Goal: Task Accomplishment & Management: Manage account settings

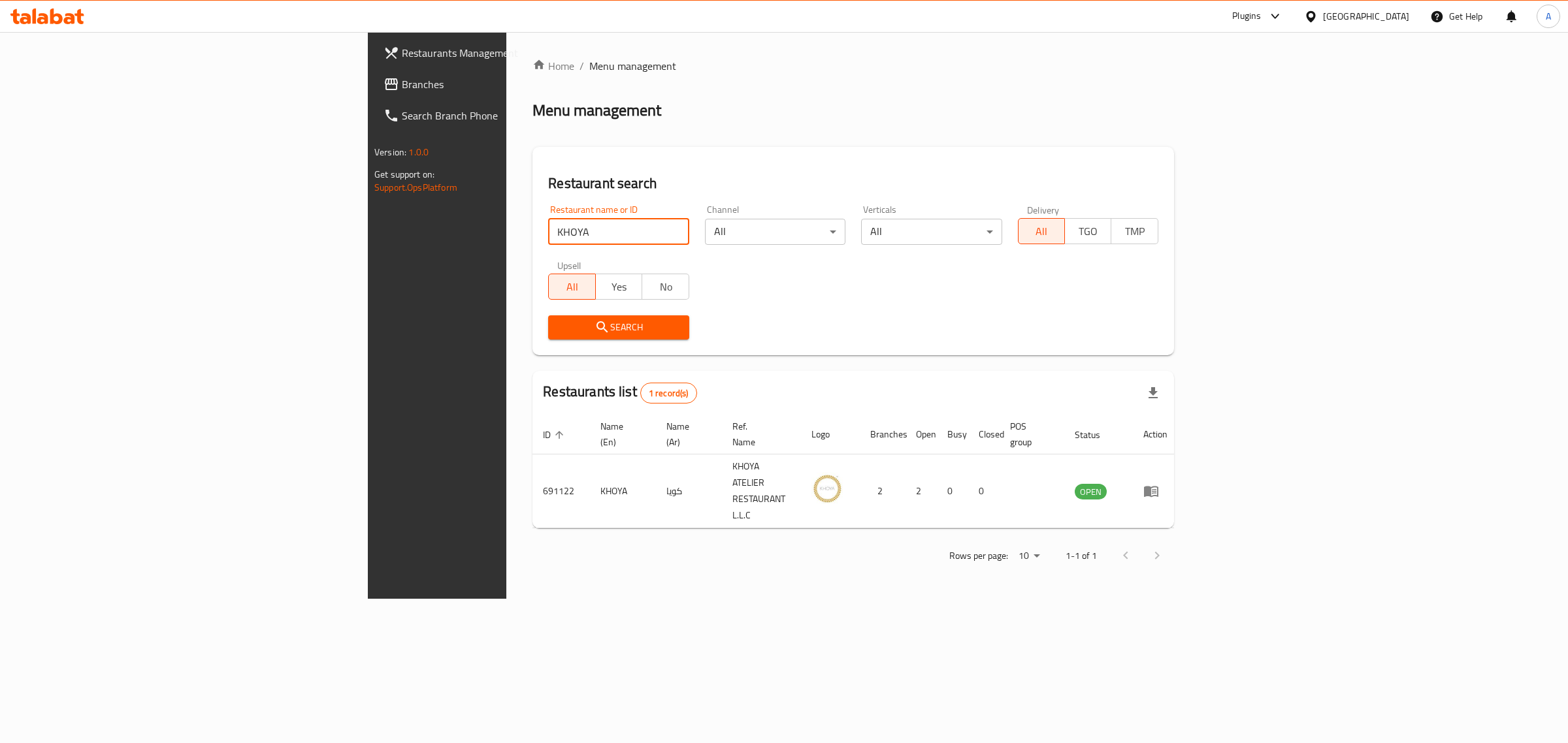
click at [548, 235] on input "KHOYA" at bounding box center [618, 232] width 141 height 26
paste input "SHAAY AL NAN"
type input "SHAAY AL NANA"
click button "Search" at bounding box center [618, 327] width 141 height 24
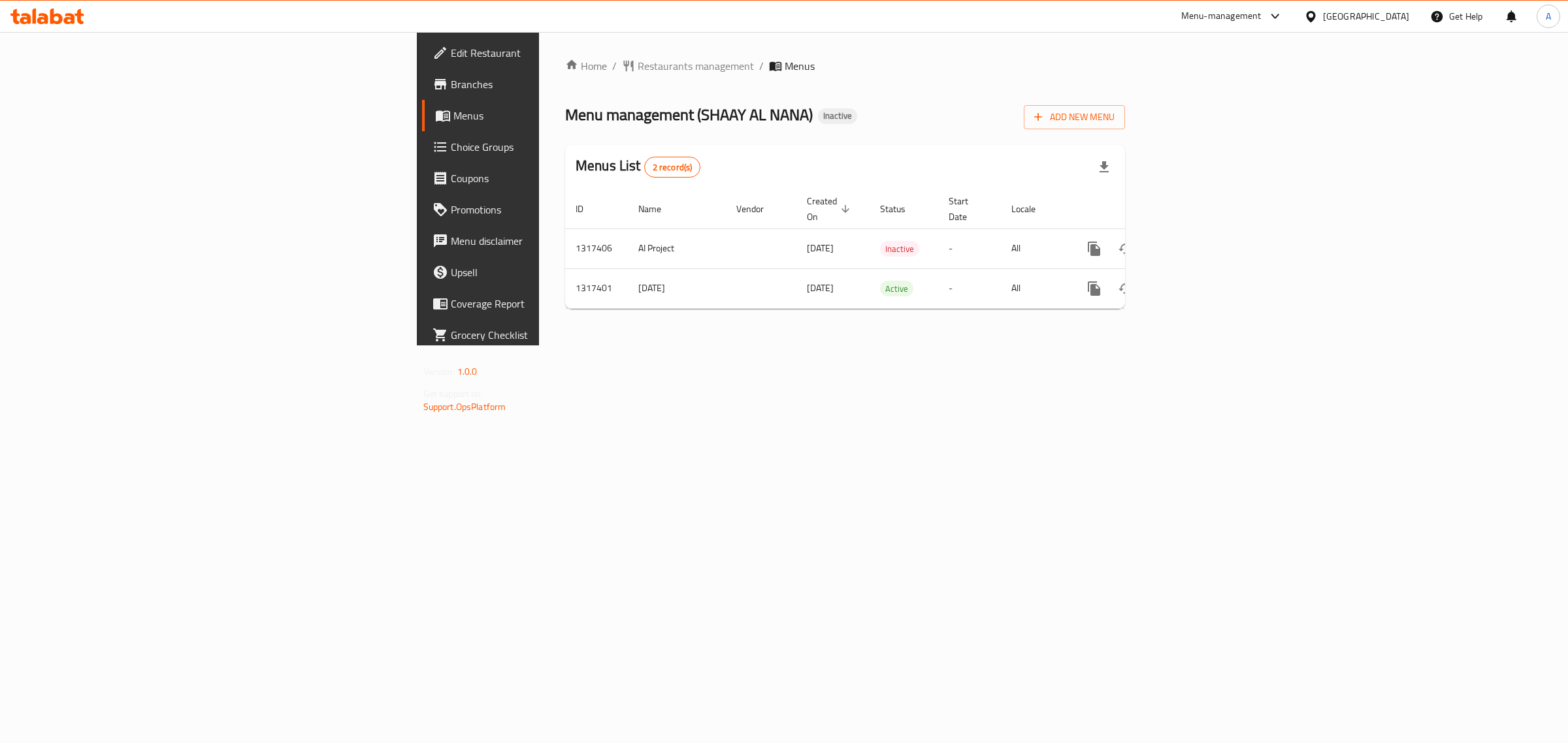
click at [918, 129] on div "Menu management ( SHAAY AL NANA ) Inactive Add New Menu" at bounding box center [845, 114] width 560 height 29
click at [1196, 281] on icon "enhanced table" at bounding box center [1189, 289] width 15 height 15
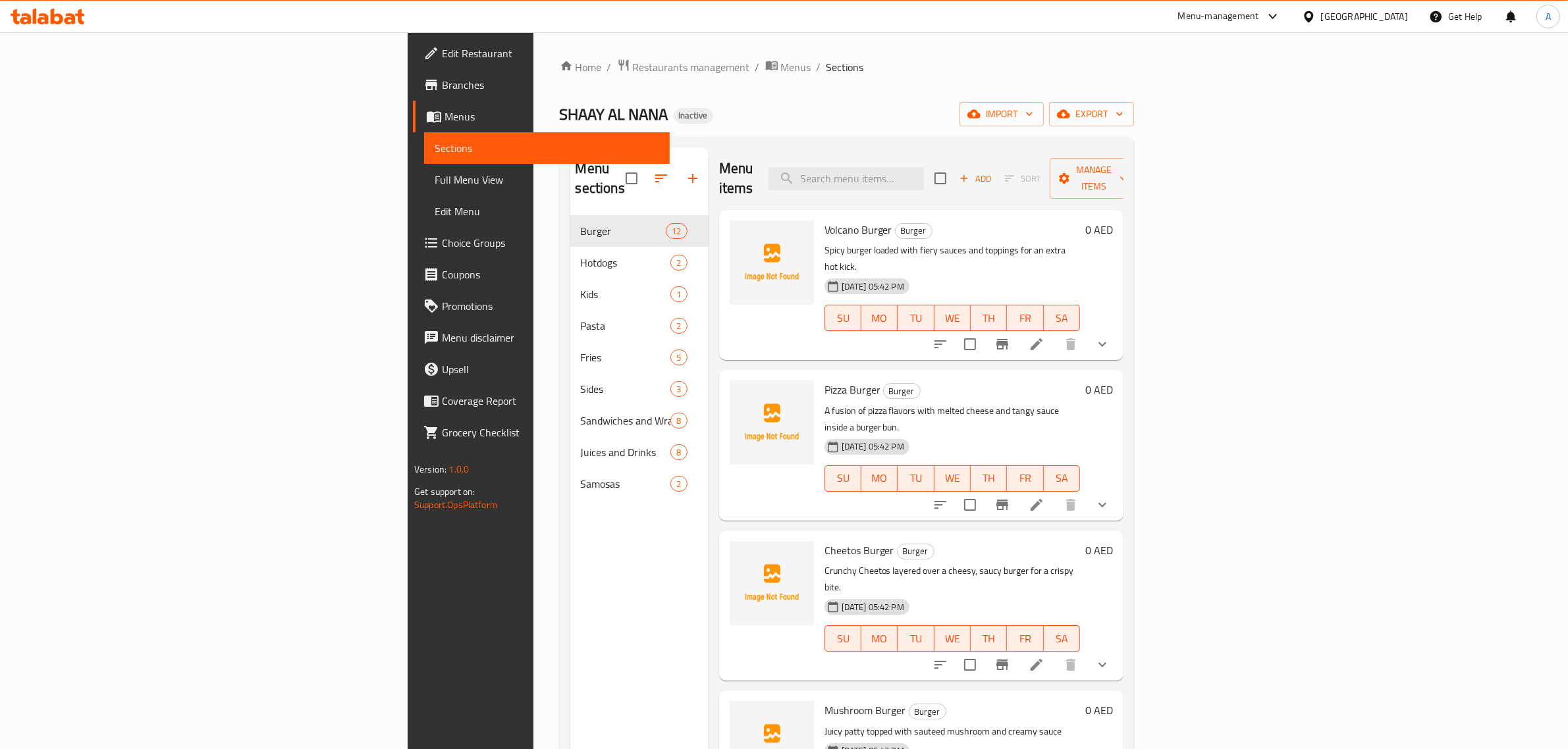
click at [683, 54] on div "Home / Restaurants management / Menus / Sections SHAAY AL NANA Inactive import …" at bounding box center [847, 483] width 627 height 901
click at [1033, 123] on span "import" at bounding box center [1002, 113] width 64 height 16
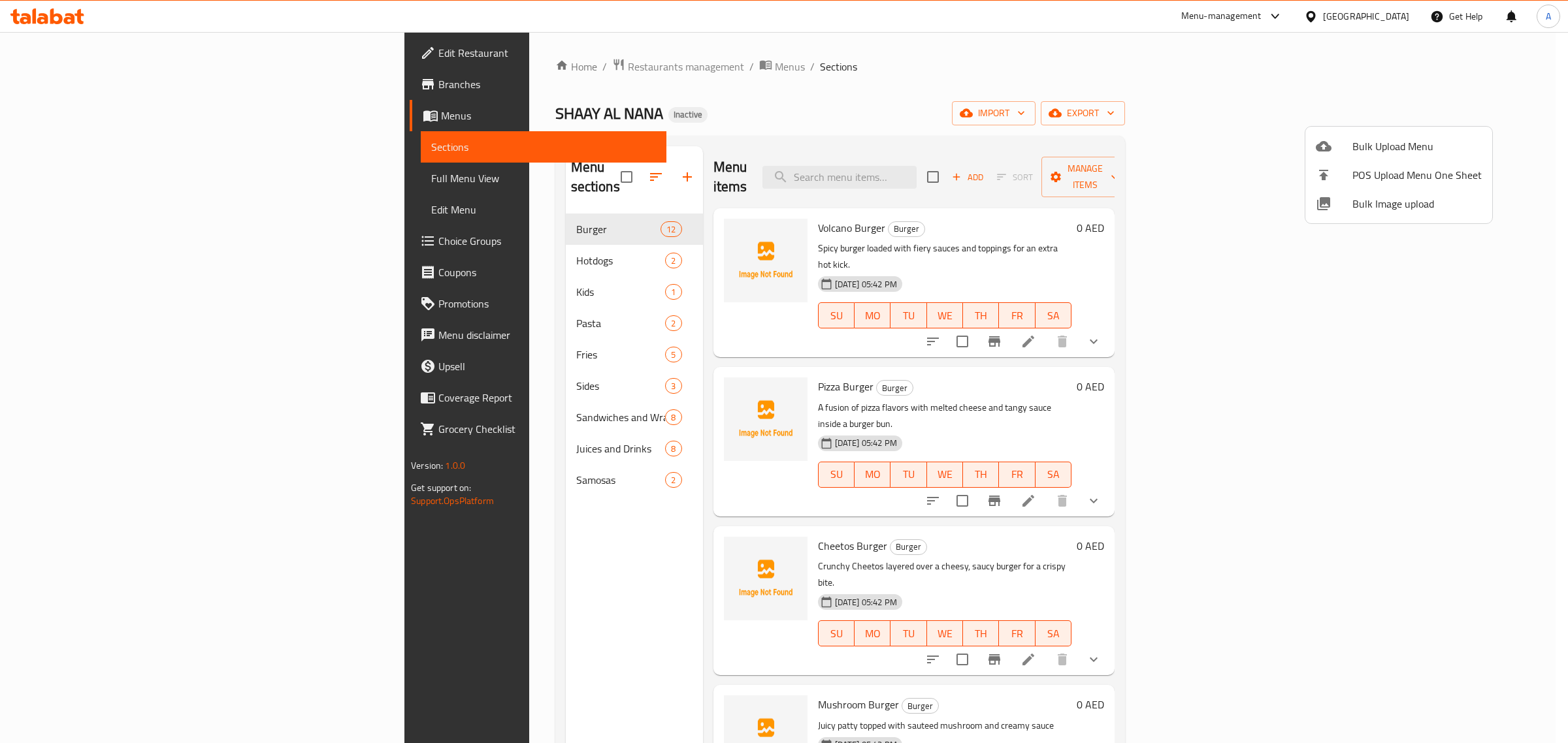
click at [1386, 199] on span "Bulk Image upload" at bounding box center [1417, 204] width 130 height 15
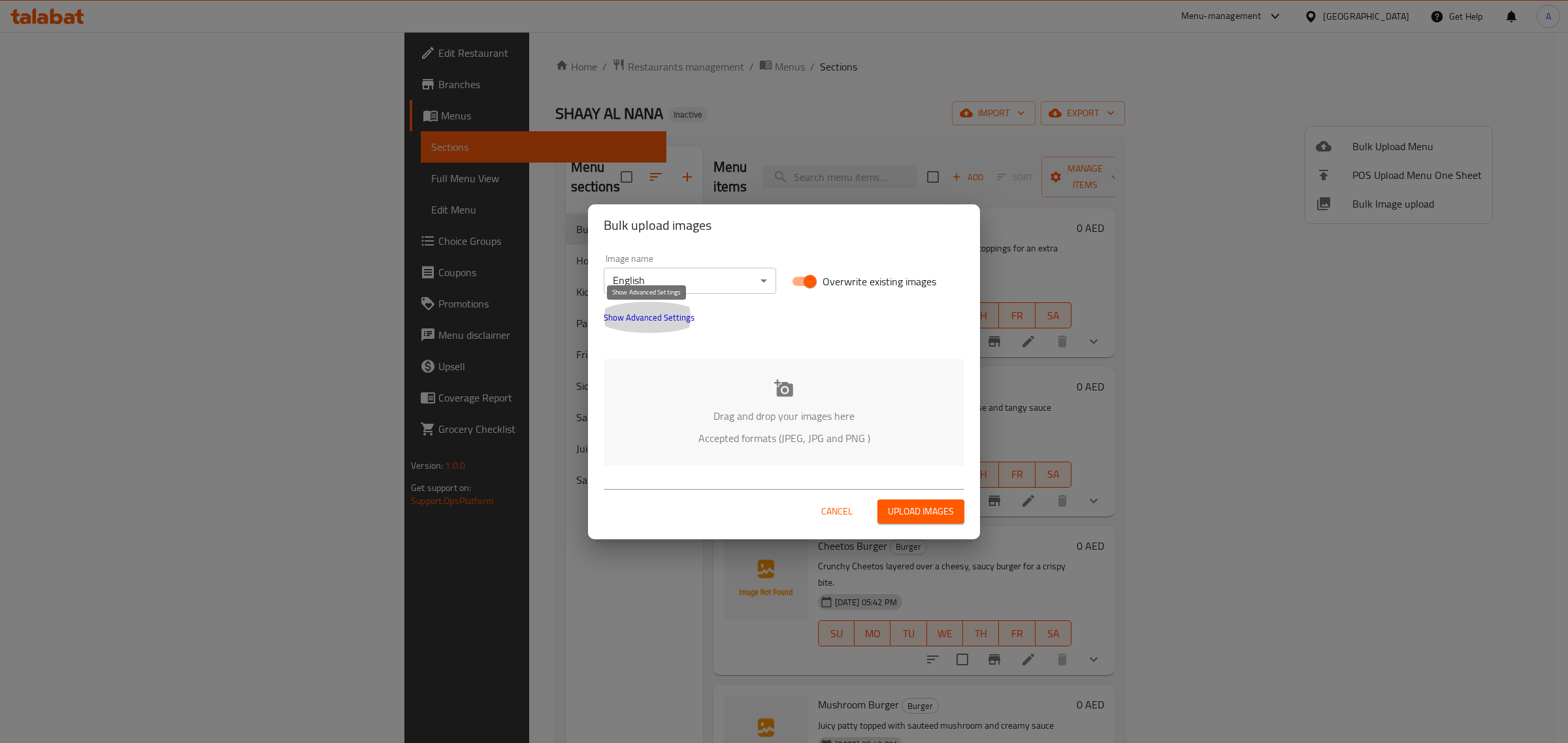
click at [642, 317] on span "Show Advanced Settings" at bounding box center [649, 317] width 91 height 15
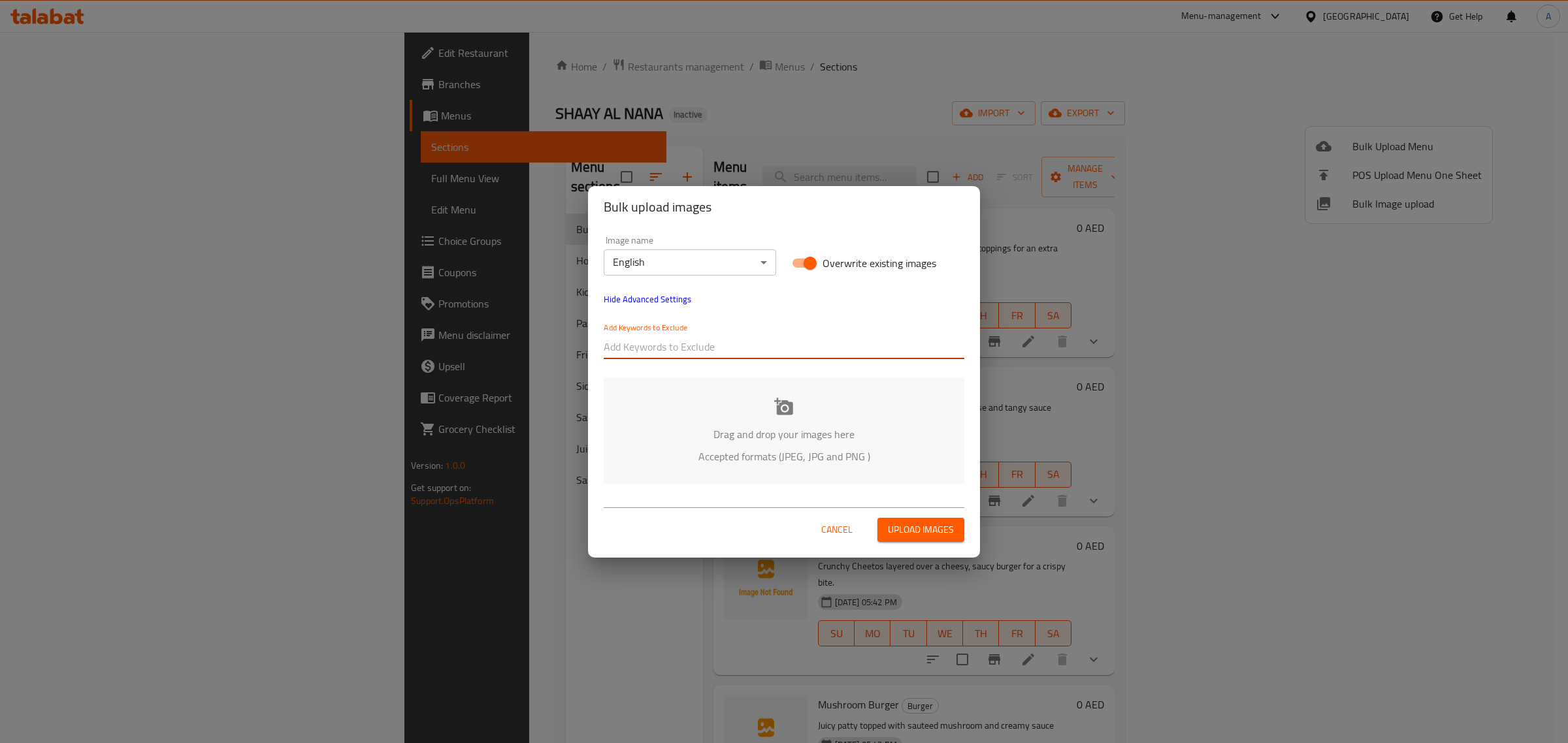
click at [649, 353] on input "text" at bounding box center [784, 347] width 361 height 21
type input "ShaayAlNanaCafeteria"
click at [754, 348] on input "text" at bounding box center [843, 347] width 241 height 21
paste input "Kailash"
type input "Kailash"
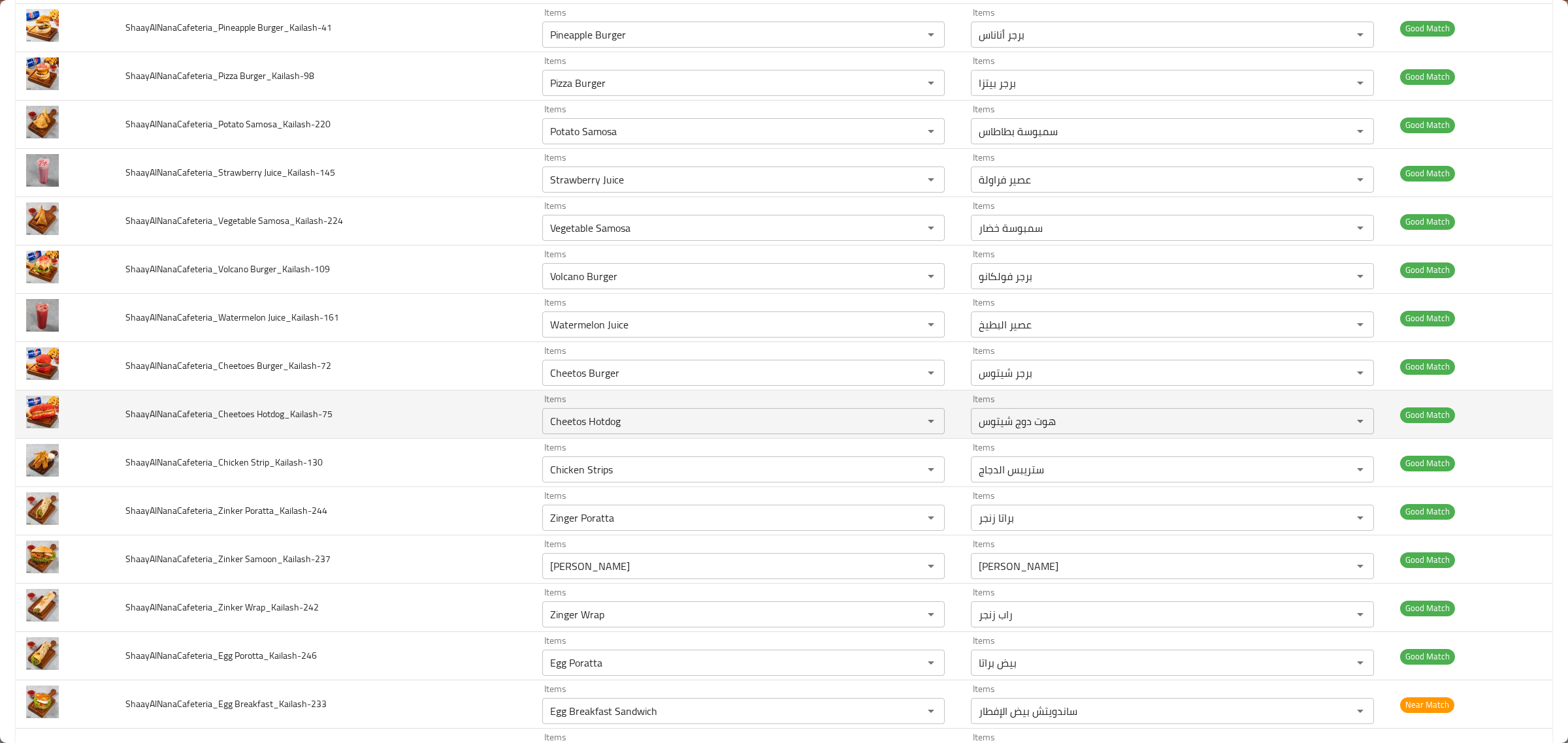
scroll to position [1566, 0]
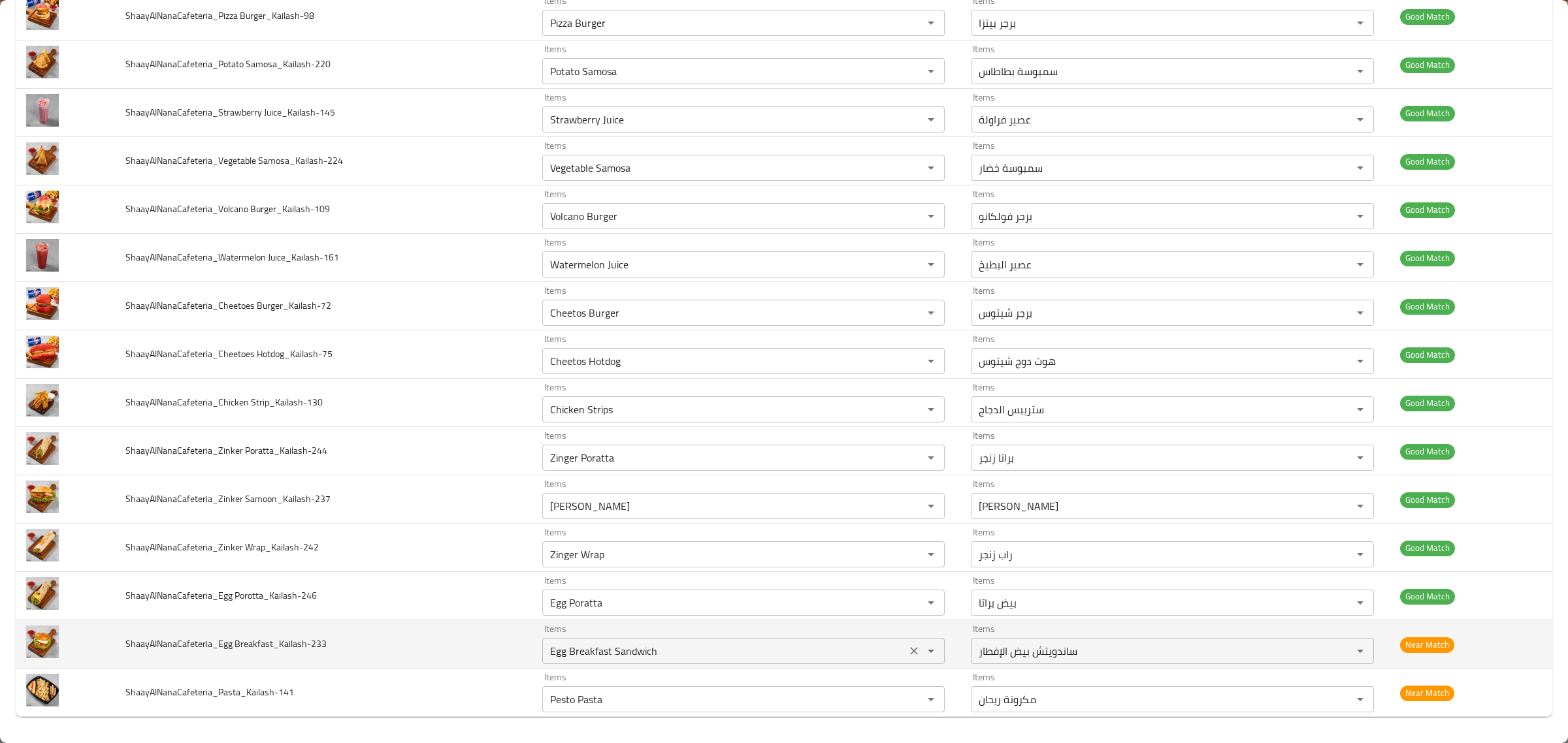
click at [748, 642] on Breakfast_Kailash-233 "Egg Breakfast Sandwich" at bounding box center [725, 650] width 356 height 18
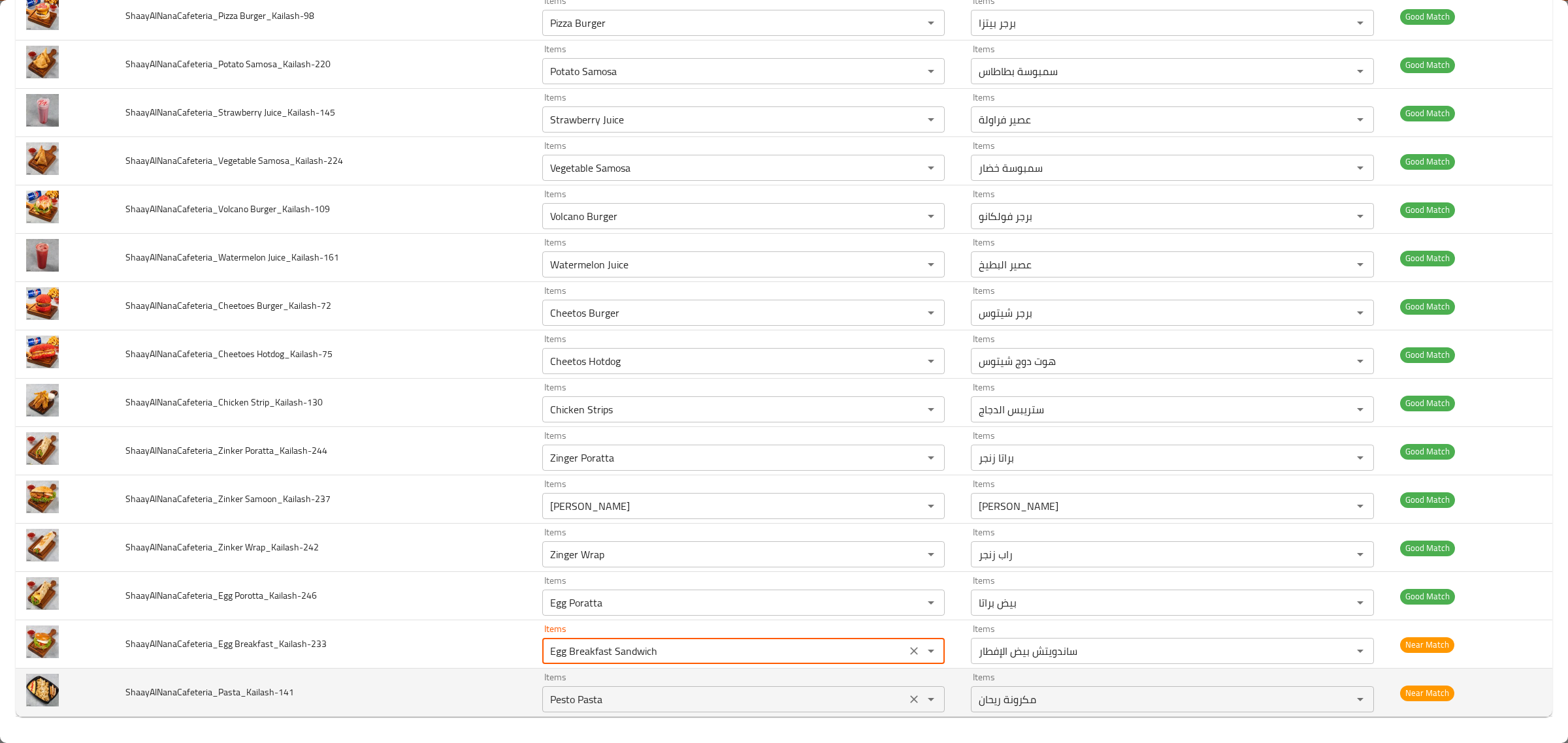
click at [737, 700] on input "Pesto Pasta" at bounding box center [725, 699] width 356 height 18
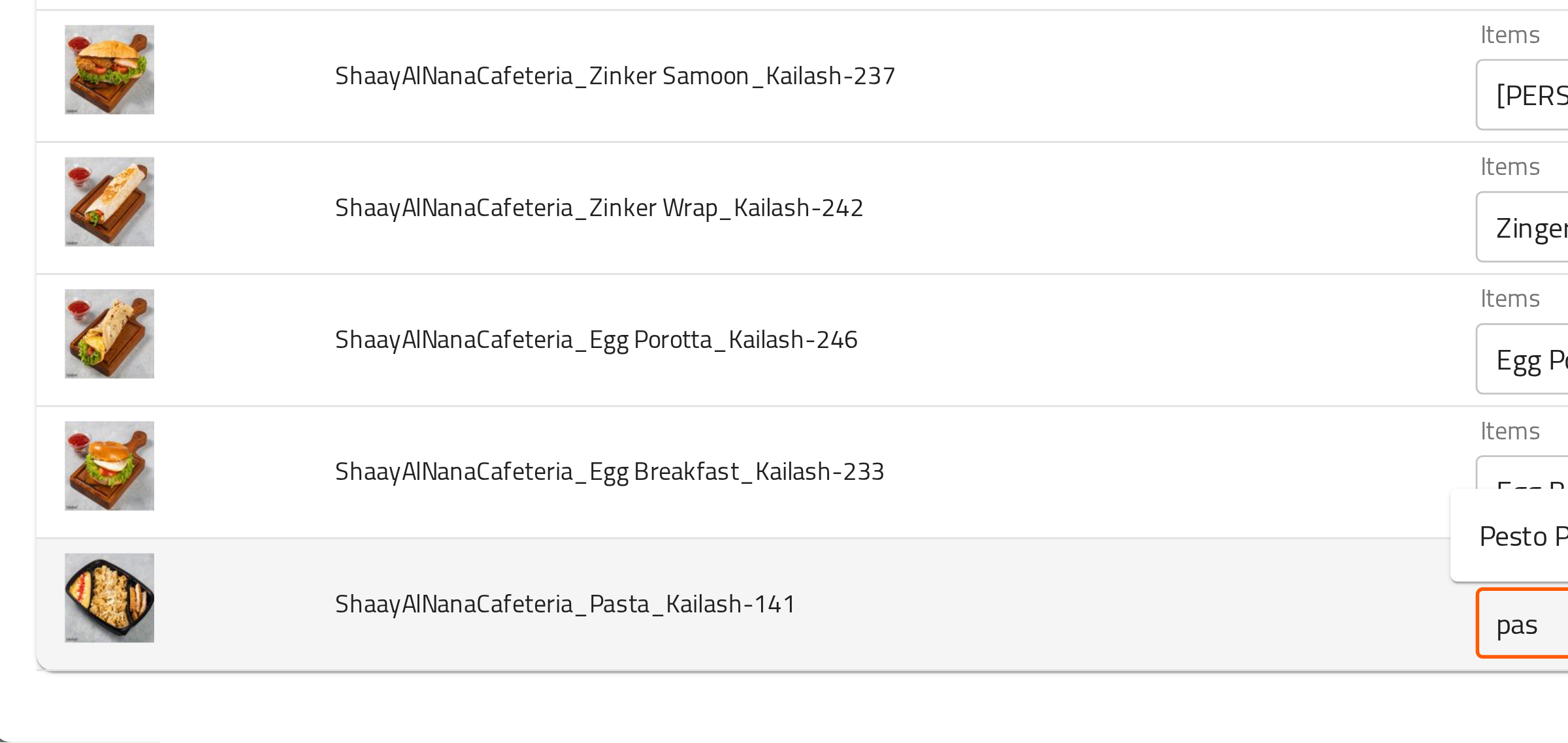
scroll to position [0, 0]
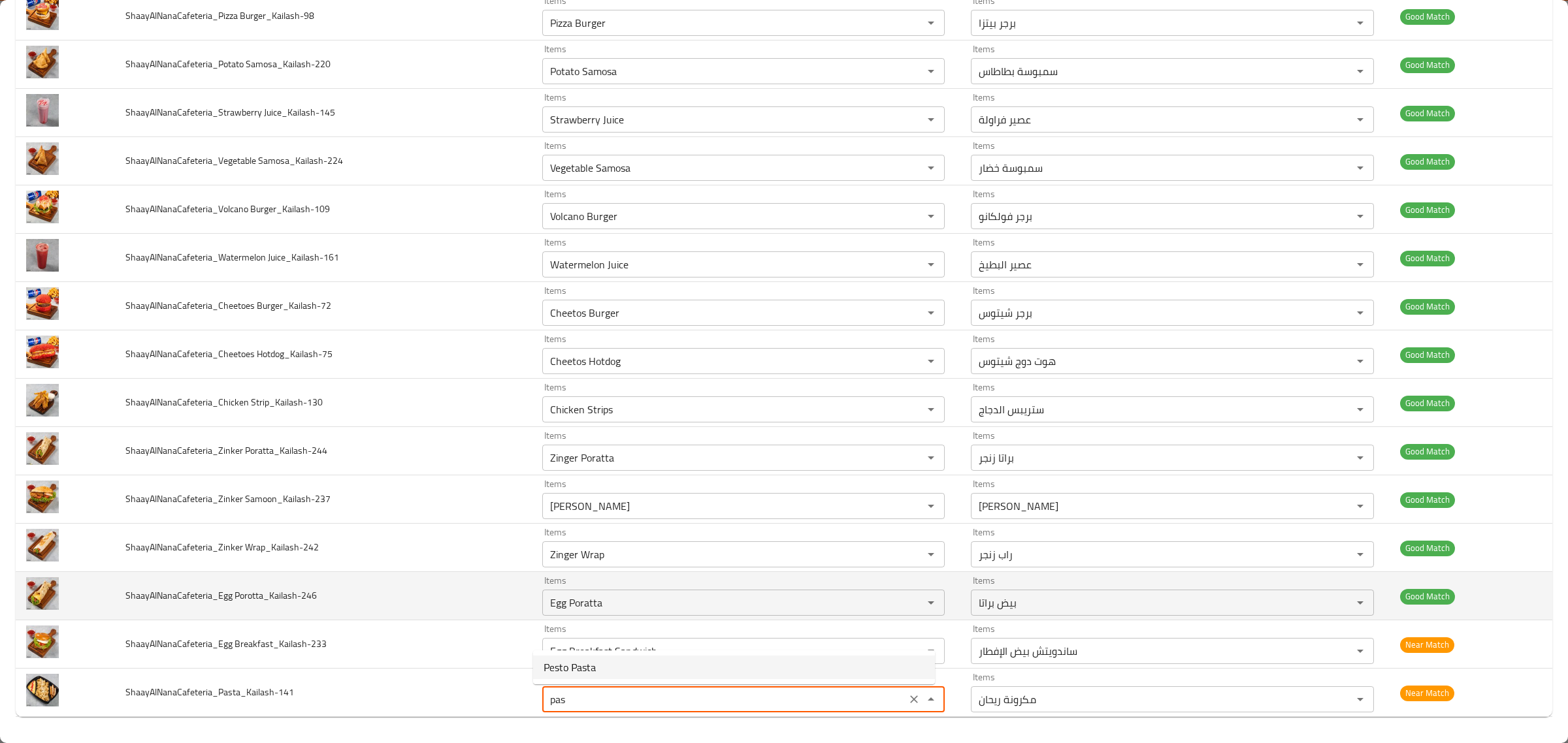
click at [338, 602] on td "ShaayAlNanaCafeteria_Egg Porotta_Kailash-246" at bounding box center [323, 596] width 417 height 49
type input "Pesto Pasta"
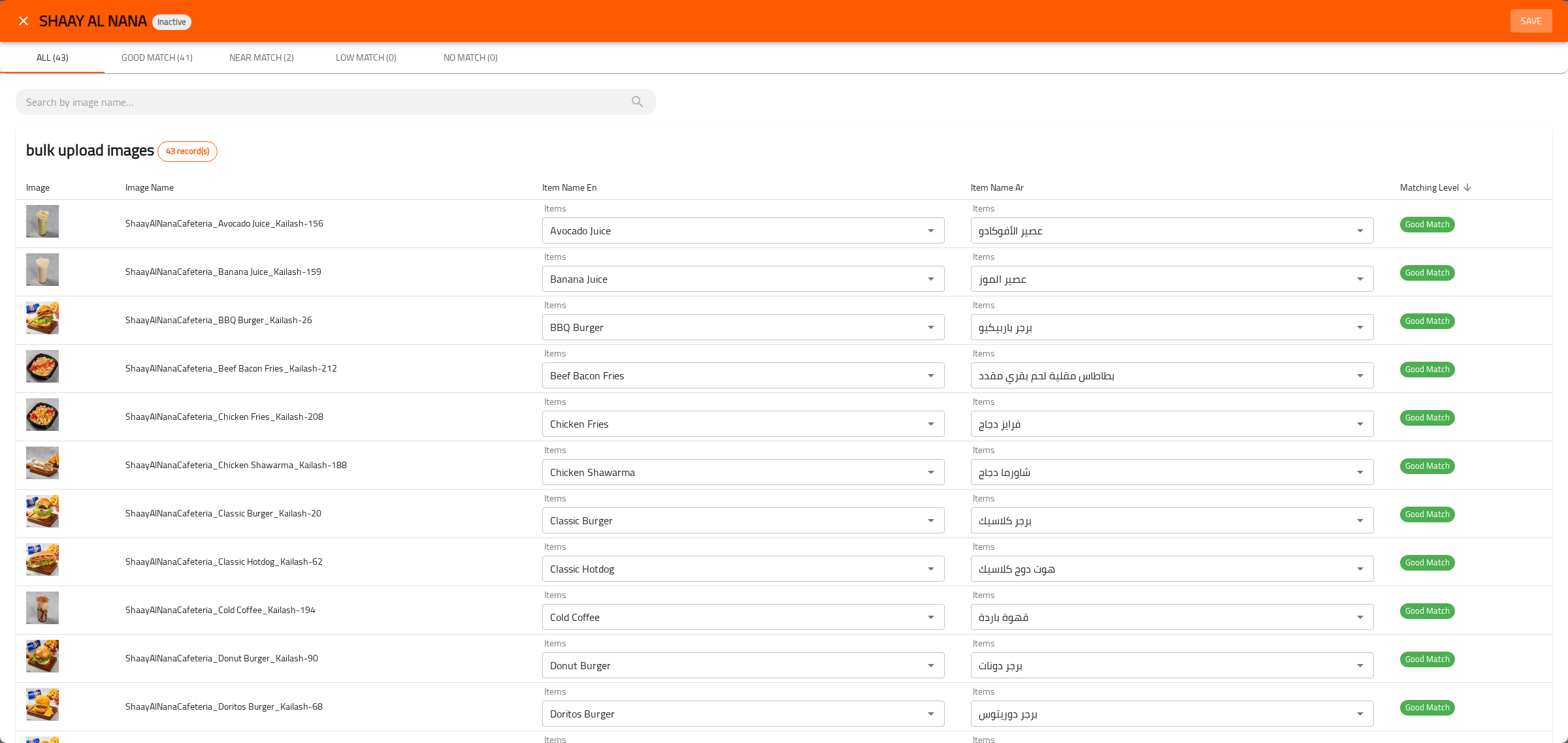
click at [1533, 26] on span "Save" at bounding box center [1531, 20] width 32 height 16
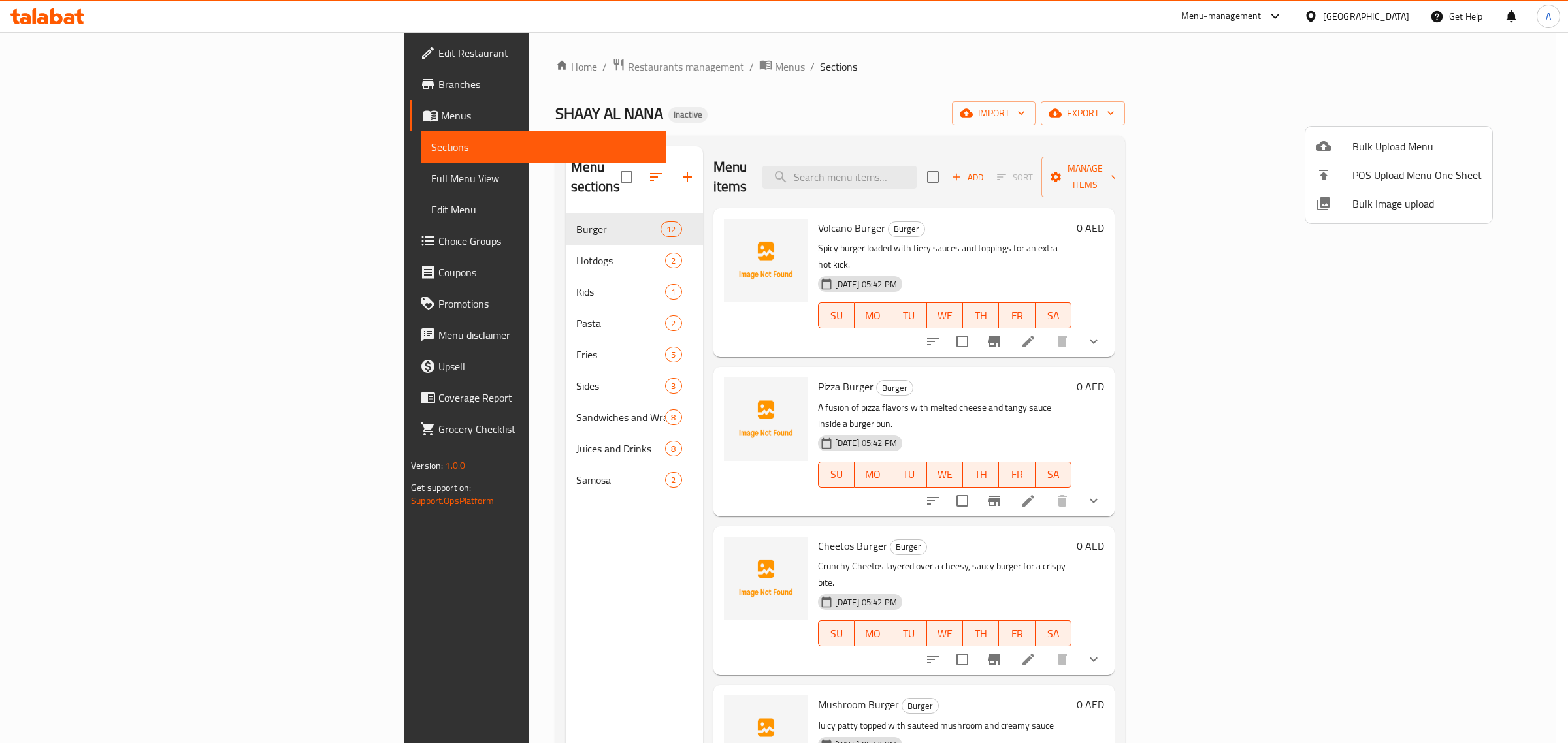
click at [826, 114] on div at bounding box center [784, 372] width 1568 height 743
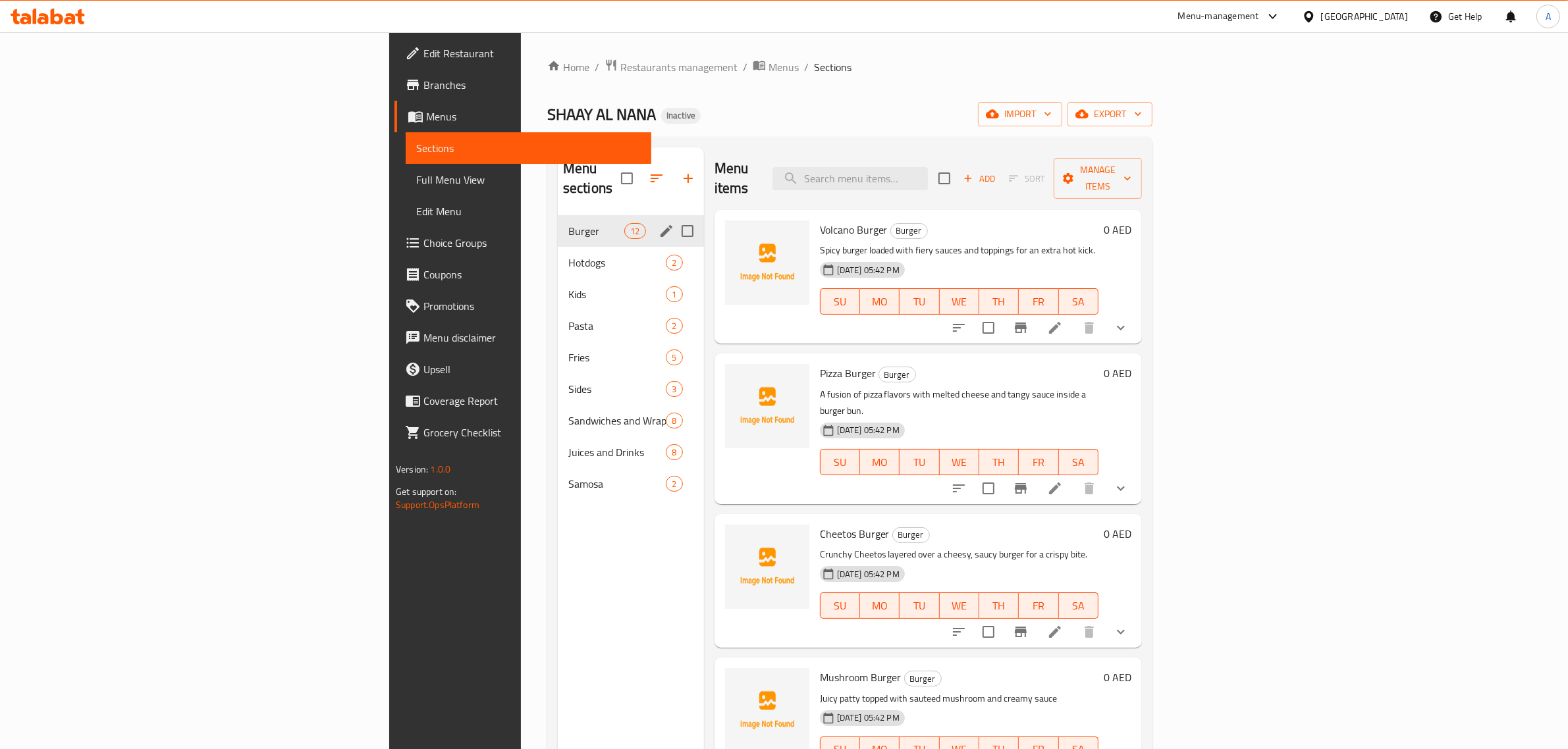
click at [558, 222] on div "Burger 12" at bounding box center [631, 231] width 146 height 32
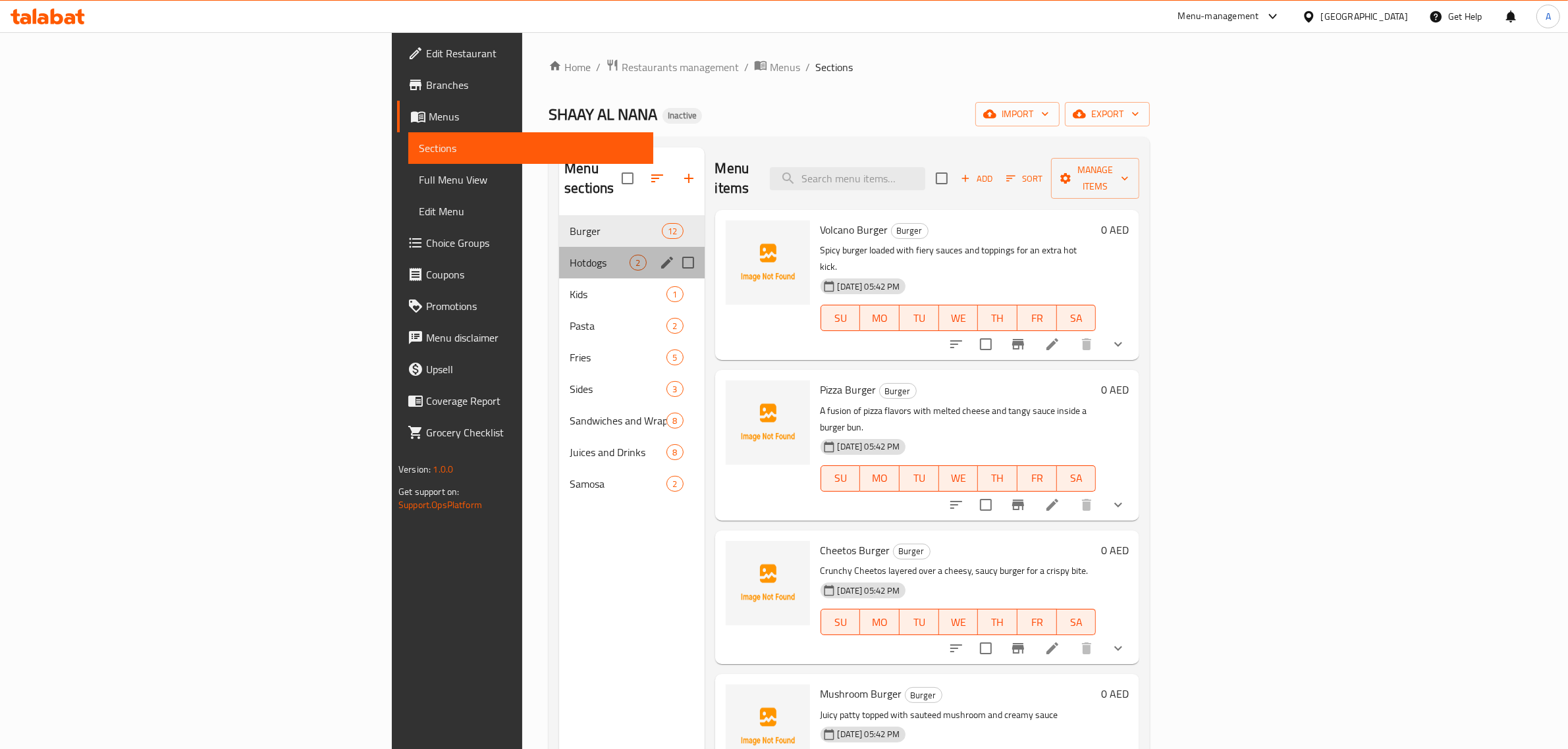
click at [559, 247] on div "Hotdogs 2" at bounding box center [631, 262] width 145 height 32
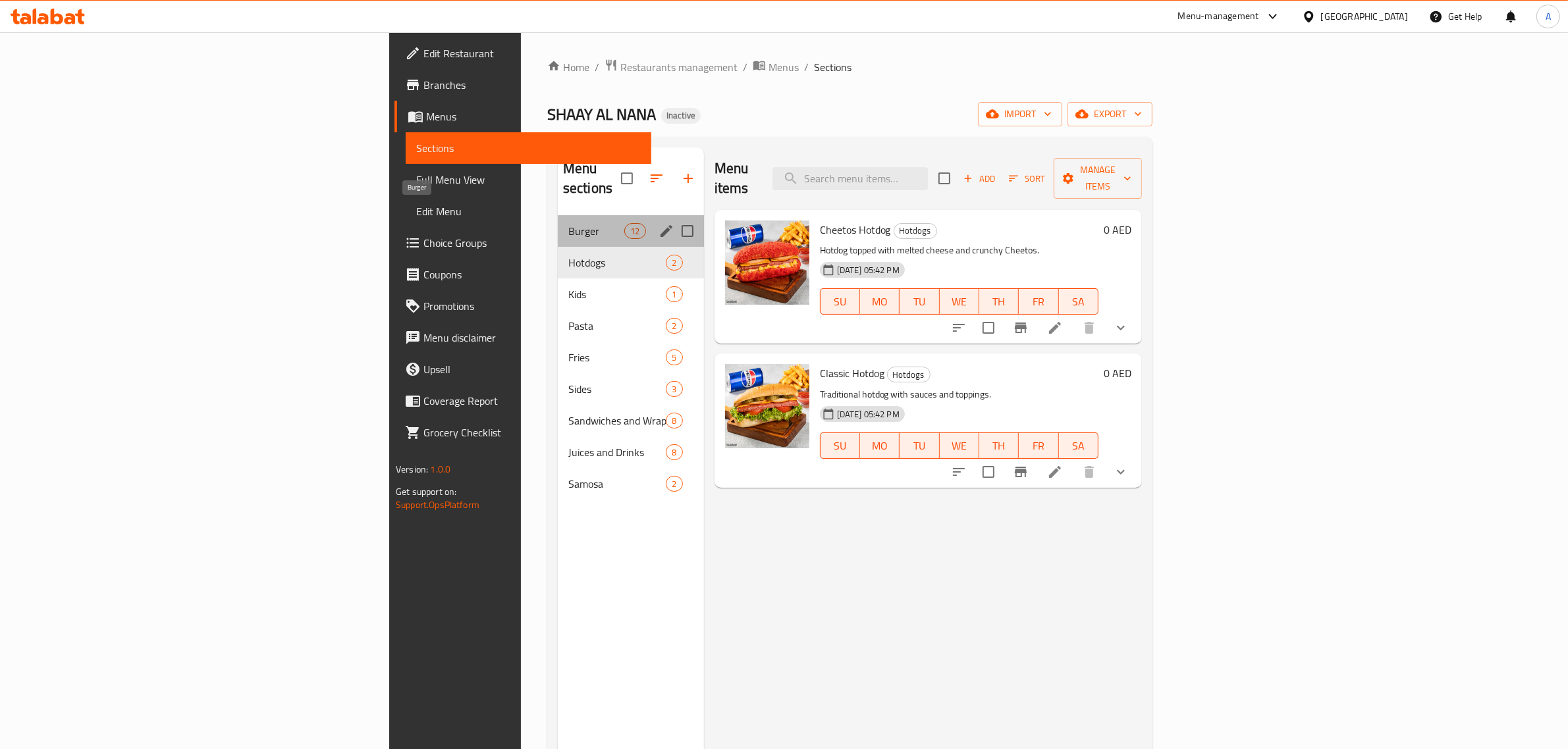
click at [568, 223] on span "Burger" at bounding box center [595, 231] width 56 height 15
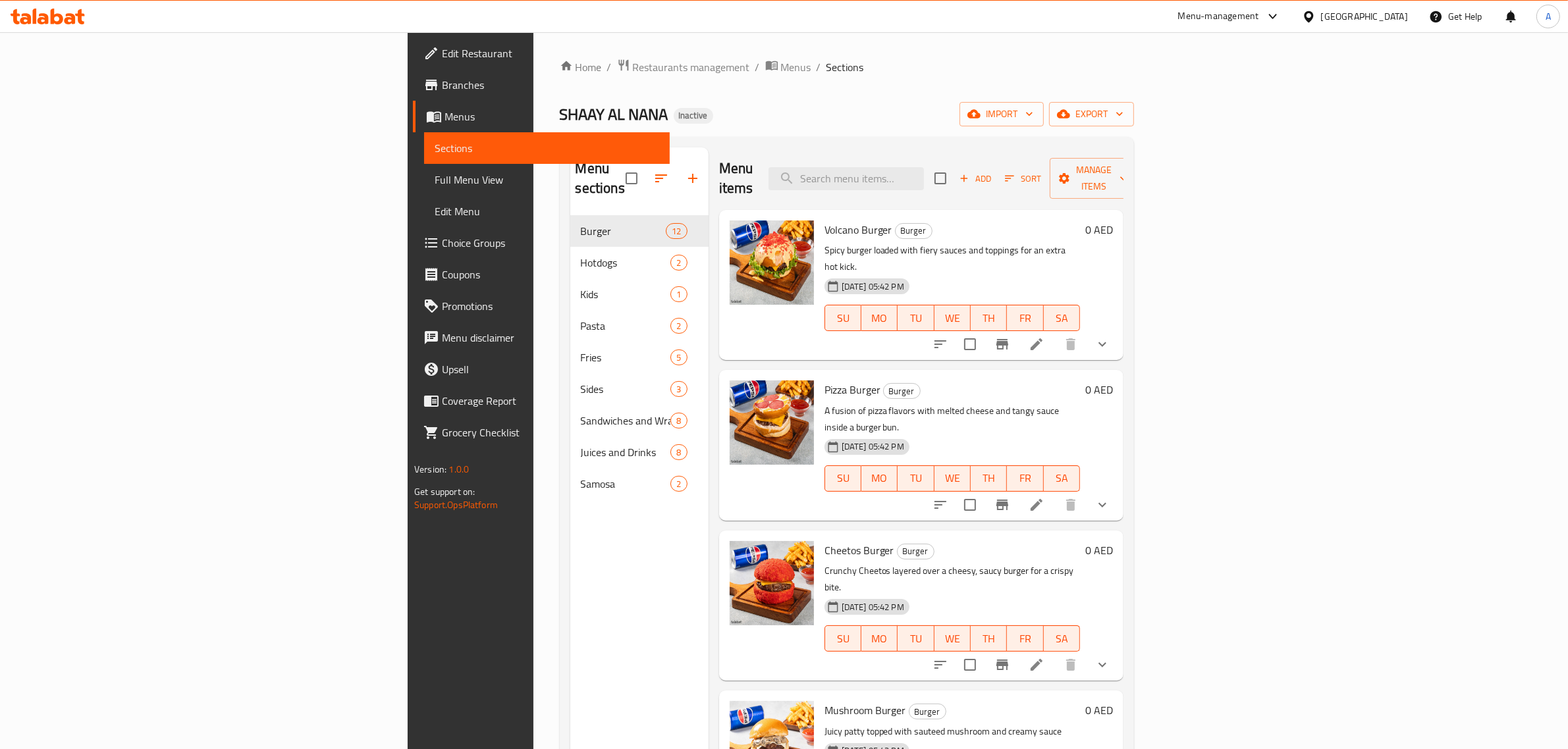
click at [1118, 489] on button "show more" at bounding box center [1101, 504] width 32 height 32
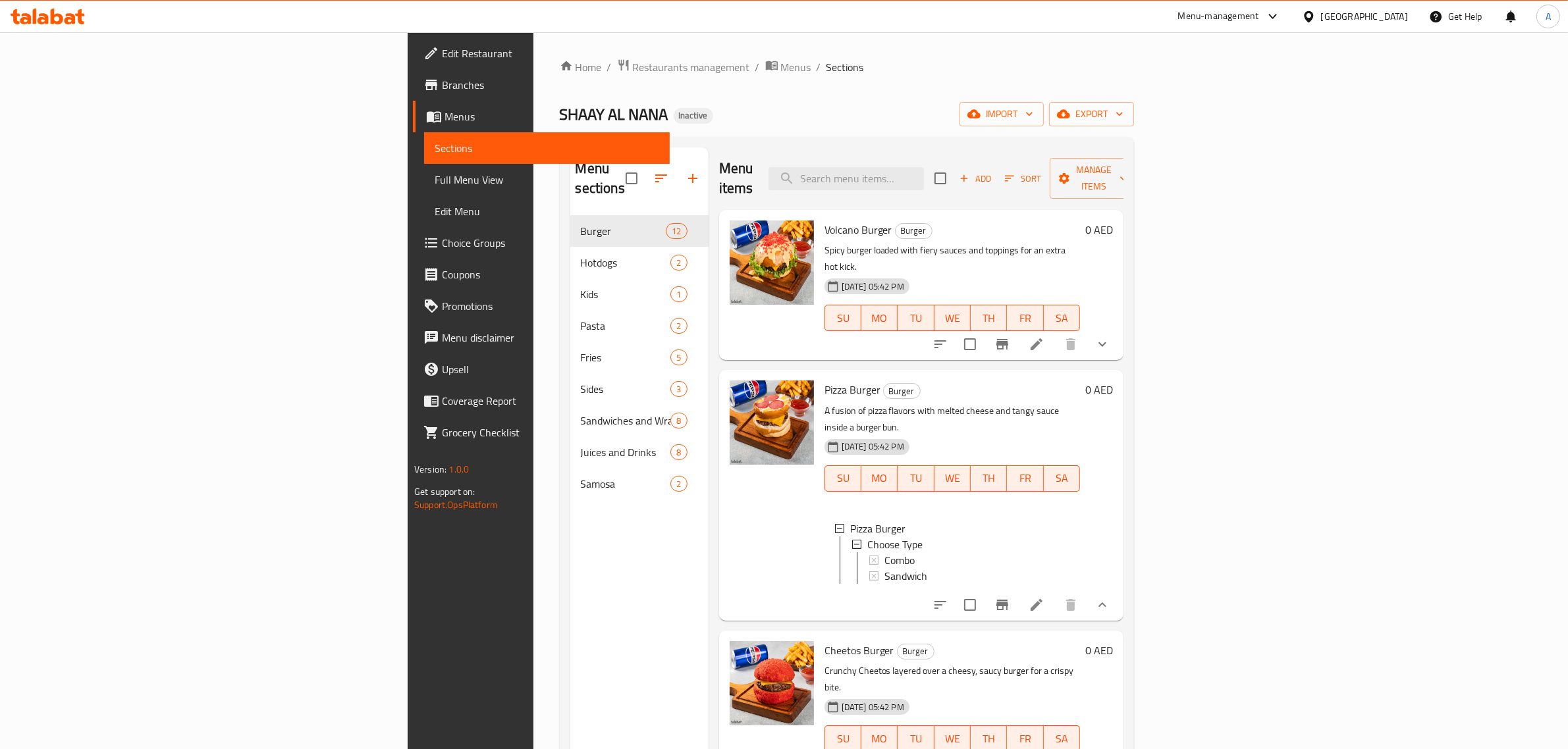
click at [1118, 589] on button "show more" at bounding box center [1101, 605] width 32 height 32
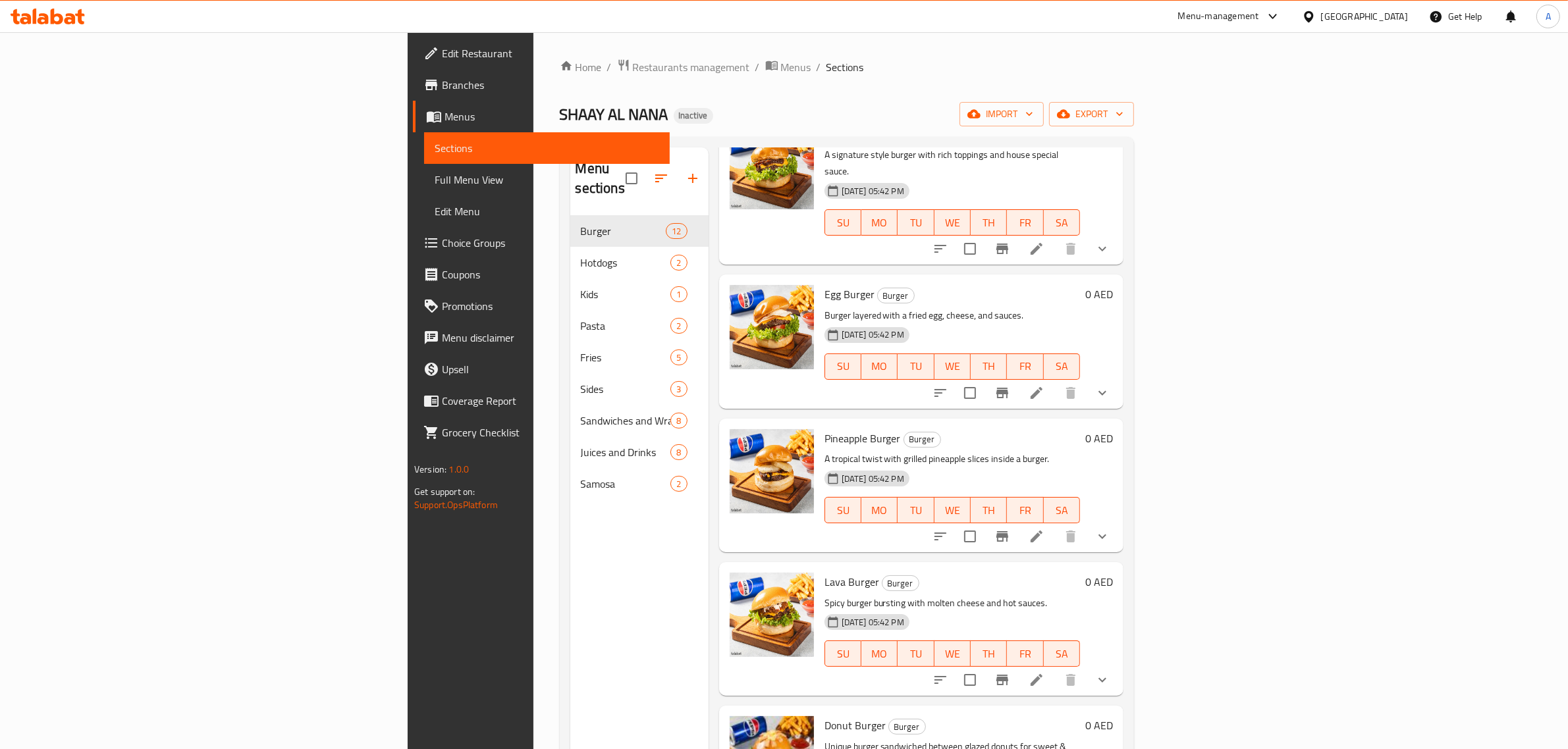
click at [424, 192] on link "Full Menu View" at bounding box center [547, 180] width 246 height 32
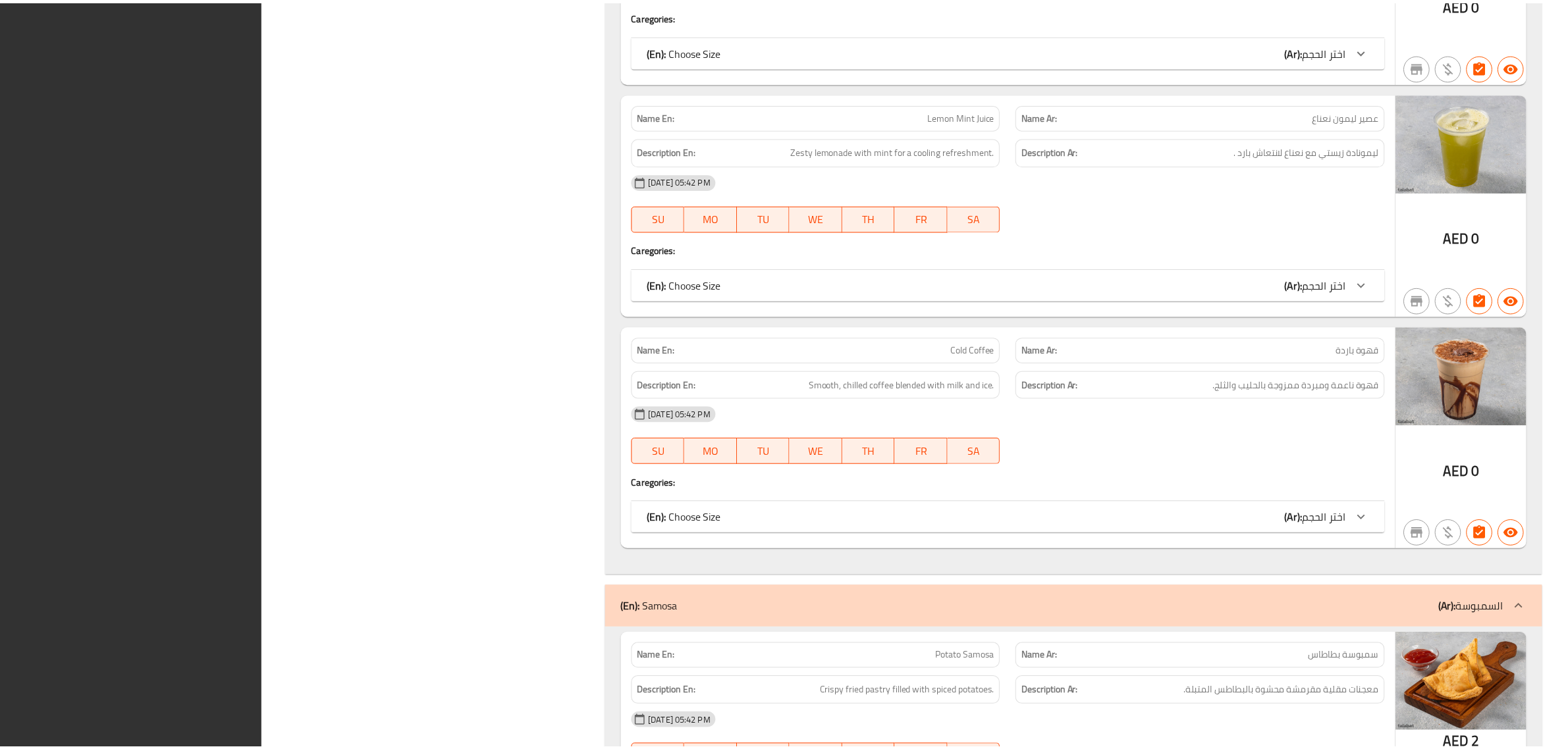
scroll to position [8904, 0]
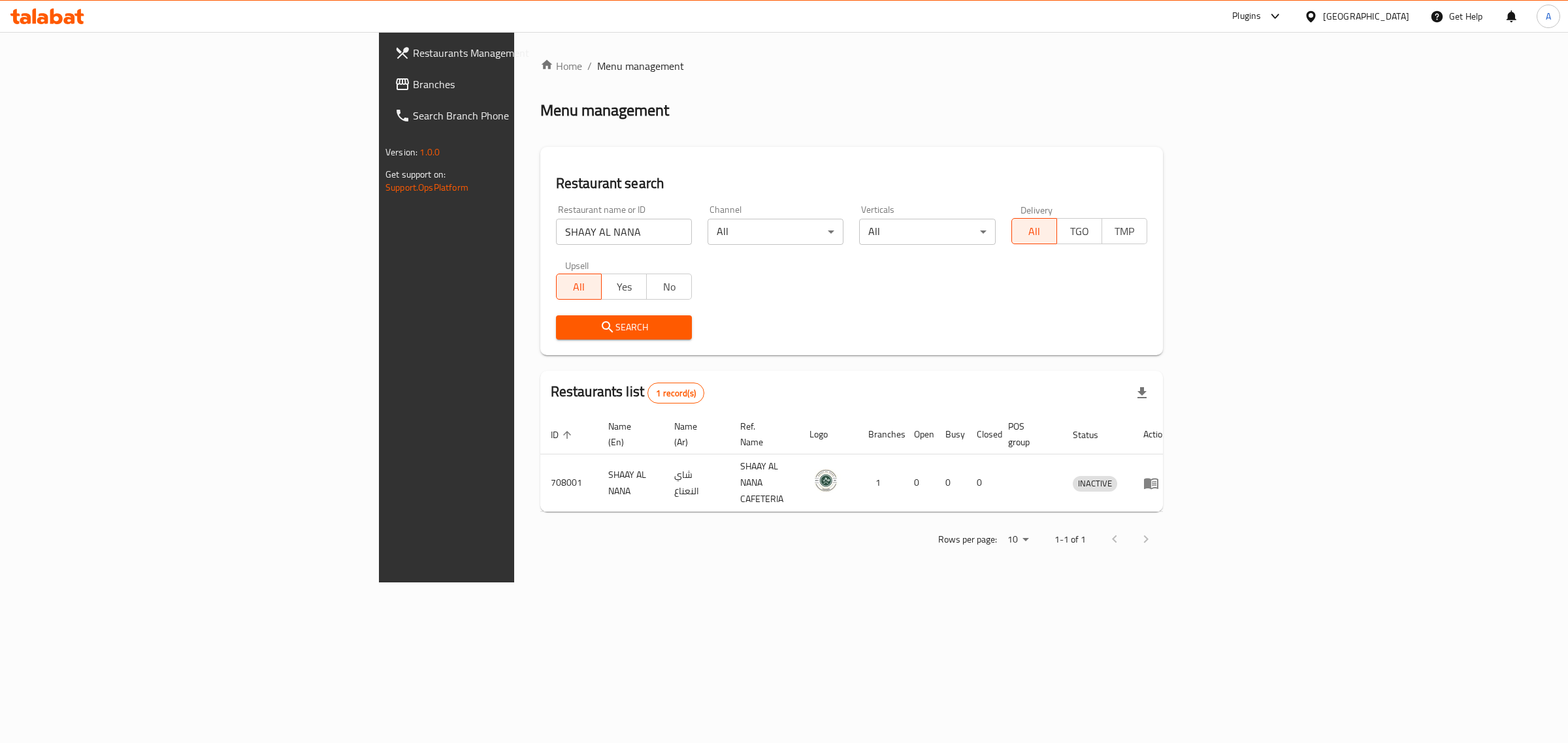
click at [1370, 18] on div "[GEOGRAPHIC_DATA]" at bounding box center [1366, 16] width 86 height 14
click at [1286, 130] on div "Egypt" at bounding box center [1311, 134] width 196 height 30
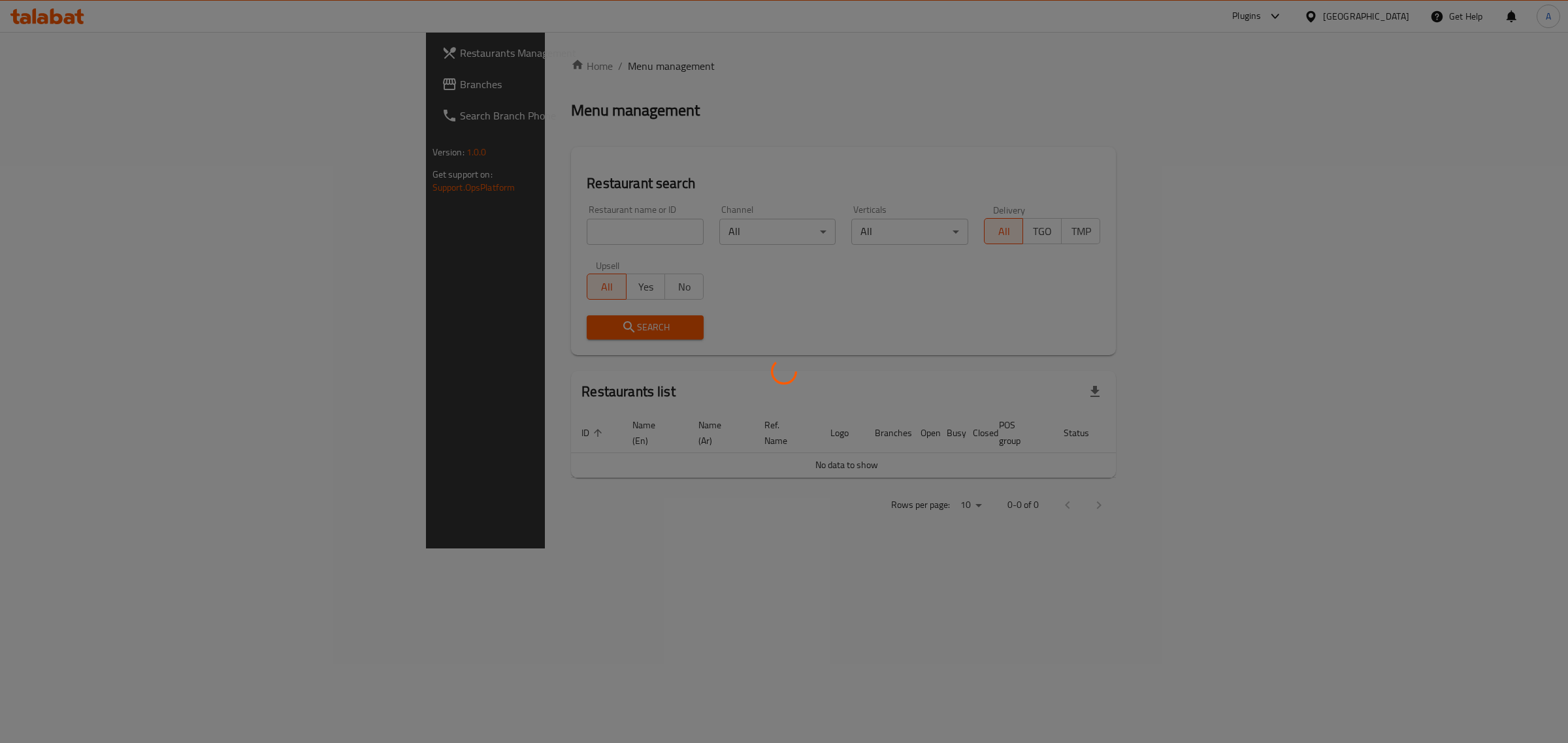
click at [489, 230] on div at bounding box center [784, 372] width 1568 height 743
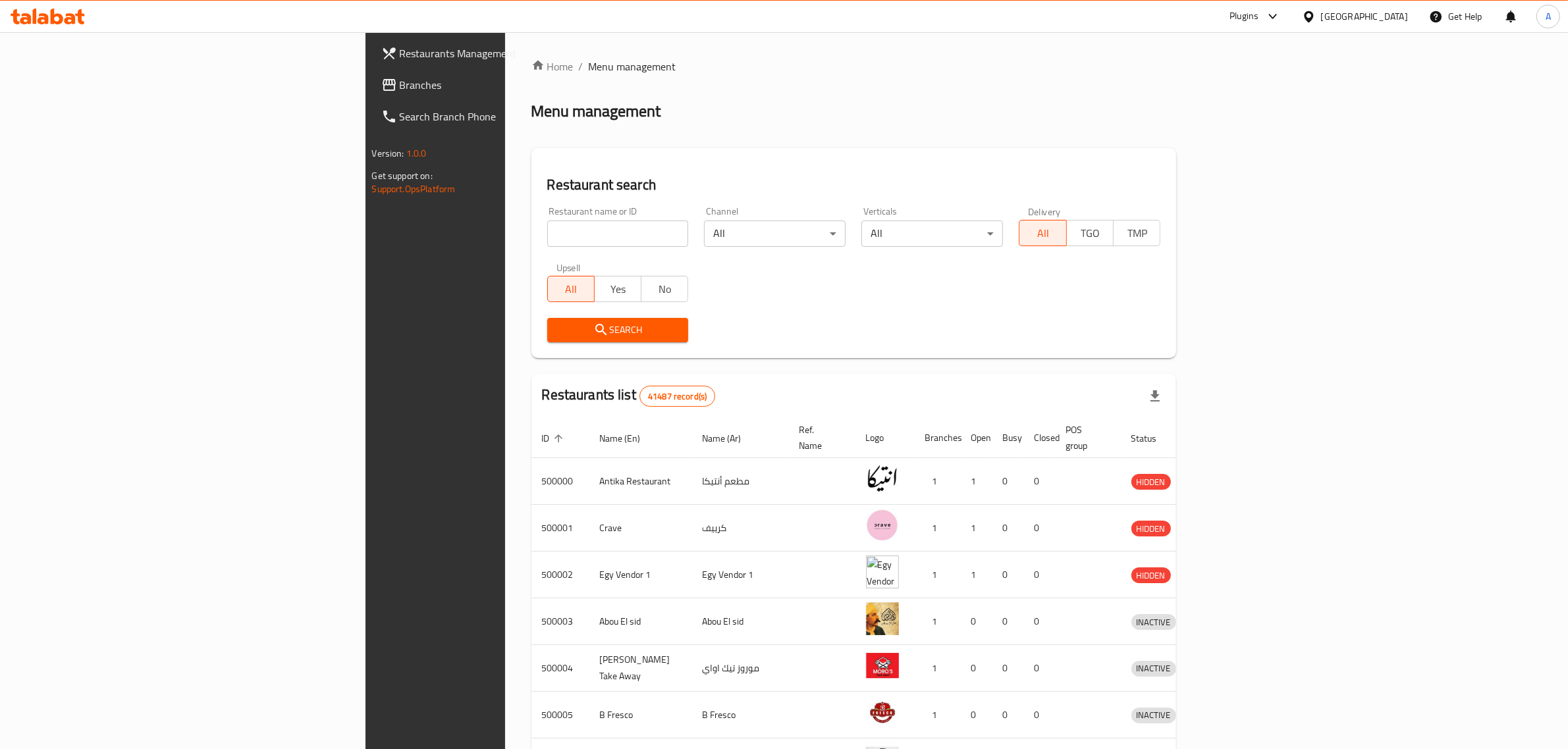
click at [547, 232] on input "search" at bounding box center [618, 234] width 142 height 27
paste input "Daddy's Burger,"
type input "Daddy's Burger"
click button "Search" at bounding box center [618, 330] width 142 height 24
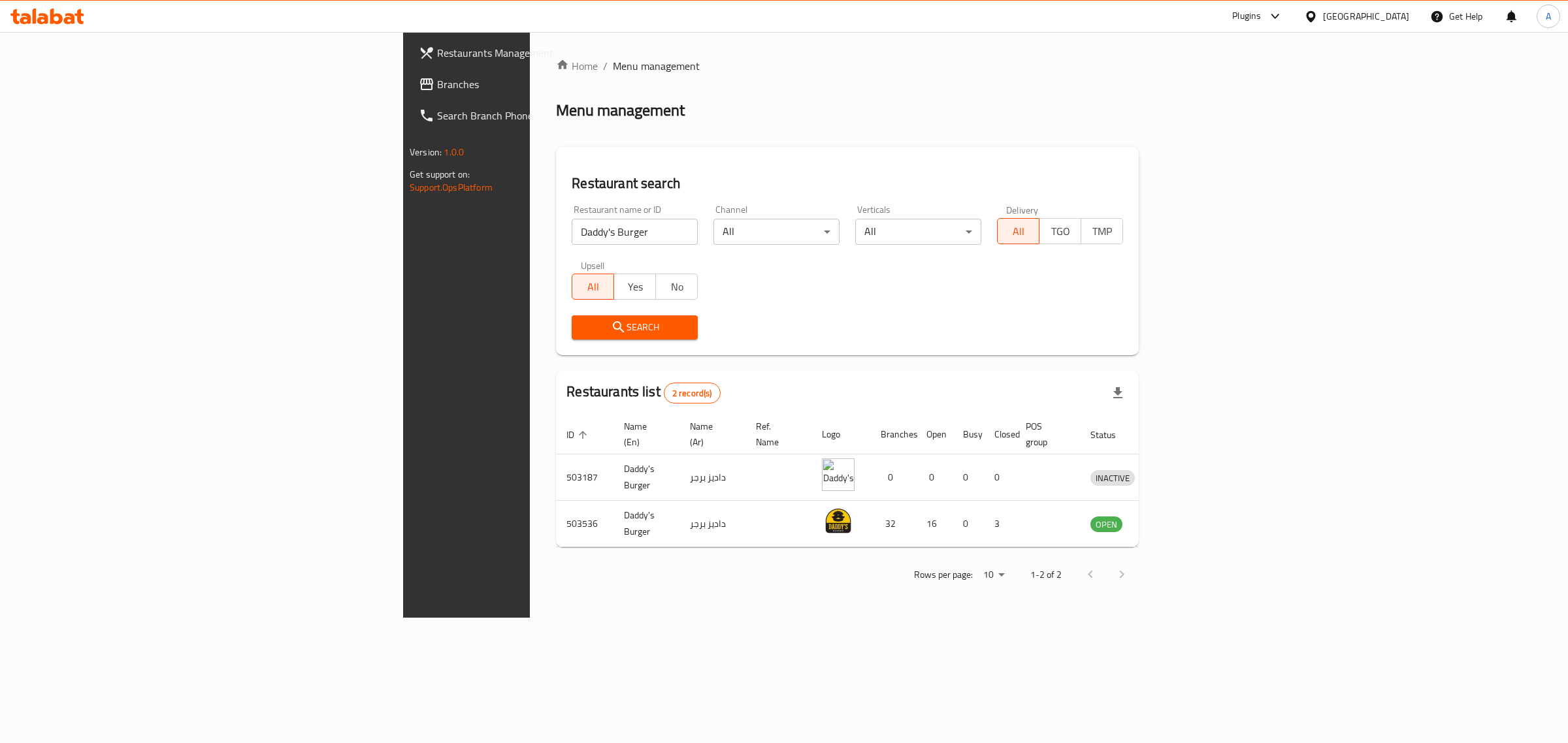
click at [1395, 20] on div "Egypt" at bounding box center [1366, 16] width 86 height 14
click at [1270, 194] on div "Jordan" at bounding box center [1311, 190] width 196 height 30
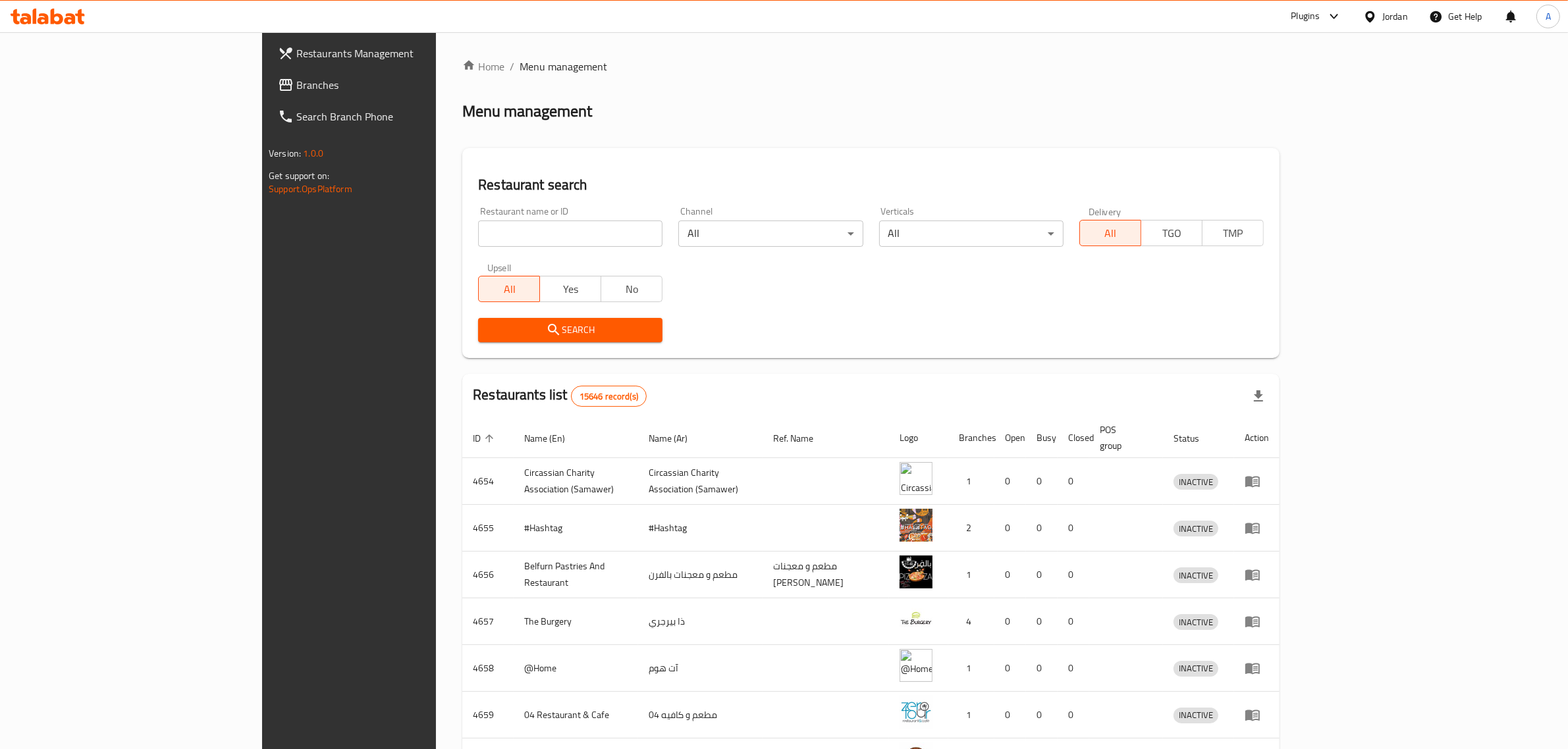
click at [501, 233] on input "search" at bounding box center [570, 234] width 185 height 27
paste input "البيتوتي"
type input "البيتوتي"
click button "Search" at bounding box center [570, 330] width 185 height 24
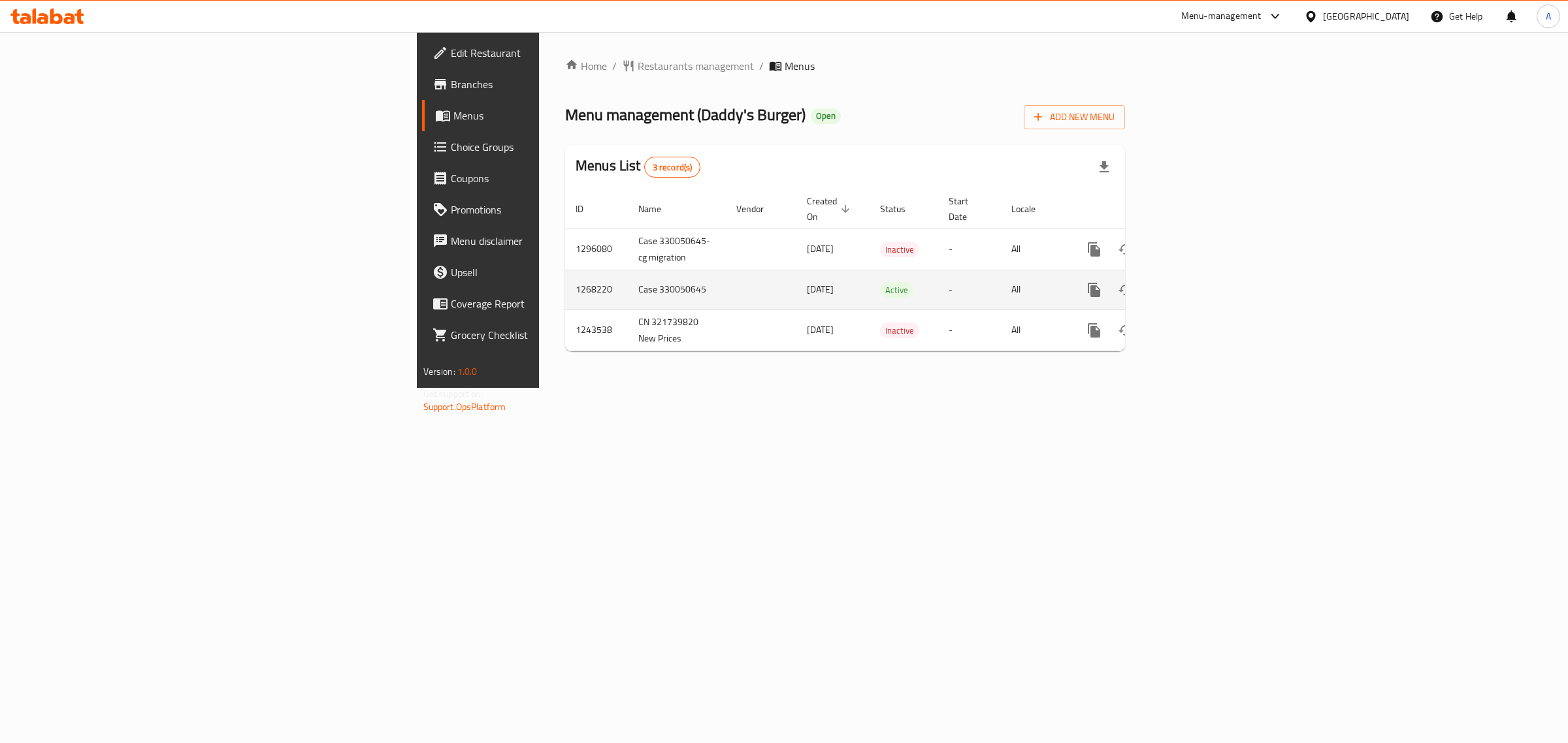
click at [1204, 274] on link "enhanced table" at bounding box center [1189, 290] width 32 height 32
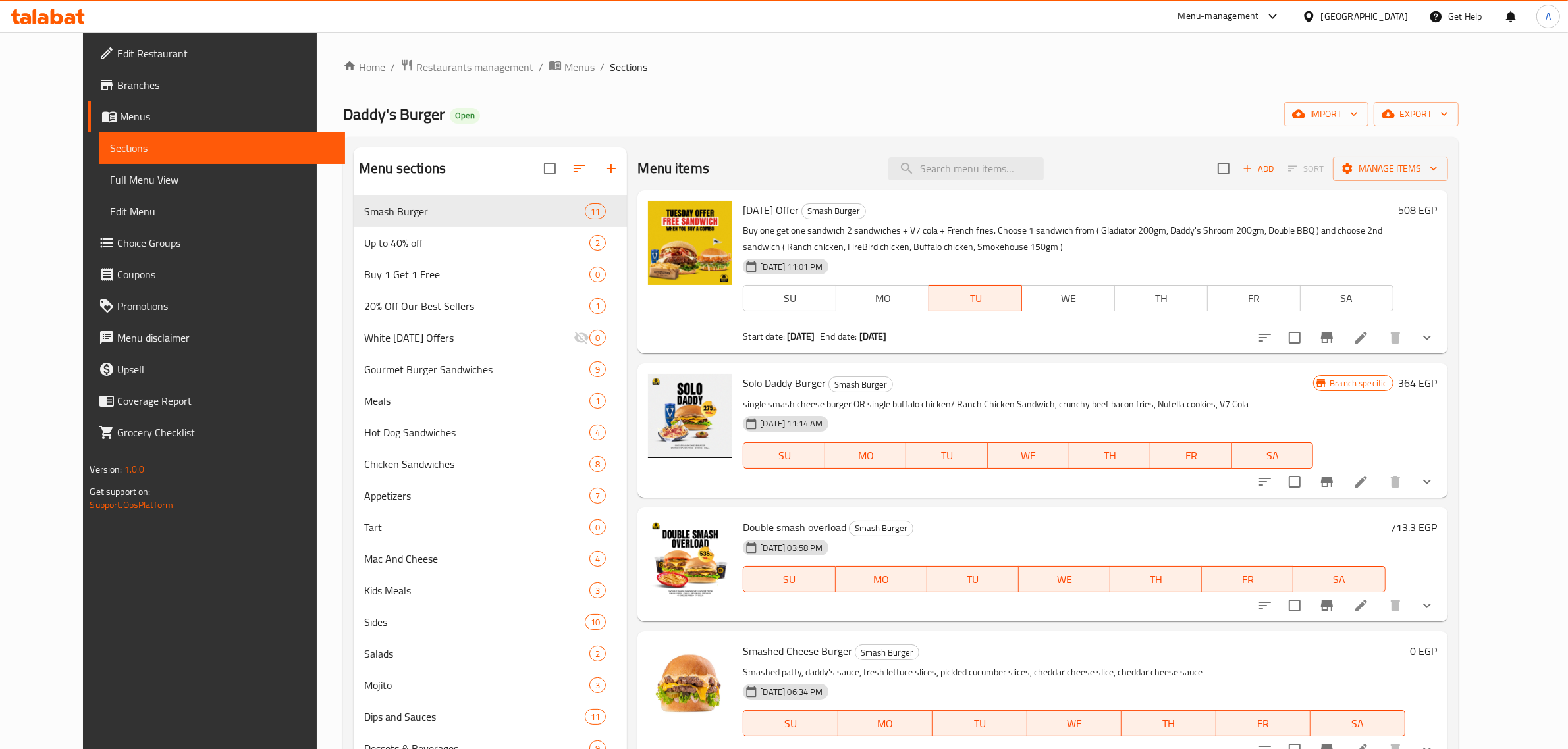
click at [949, 156] on div "Menu items Add Sort Manage items" at bounding box center [1042, 169] width 810 height 43
click at [958, 168] on input "search" at bounding box center [966, 168] width 156 height 23
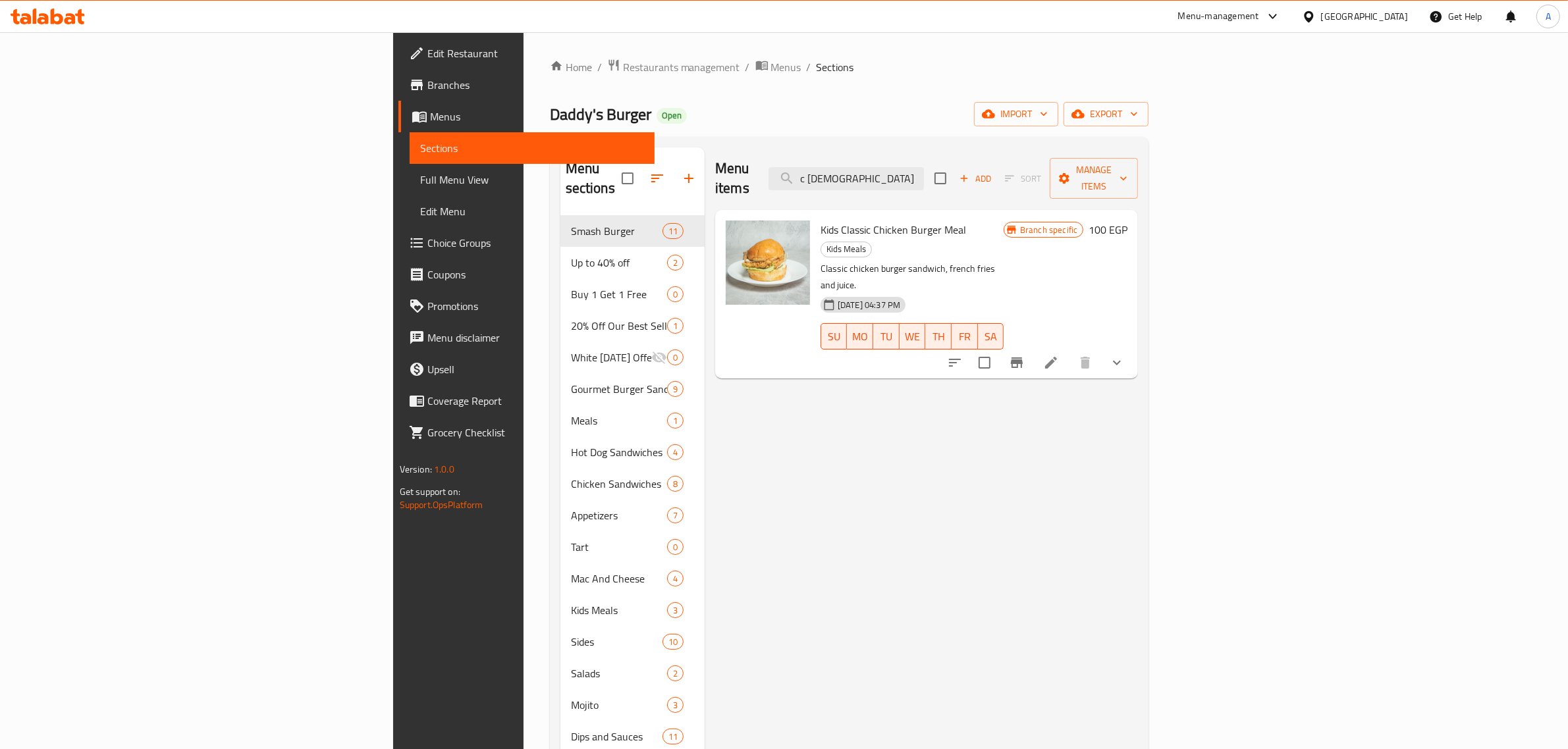
click at [1044, 155] on div "Menu items c chick Add Sort Manage items" at bounding box center [926, 179] width 423 height 63
drag, startPoint x: 1027, startPoint y: 176, endPoint x: 823, endPoint y: 162, distance: 204.5
click at [823, 162] on div "Menu items c chick Add Sort Manage items" at bounding box center [926, 179] width 423 height 63
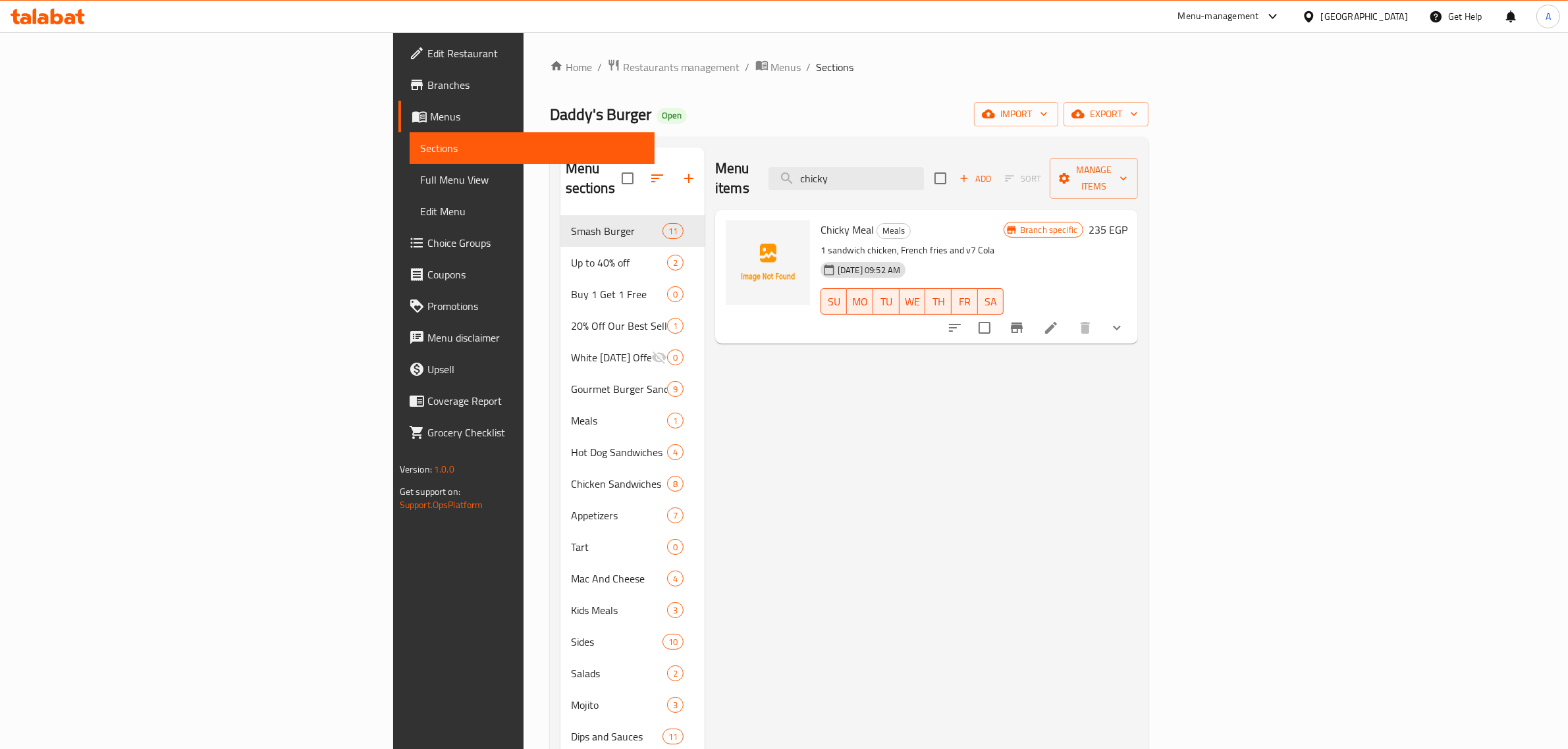
type input "chicky"
drag, startPoint x: 1054, startPoint y: 435, endPoint x: 563, endPoint y: 11, distance: 648.7
click at [1054, 435] on div "Menu items chicky Add Sort Manage items Chicky Meal Meals 1 sandwich chicken, F…" at bounding box center [921, 532] width 433 height 768
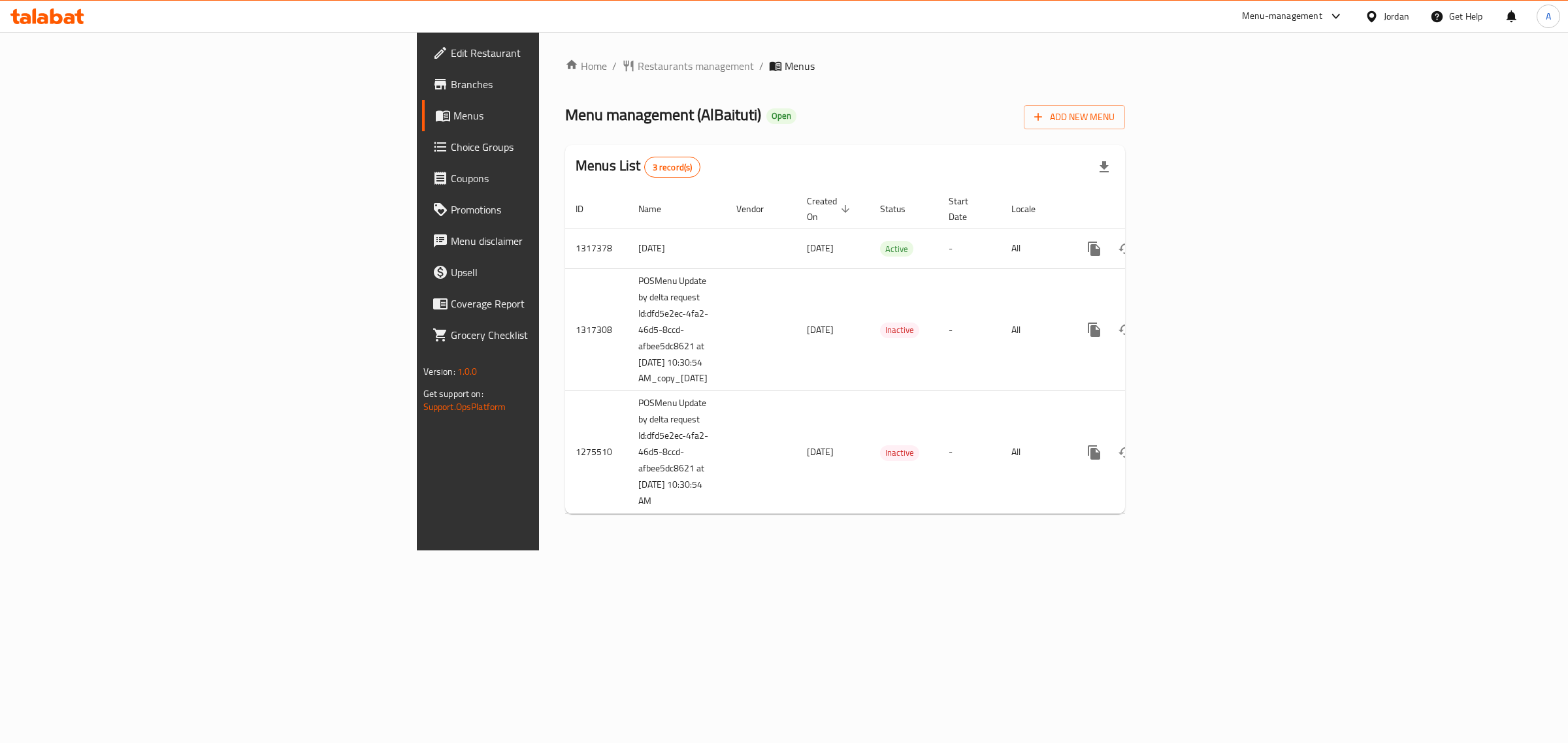
click at [708, 69] on ol "Home / Restaurants management / Menus" at bounding box center [845, 66] width 560 height 15
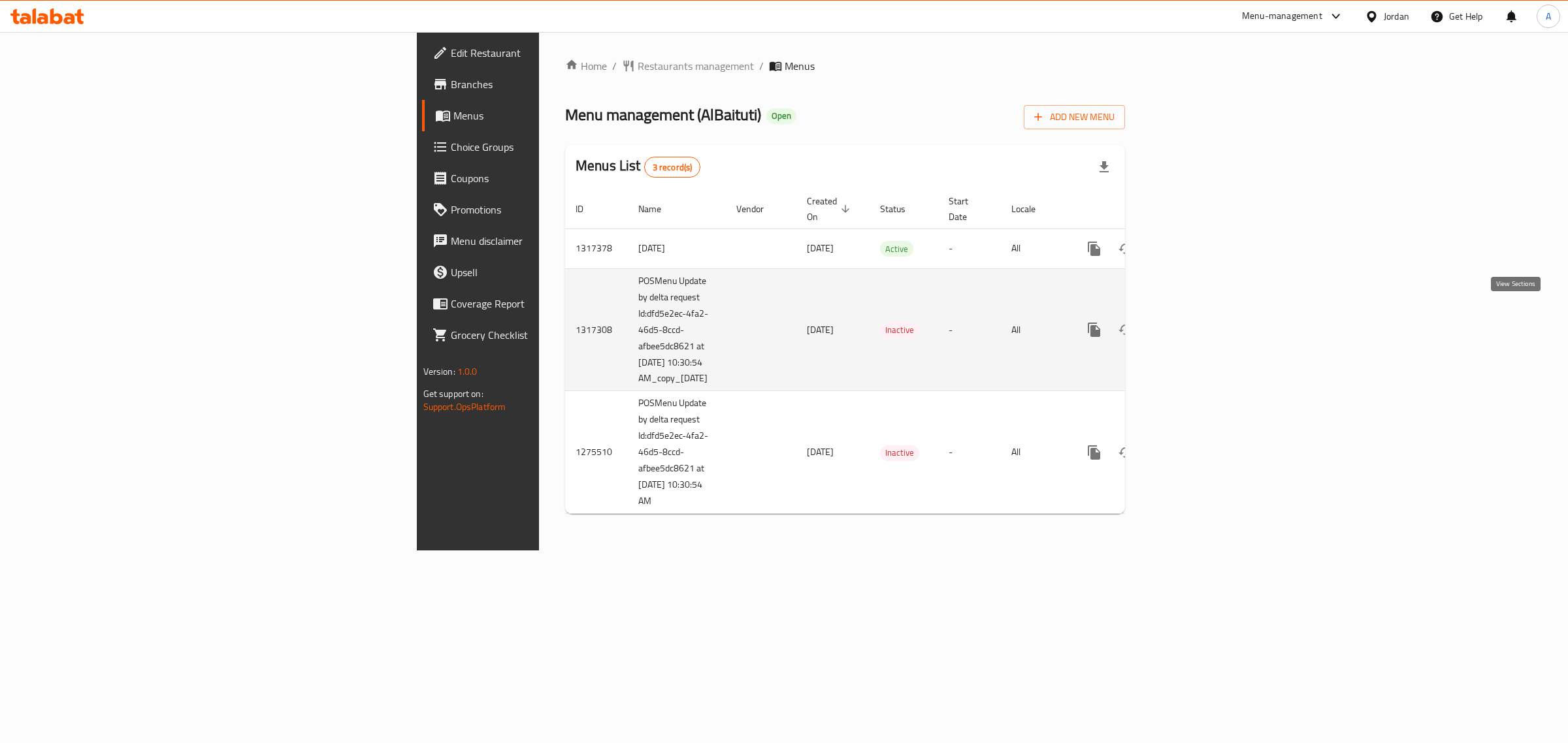
click at [1204, 314] on link "enhanced table" at bounding box center [1189, 330] width 32 height 32
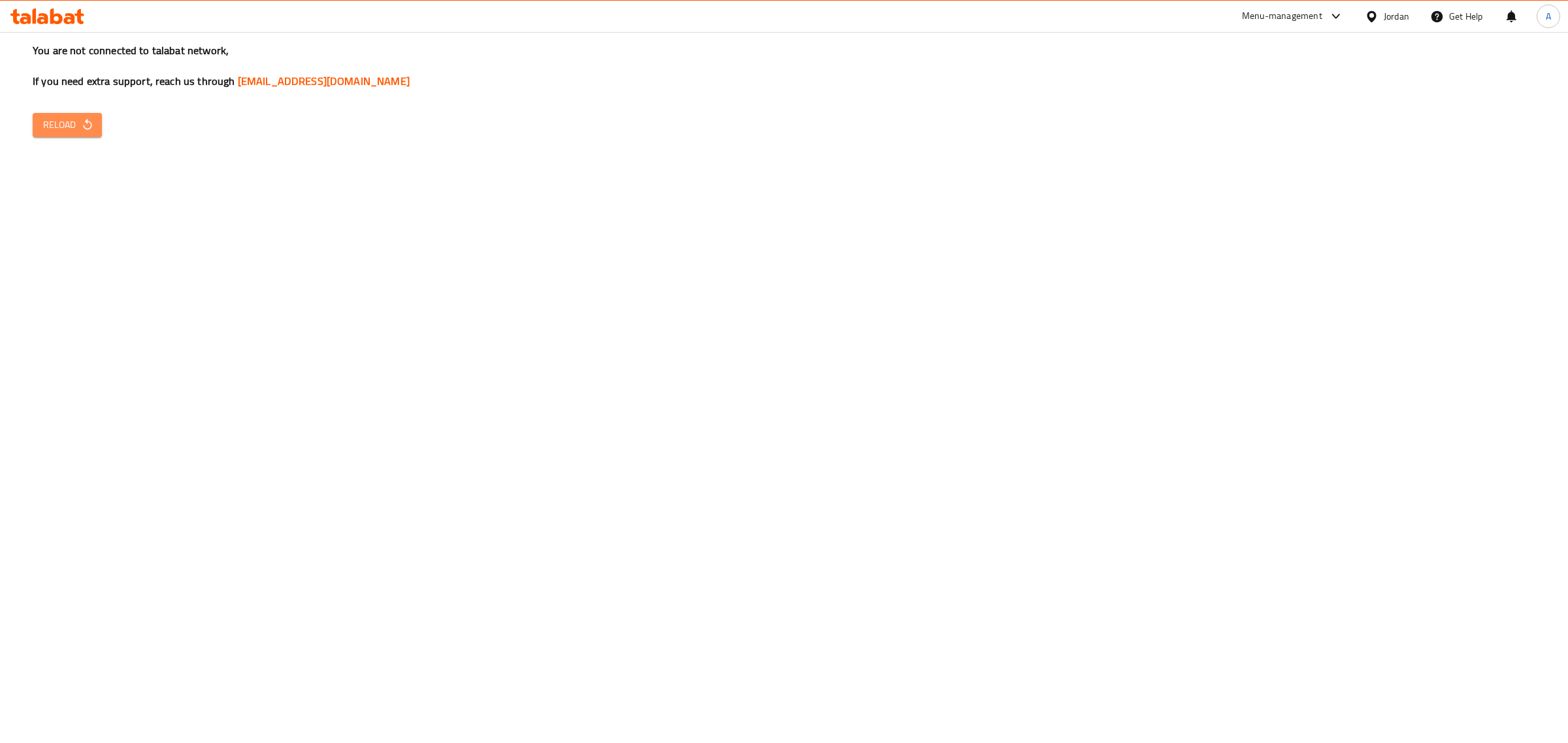
click at [66, 118] on span "Reload" at bounding box center [67, 124] width 49 height 16
click at [88, 128] on icon "button" at bounding box center [87, 124] width 13 height 13
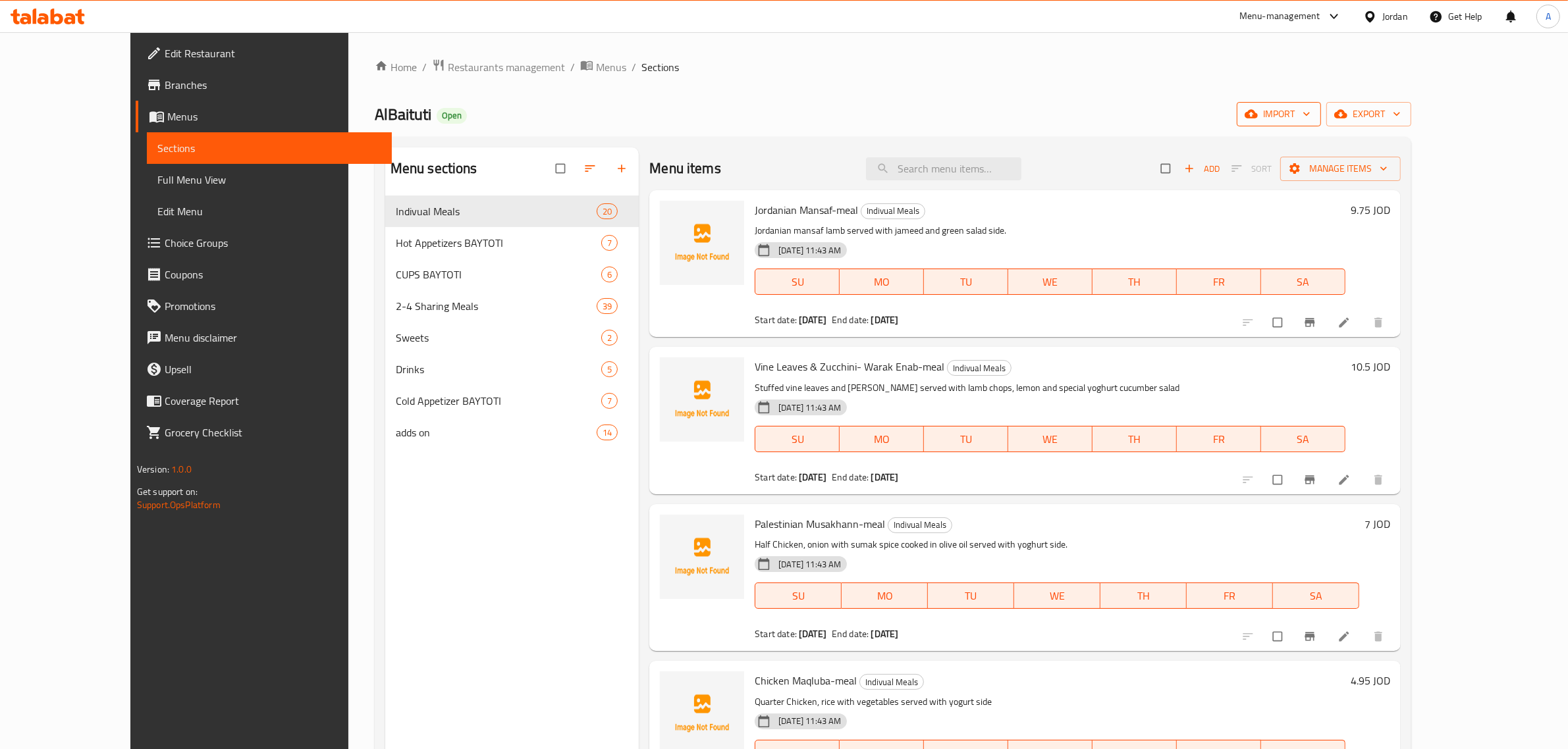
click at [1258, 113] on icon "button" at bounding box center [1250, 113] width 13 height 13
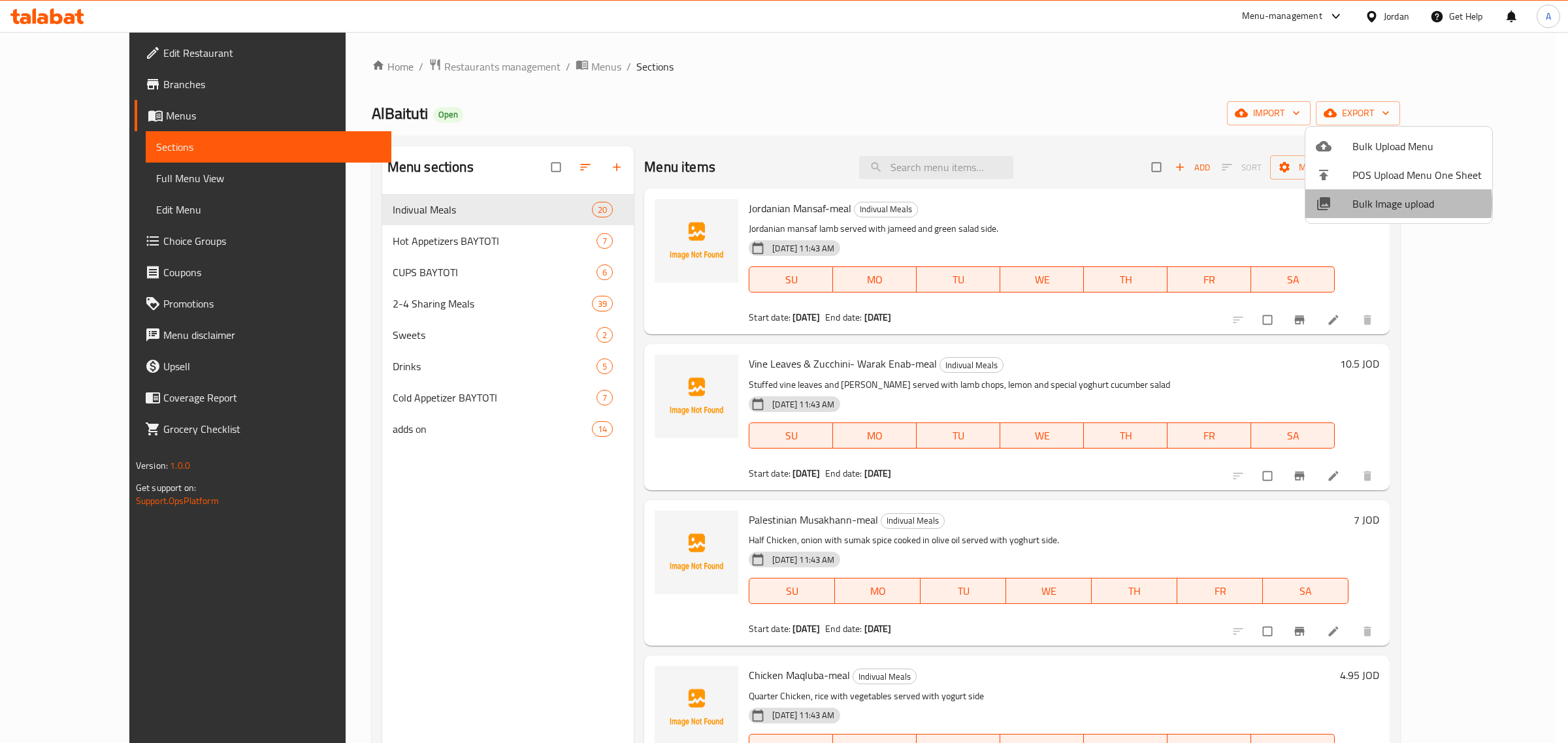
click at [1377, 203] on span "Bulk Image upload" at bounding box center [1417, 204] width 130 height 15
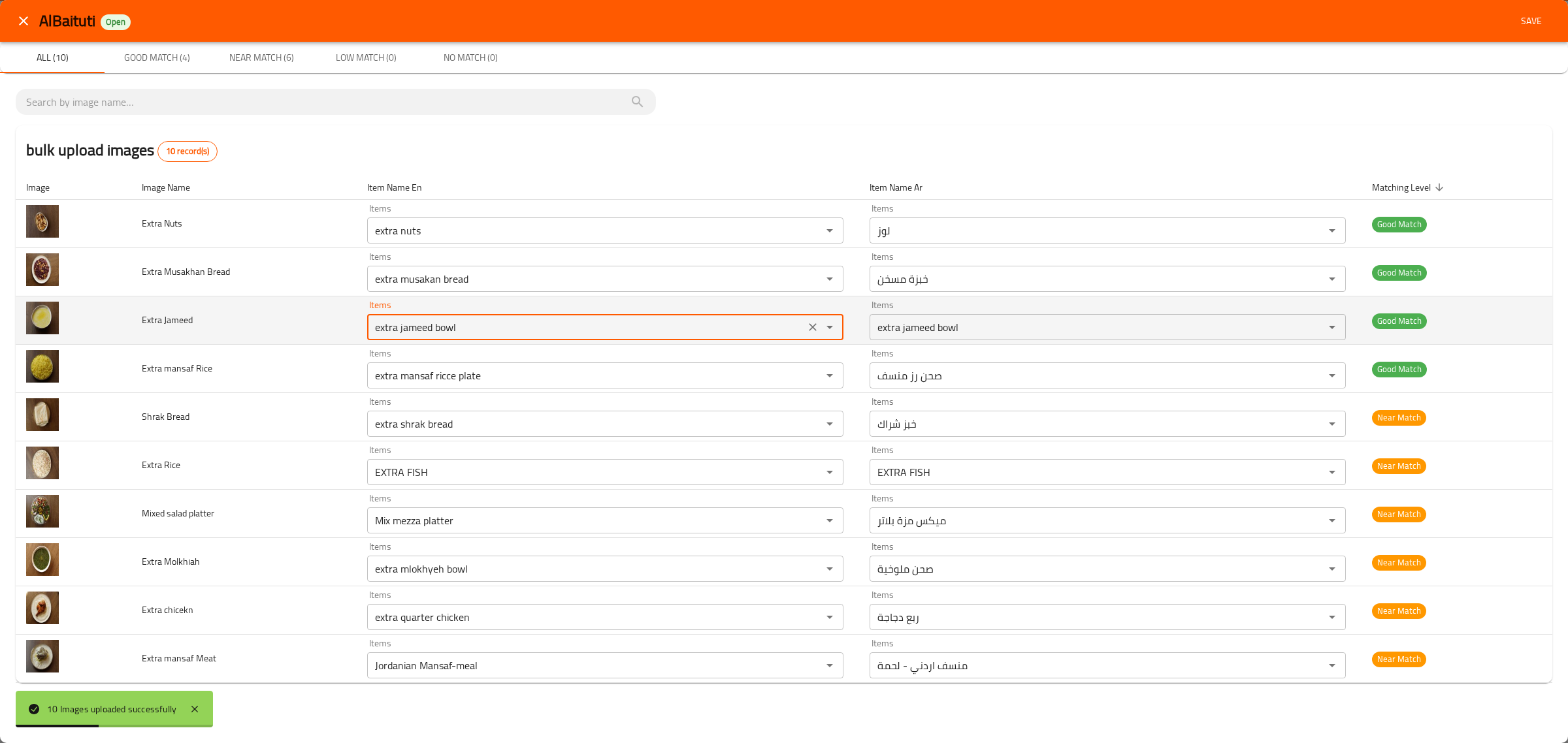
click at [641, 333] on Jameed "extra jameed bowl" at bounding box center [586, 326] width 430 height 18
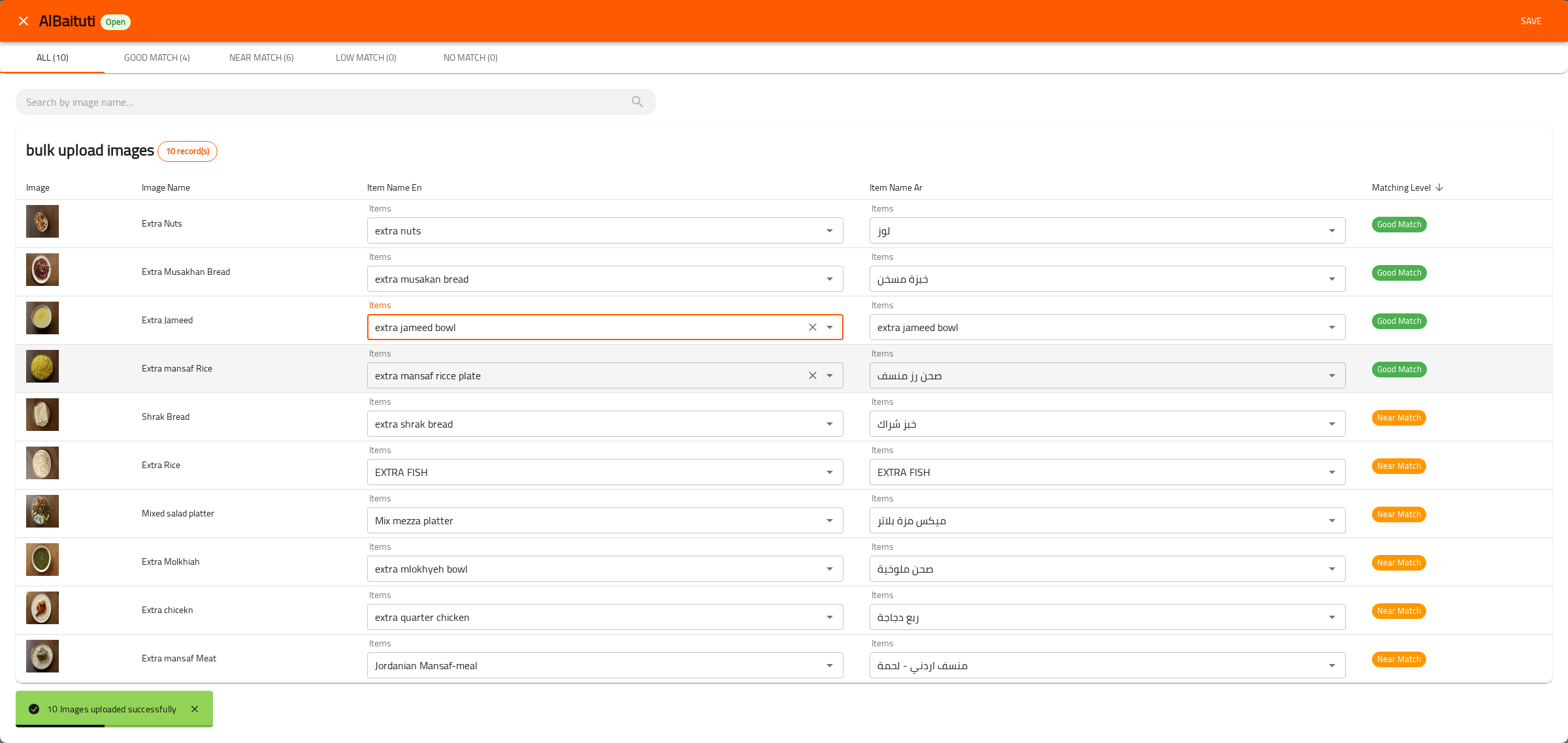
click at [640, 384] on Rice "extra mansaf ricce plate" at bounding box center [586, 375] width 430 height 18
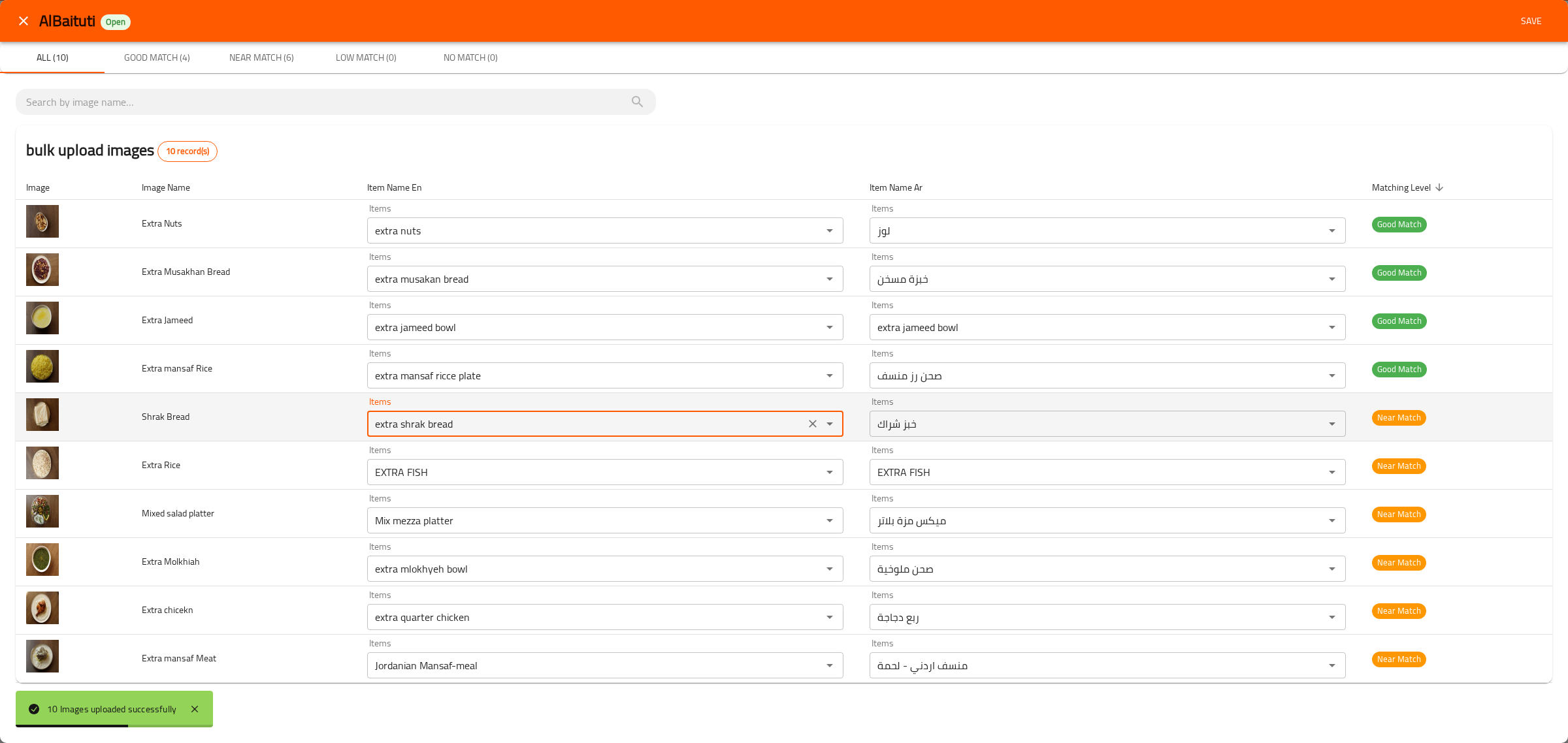
click at [621, 424] on Bread "extra shrak bread" at bounding box center [586, 423] width 430 height 18
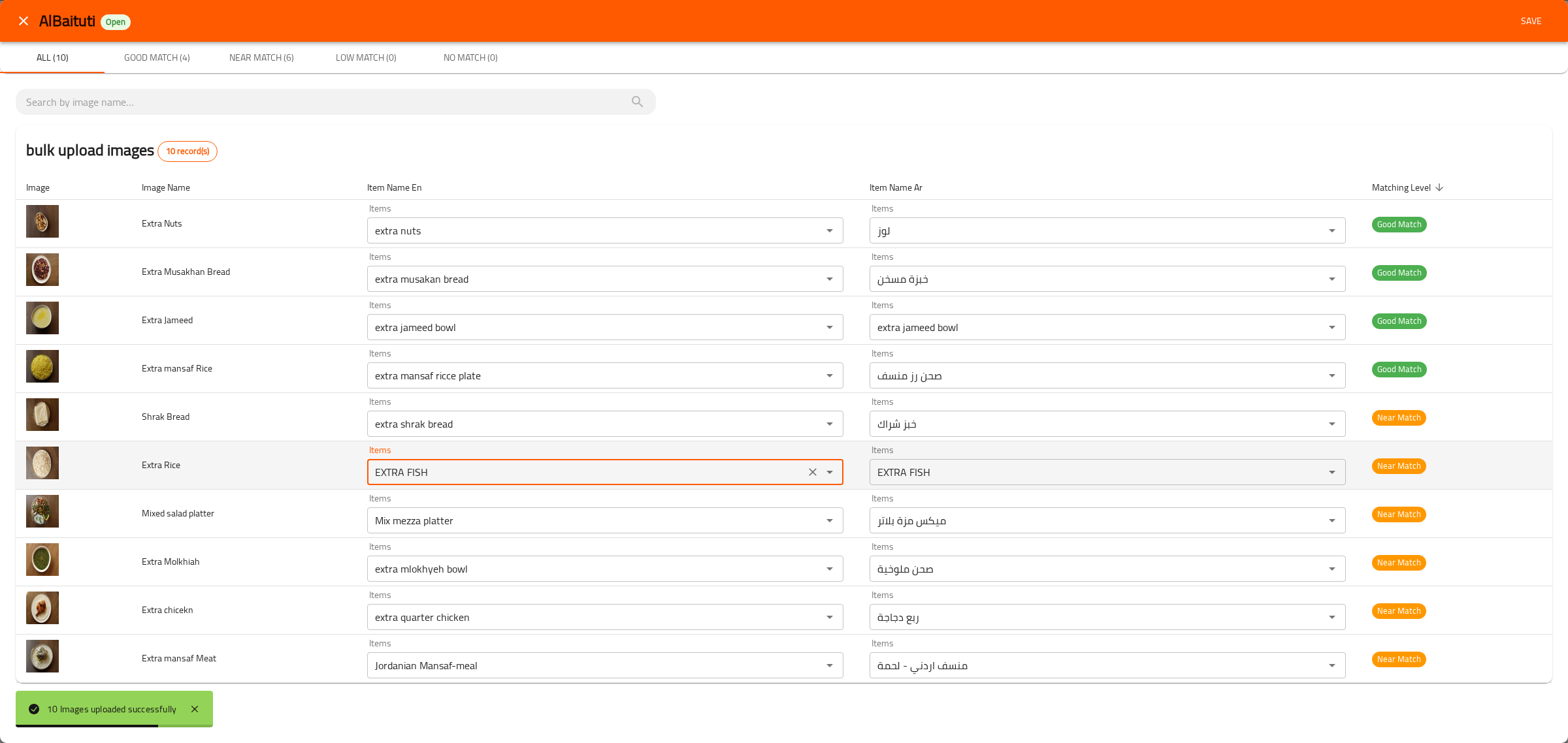
click at [566, 474] on Rice "EXTRA FISH" at bounding box center [586, 471] width 430 height 18
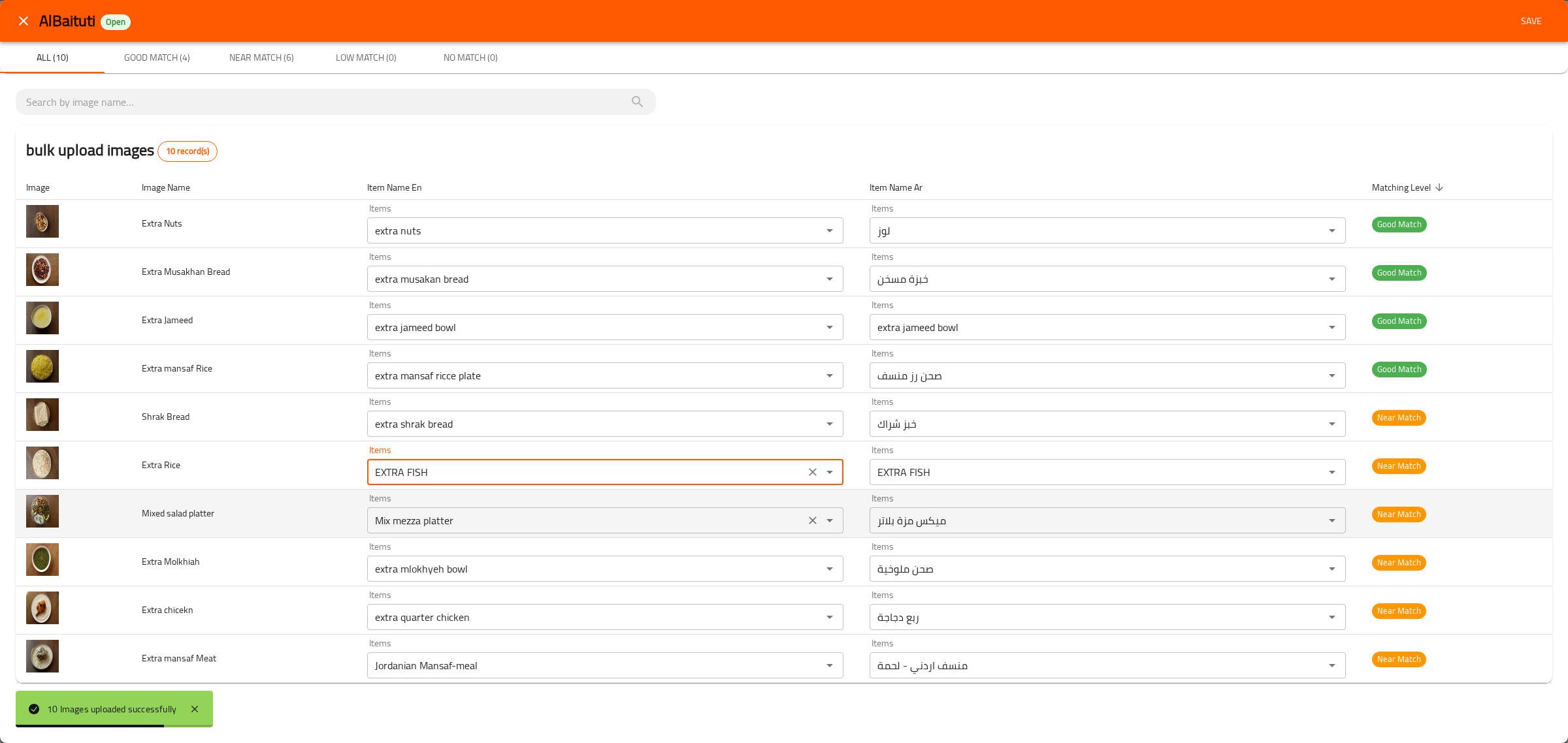
click at [570, 515] on platter "Mix mezza platter" at bounding box center [586, 520] width 430 height 18
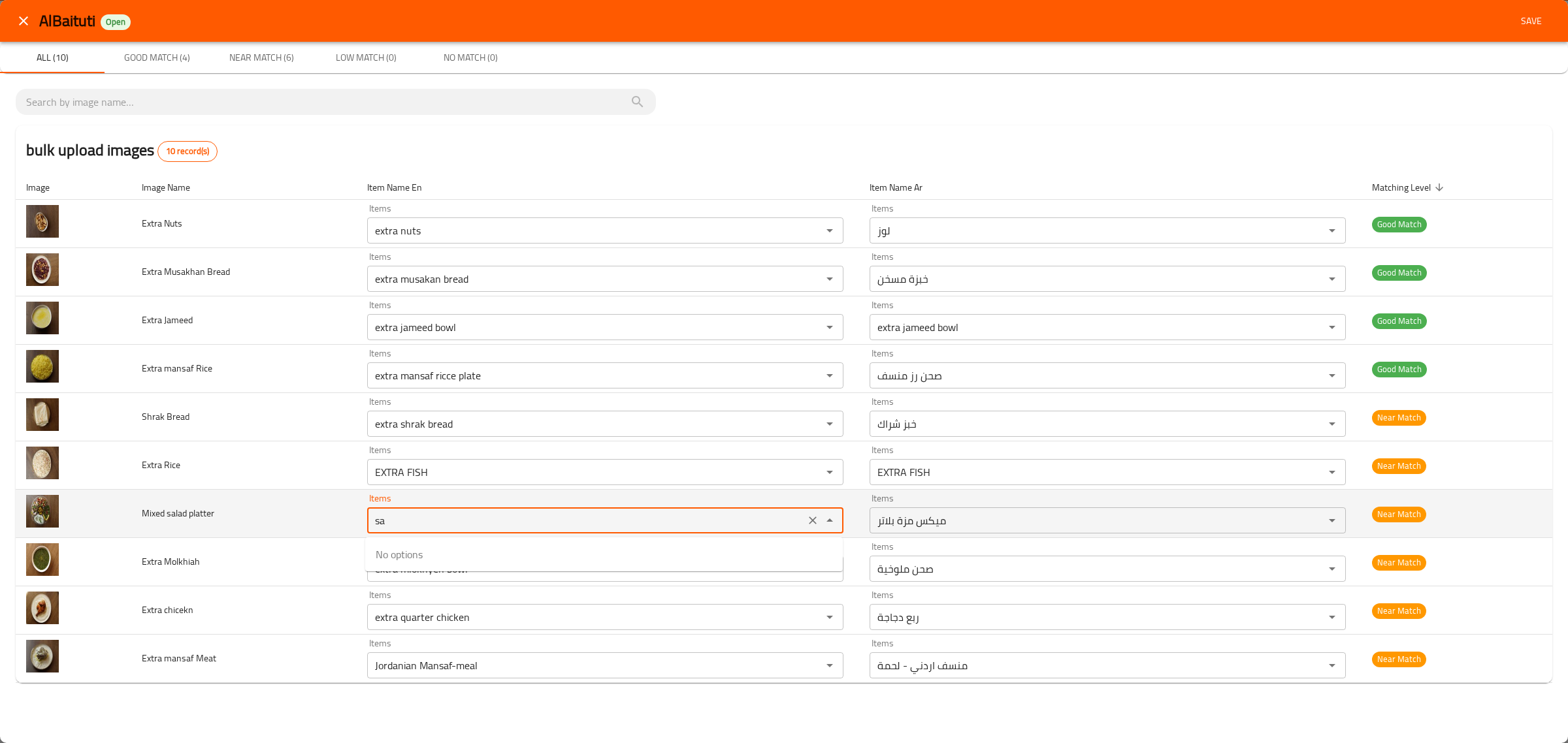
type platter "s"
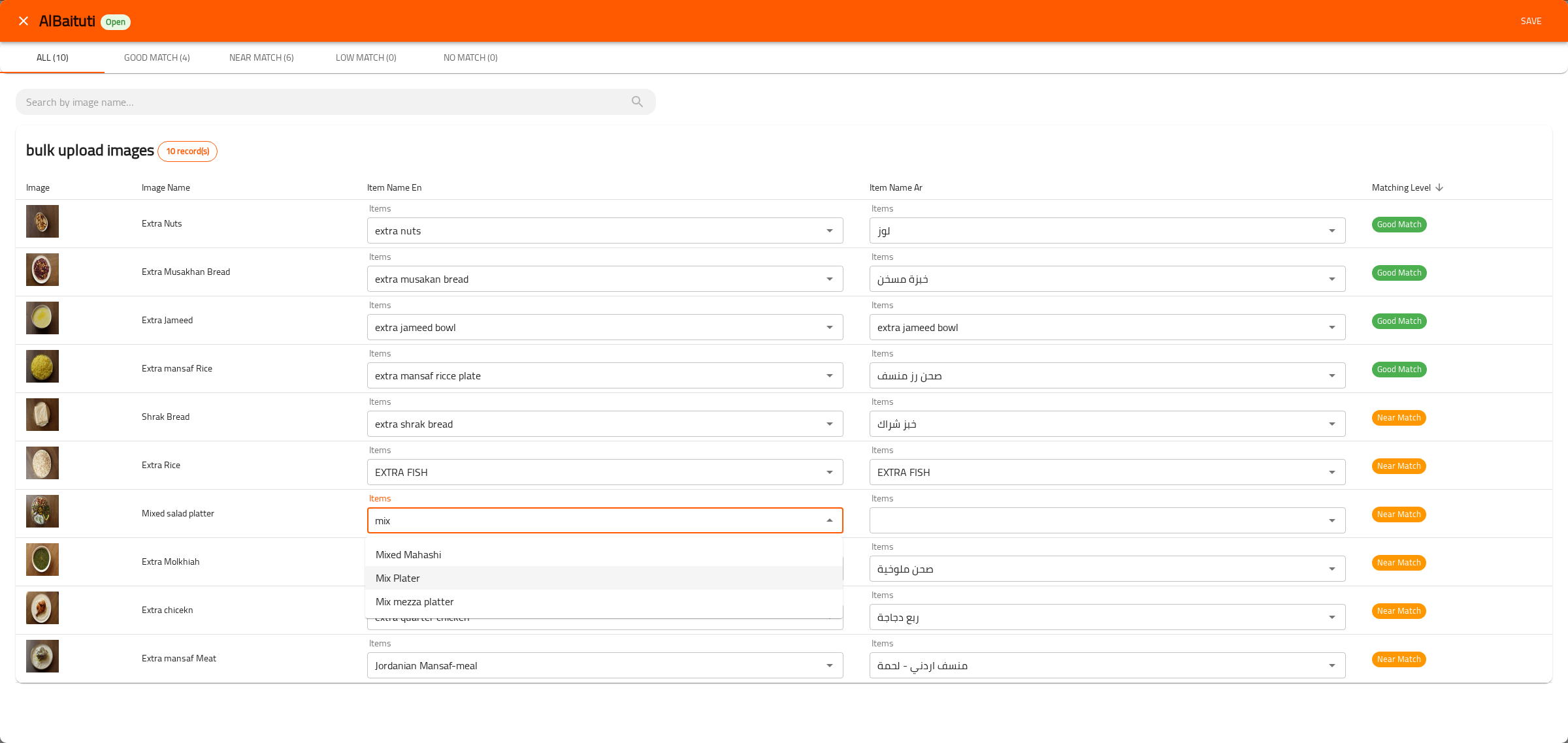
click at [530, 572] on platter-option-1 "Mix Plater" at bounding box center [604, 578] width 477 height 24
type platter "Mix Plater"
type platter-ar "ميكس بلاتر"
type platter "Mix Plater"
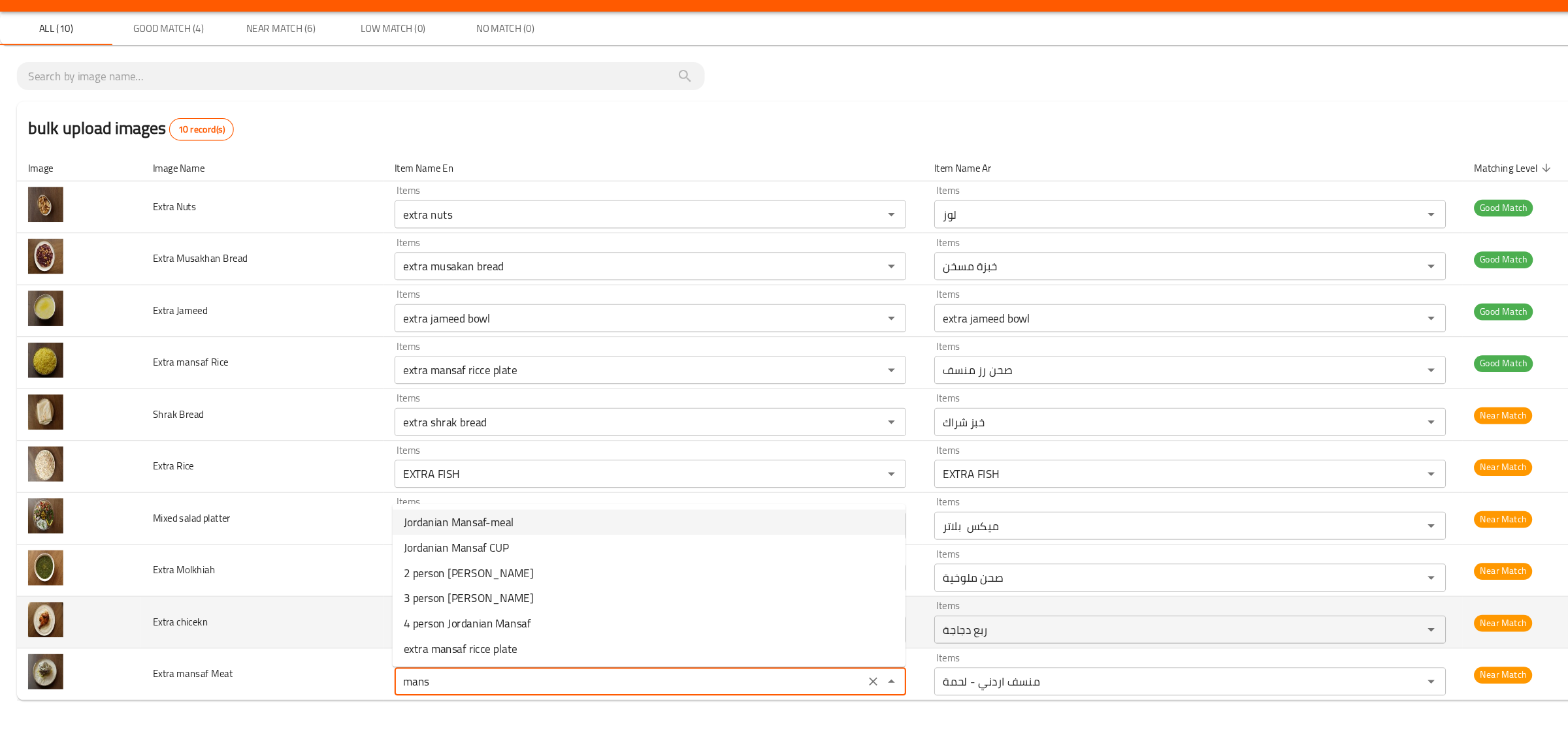
click at [204, 627] on td "Extra chicekn" at bounding box center [244, 610] width 225 height 49
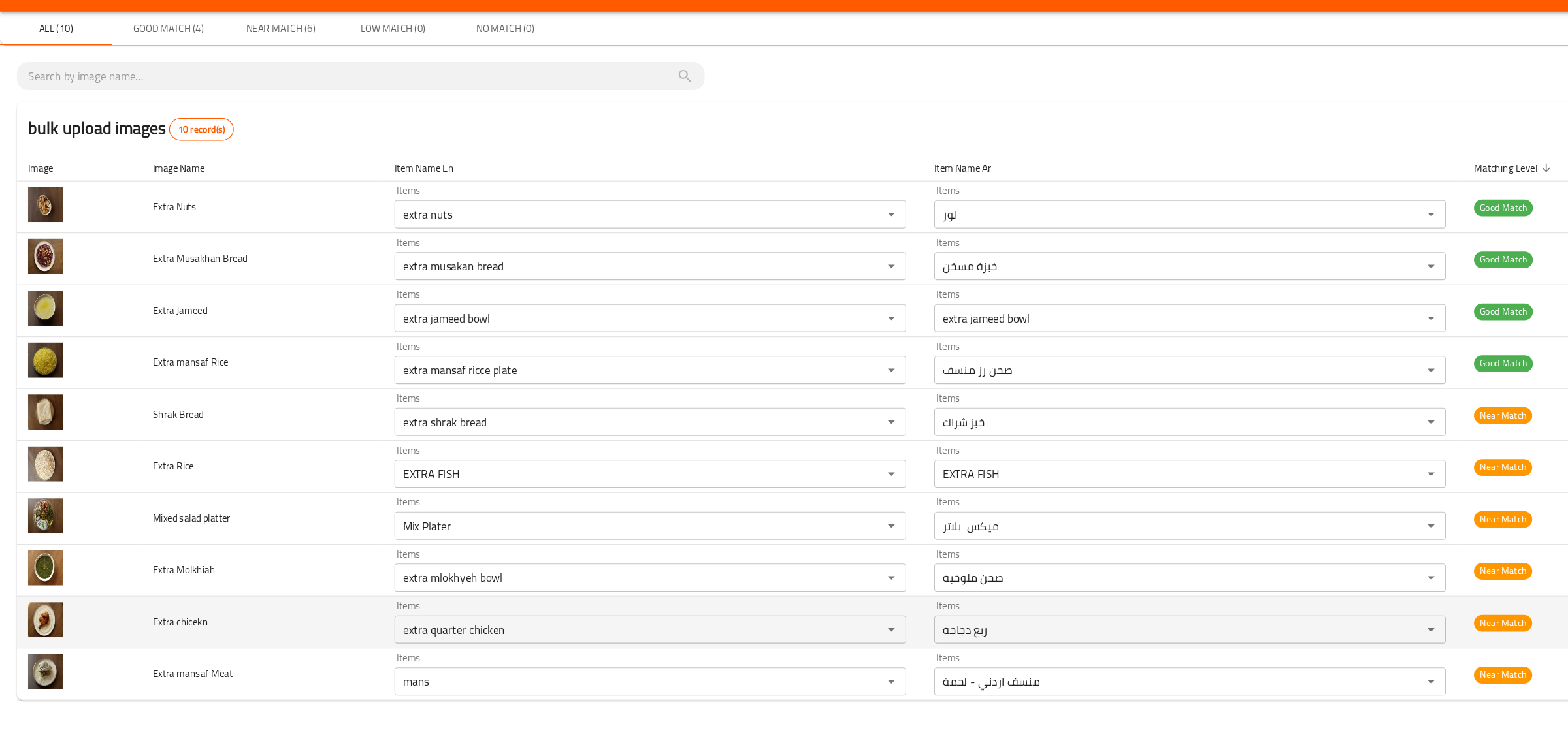
type Meat "Jordanian Mansaf-meal"
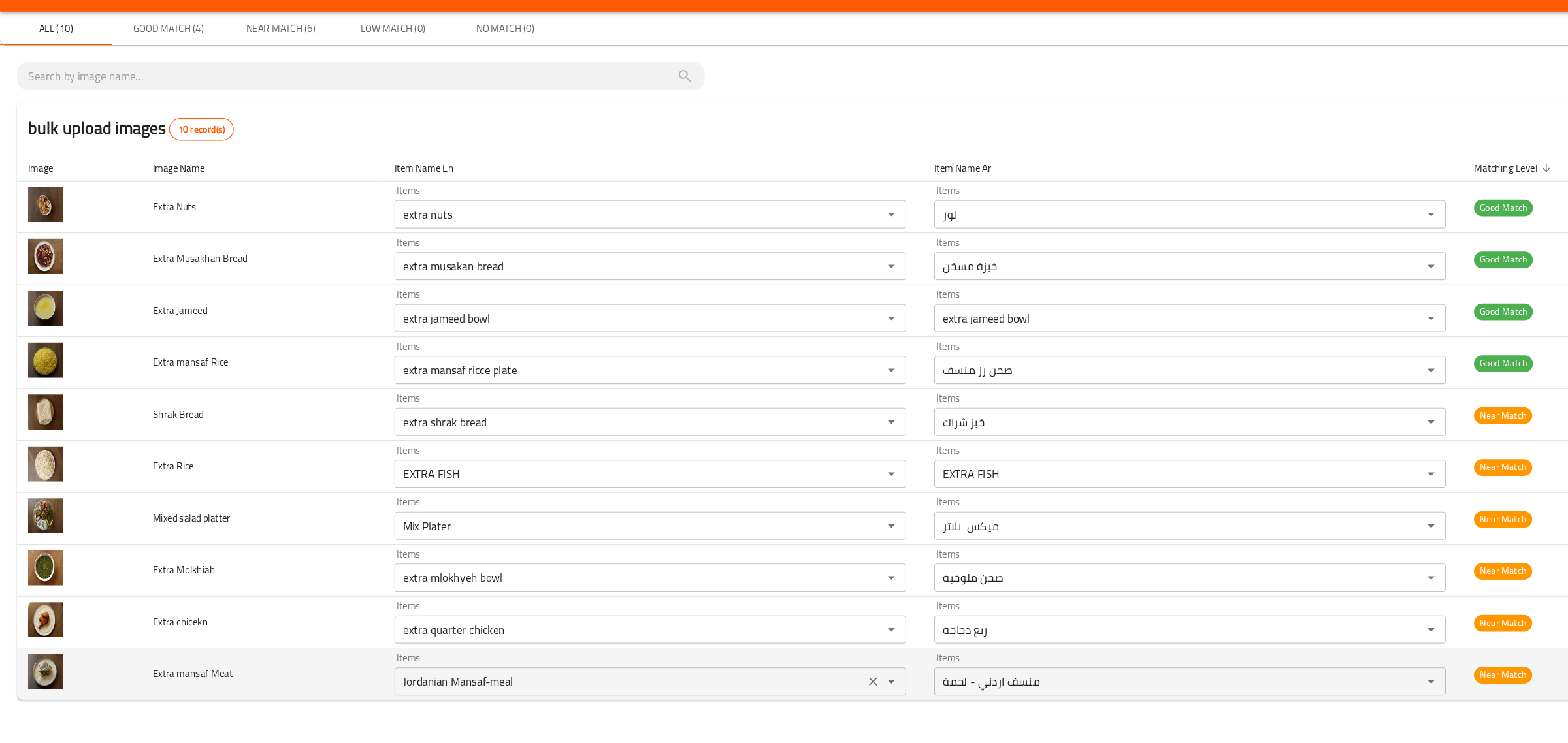
click at [809, 664] on icon "Clear" at bounding box center [813, 665] width 8 height 8
click at [211, 649] on td "Extra mansaf Meat" at bounding box center [244, 659] width 225 height 49
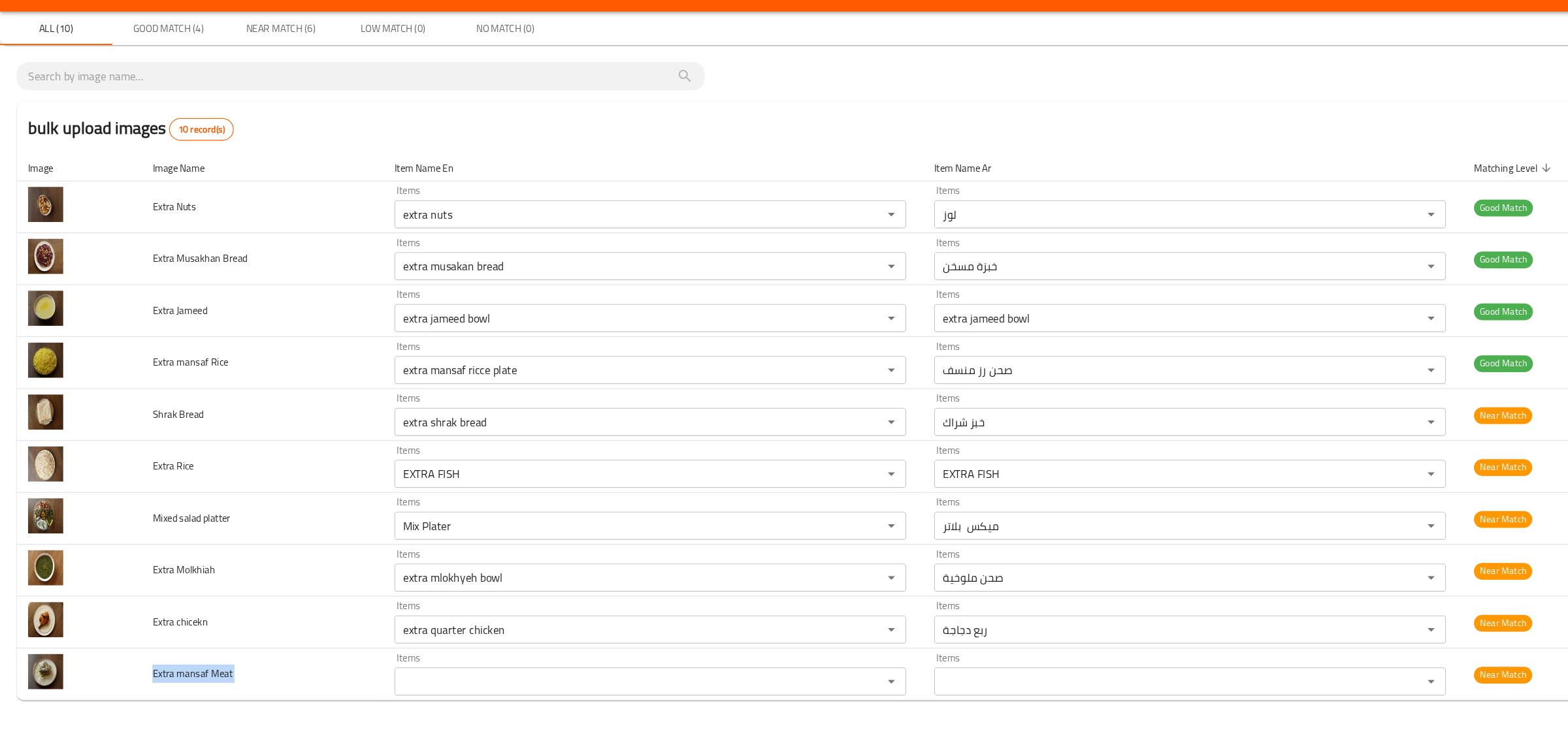
copy span "Extra mansaf Meat"
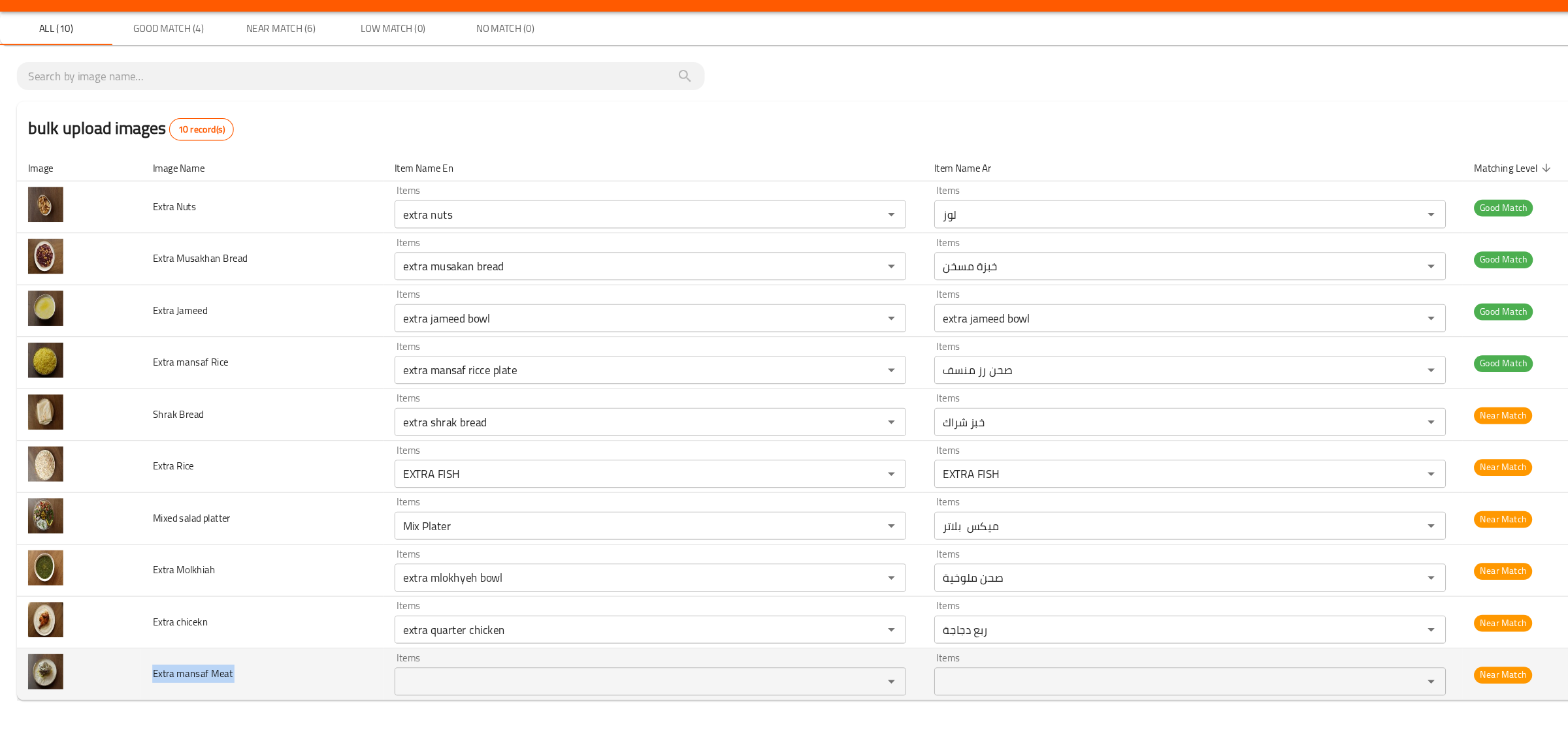
click at [471, 666] on Meat "Items" at bounding box center [586, 665] width 430 height 18
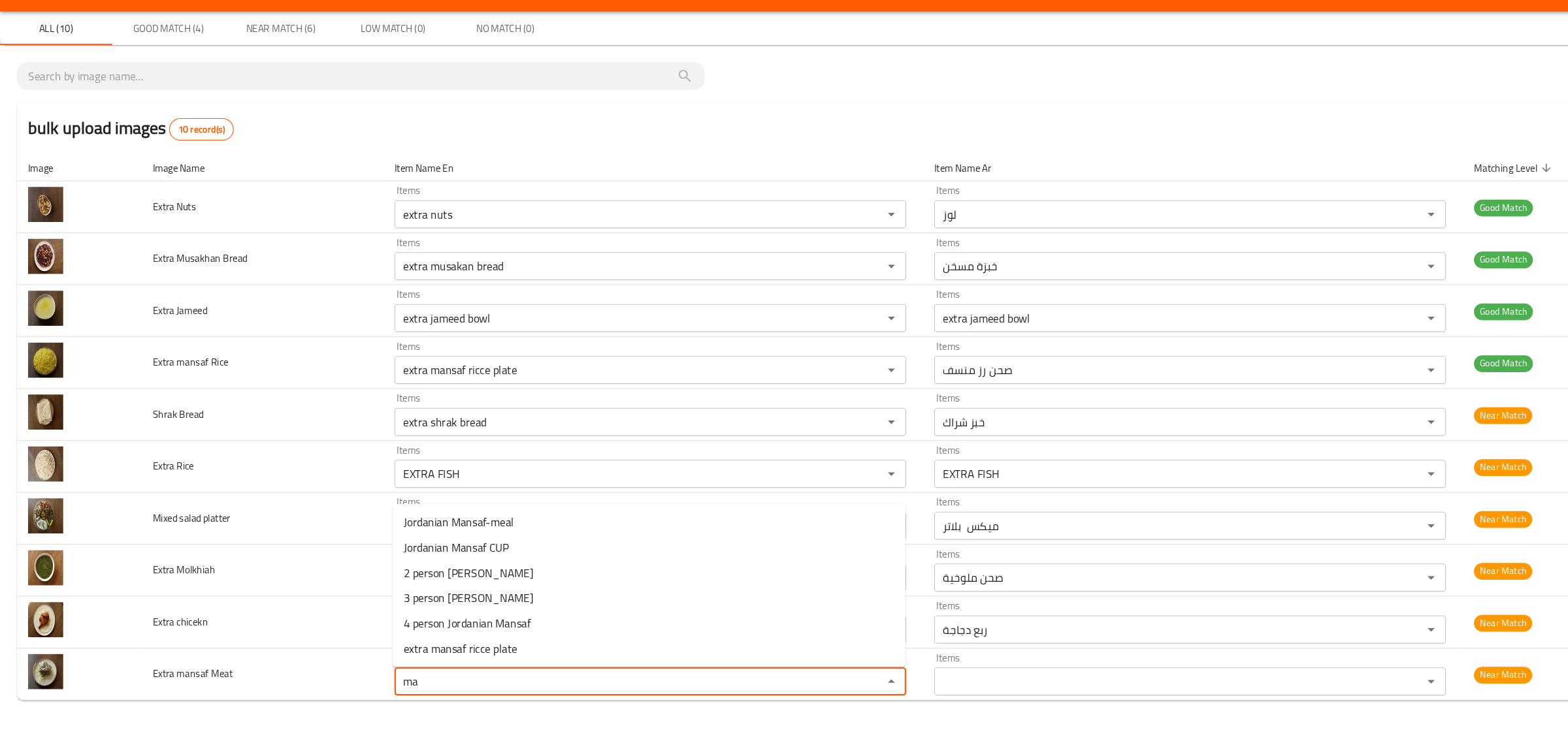
type Meat "m"
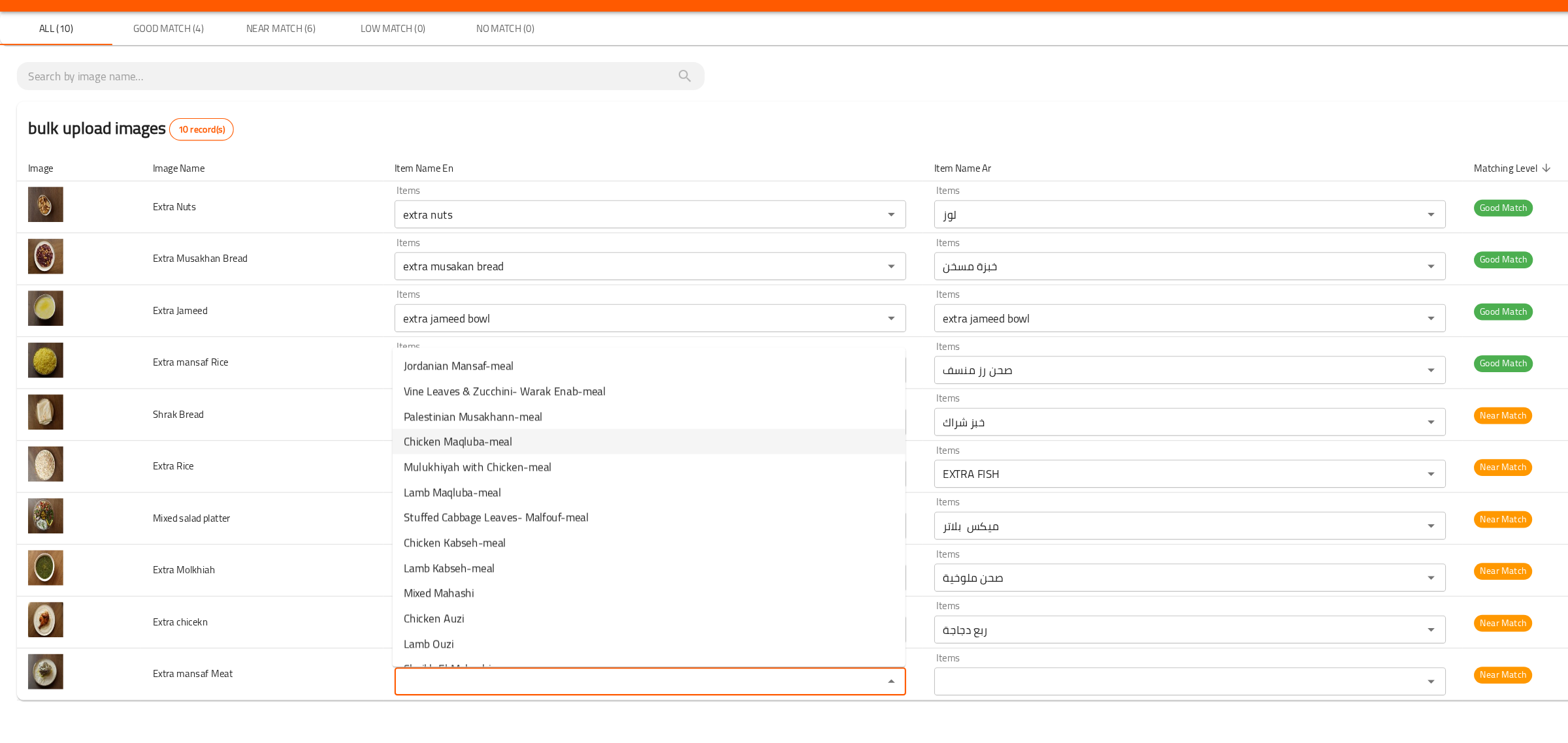
click at [552, 139] on div "bulk upload images 10 record(s)" at bounding box center [784, 150] width 1536 height 49
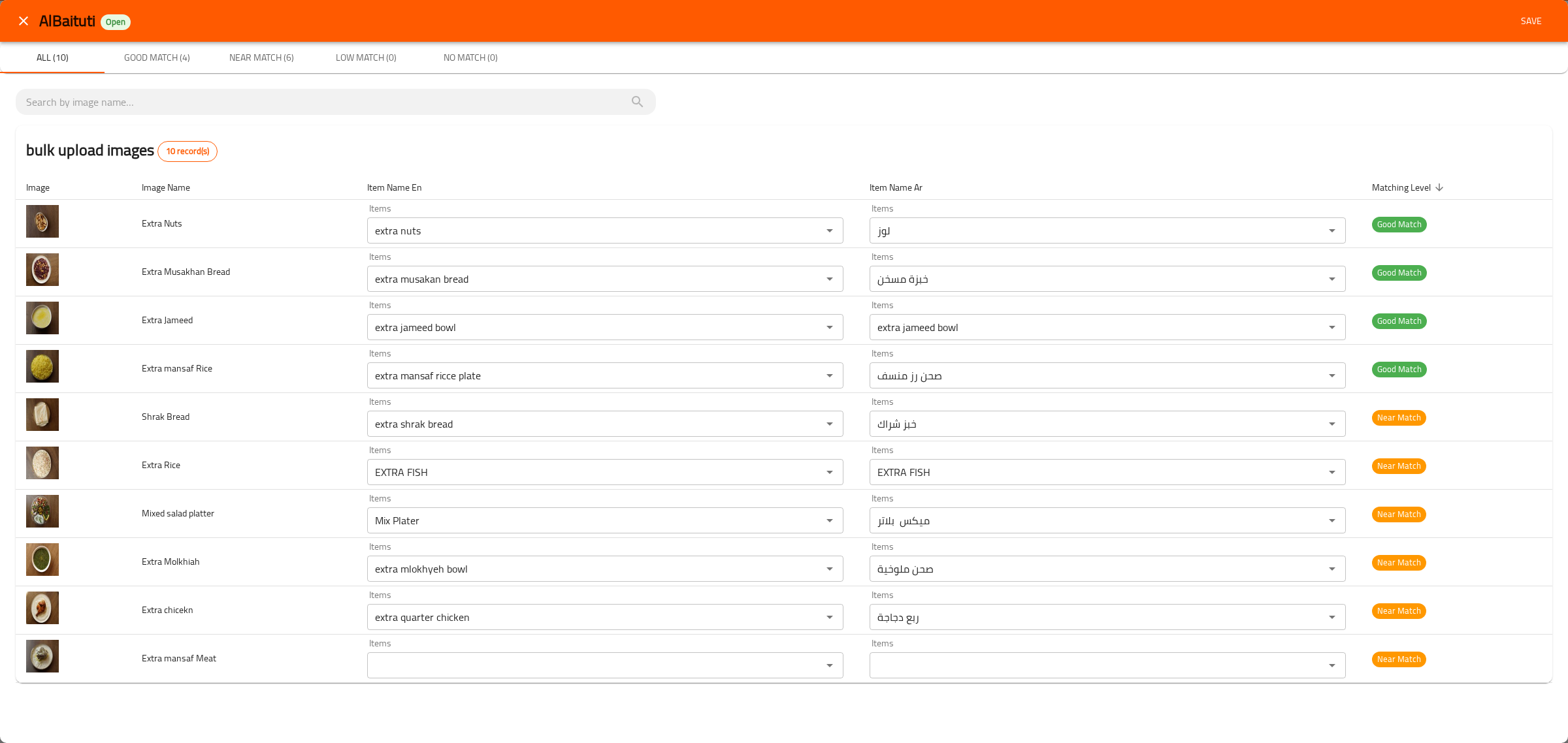
click at [1519, 21] on span "Save" at bounding box center [1531, 20] width 32 height 16
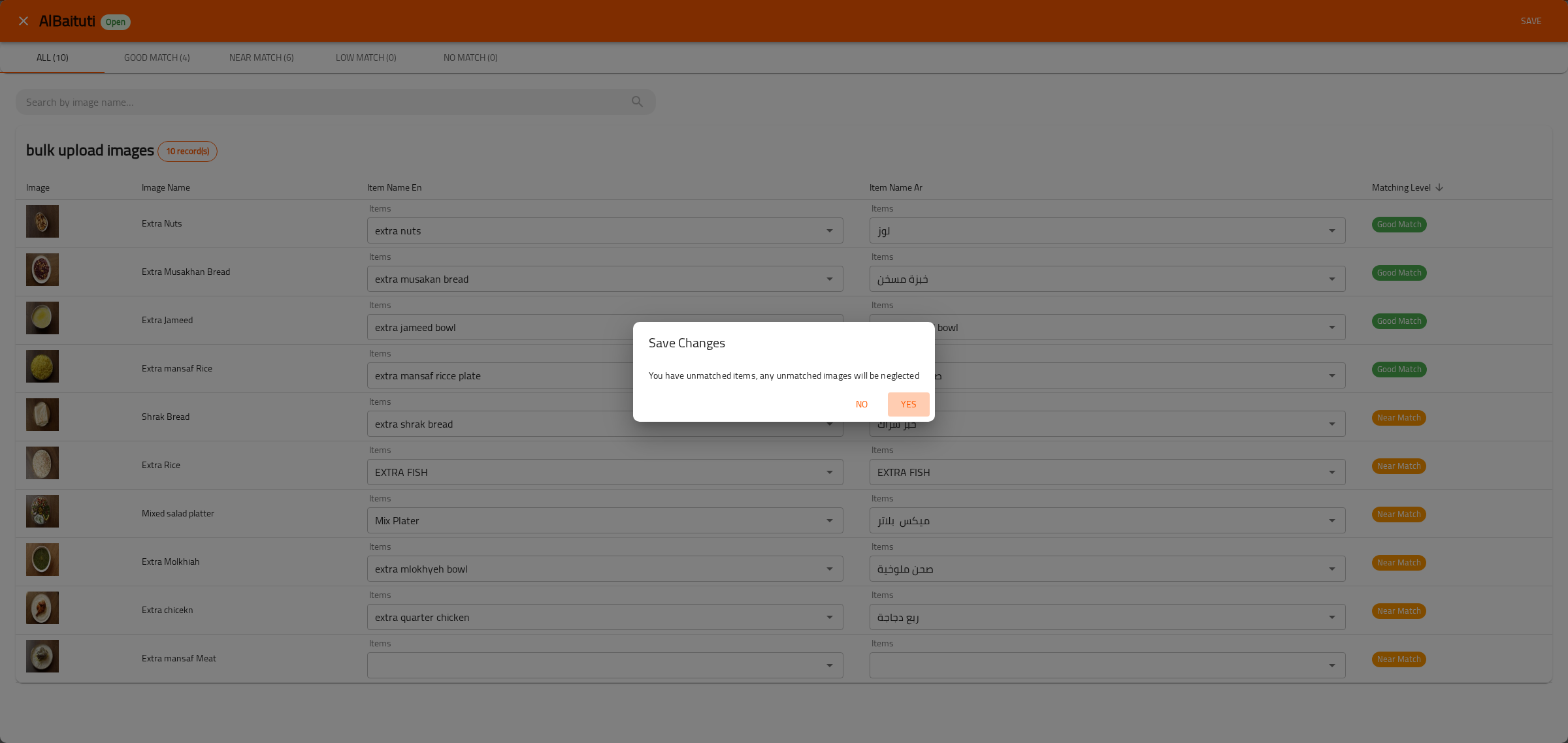
click at [903, 403] on span "Yes" at bounding box center [909, 404] width 32 height 16
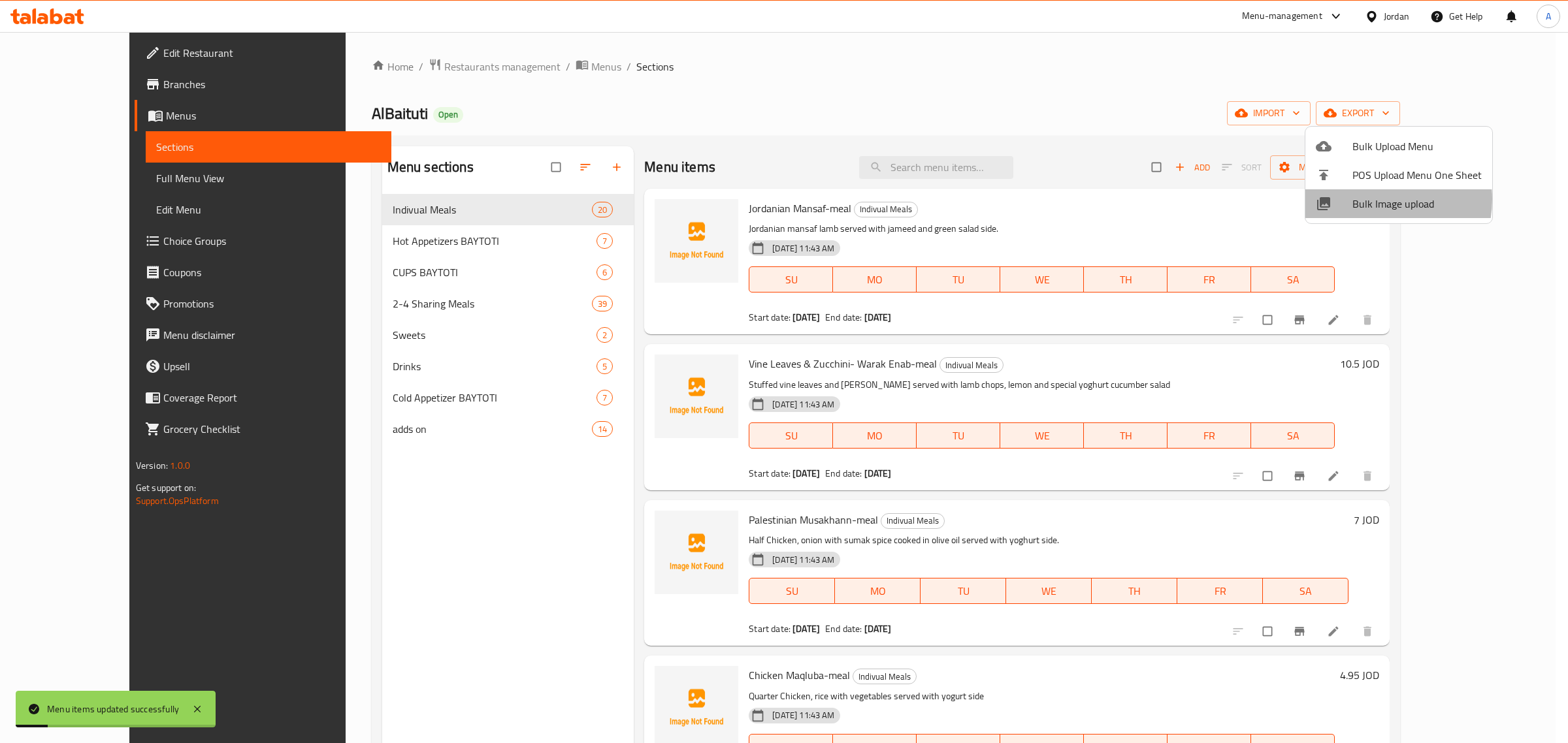
click at [1368, 199] on span "Bulk Image upload" at bounding box center [1417, 204] width 130 height 15
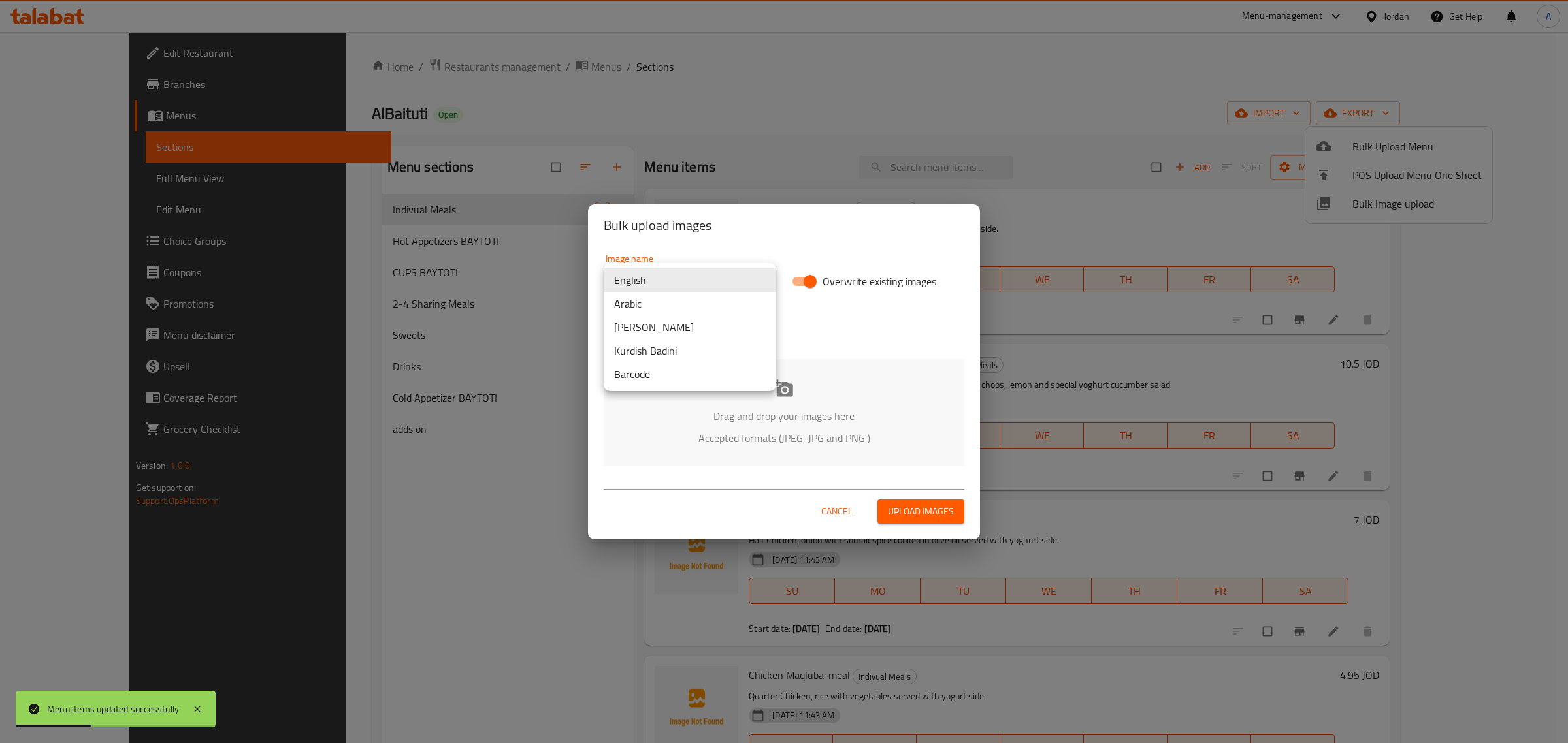
click at [686, 279] on body "Menu items updated successfully ​ Menu-management Jordan Get Help A Edit Restau…" at bounding box center [784, 388] width 1568 height 711
click at [662, 304] on li "Arabic" at bounding box center [690, 304] width 172 height 24
click at [782, 398] on icon at bounding box center [784, 388] width 20 height 20
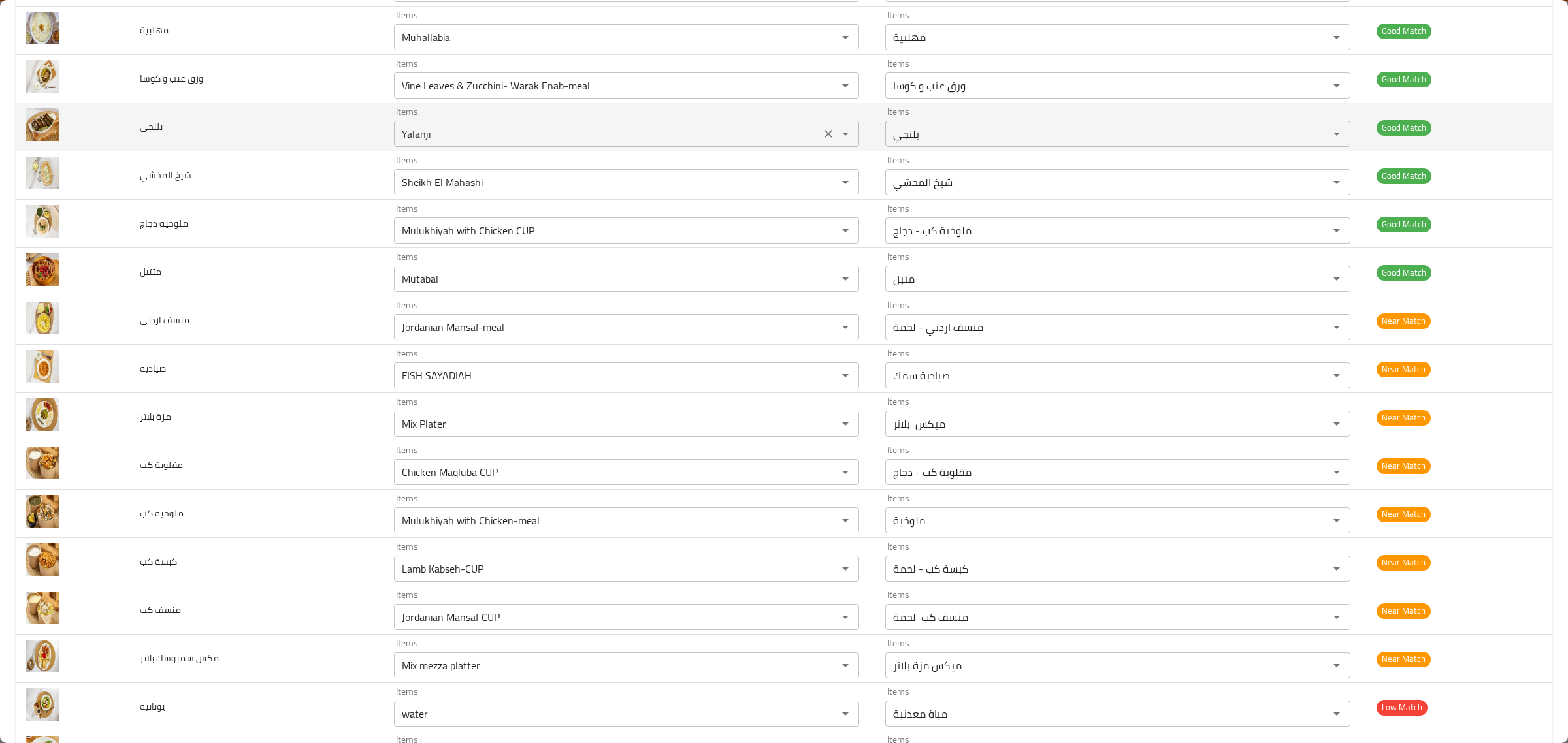
scroll to position [1224, 0]
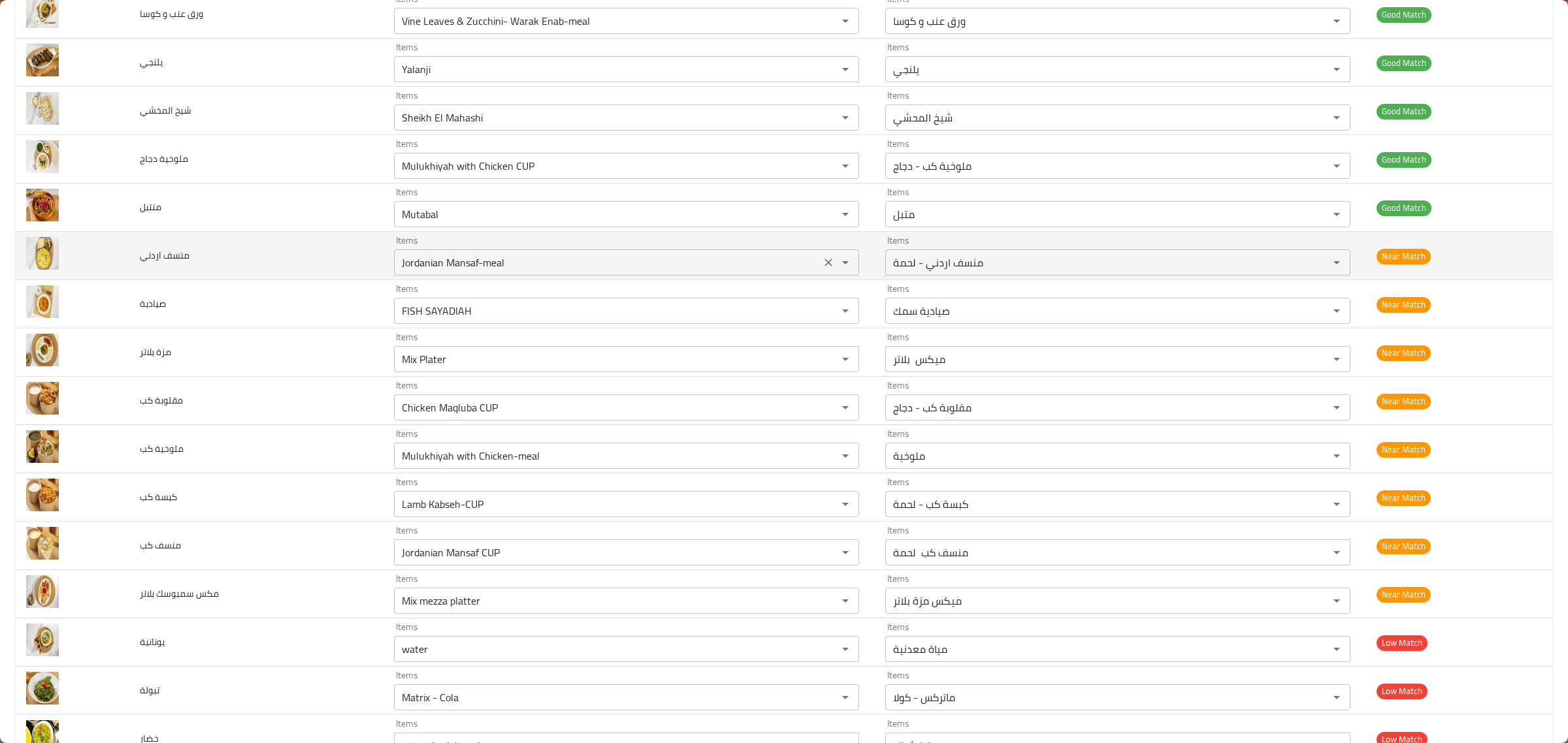
click at [547, 258] on اردني "Jordanian Mansaf-meal" at bounding box center [607, 262] width 419 height 18
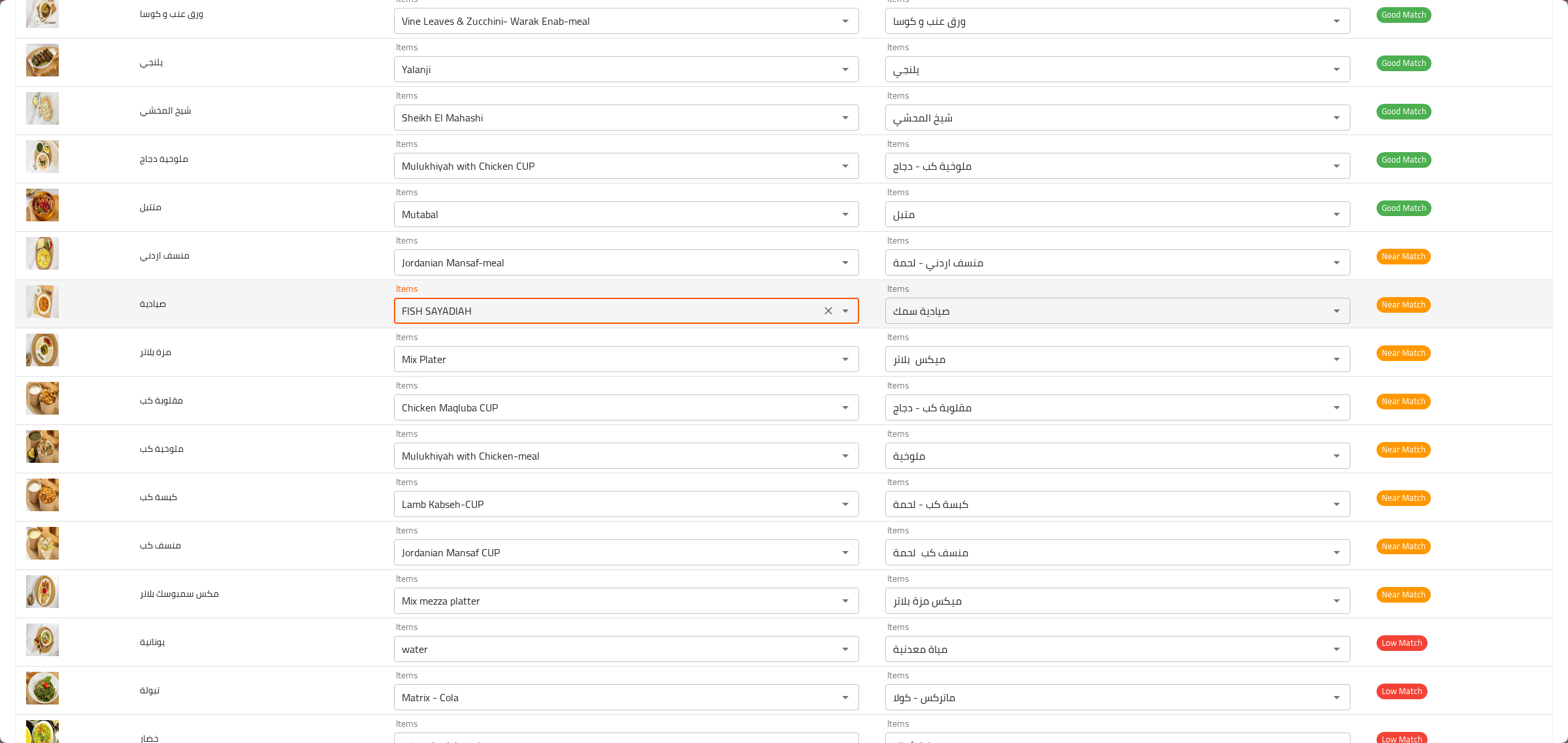
click at [553, 311] on input "FISH SAYADIAH" at bounding box center [607, 310] width 419 height 18
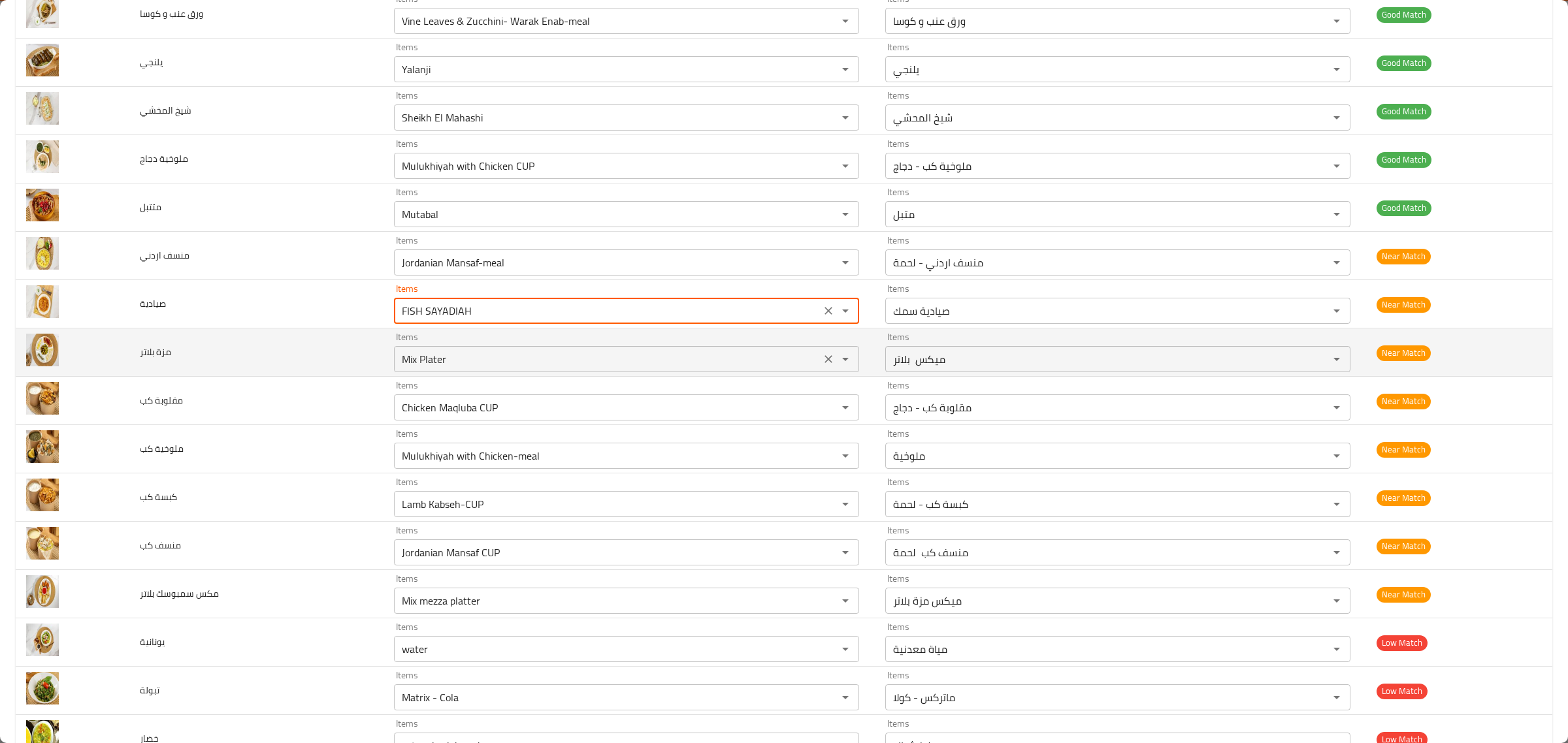
click at [563, 354] on div "Mix Plater Items" at bounding box center [627, 359] width 466 height 26
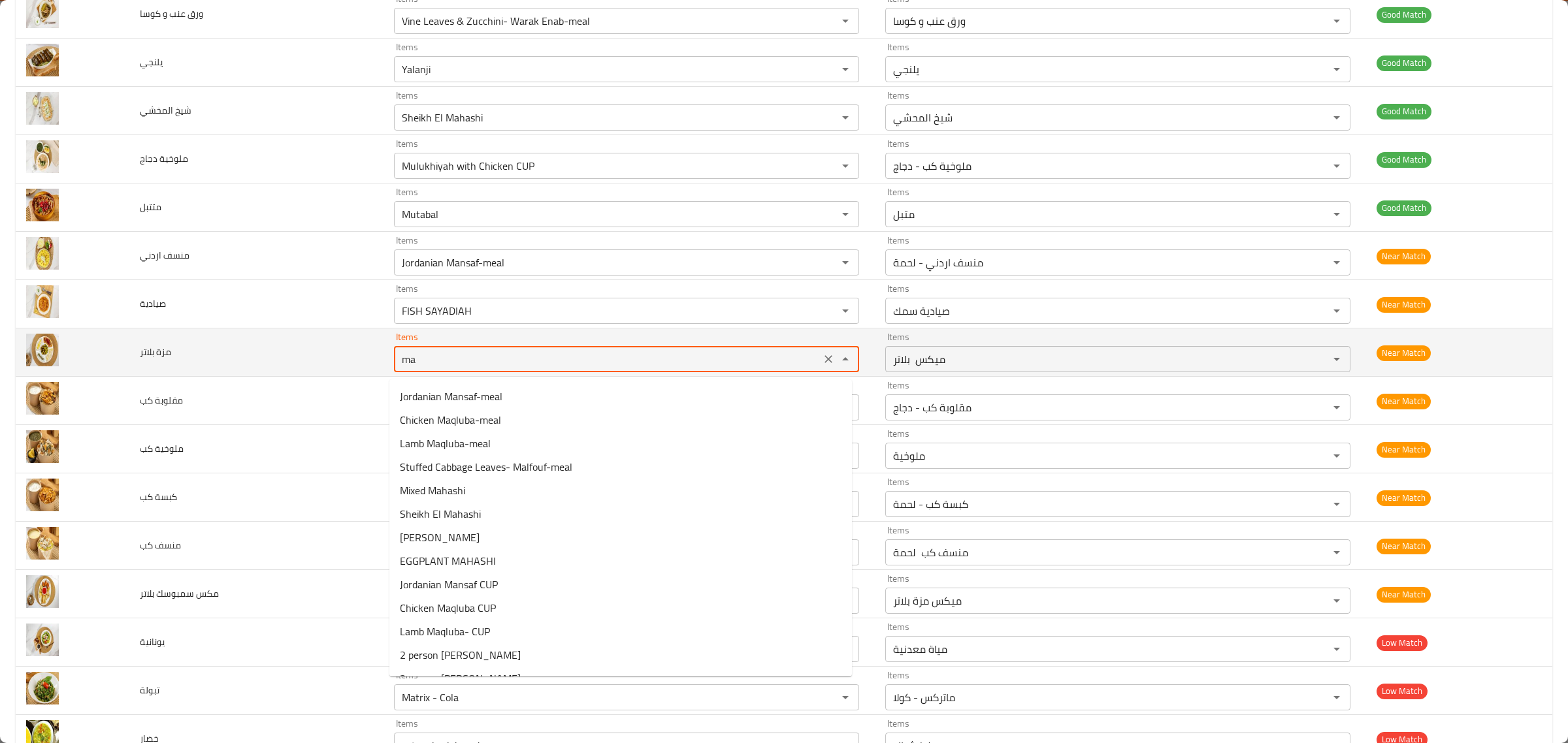
type بلاتر "m"
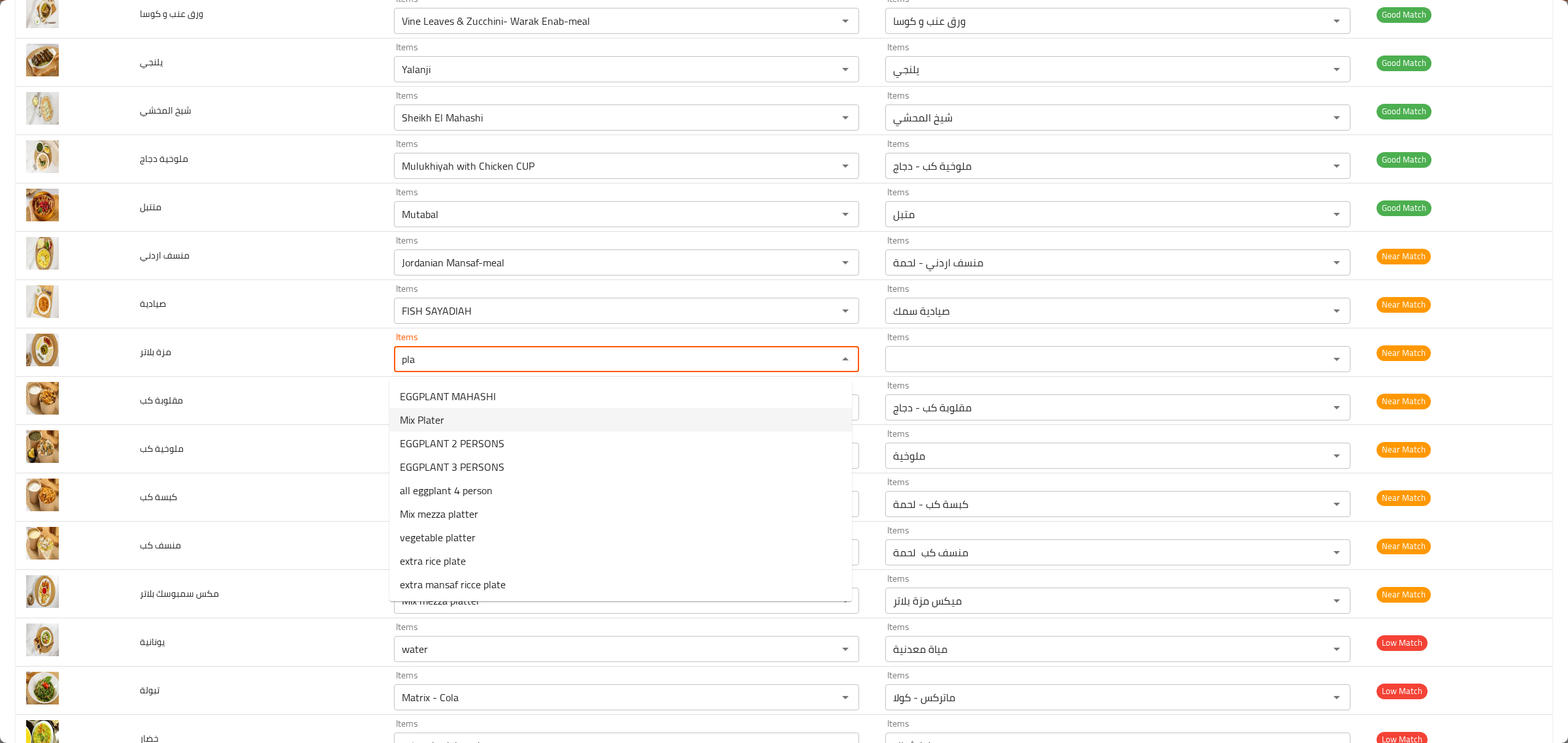
click at [476, 409] on بلاتر-option-1 "Mix Plater" at bounding box center [621, 420] width 463 height 24
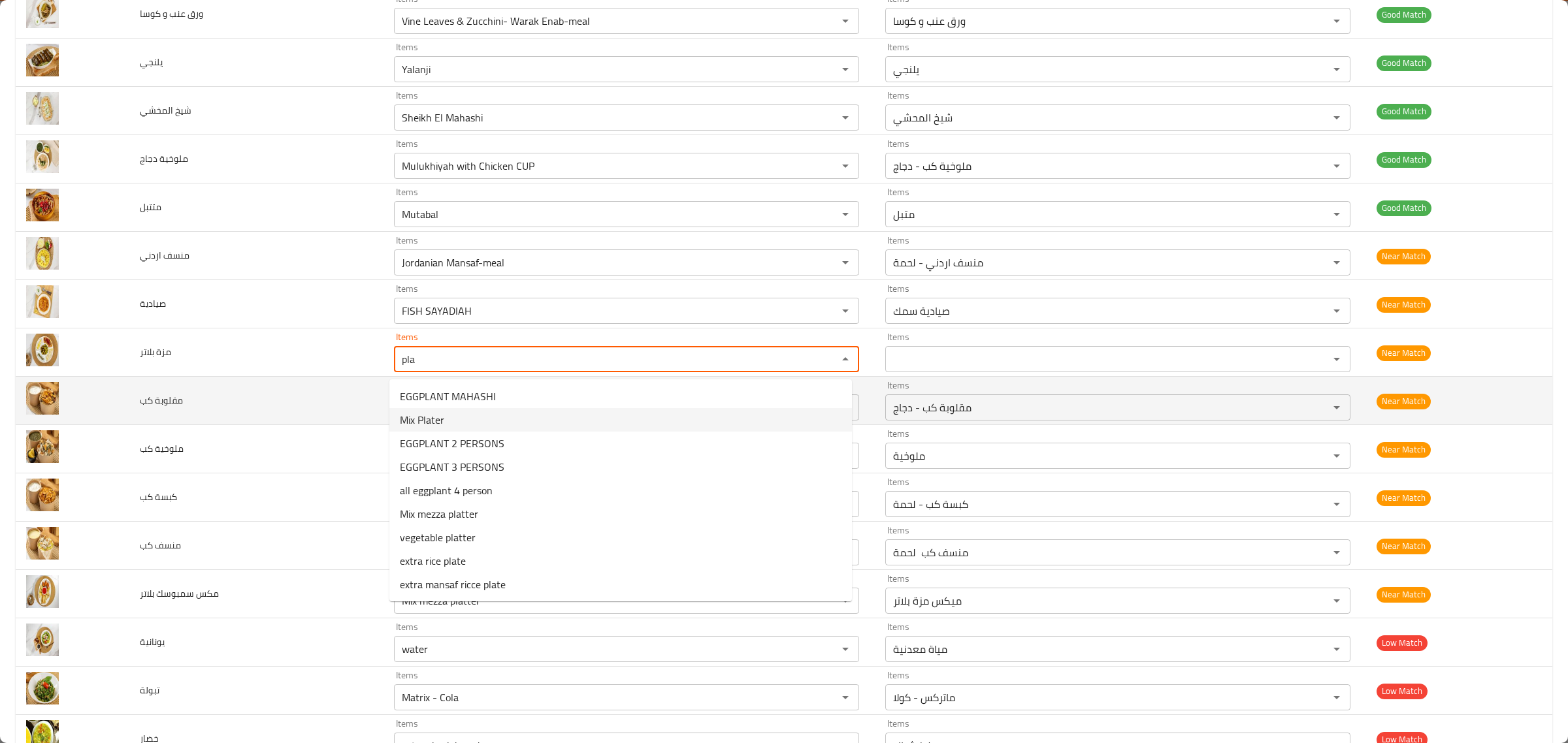
type بلاتر "Mix Plater"
type بلاتر-ar "ميكس بلاتر"
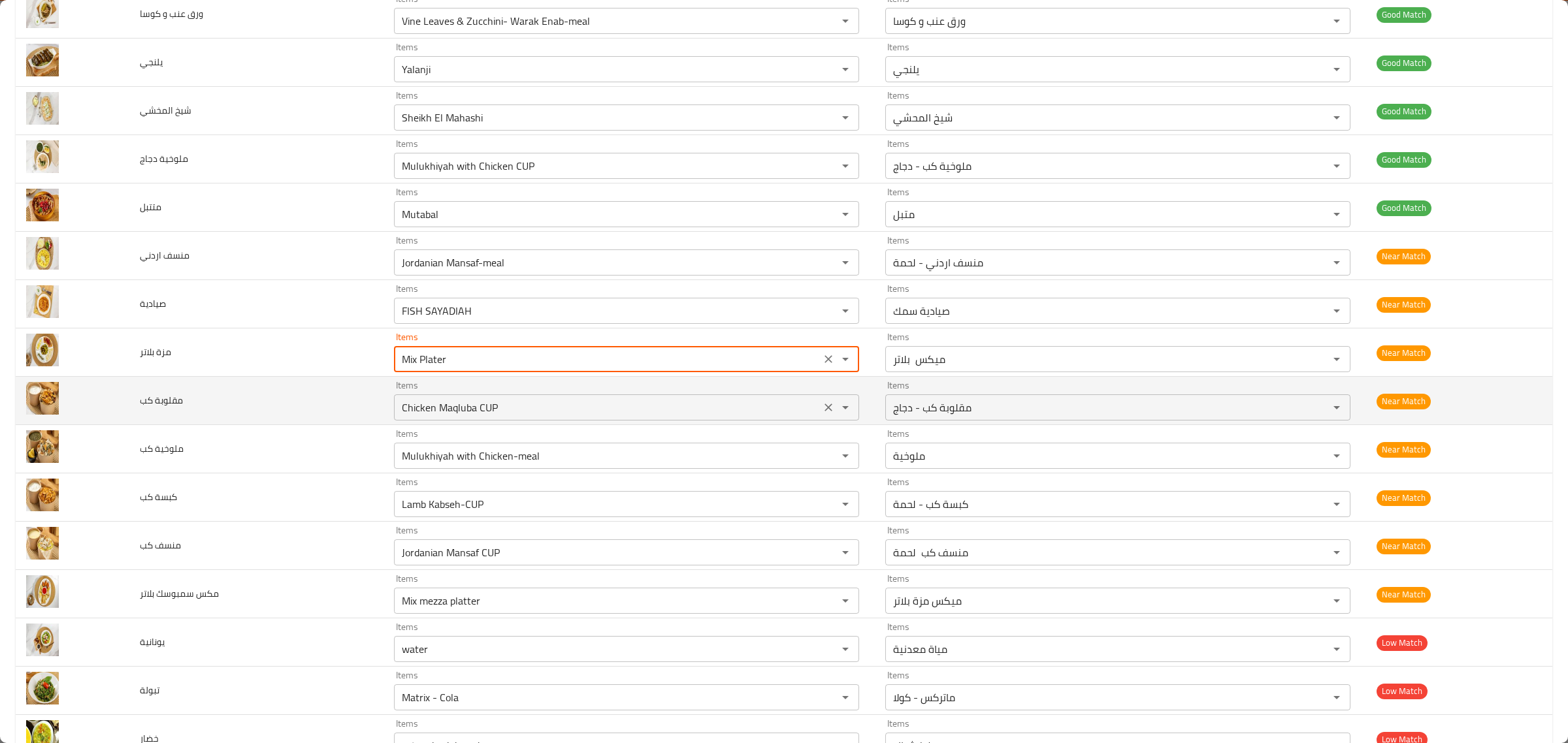
click at [494, 410] on كب "Chicken Maqluba CUP" at bounding box center [607, 406] width 419 height 18
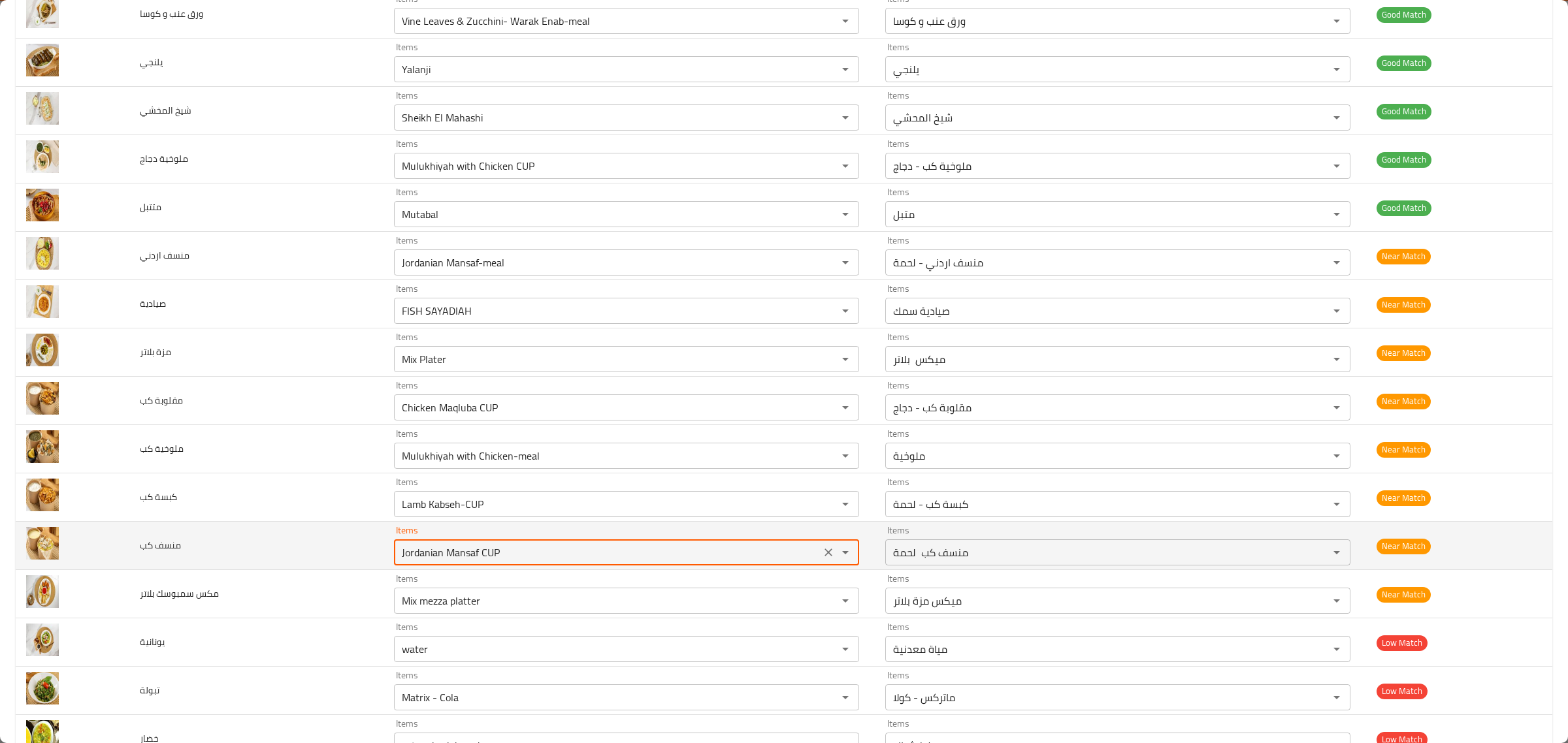
click at [586, 556] on كب "Jordanian Mansaf CUP" at bounding box center [607, 552] width 419 height 18
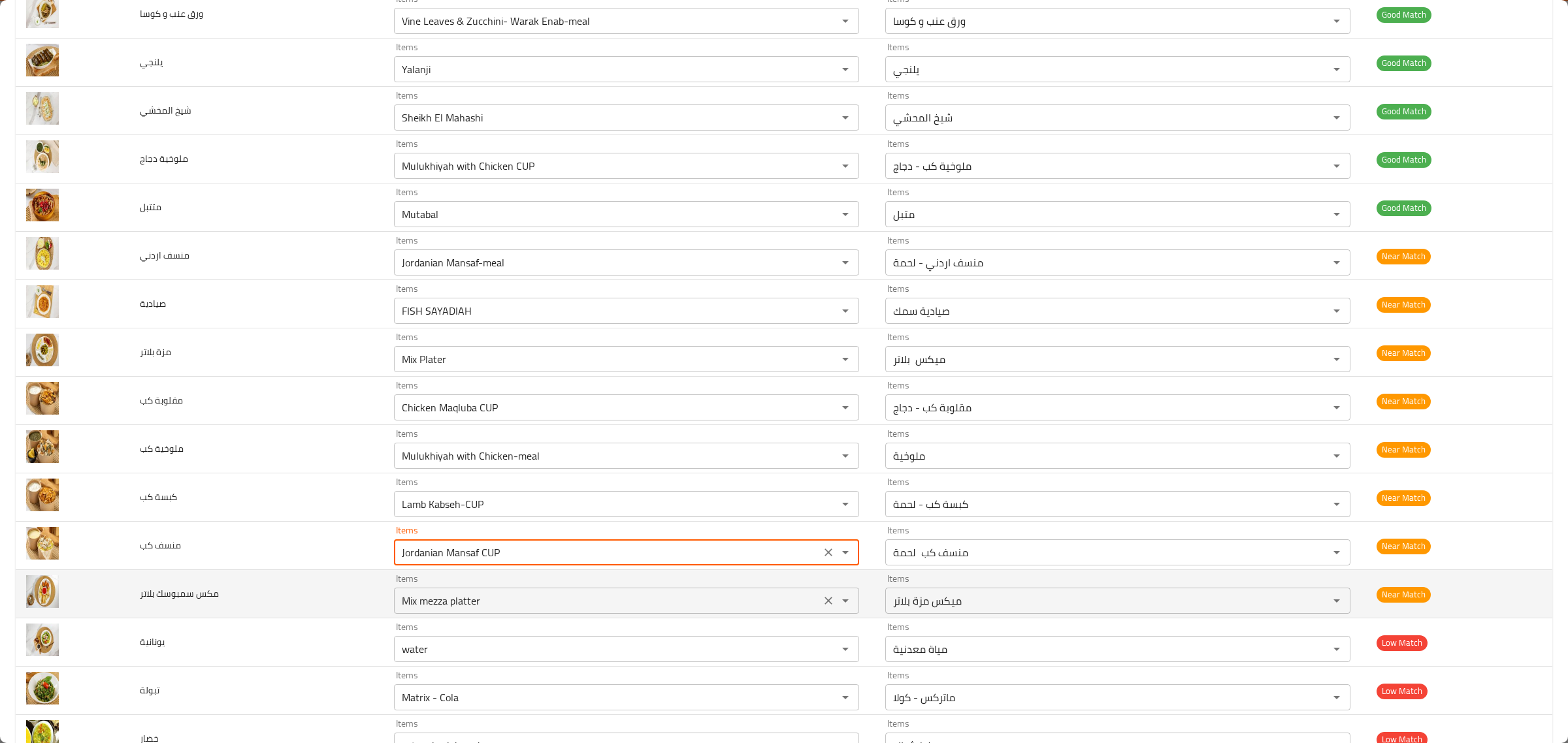
click at [558, 608] on بلاتر "Mix mezza platter" at bounding box center [607, 600] width 419 height 18
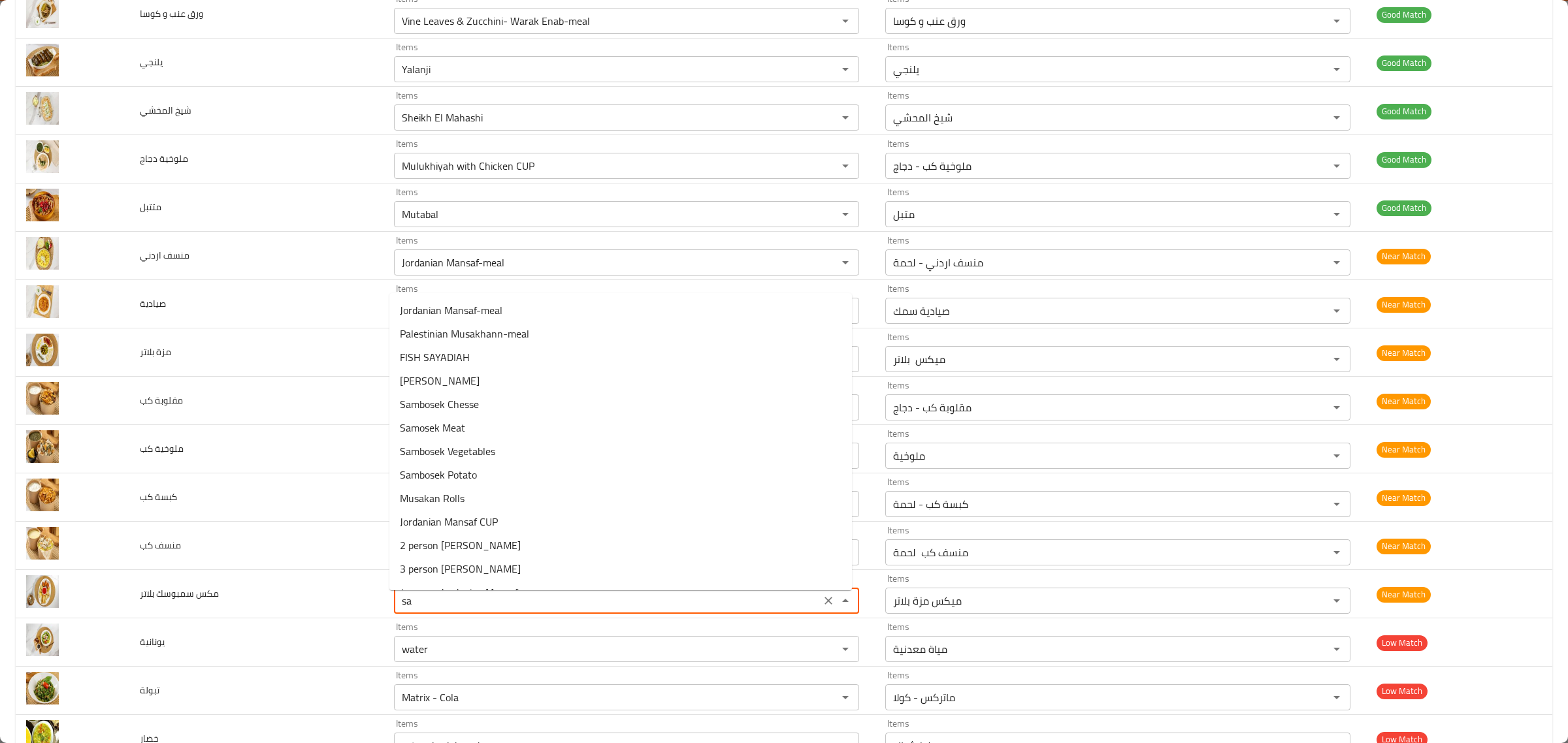
type بلاتر "s"
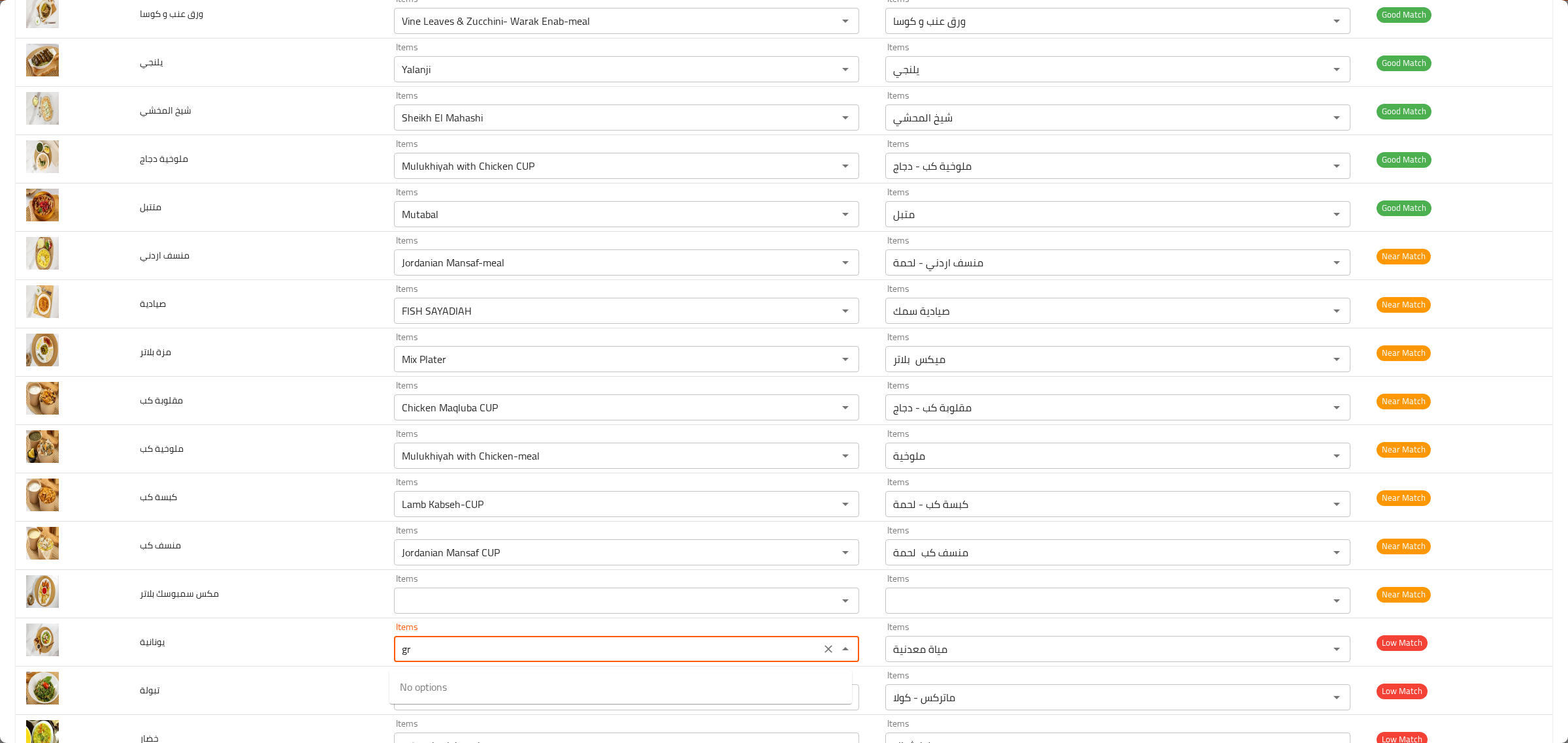
type input "g"
type input "y"
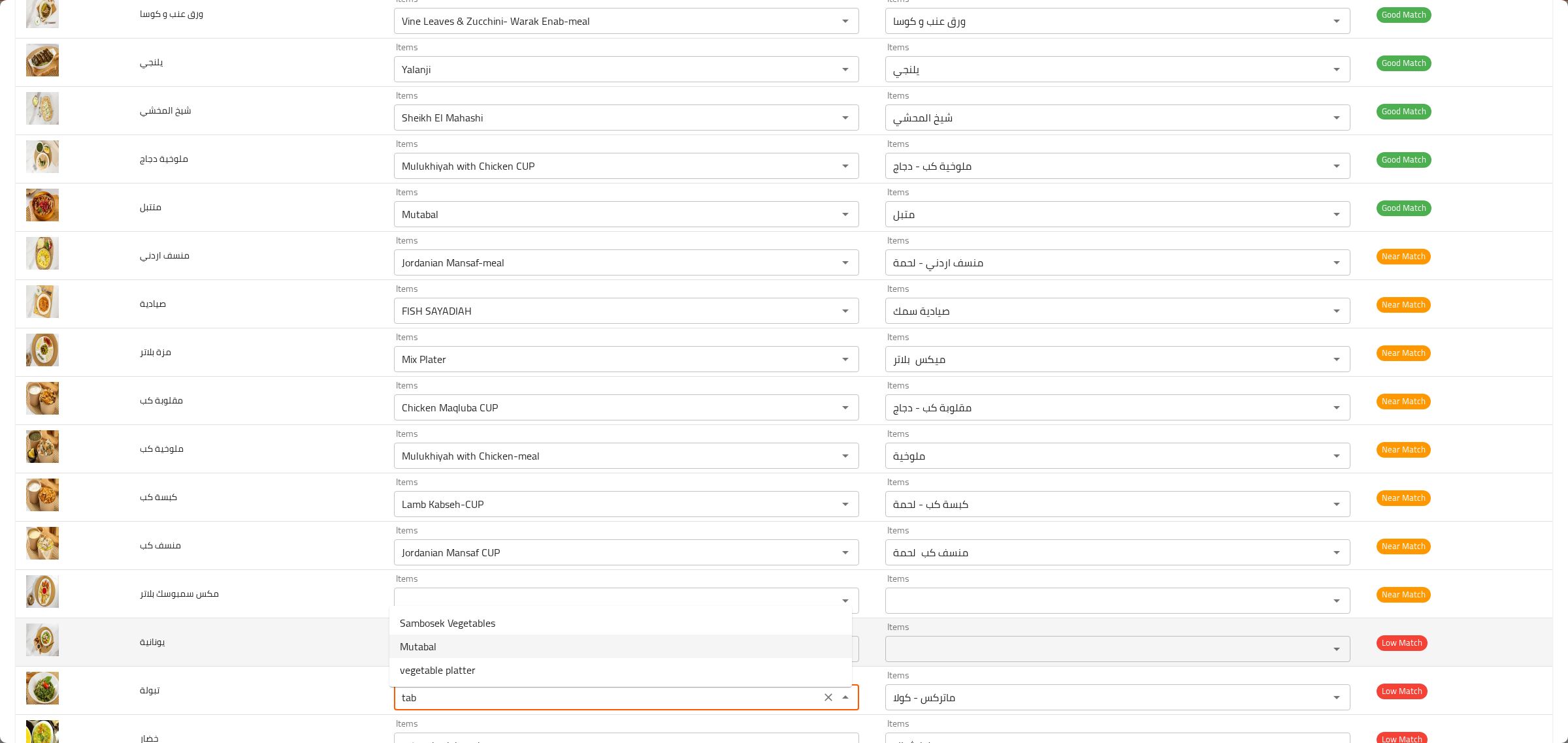
type input "Matrix - Cola"
click at [333, 660] on td "يونانية" at bounding box center [257, 642] width 254 height 49
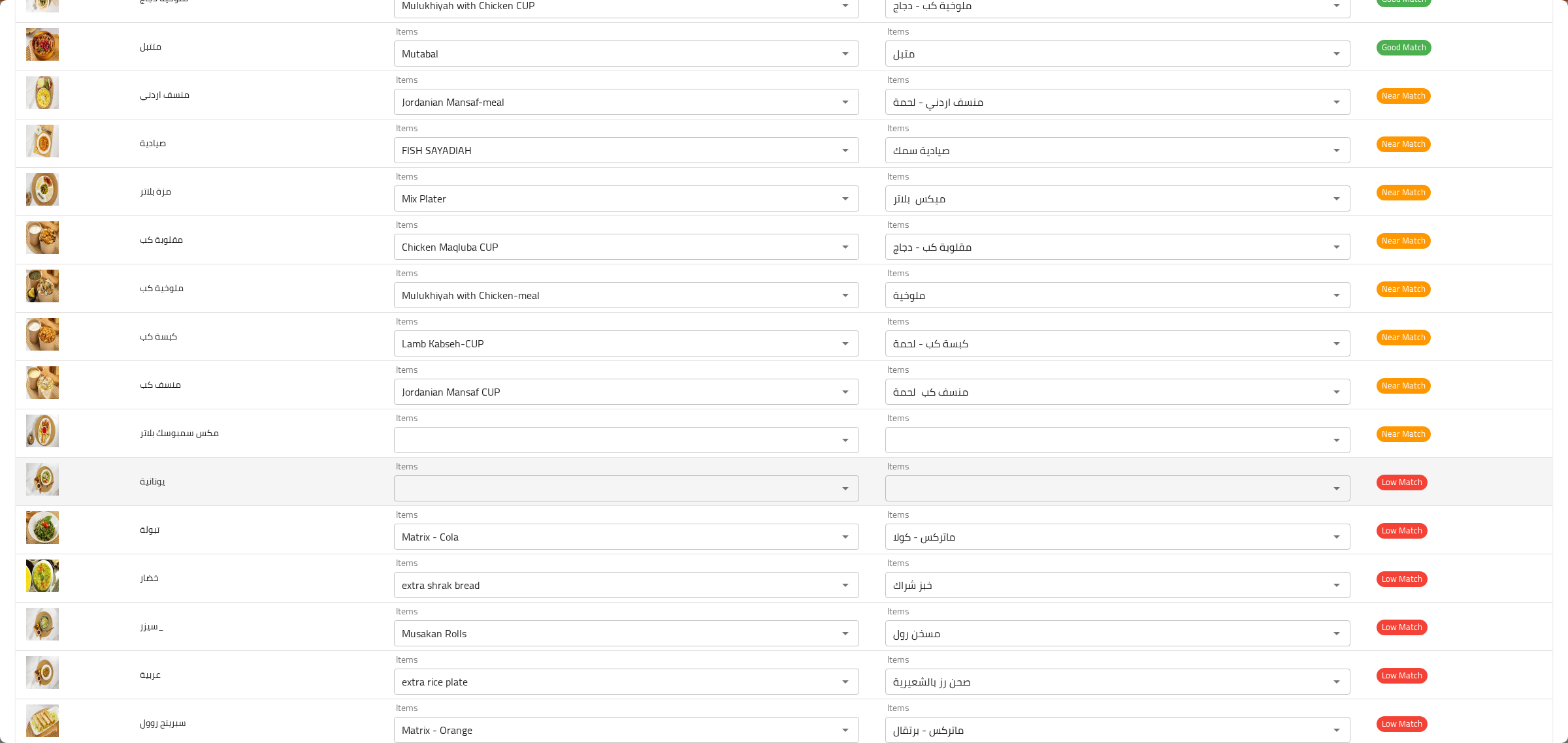
scroll to position [1387, 0]
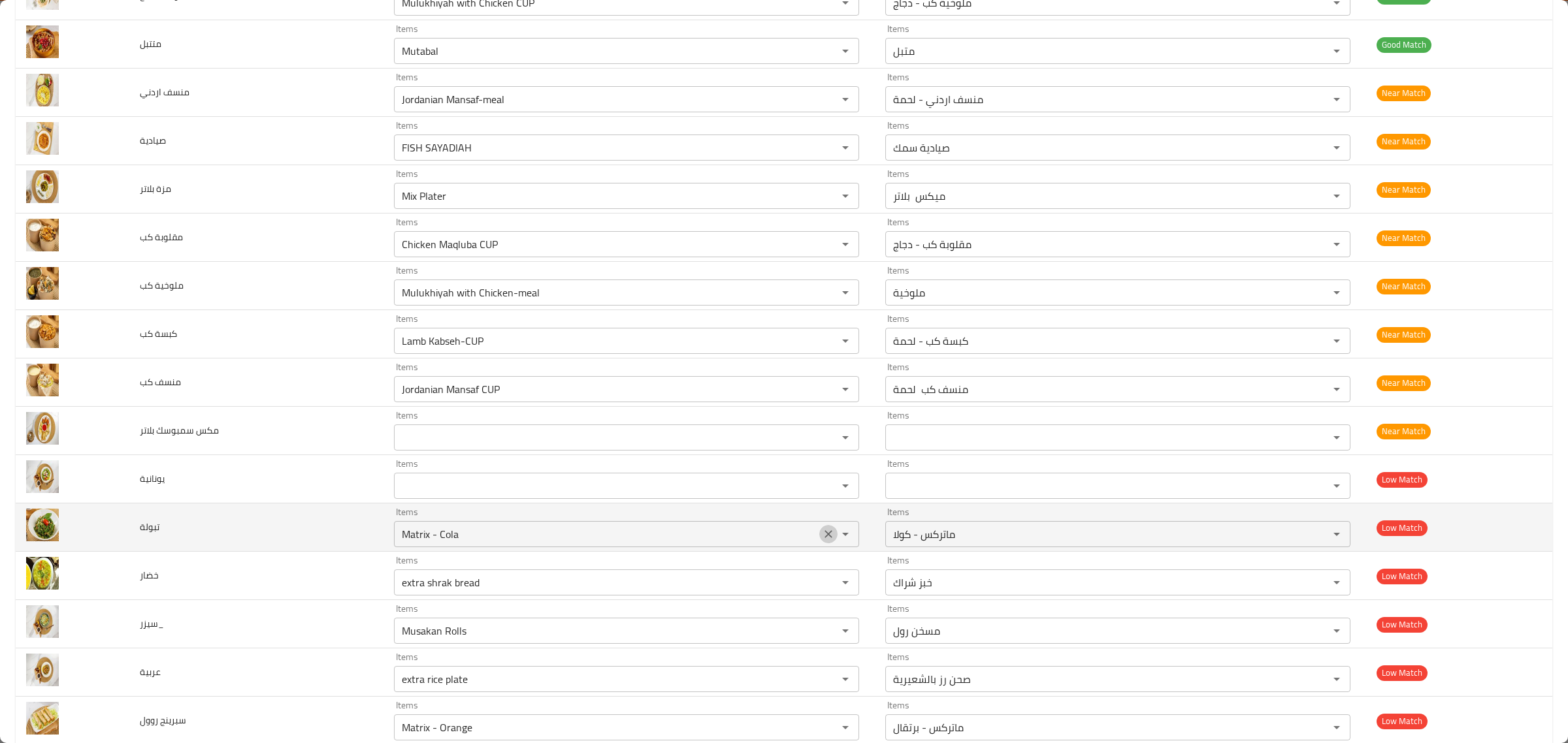
click at [825, 538] on icon "Clear" at bounding box center [828, 533] width 8 height 8
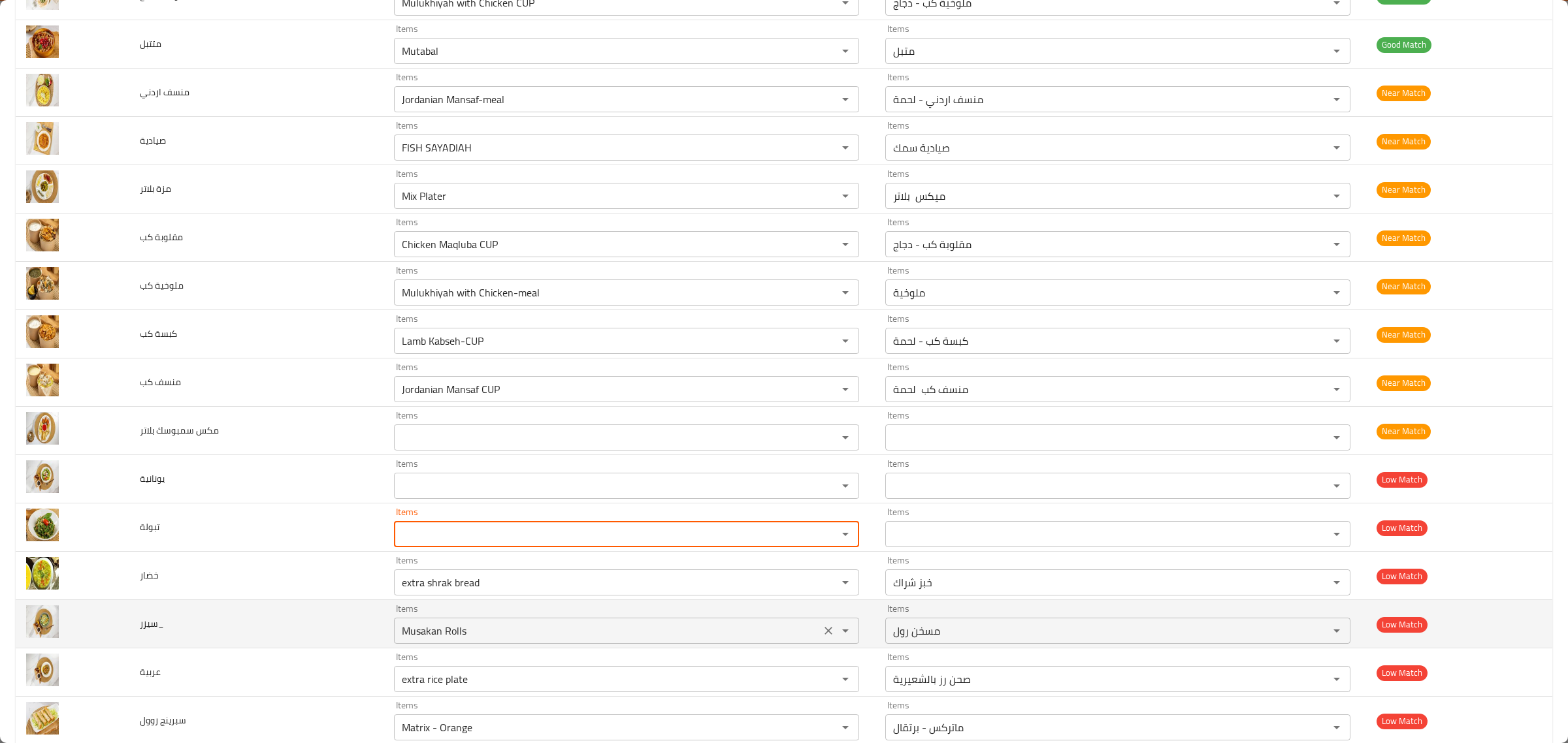
scroll to position [1551, 0]
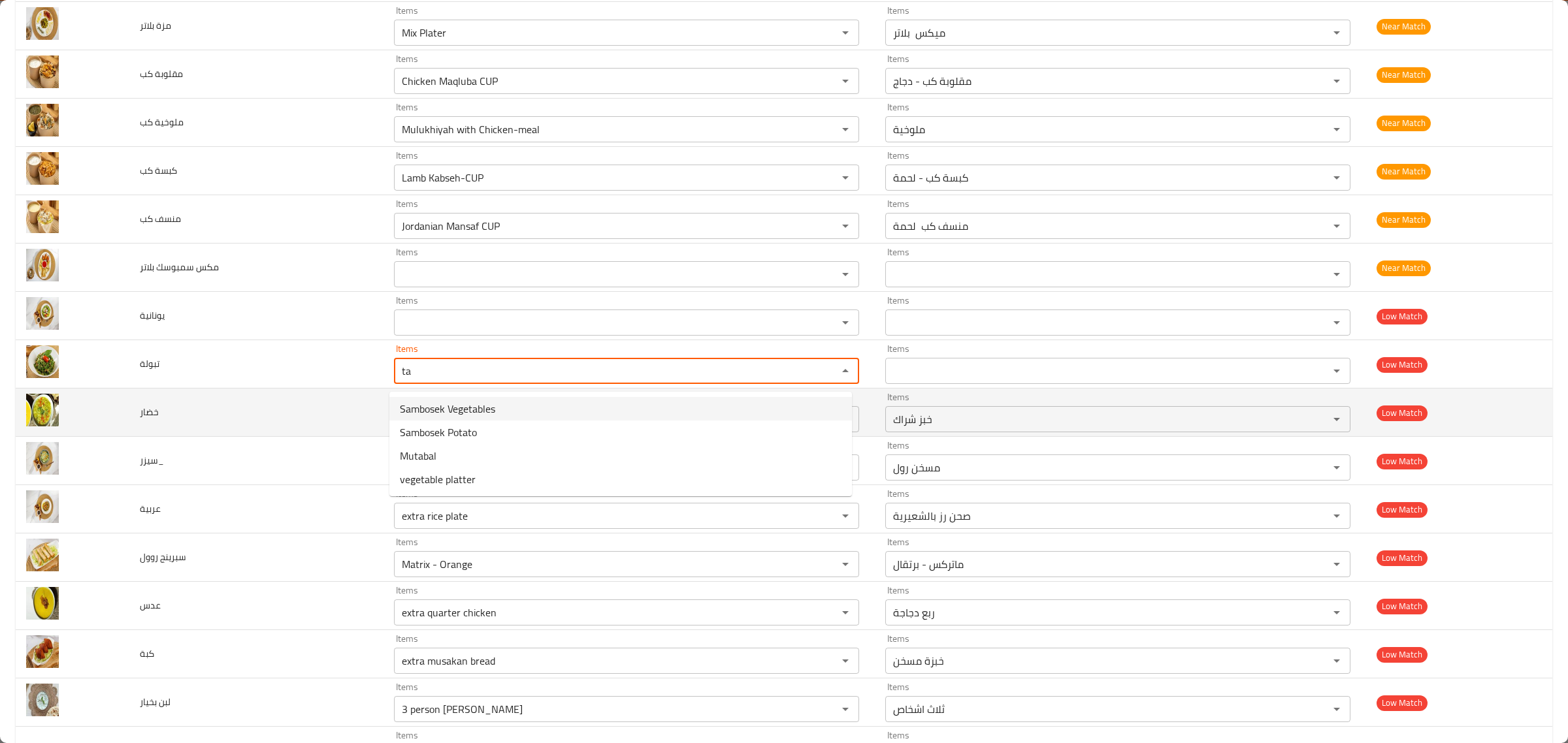
type input "ta"
click at [328, 419] on td "خضار" at bounding box center [257, 412] width 254 height 49
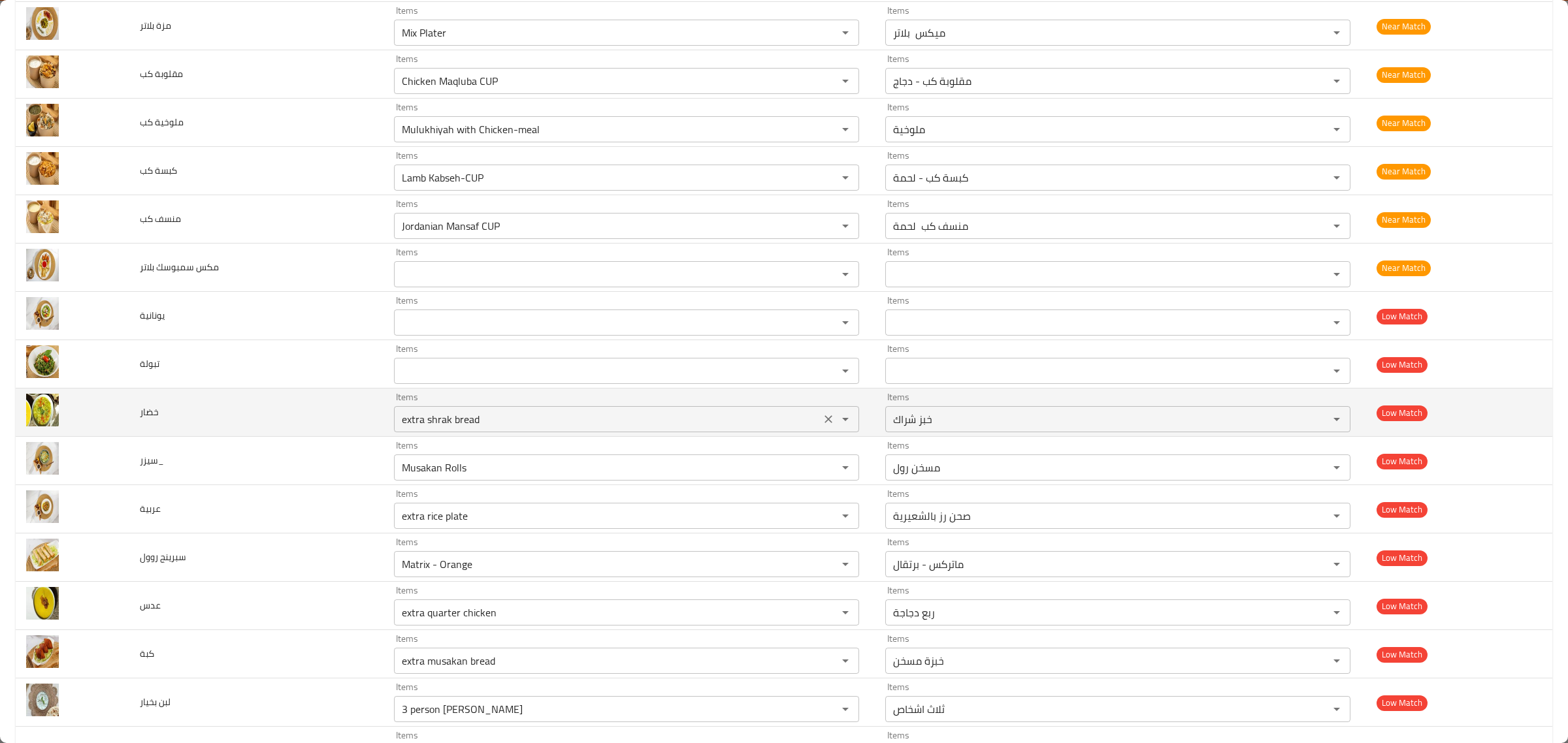
click at [538, 423] on input "extra shrak bread" at bounding box center [607, 418] width 419 height 18
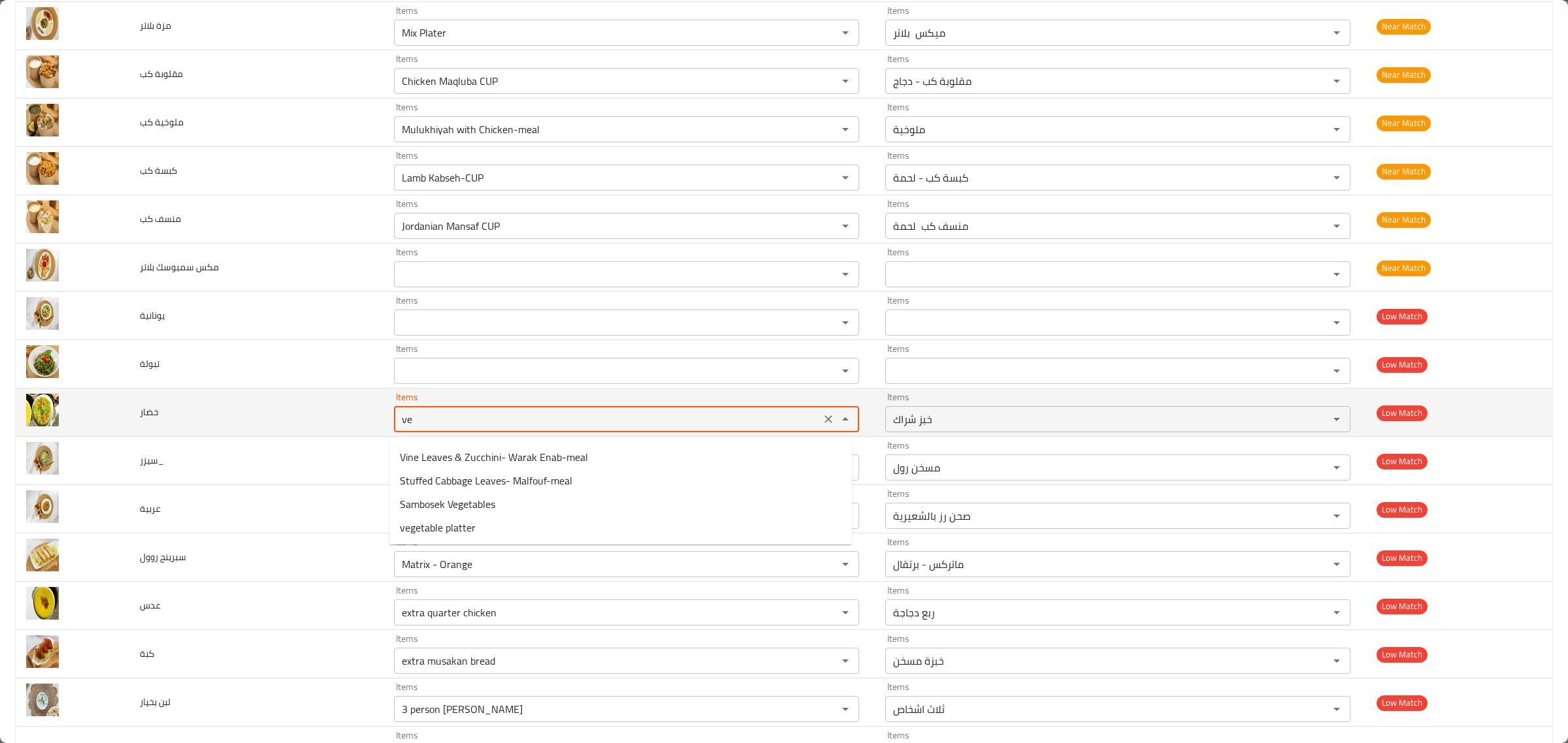
type input "veg"
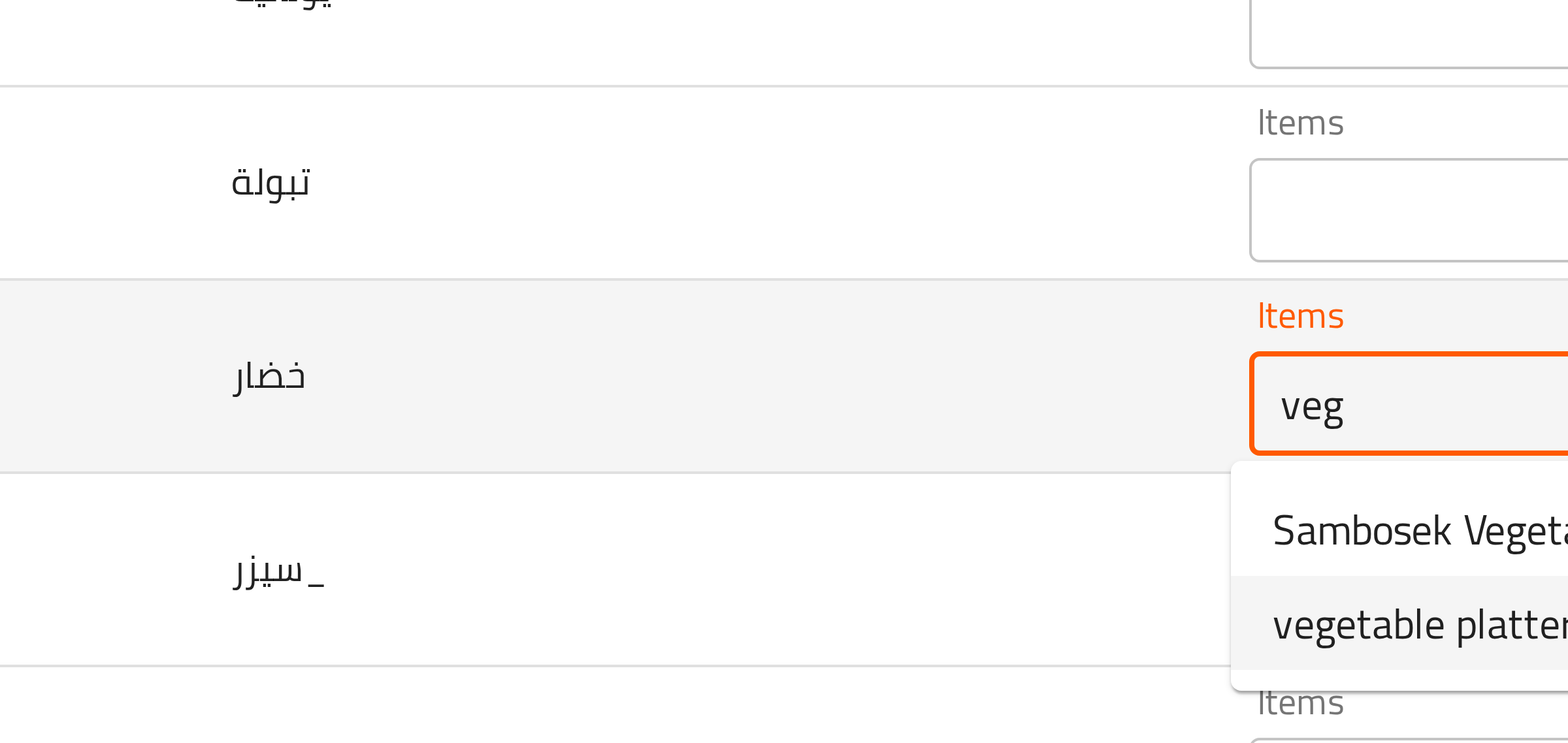
scroll to position [1559, 0]
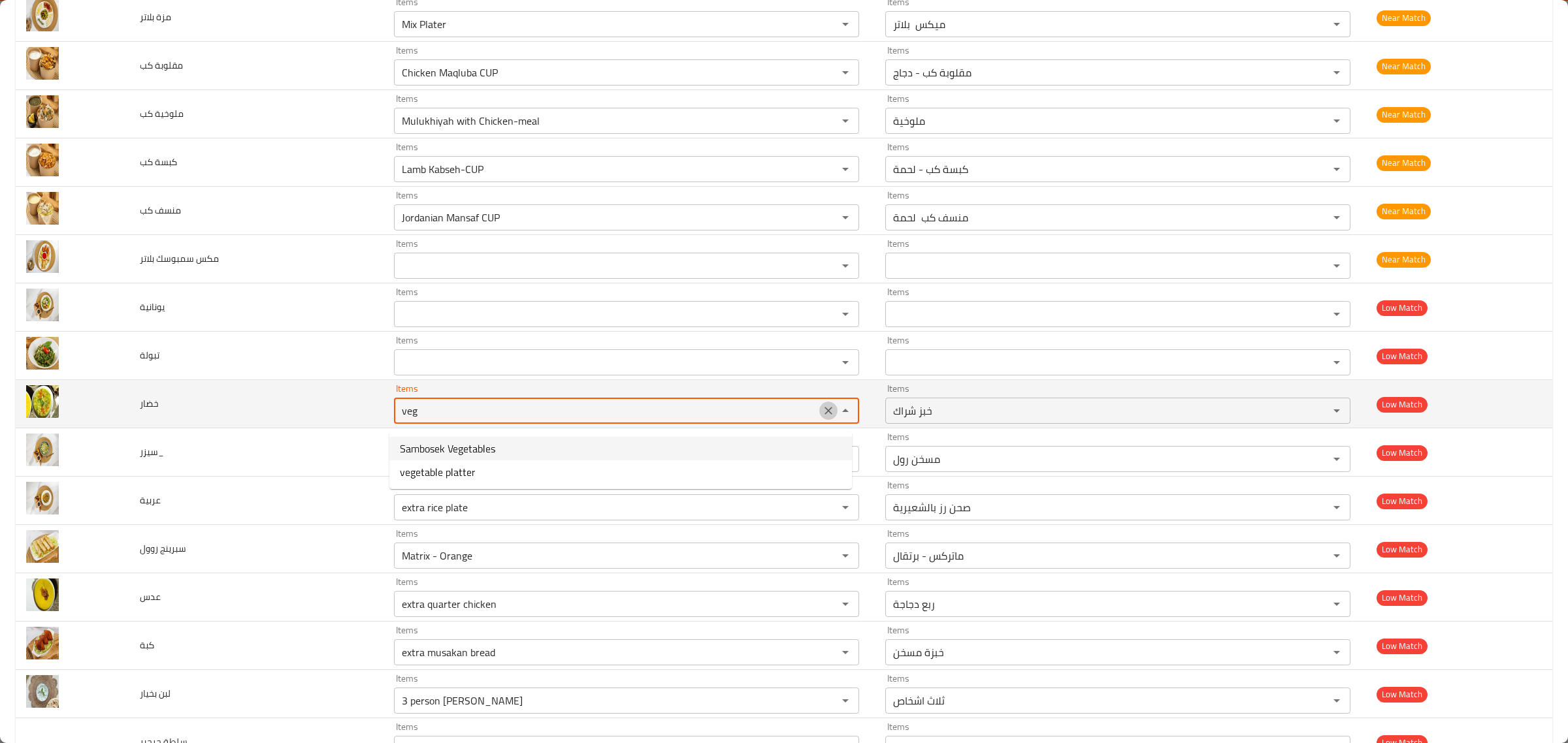
click at [822, 415] on icon "Clear" at bounding box center [828, 410] width 13 height 13
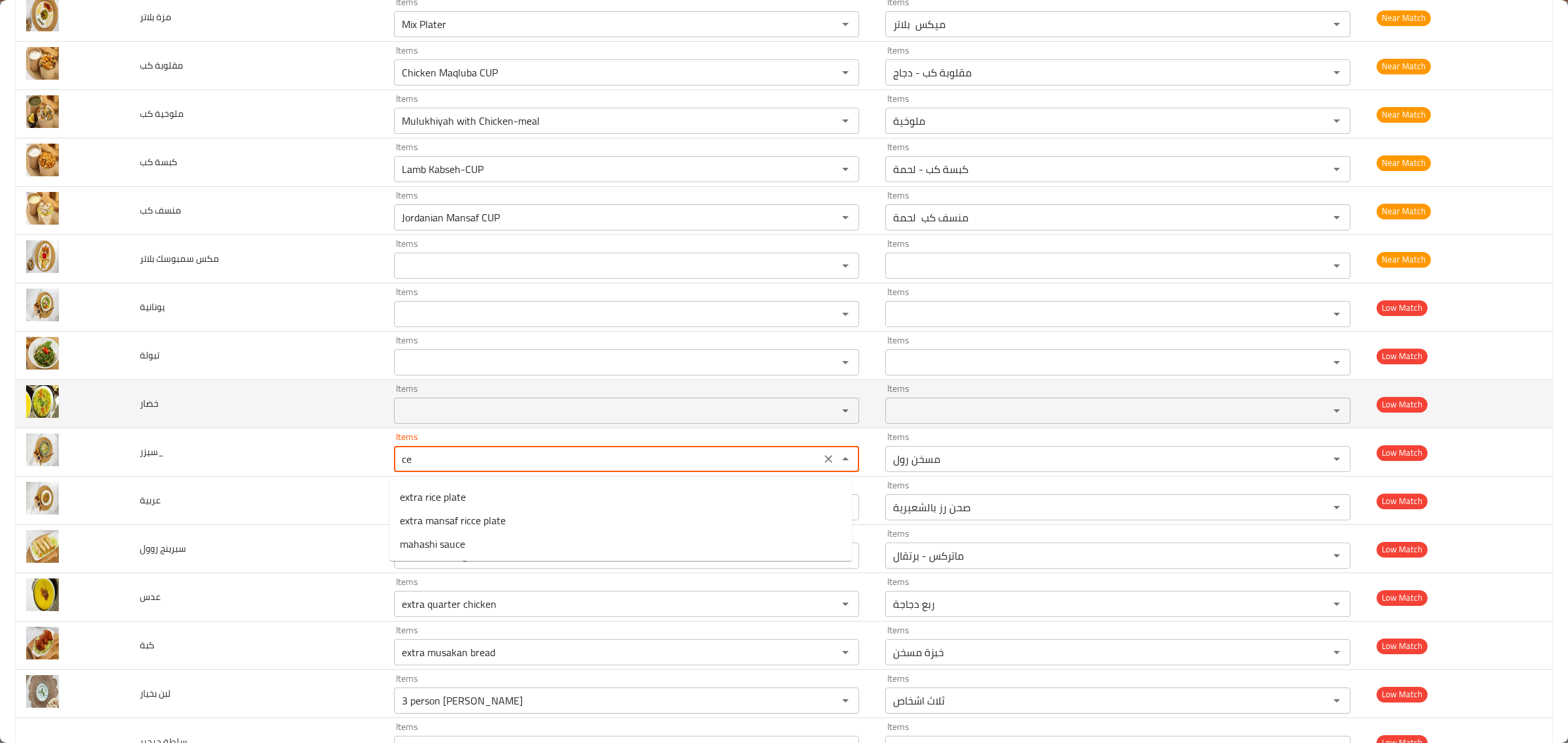
type input "c"
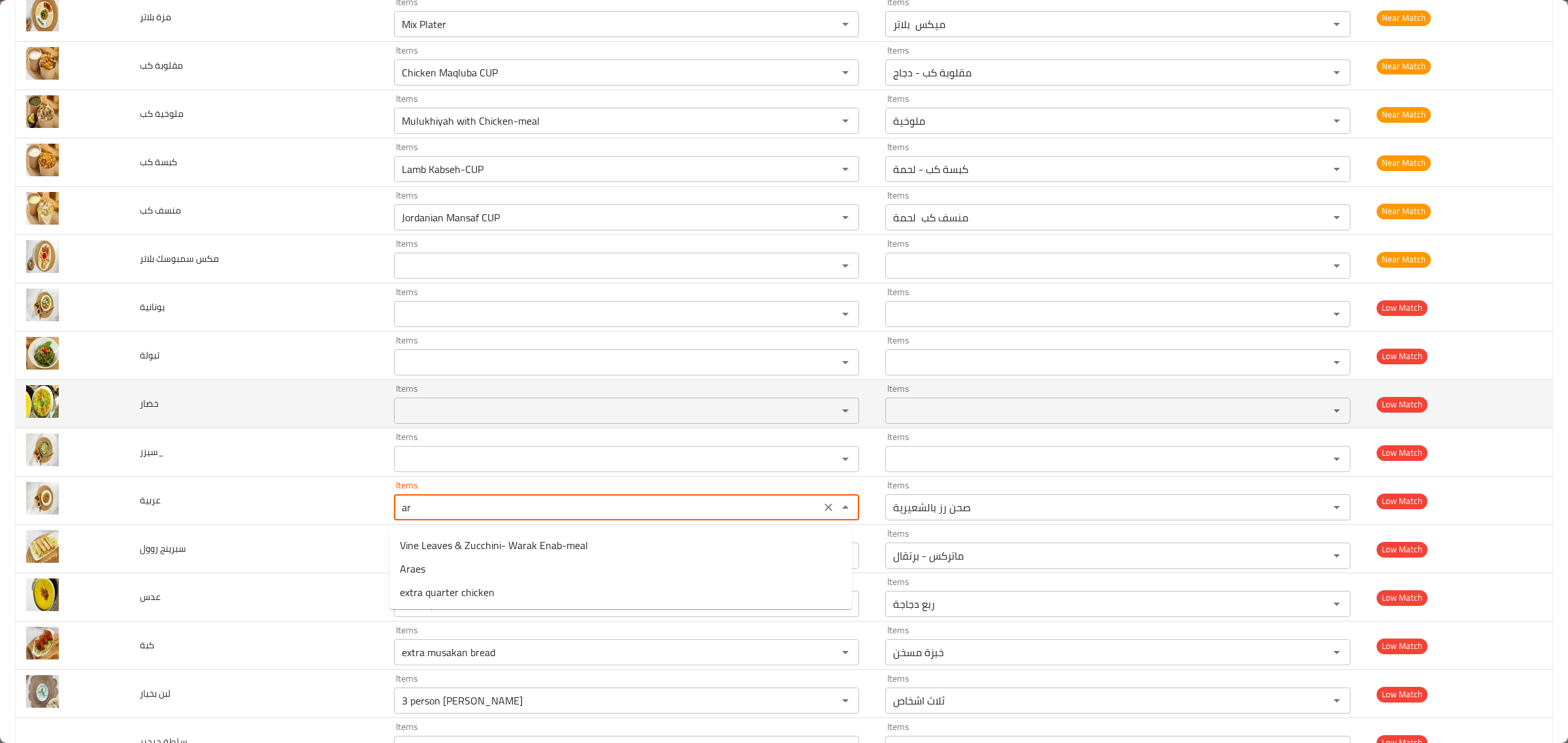
type input "a"
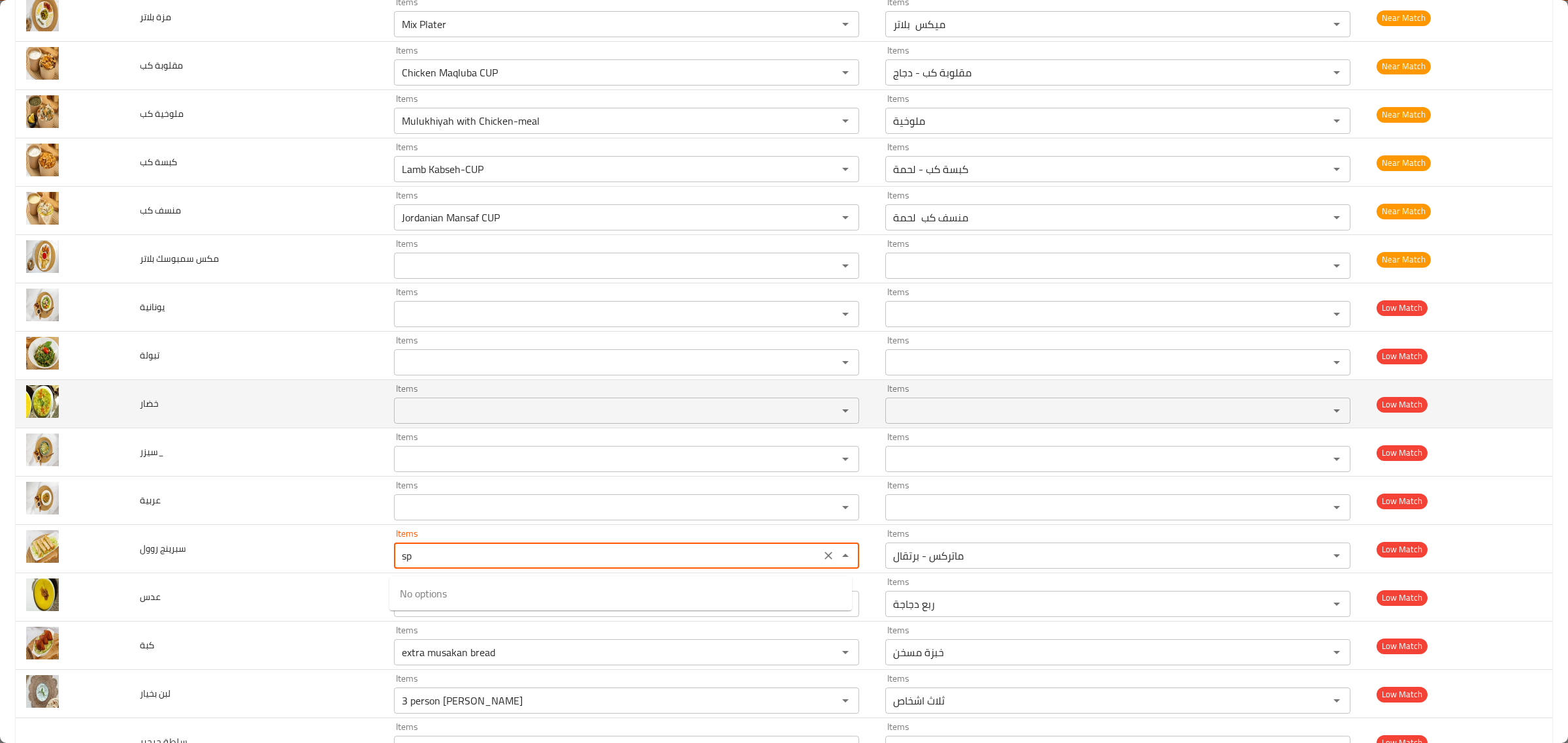
type روول "s"
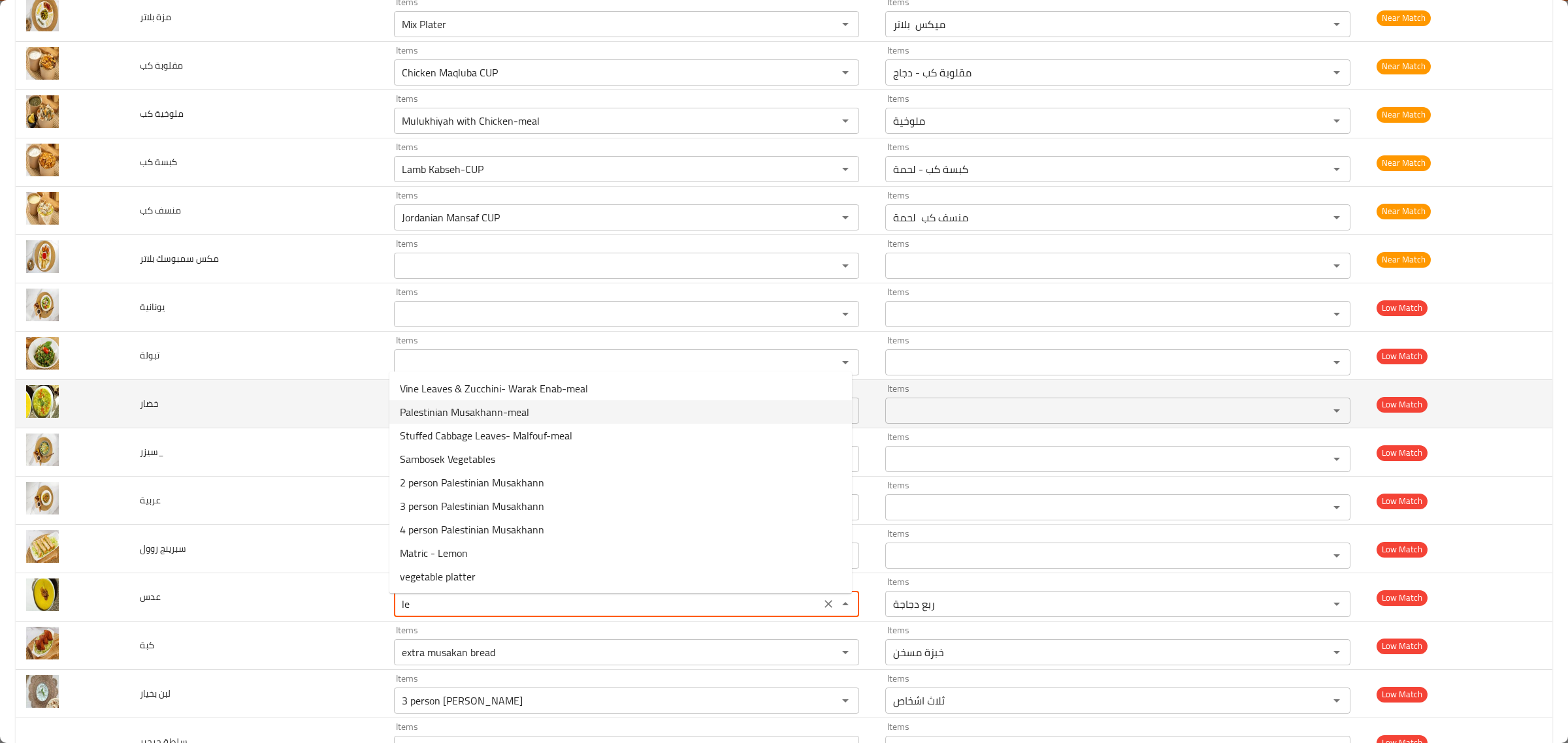
type input "l"
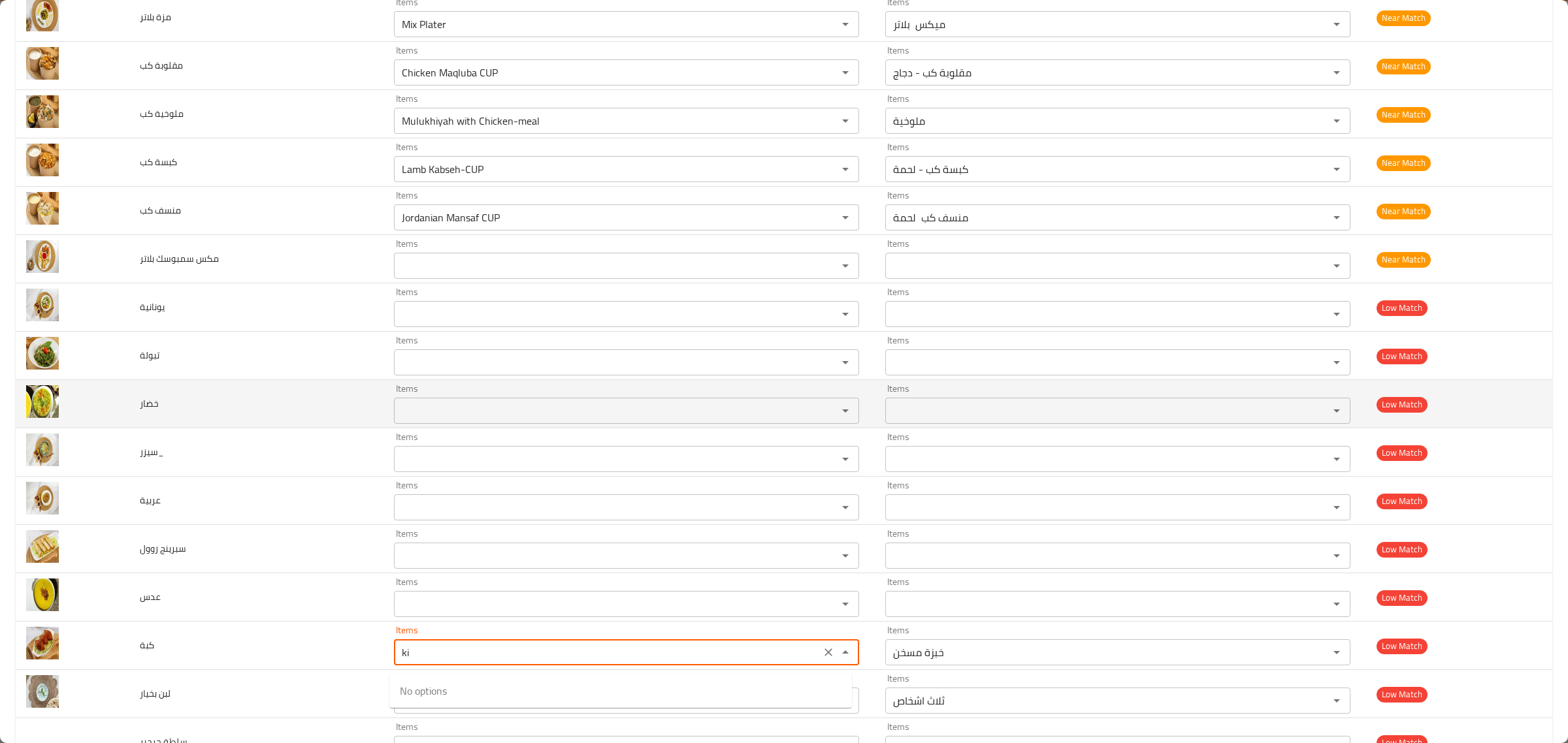
type input "k"
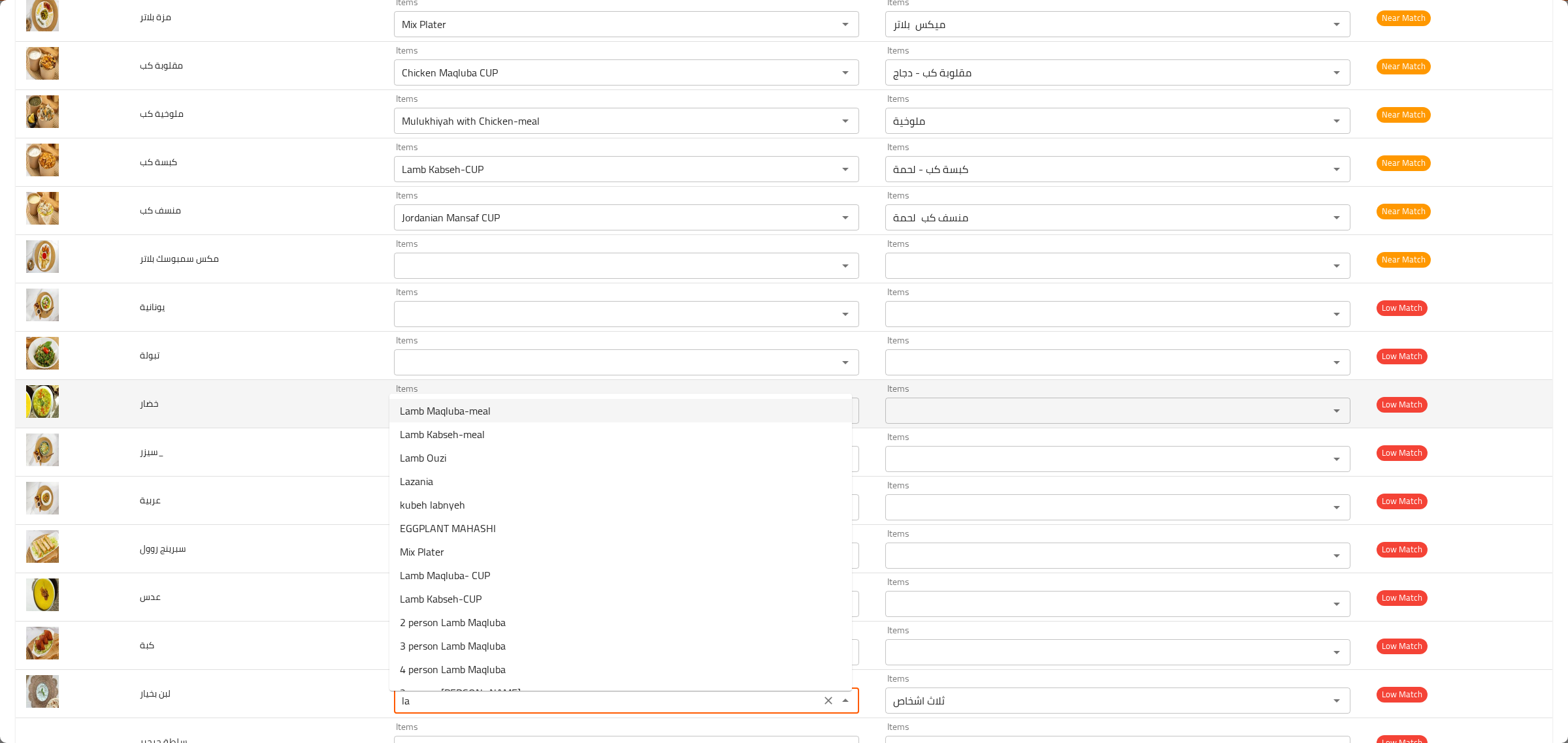
type بخيار "l"
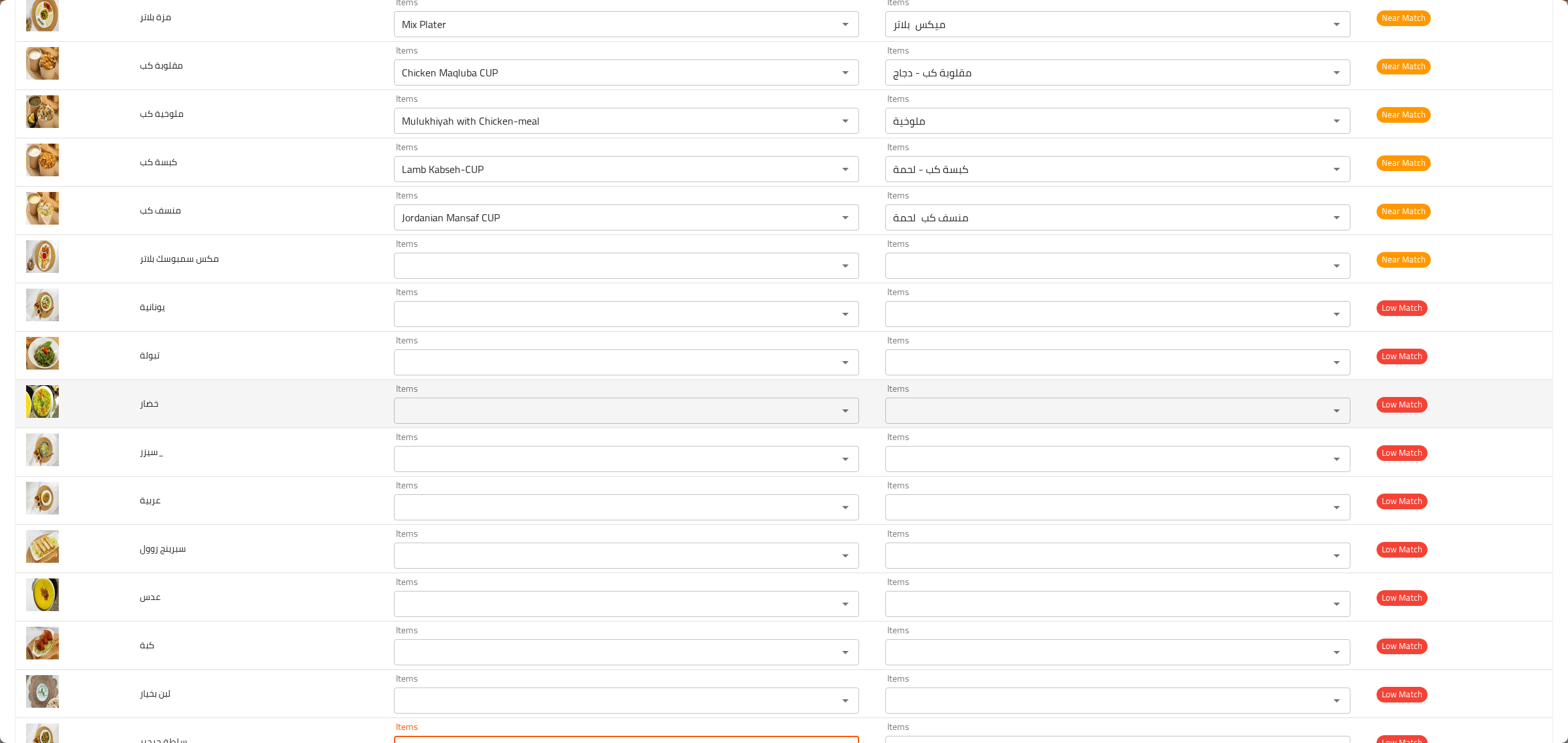
scroll to position [1943, 0]
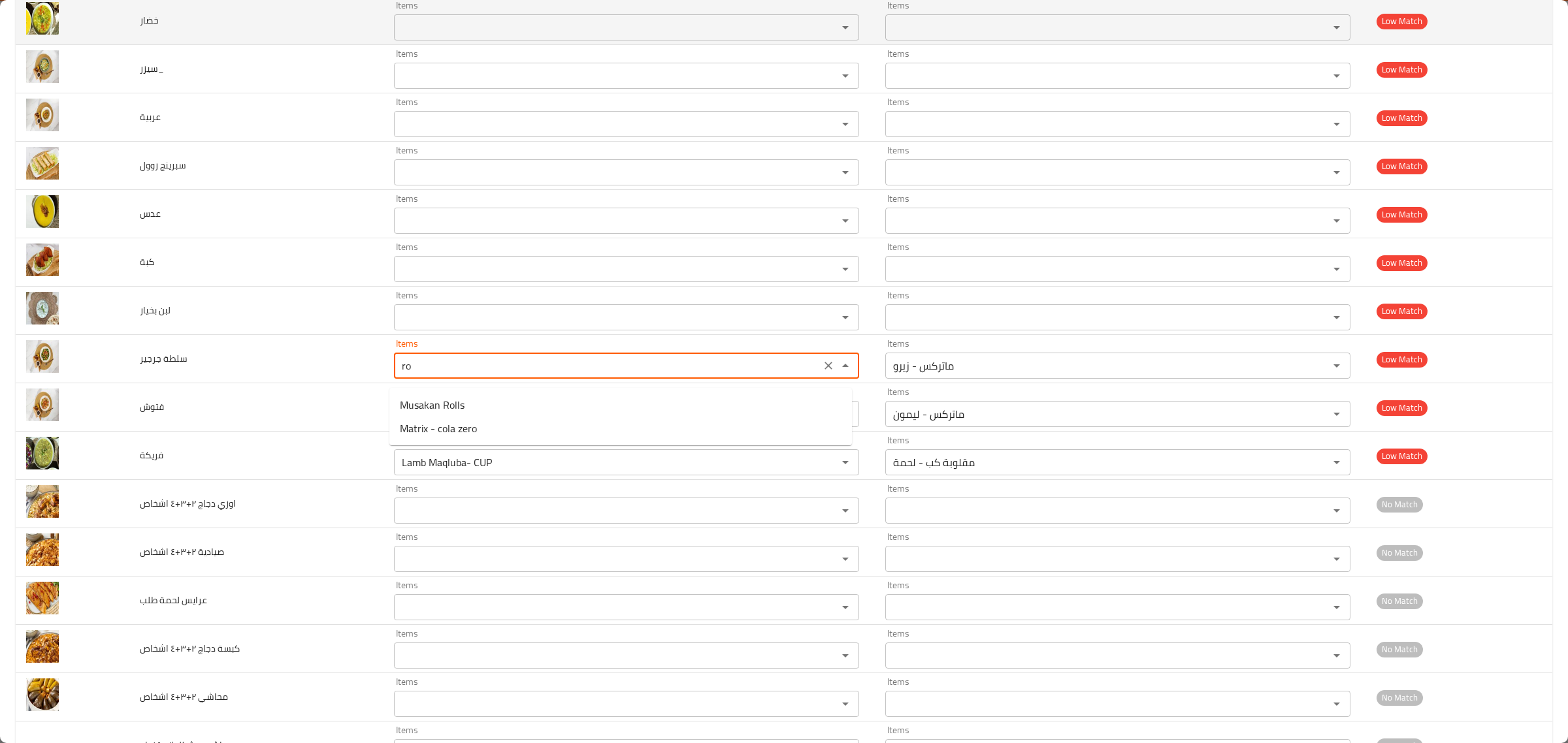
type جرجير "r"
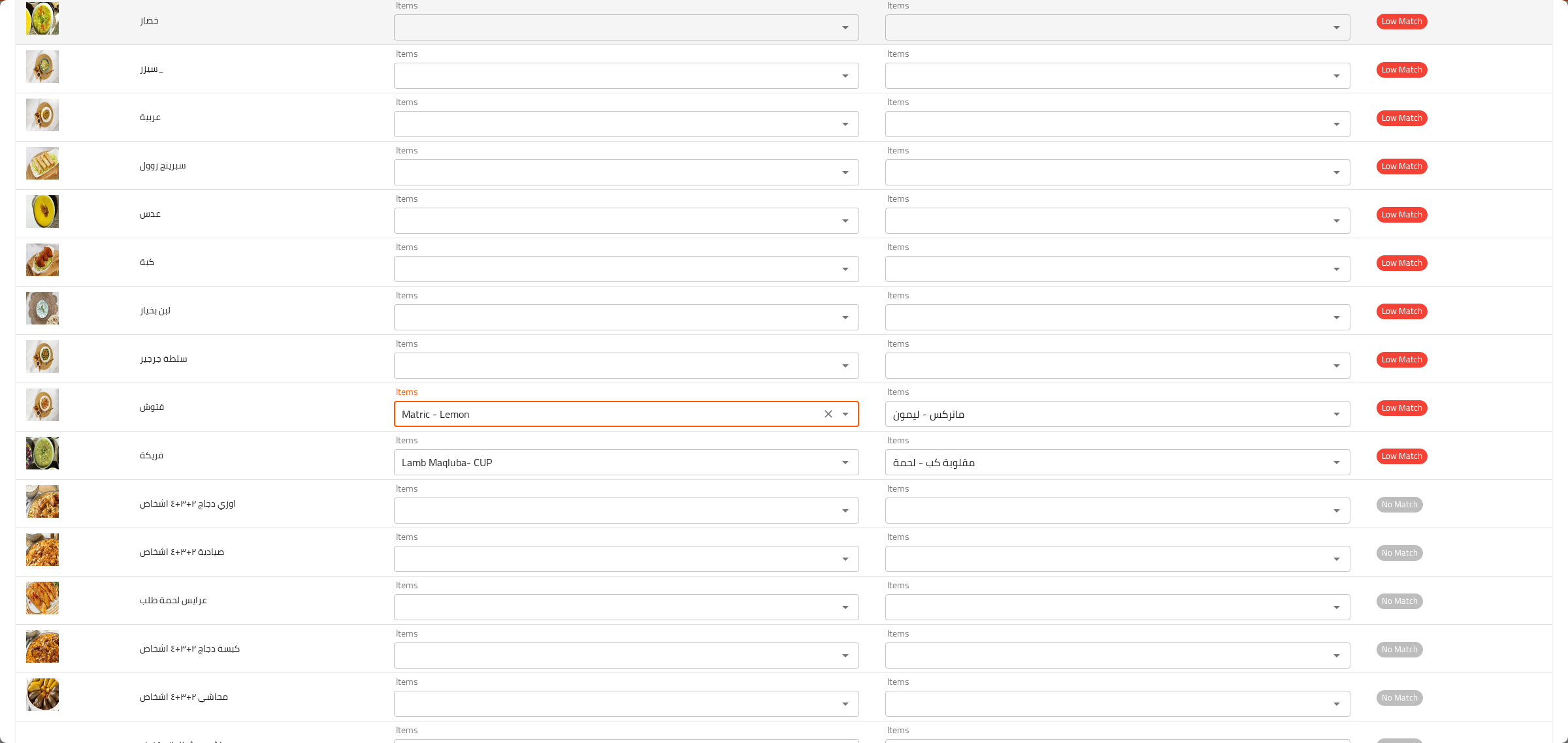
type input "a"
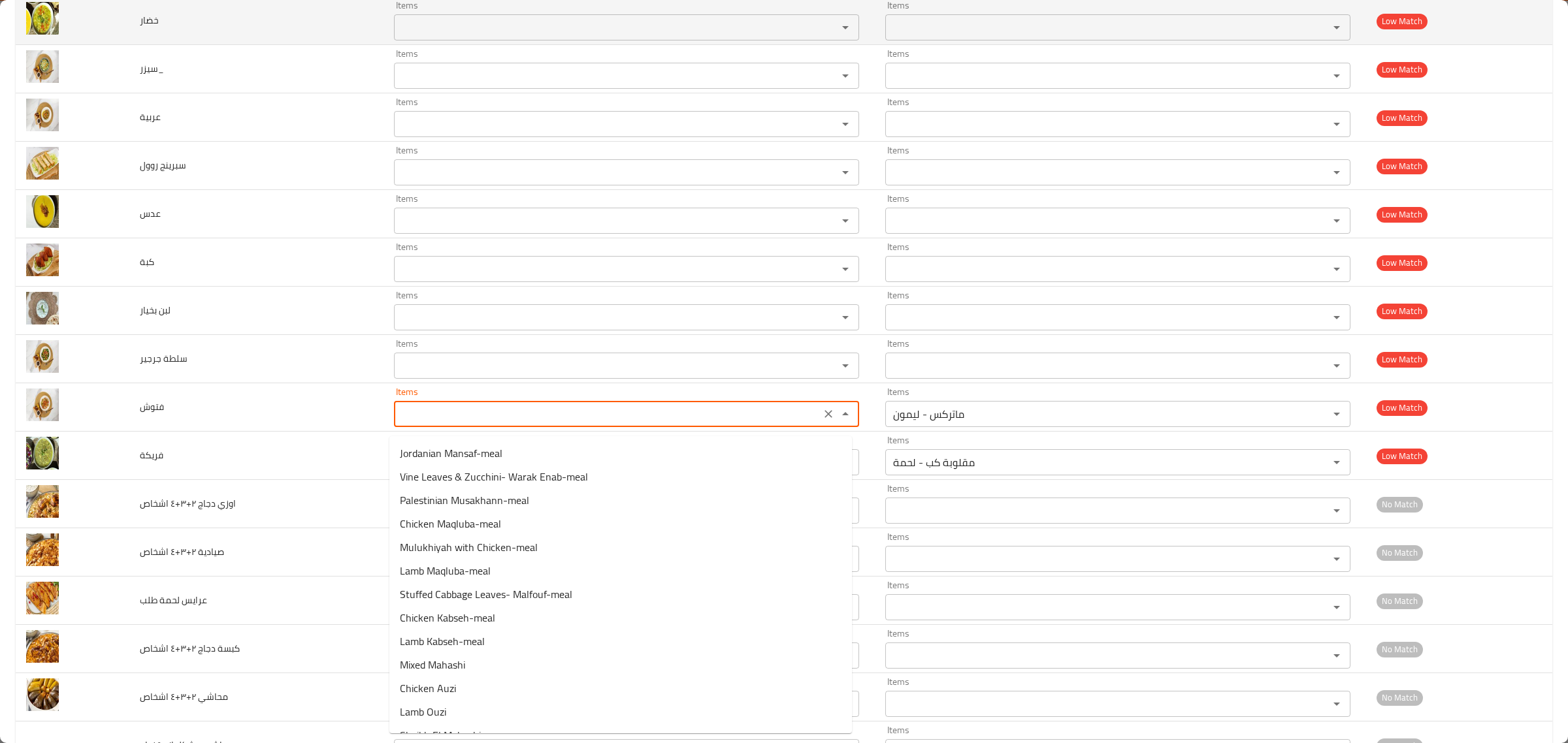
type input "f"
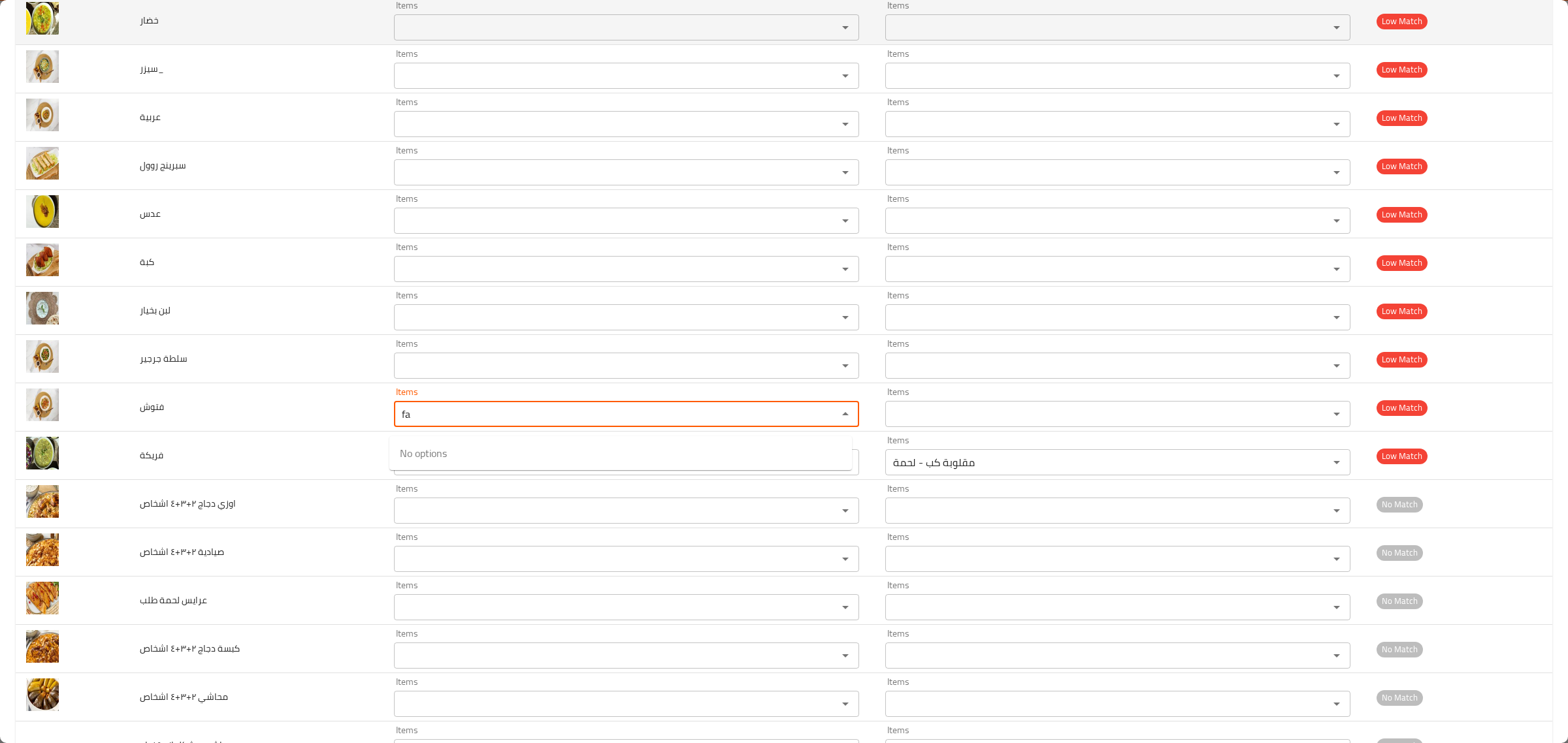
type input "f"
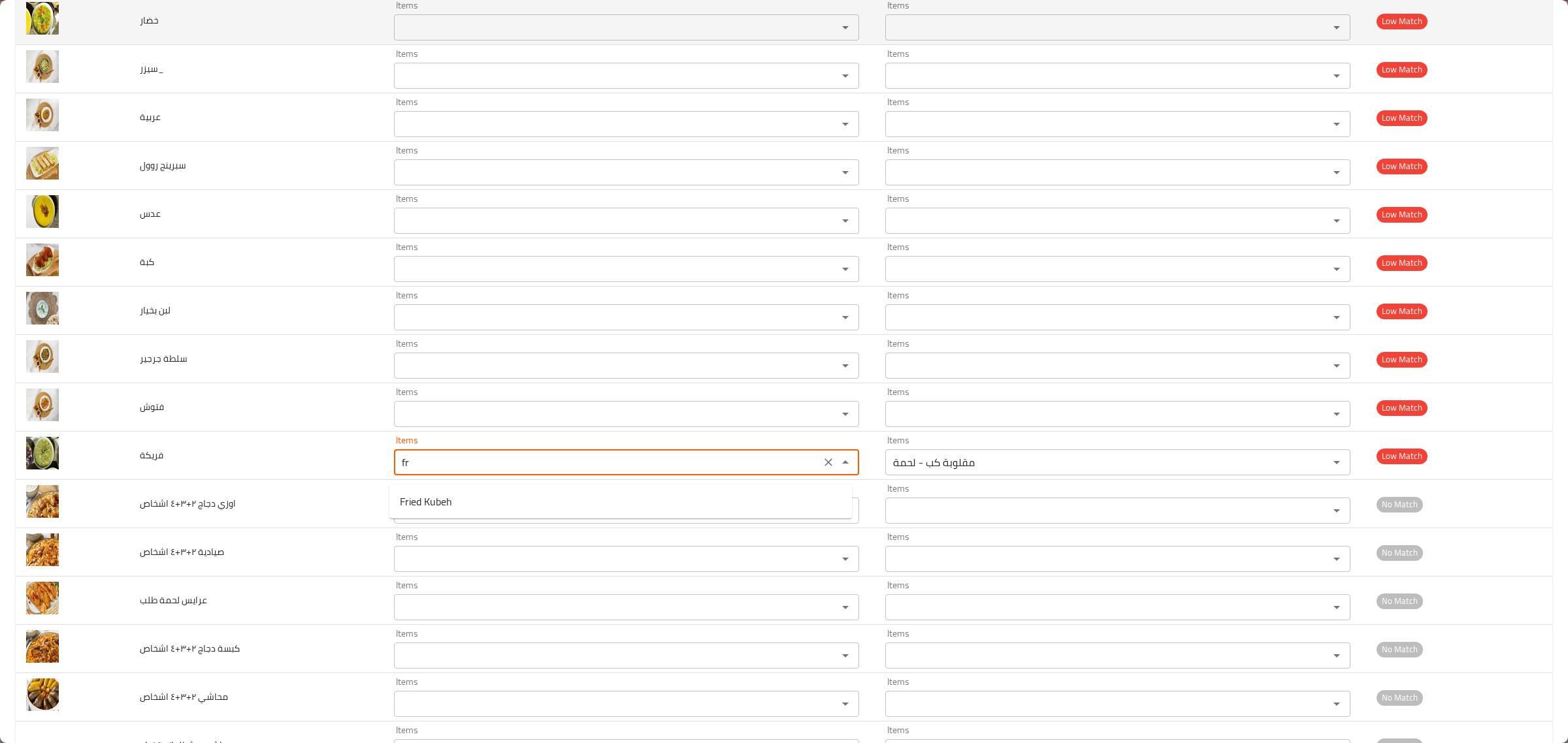
type input "f"
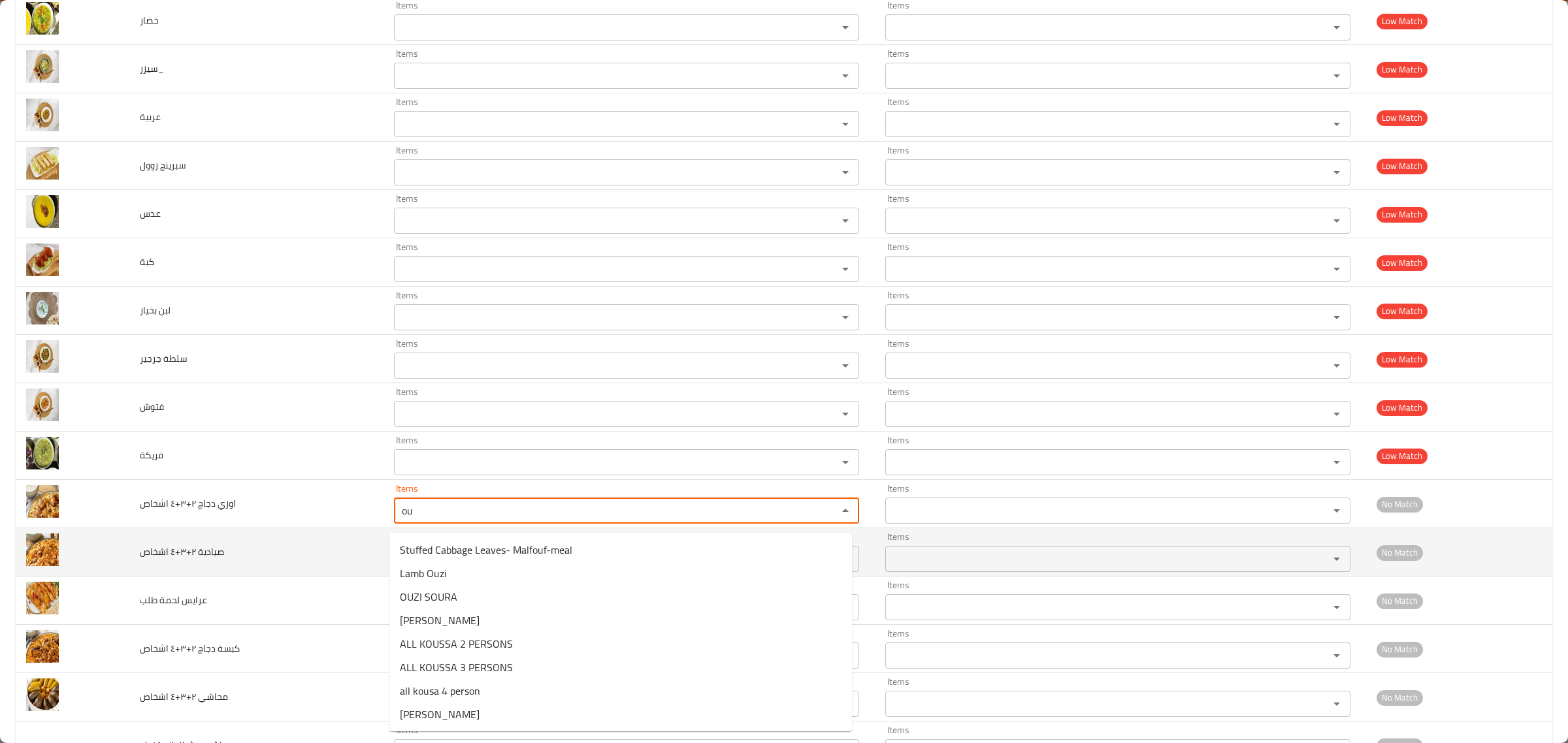
type اشخاص "ou"
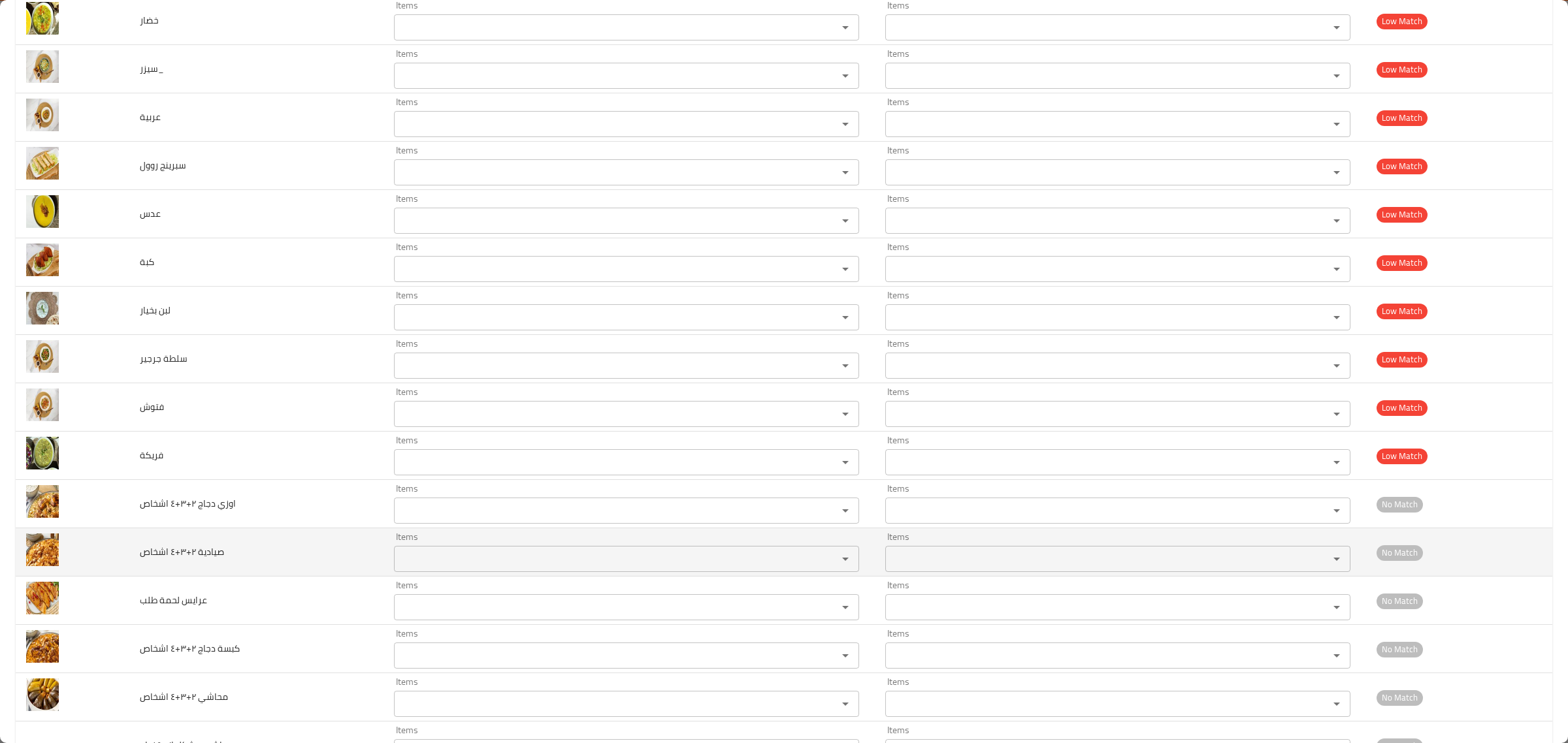
click at [268, 541] on td "صيادية ٢+٣+٤ اشخاص" at bounding box center [257, 552] width 254 height 49
click at [582, 565] on اشخاص "Items" at bounding box center [607, 558] width 419 height 18
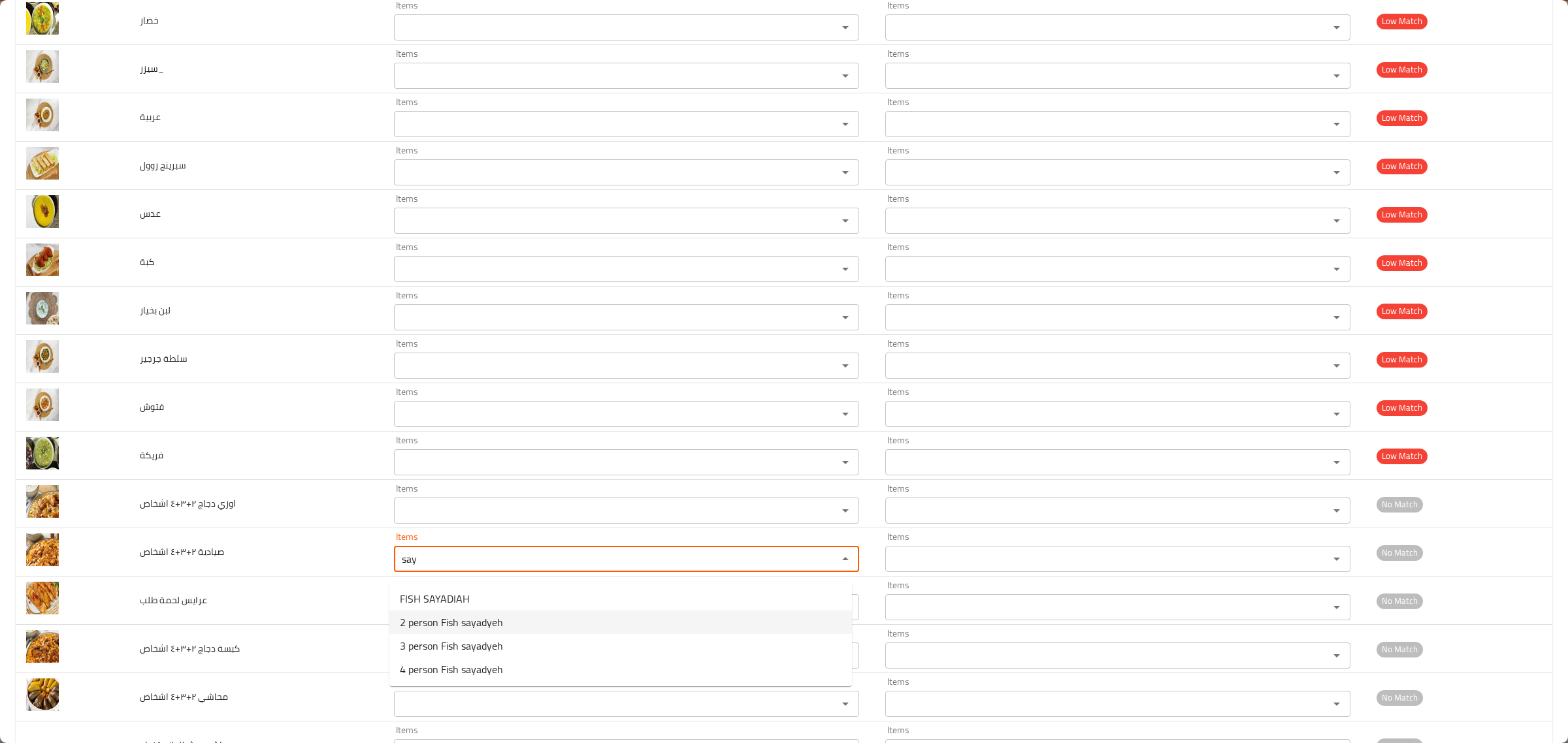
click at [540, 624] on اشخاص-option-1 "2 person Fish sayadyeh" at bounding box center [621, 623] width 463 height 24
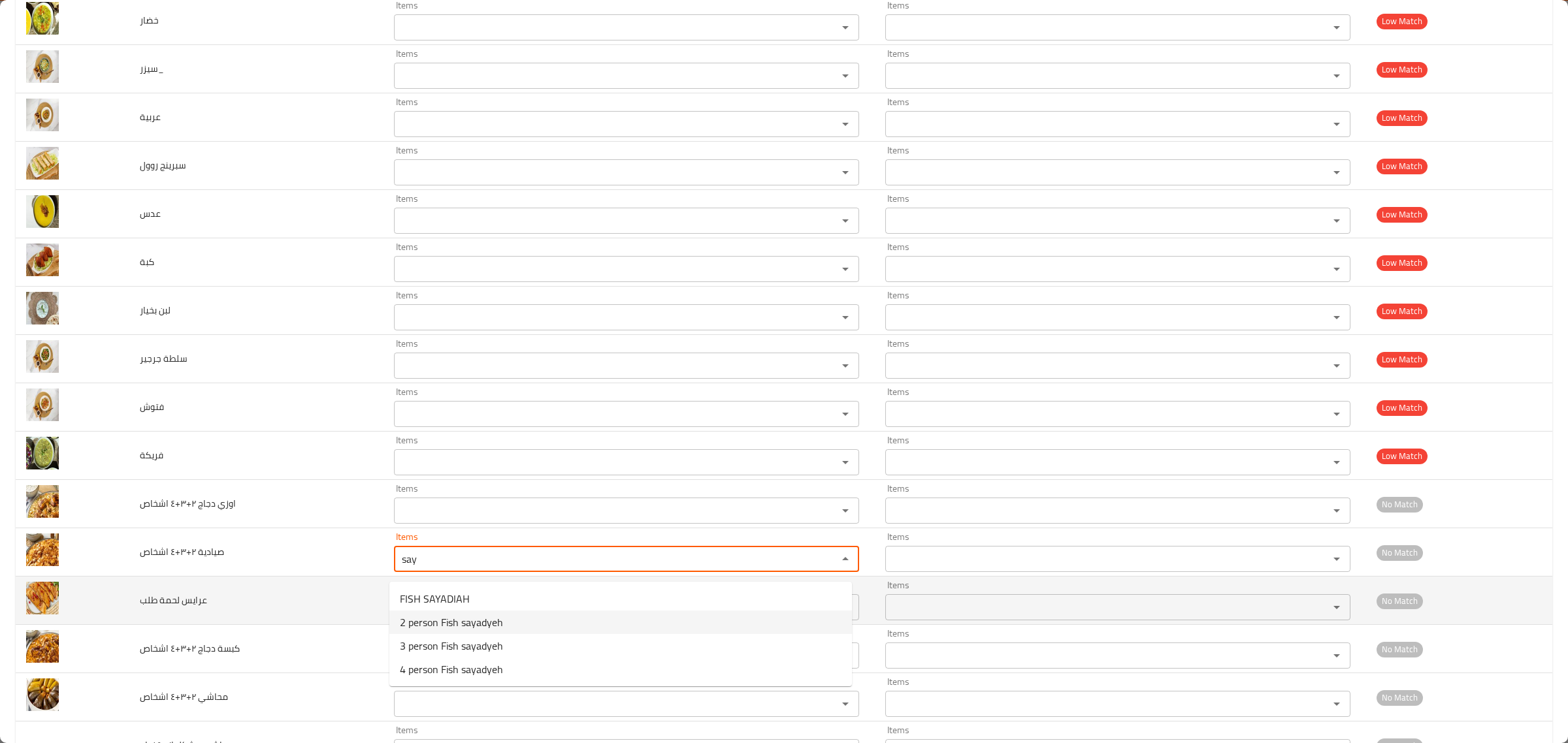
type اشخاص "2 person Fish sayadyeh"
type اشخاص-ar "شخصين"
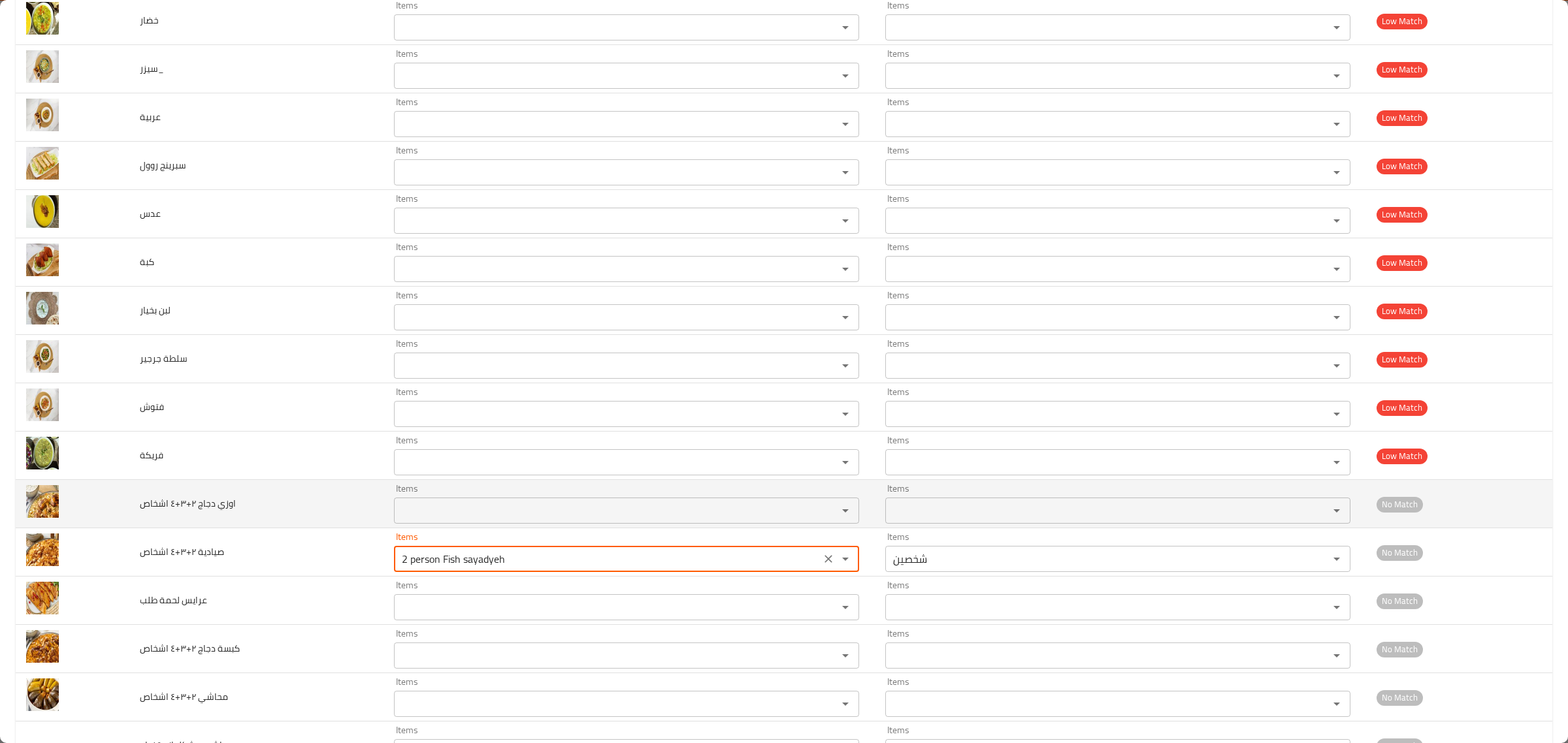
type اشخاص "2 person Fish sayadyeh"
click at [494, 515] on اشخاص "Items" at bounding box center [607, 510] width 419 height 18
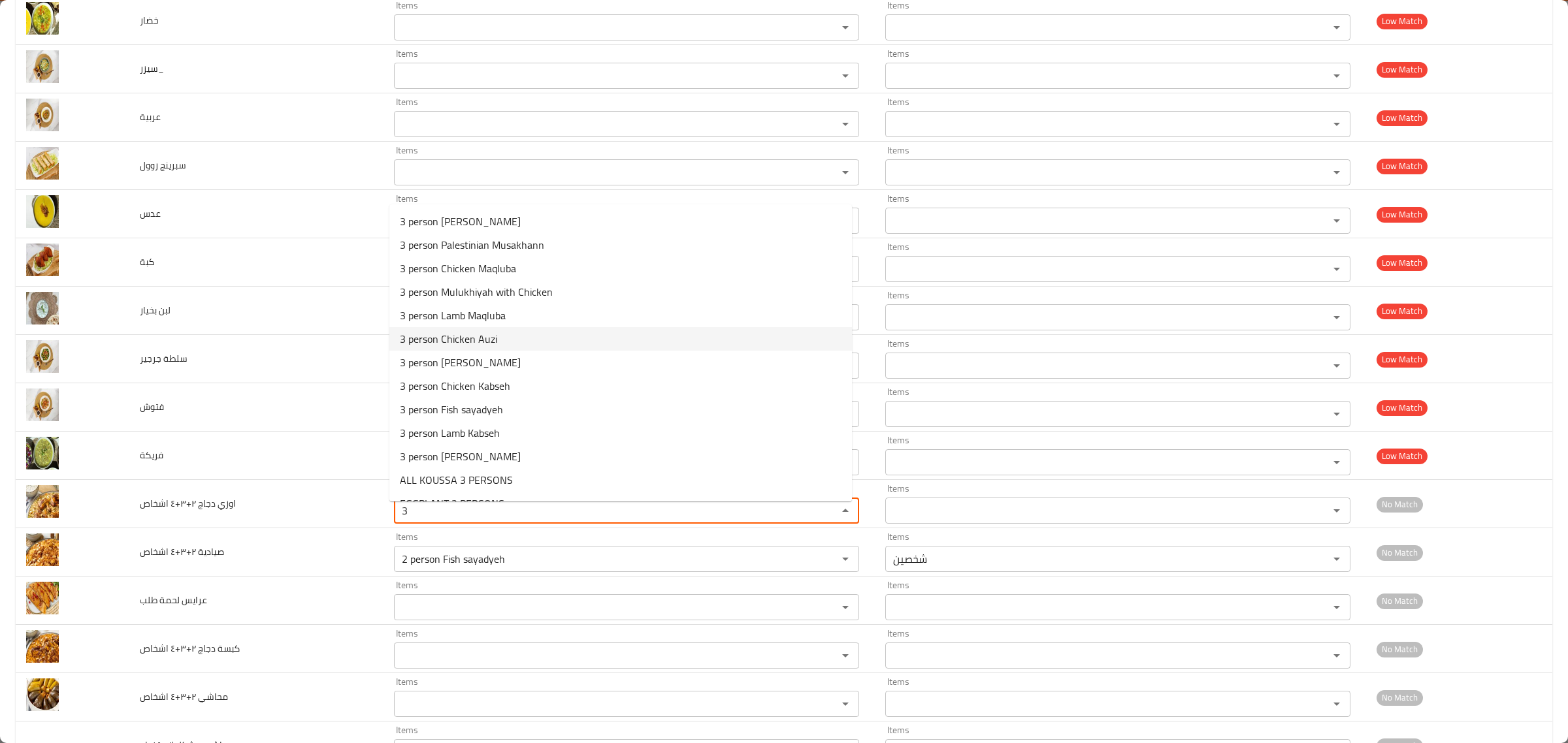
click at [608, 345] on اشخاص-option-5 "3 person Chicken Auzi" at bounding box center [621, 339] width 463 height 24
type اشخاص "3 person Chicken Auzi"
type اشخاص-ar "ثلاث اشخاص"
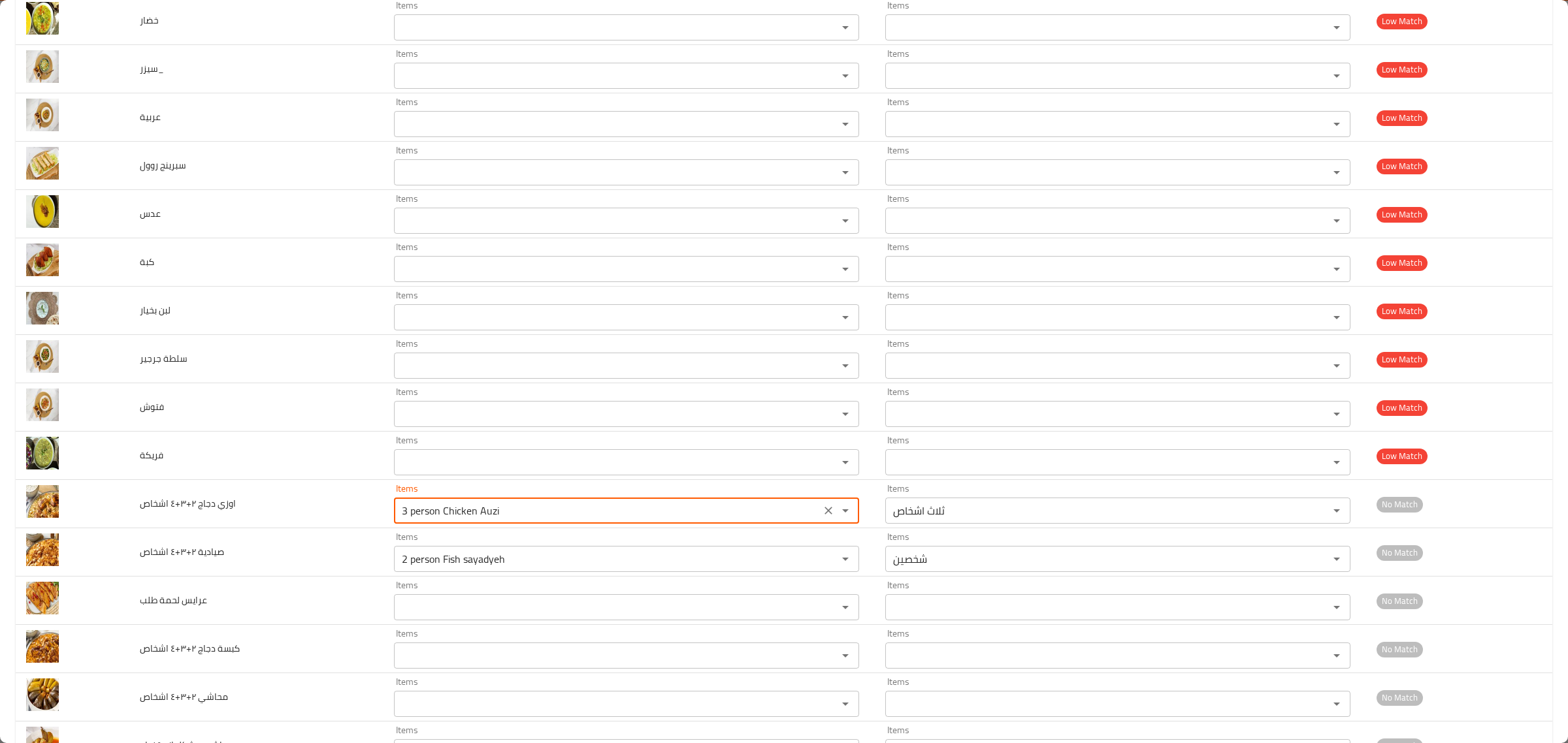
scroll to position [2134, 0]
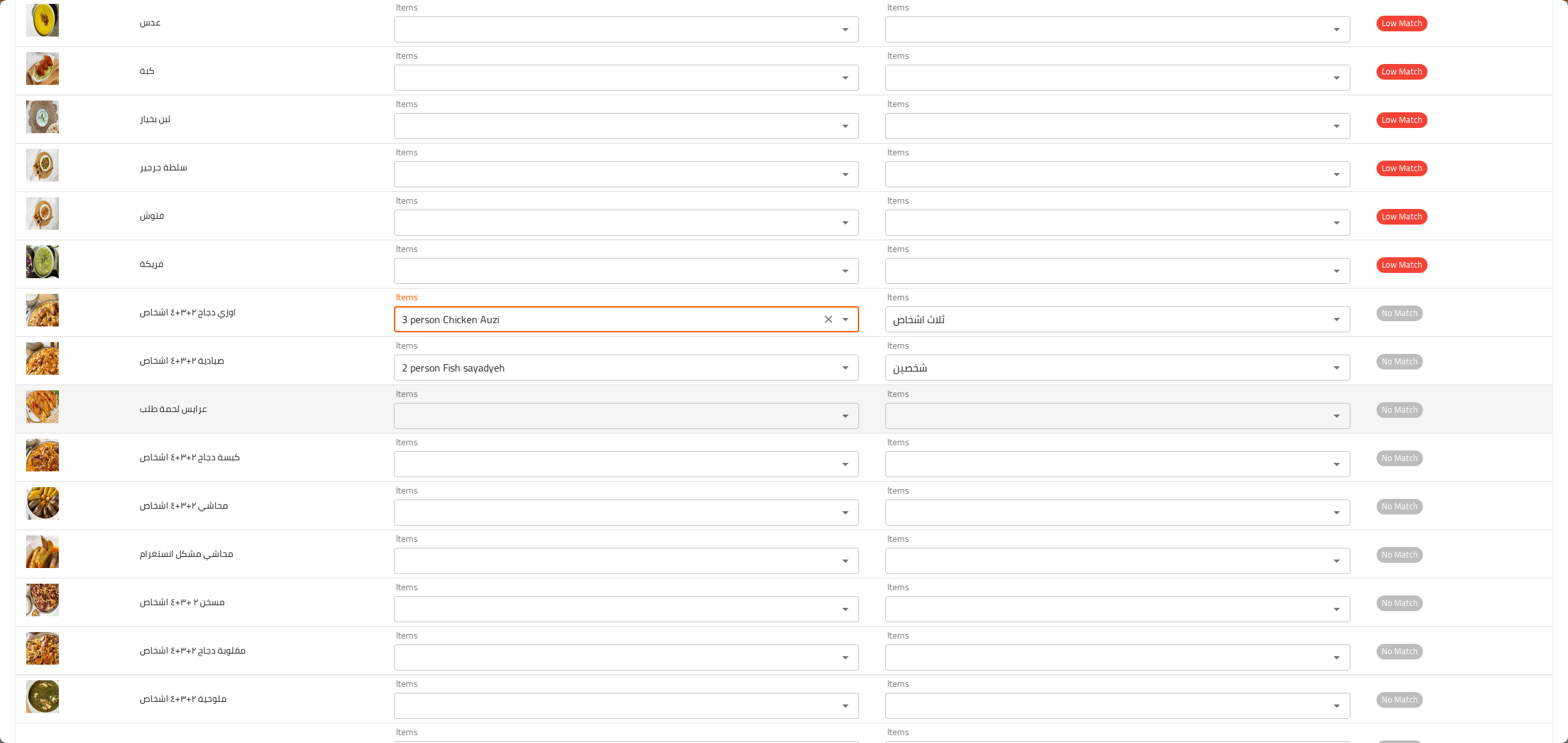
click at [577, 405] on div "Items Items" at bounding box center [627, 409] width 466 height 40
type اشخاص "3 person Chicken Auzi"
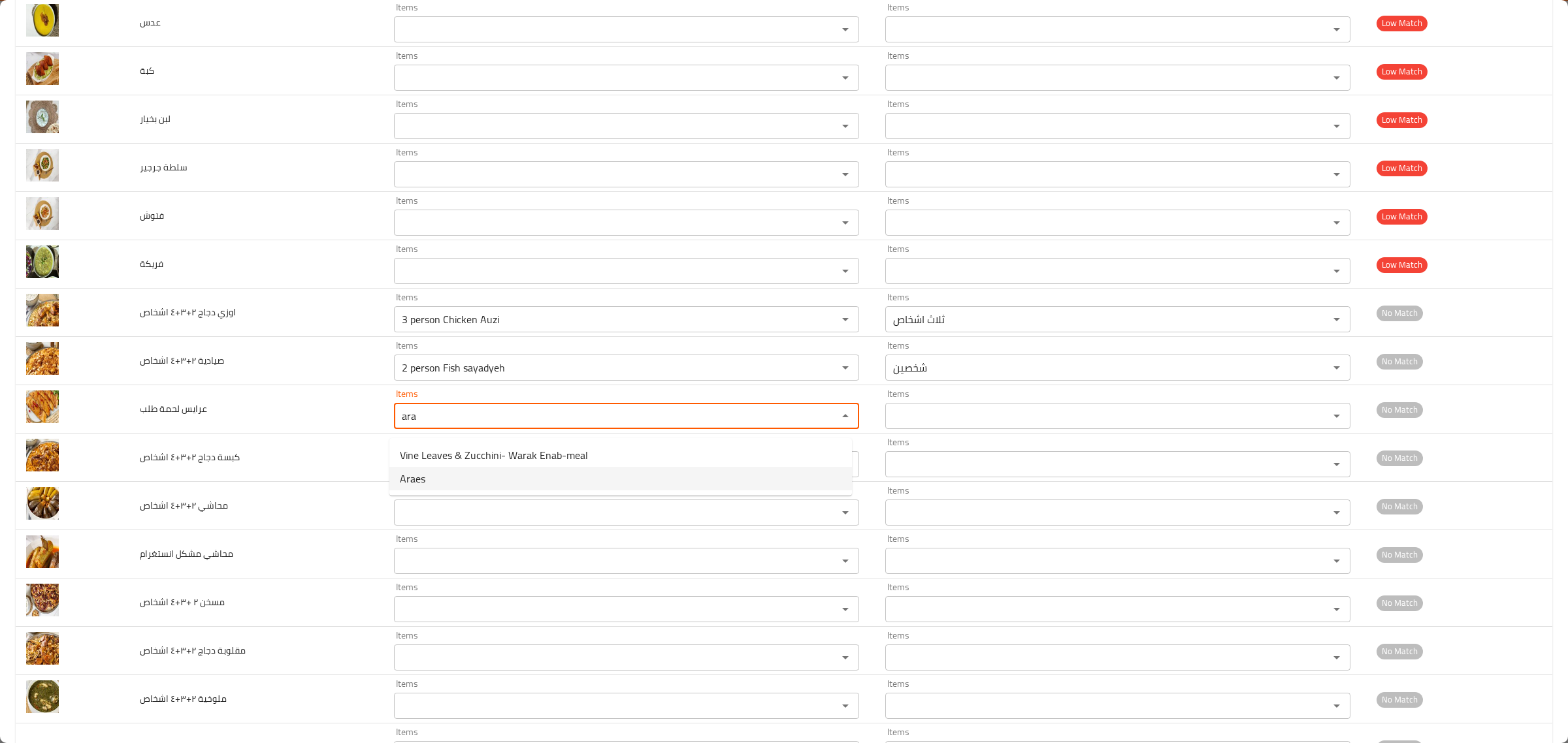
click at [551, 480] on طلب-option-1 "Araes" at bounding box center [621, 479] width 463 height 24
type طلب "Araes"
type طلب-ar "عرايس لحمة"
type طلب "Araes"
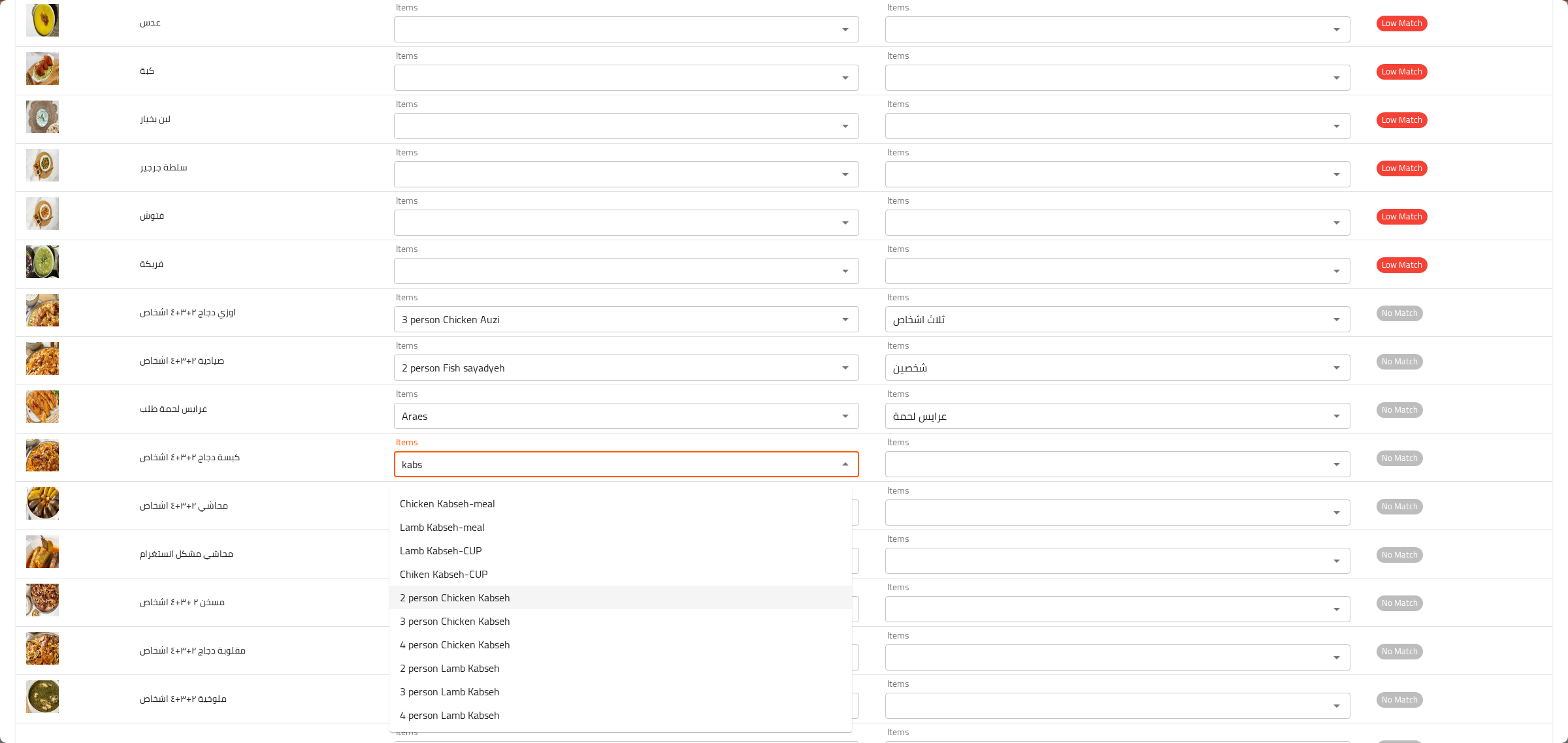
click at [512, 588] on اشخاص-option-4 "2 person Chicken Kabseh" at bounding box center [621, 597] width 463 height 24
type اشخاص "2 person Chicken Kabseh"
type اشخاص-ar "شخصين"
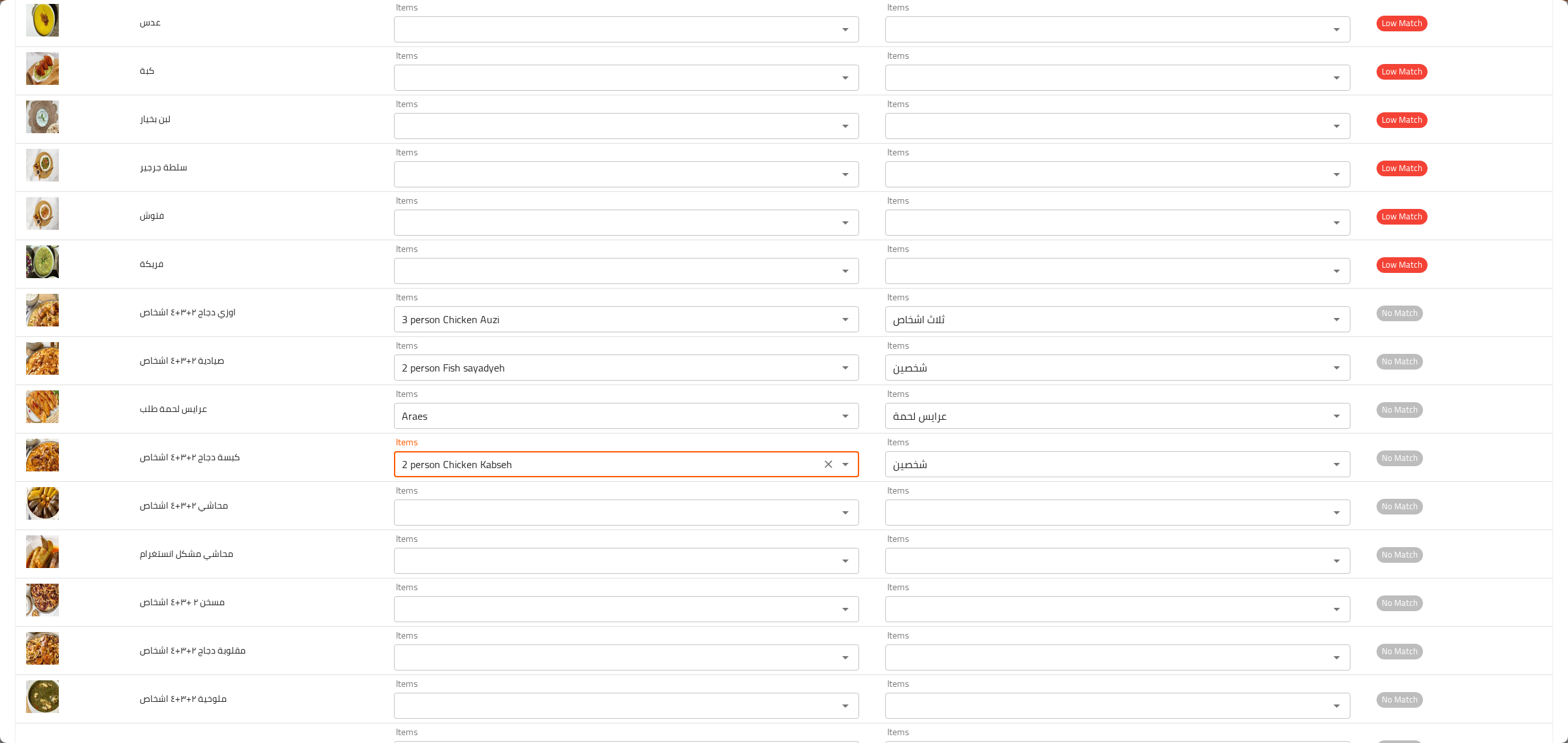
type اشخاص "2 person Chicken Kabseh"
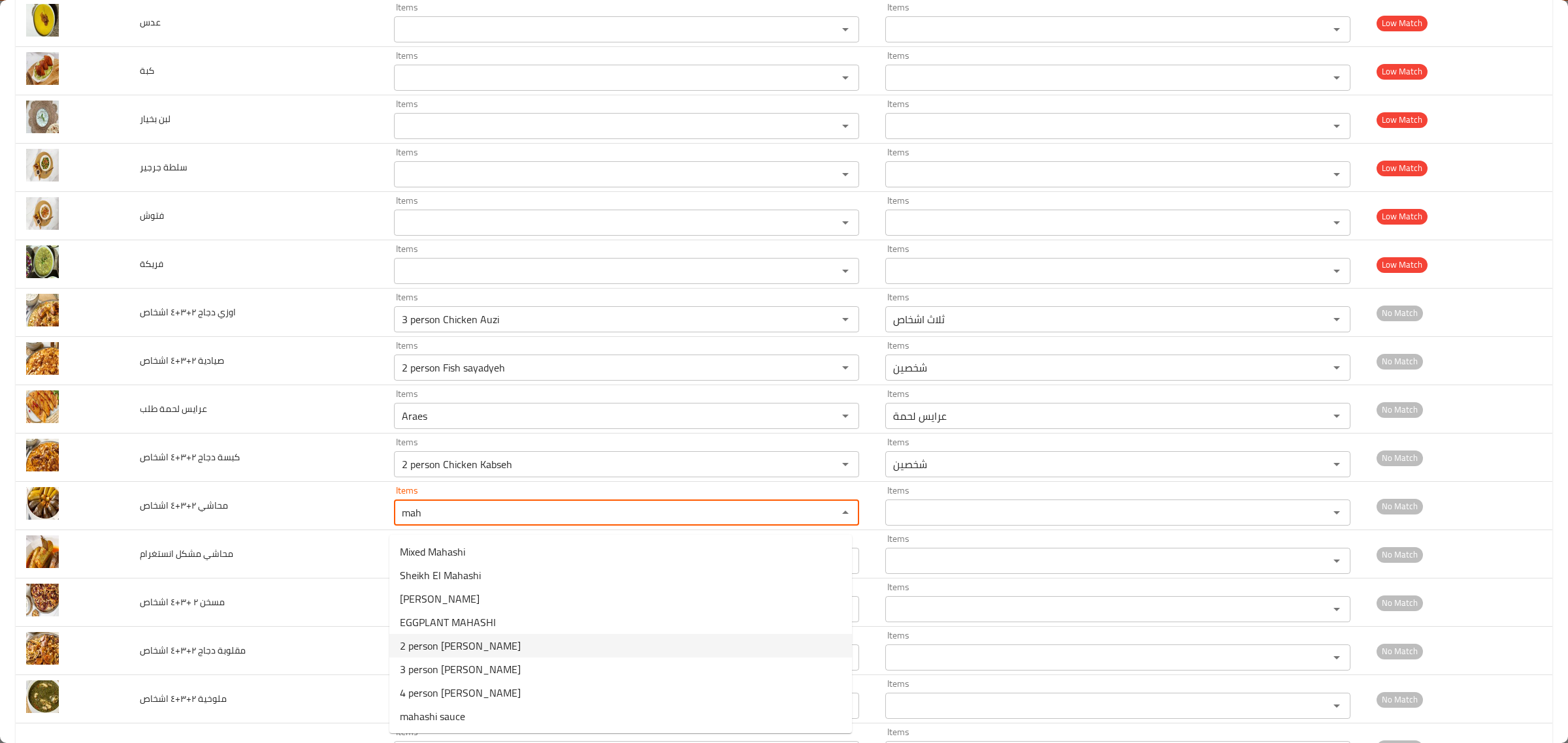
click at [494, 645] on اشخاص-option-4 "2 person [PERSON_NAME]" at bounding box center [621, 646] width 463 height 24
type اشخاص "2 person [PERSON_NAME]"
type اشخاص-ar "شخصين"
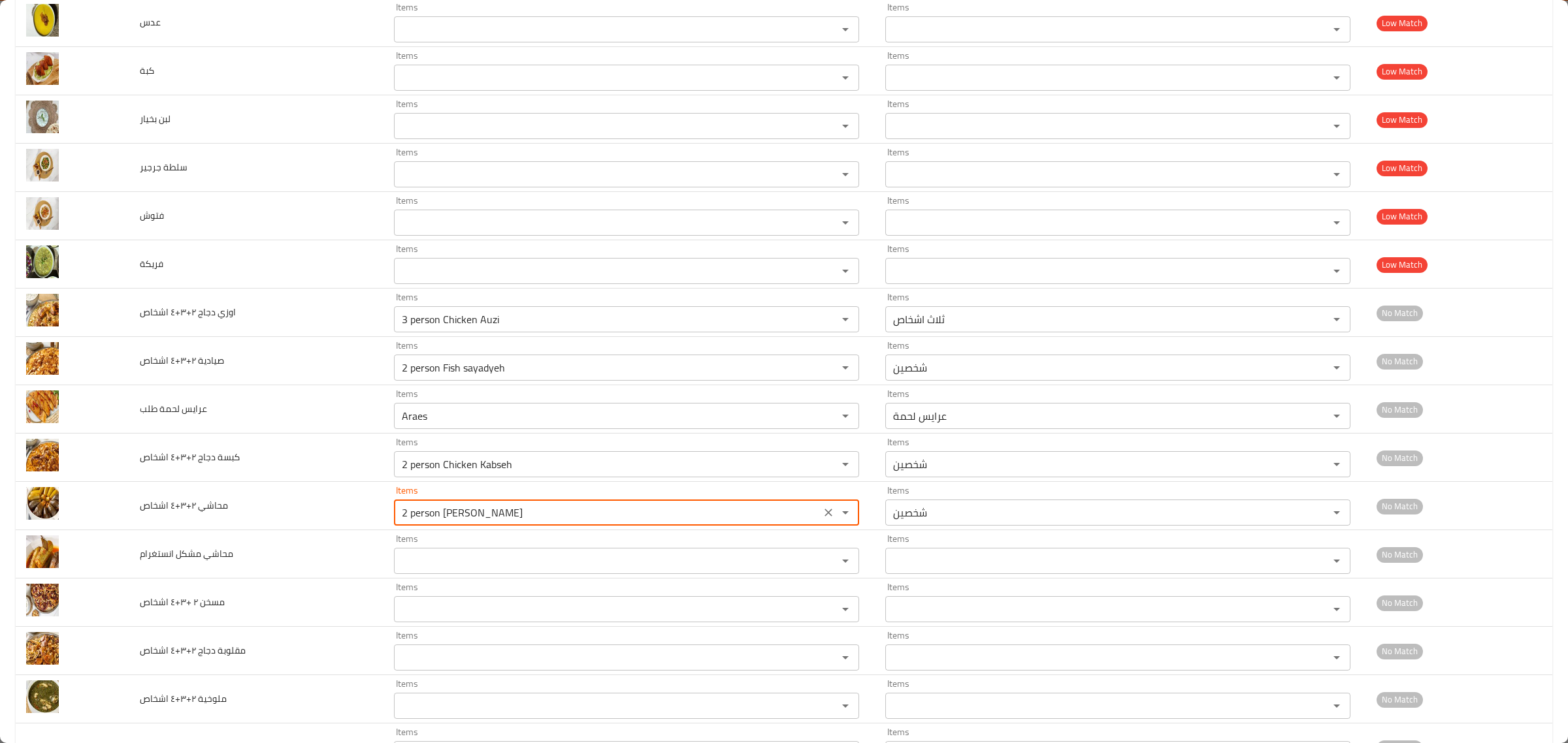
type اشخاص "2 person [PERSON_NAME]"
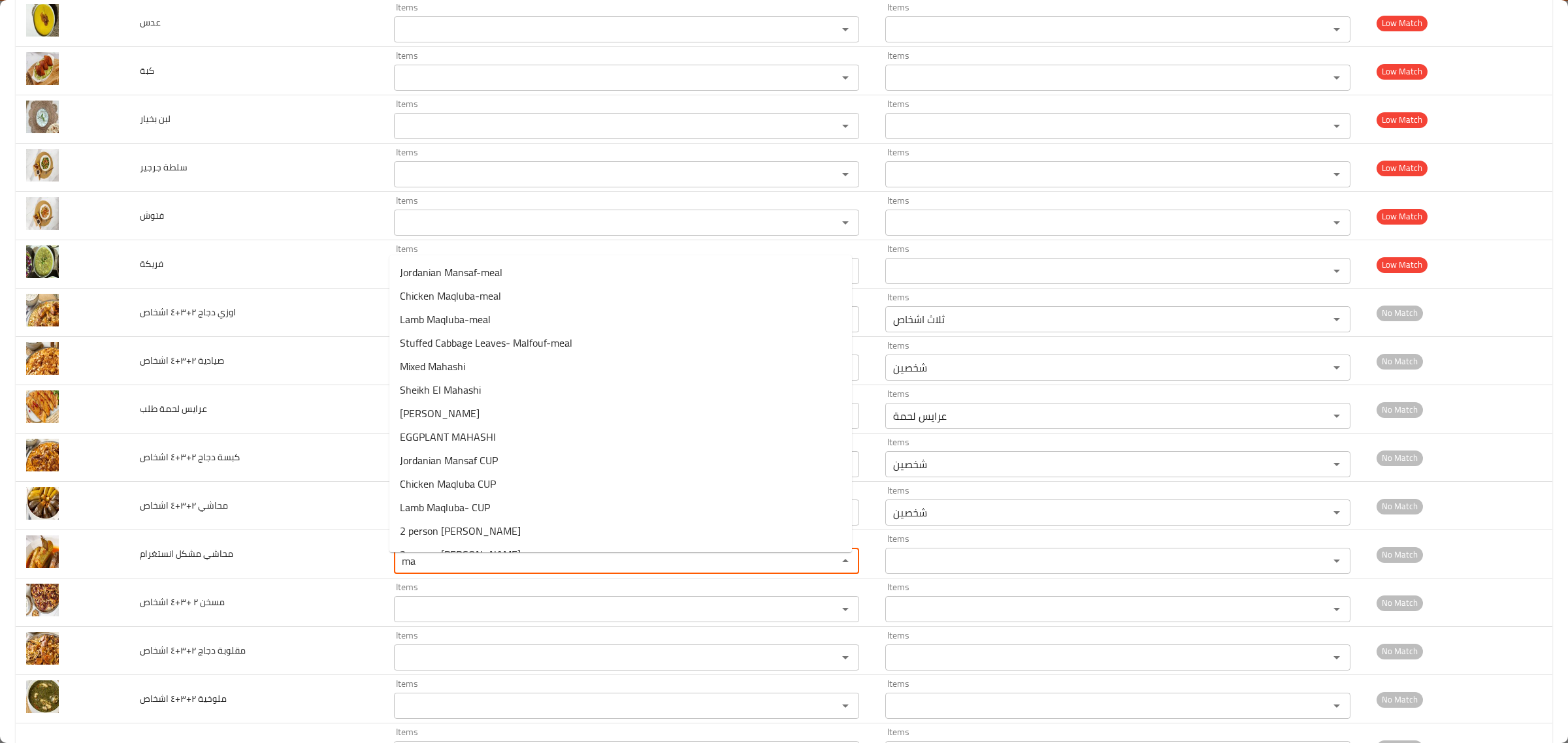
type انستغرام "m"
click at [507, 510] on انستغرام-option-10 "2 person [PERSON_NAME]" at bounding box center [621, 508] width 463 height 24
type انستغرام "2 person [PERSON_NAME]"
type انستغرام-ar "شخصين"
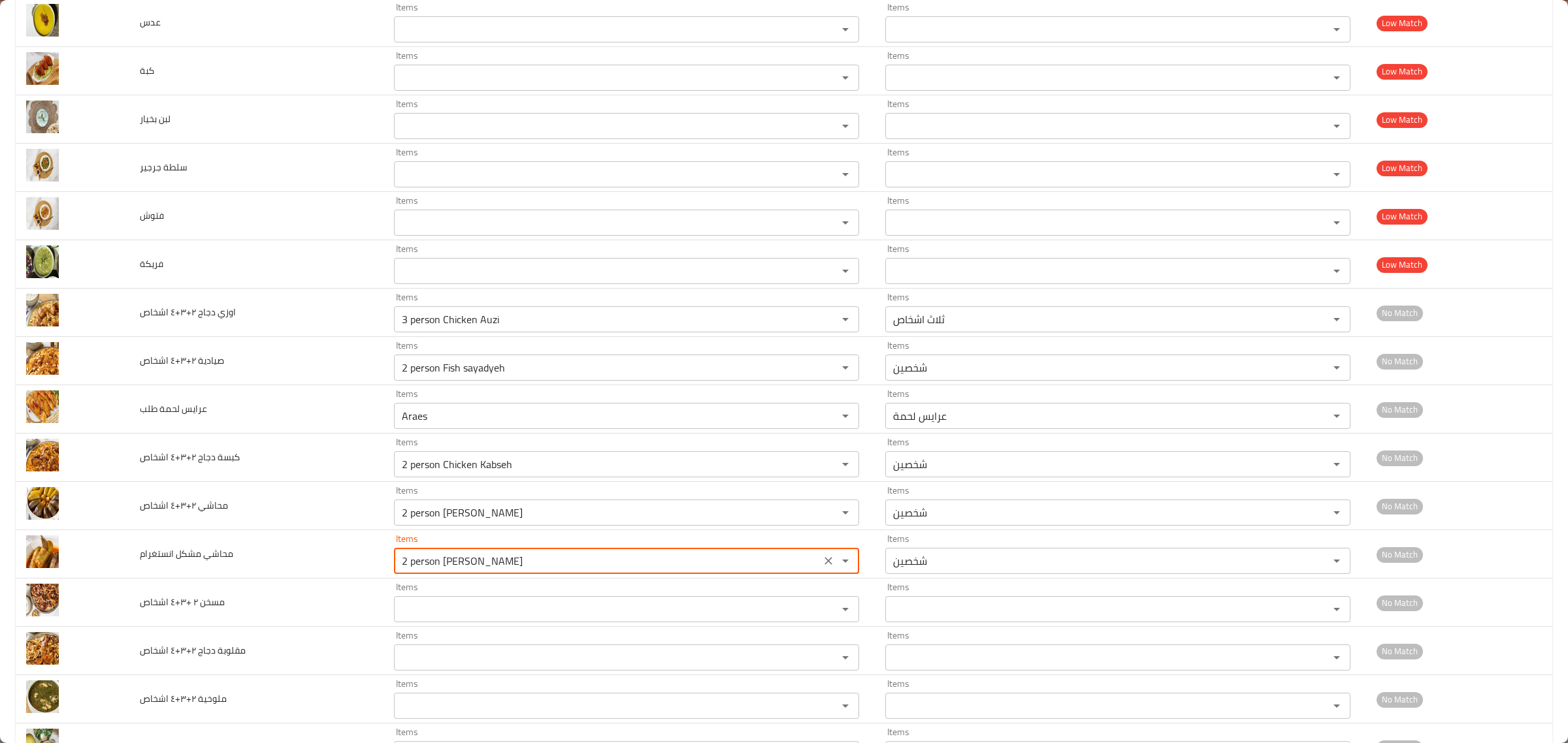
scroll to position [2196, 0]
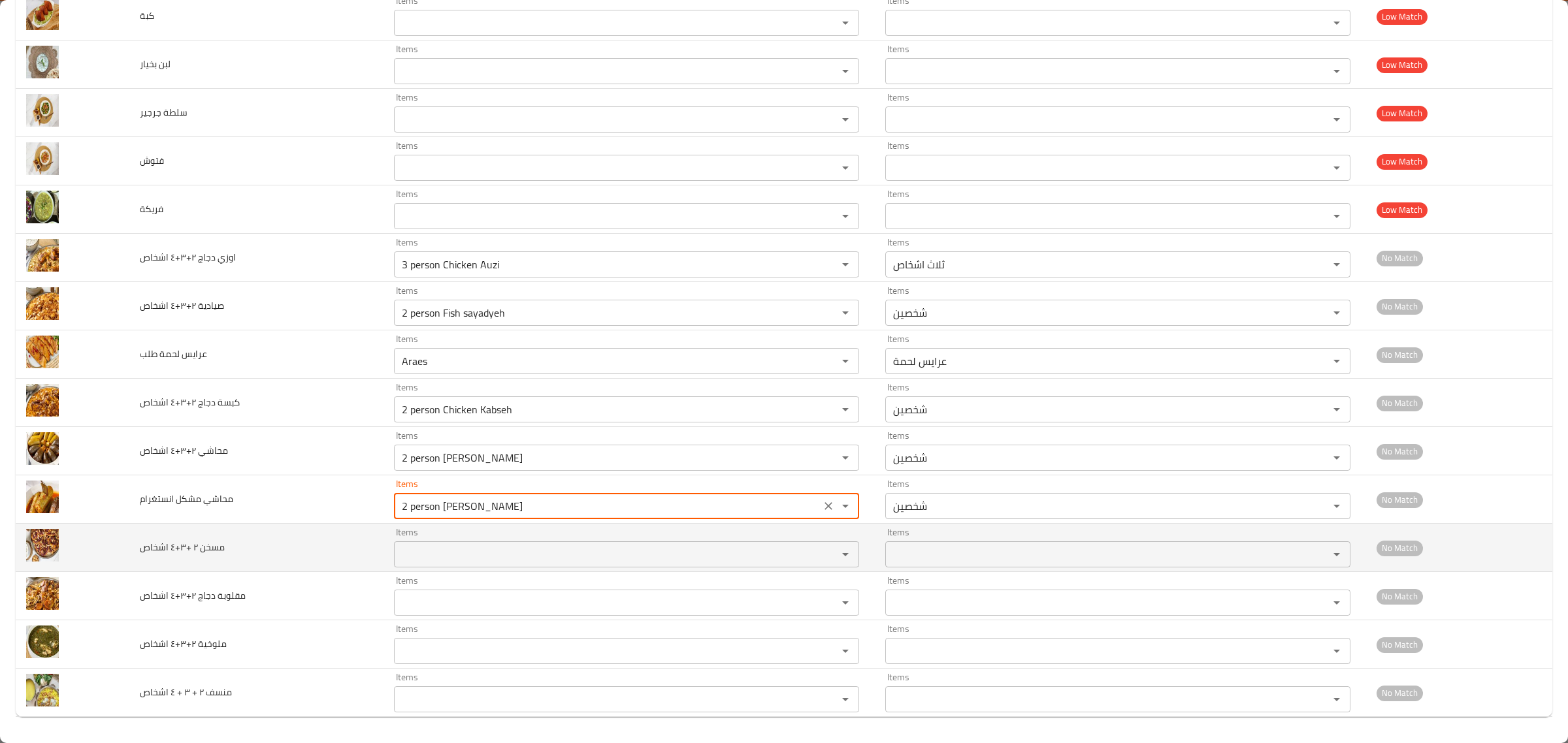
click at [488, 539] on div "Items Items" at bounding box center [627, 547] width 466 height 40
type انستغرام "2 person [PERSON_NAME]"
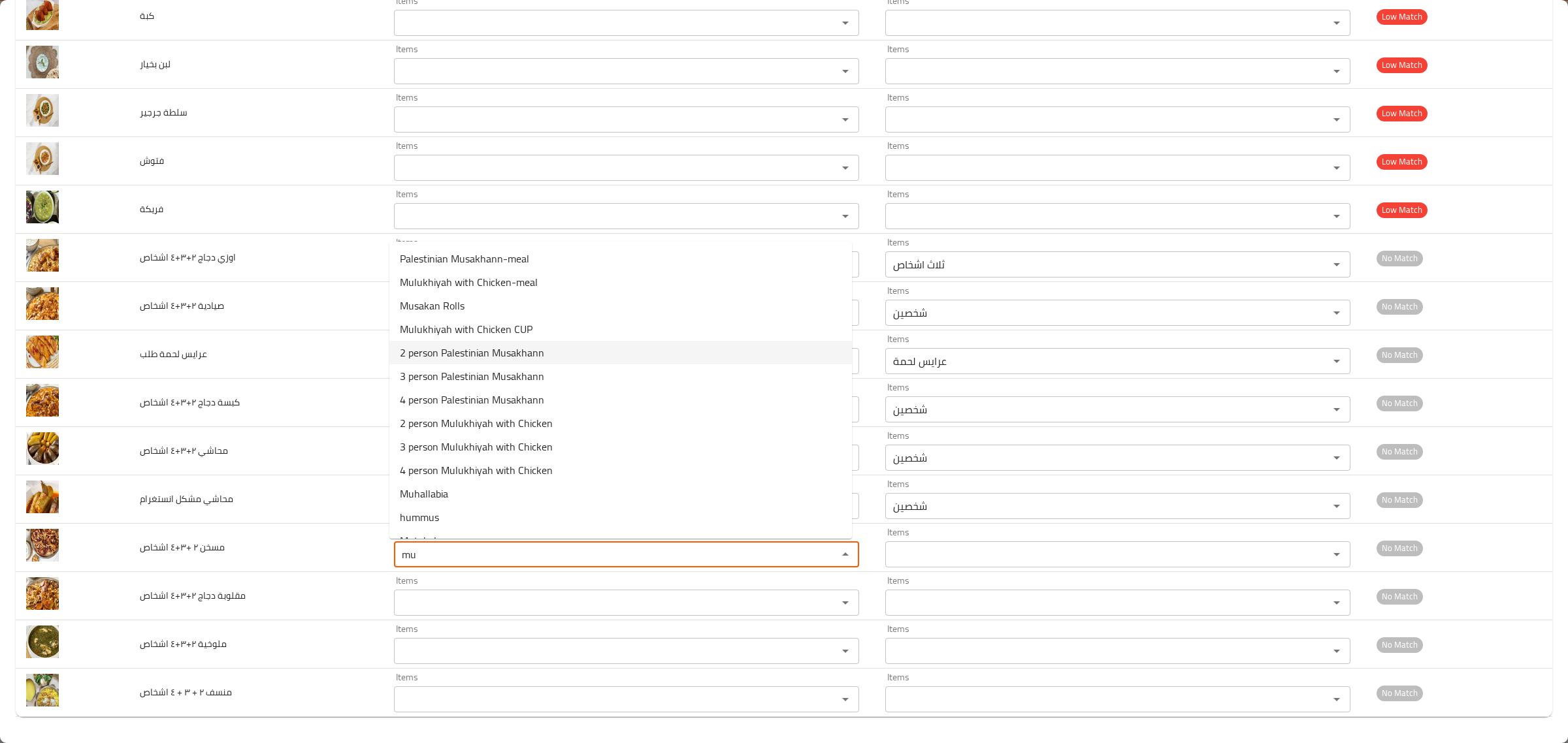
click at [587, 356] on اشخاص-option-4 "2 person Palestinian Musakhann" at bounding box center [621, 353] width 463 height 24
type اشخاص "2 person Palestinian Musakhann"
type اشخاص-ar "شخصين"
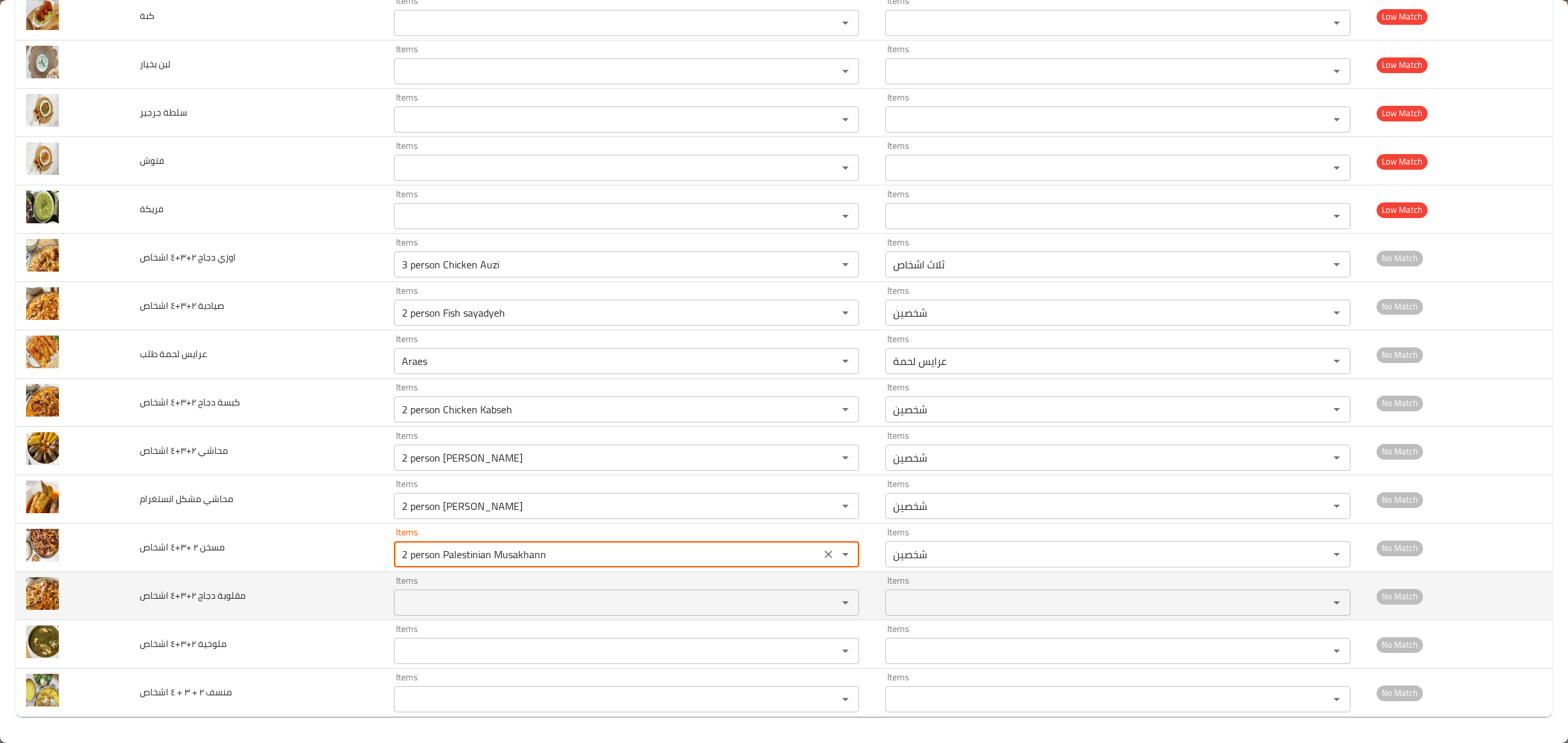
type اشخاص "2 person Palestinian Musakhann"
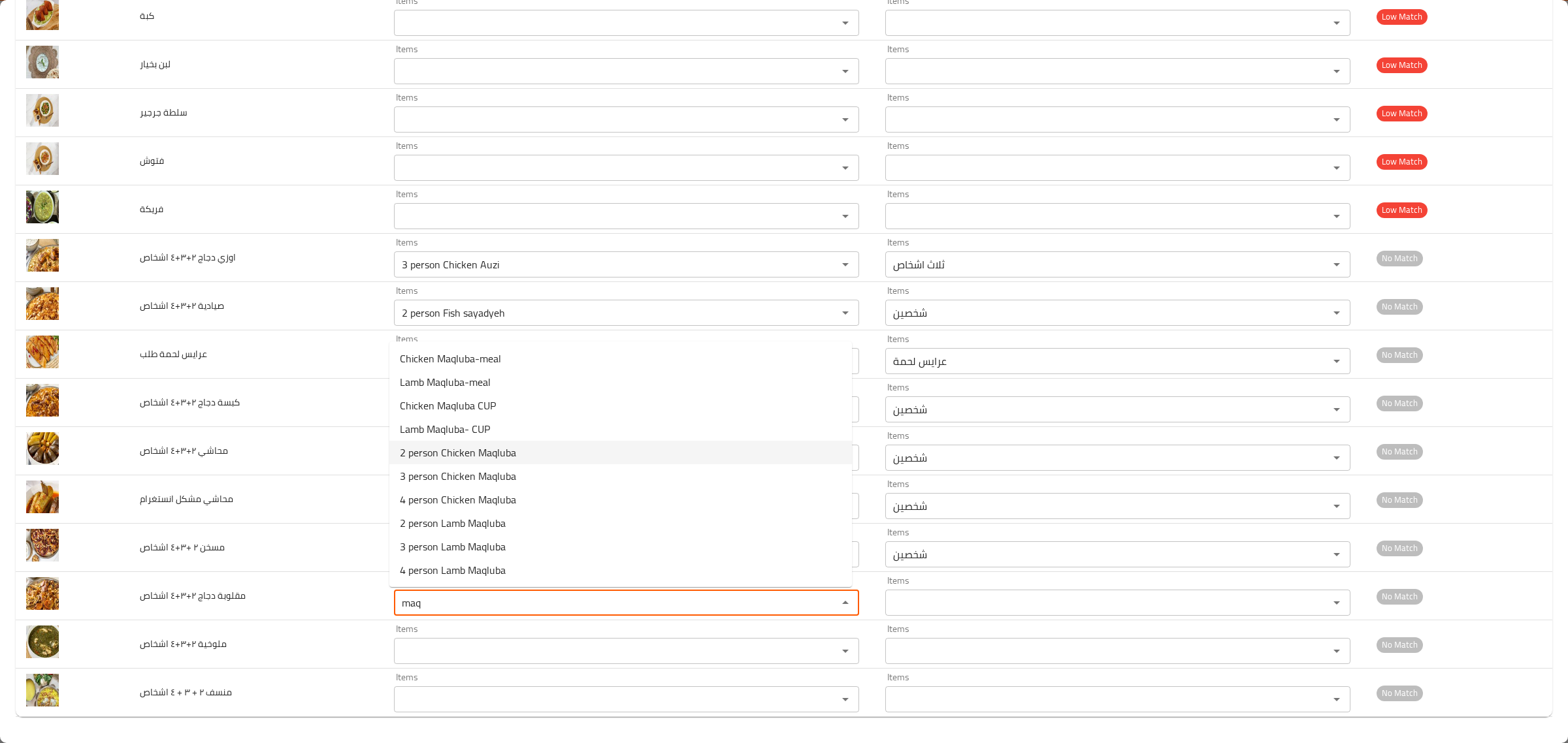
click at [547, 455] on اشخاص-option-4 "2 person Chicken Maqluba" at bounding box center [621, 452] width 463 height 24
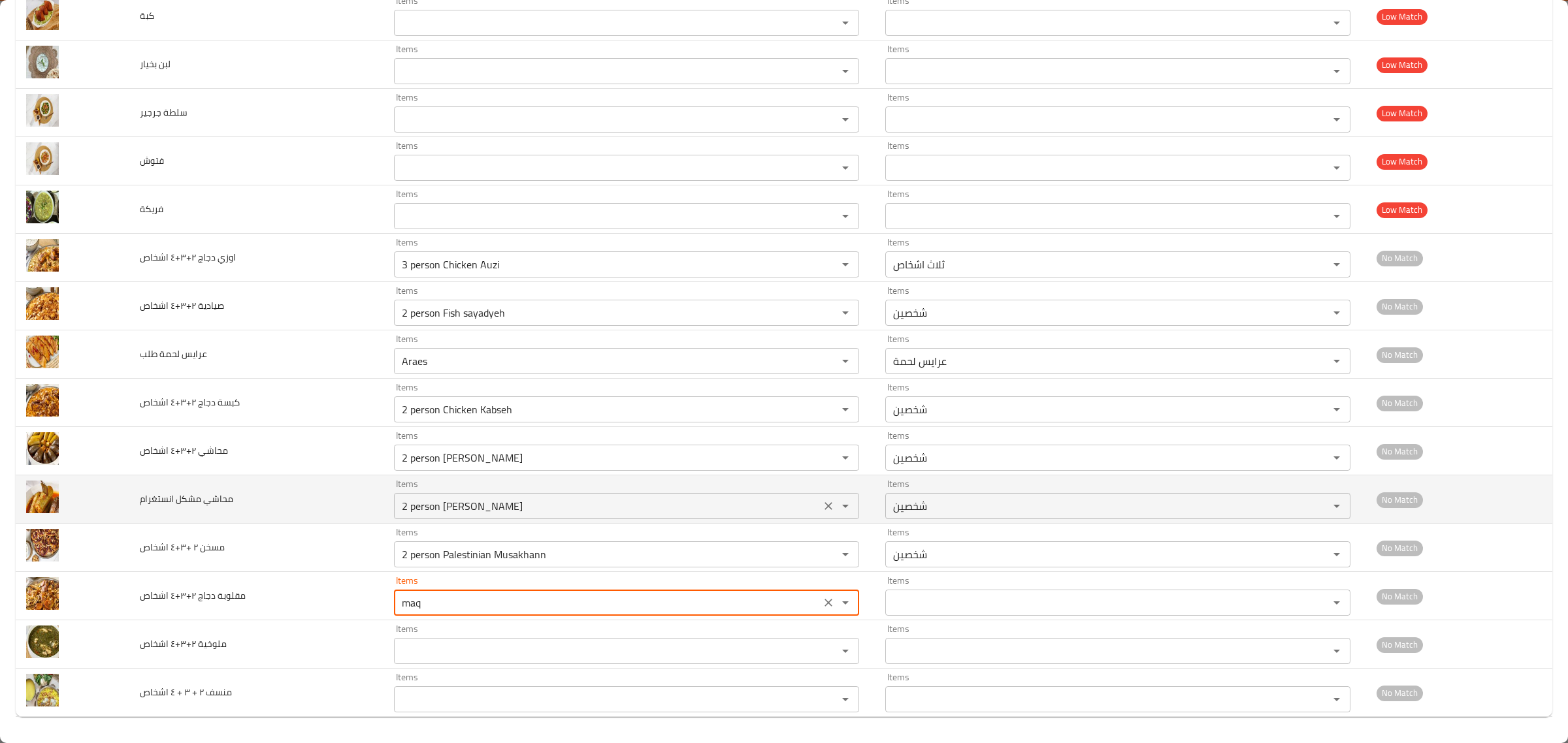
type اشخاص "2 person Chicken Maqluba"
type اشخاص-ar "شخصين"
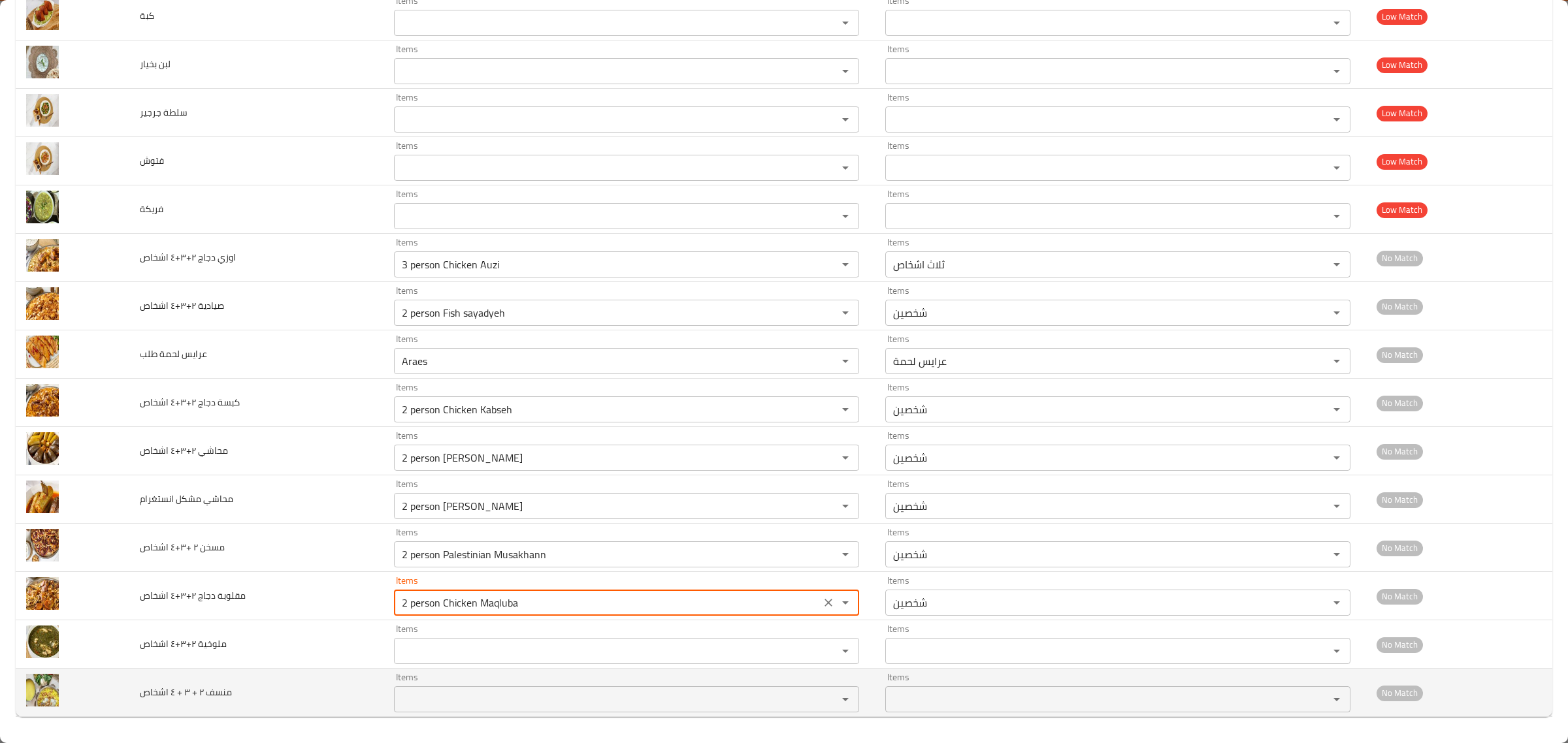
type اشخاص "2 person Chicken Maqluba"
click at [439, 671] on td "Items Items" at bounding box center [629, 693] width 491 height 49
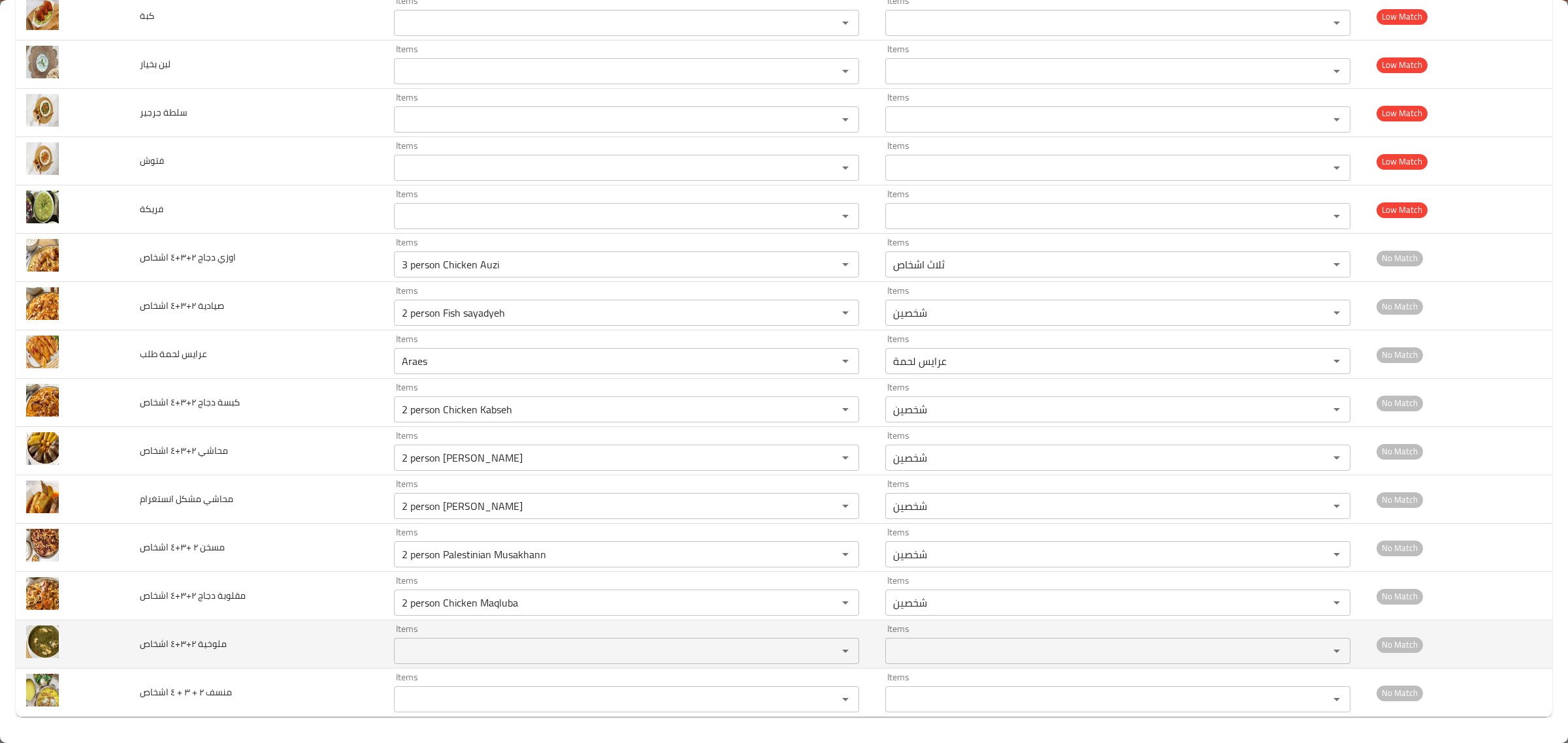
click at [440, 661] on div "Items" at bounding box center [627, 651] width 466 height 26
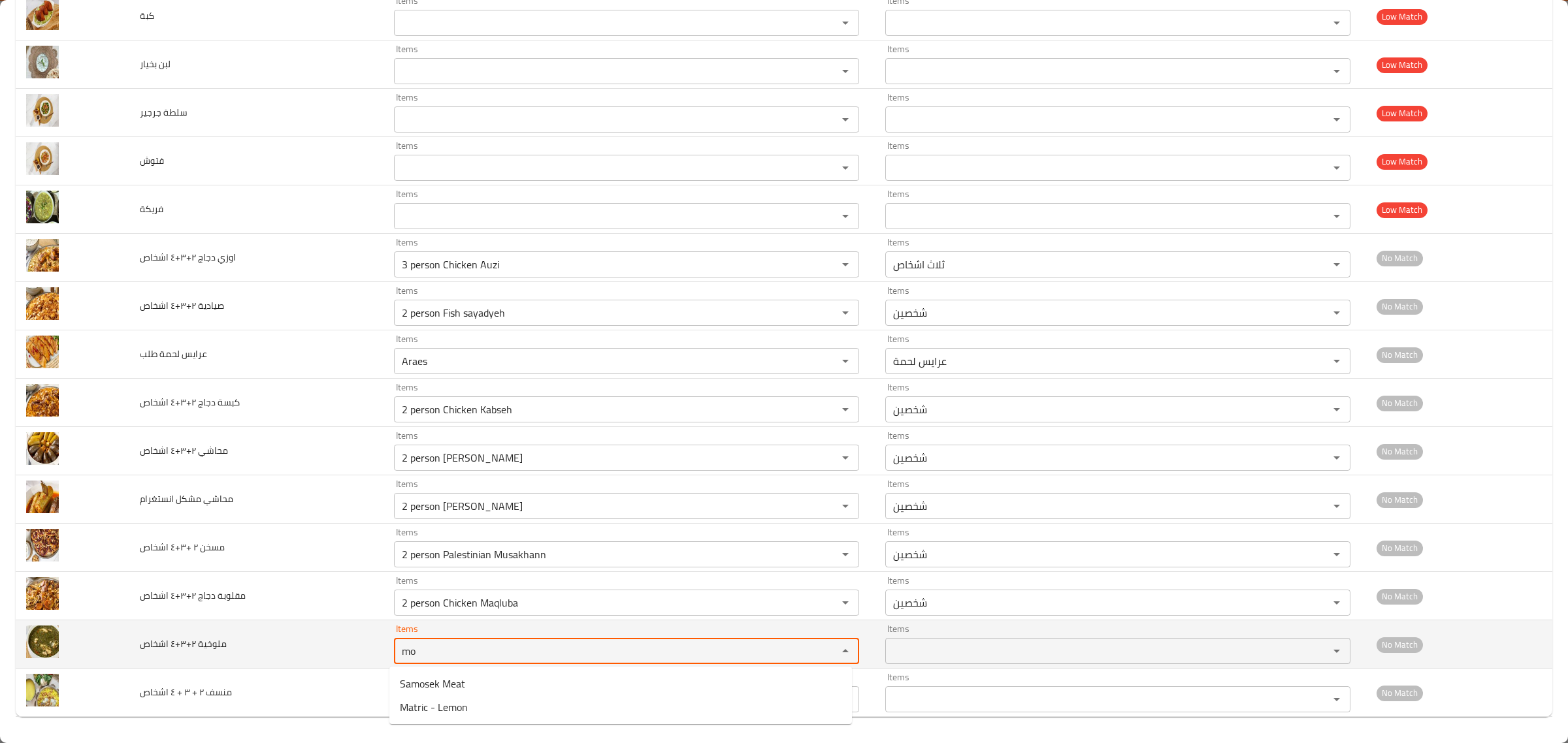
type اشخاص "m"
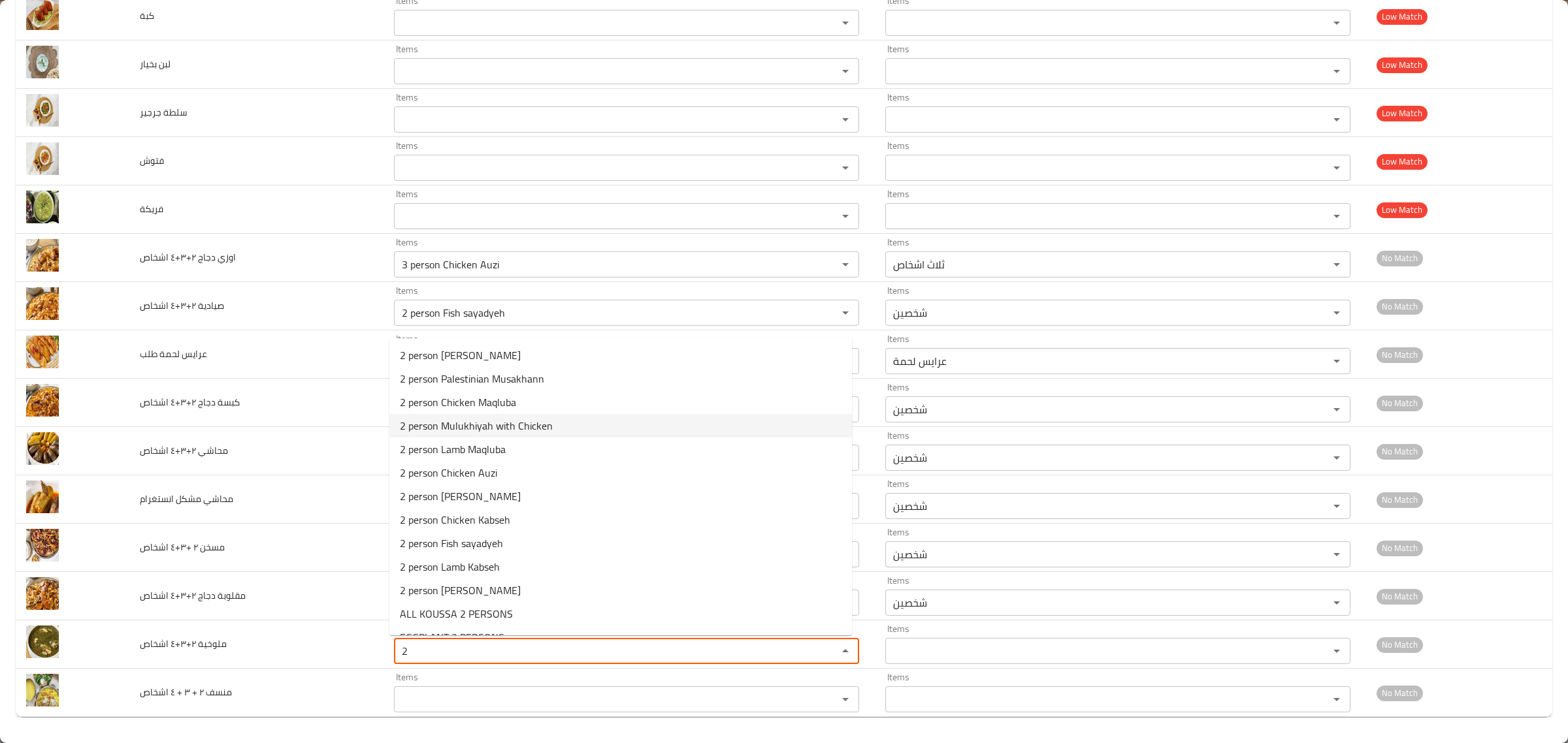
click at [544, 432] on span "2 person Mulukhiyah with Chicken" at bounding box center [476, 425] width 153 height 15
type اشخاص "2 person Mulukhiyah with Chicken"
type اشخاص-ar "شخصين"
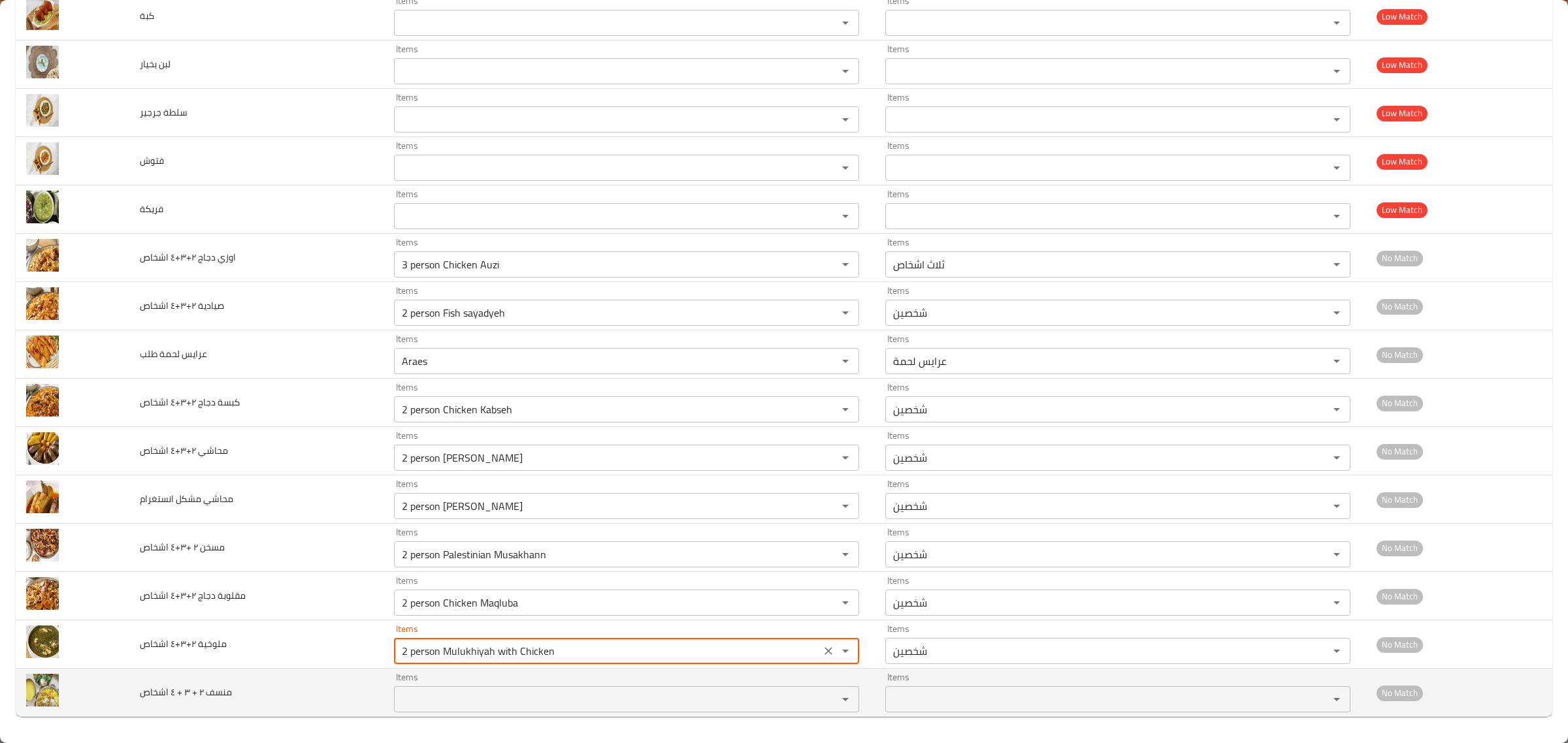
type اشخاص "2 person Mulukhiyah with Chicken"
click at [478, 690] on اشخاص "Items" at bounding box center [607, 699] width 419 height 18
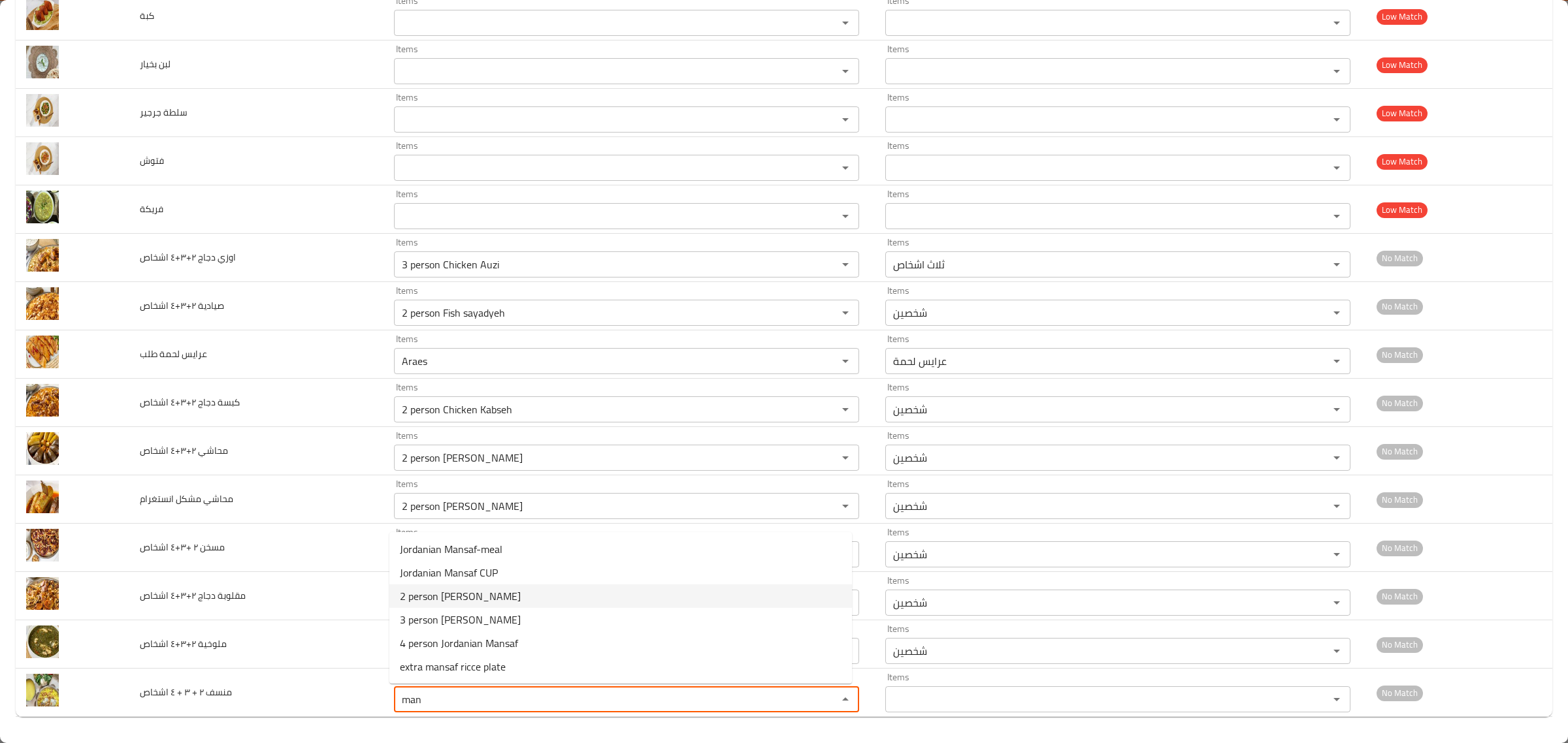
click at [494, 595] on span "2 person [PERSON_NAME]" at bounding box center [460, 596] width 121 height 15
type اشخاص "2 person [PERSON_NAME]"
type اشخاص-ar "شخصين"
type اشخاص "2 person [PERSON_NAME]"
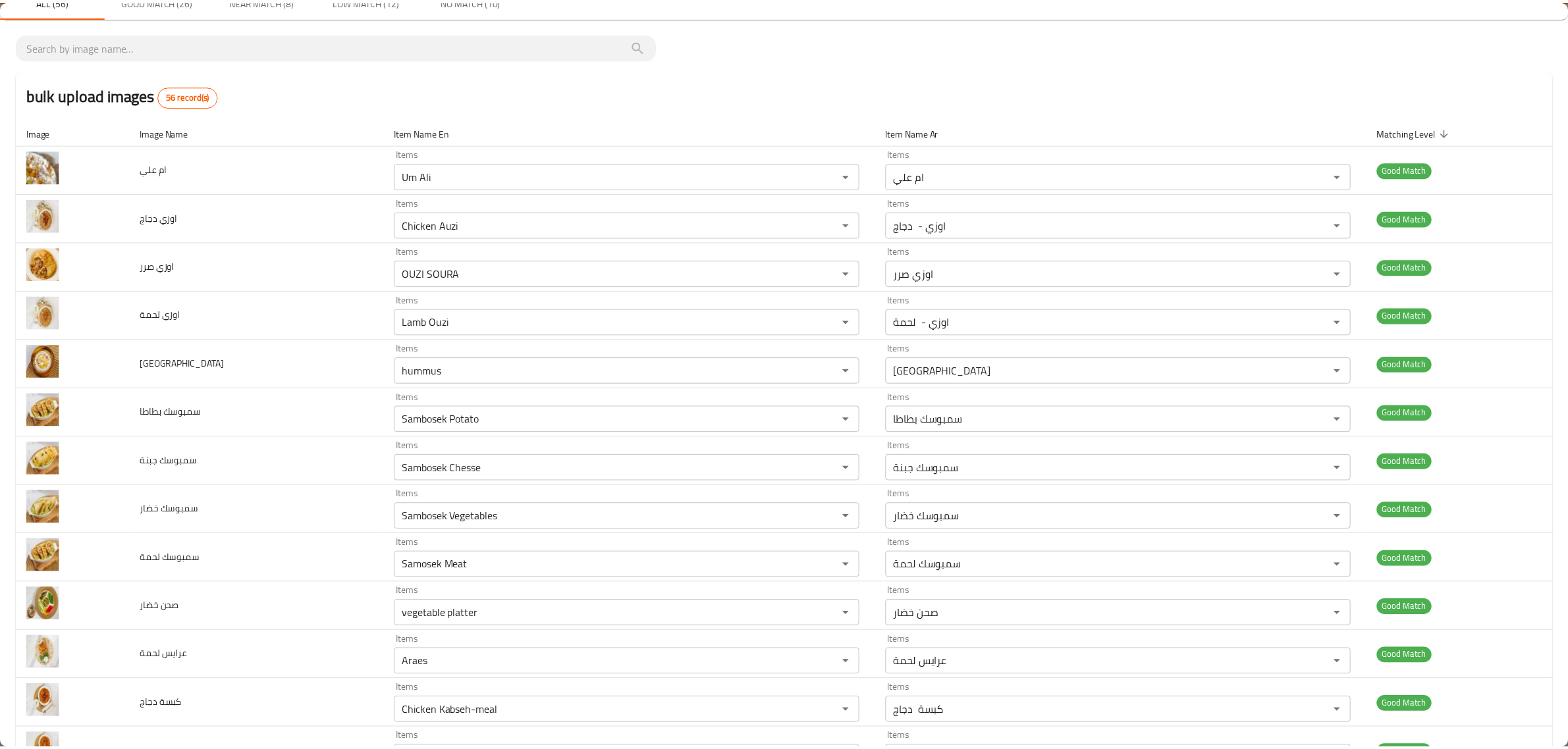
scroll to position [0, 0]
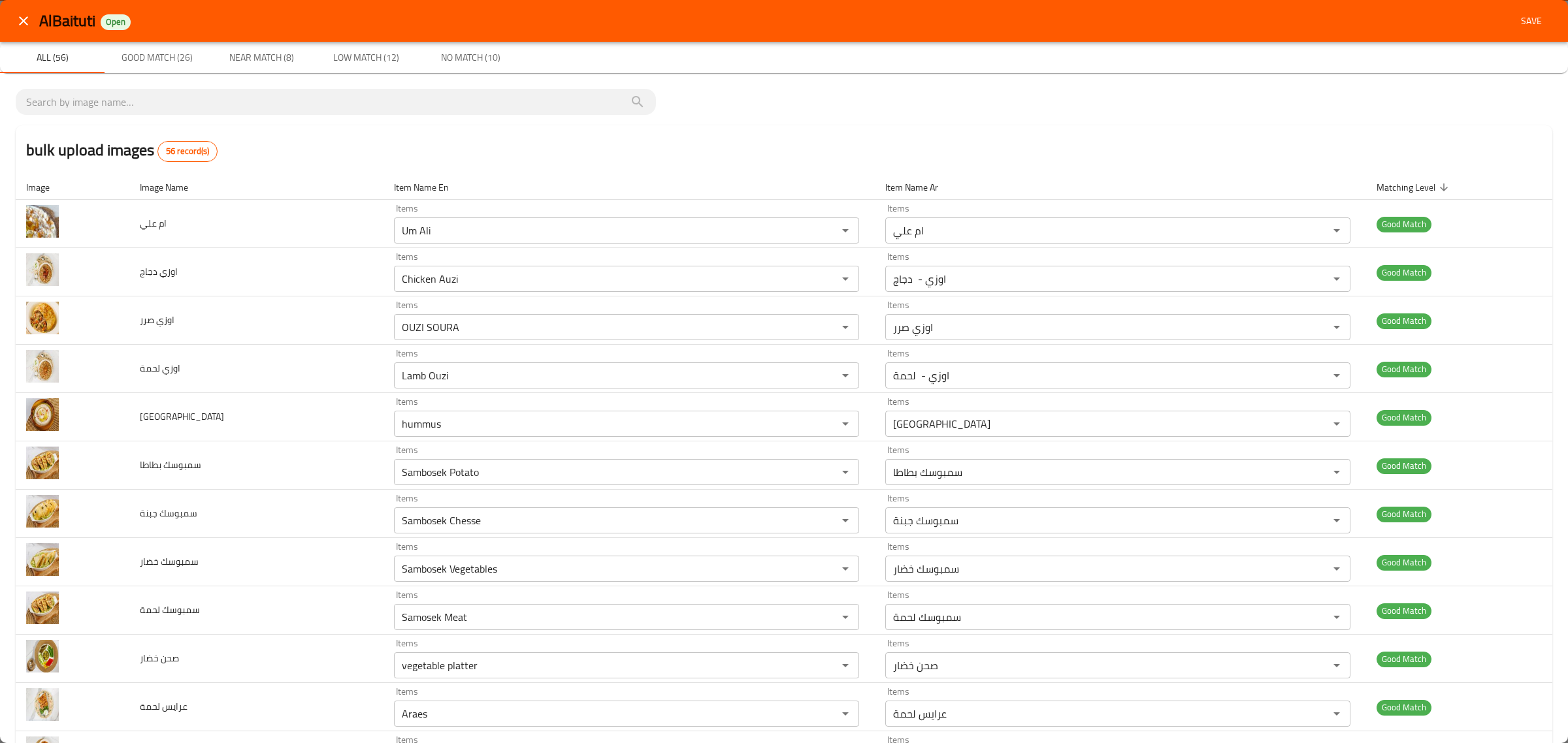
click at [1530, 41] on div "AlBaituti Open Save" at bounding box center [784, 20] width 1568 height 42
click at [1528, 30] on button "Save" at bounding box center [1531, 21] width 42 height 24
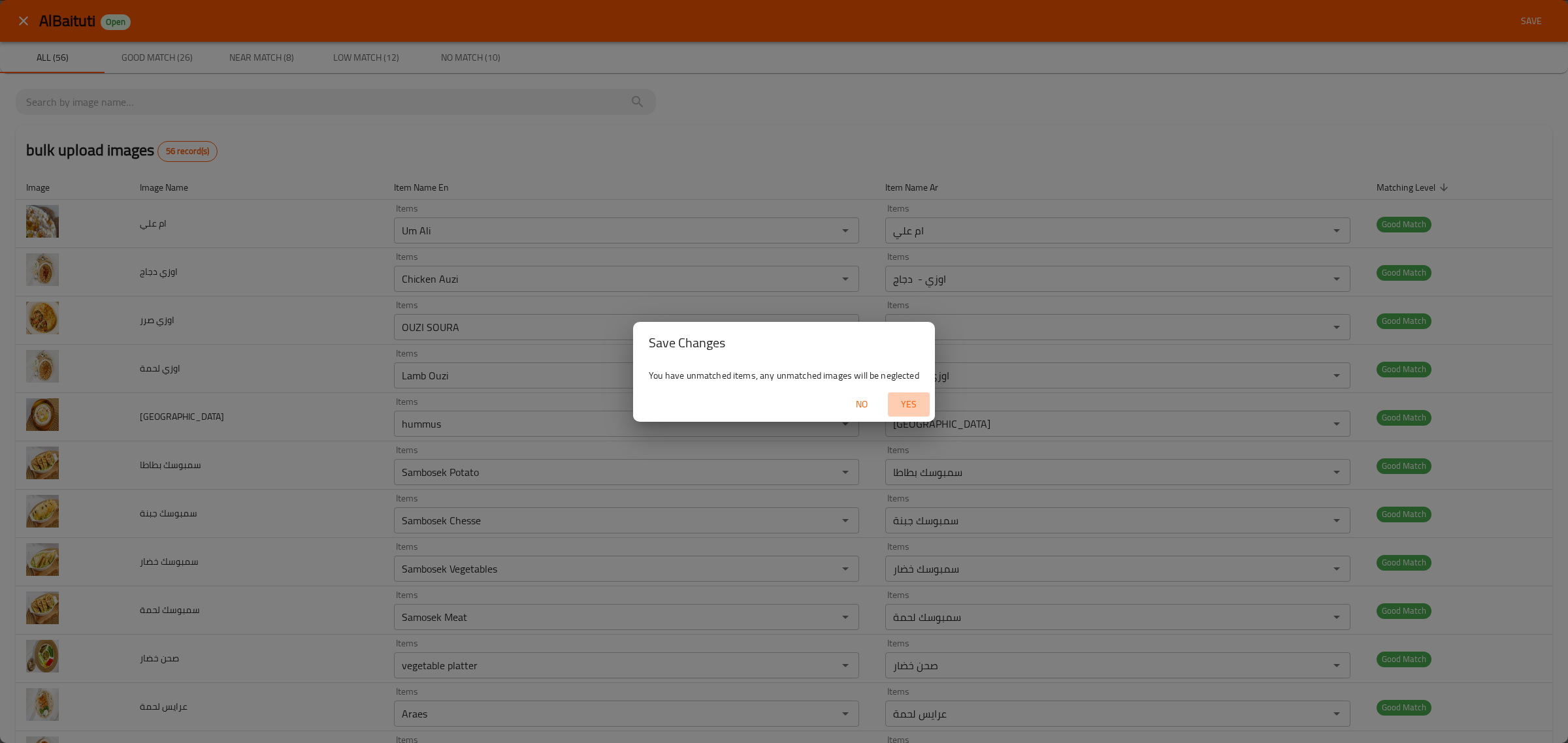
click at [909, 400] on span "Yes" at bounding box center [909, 404] width 32 height 16
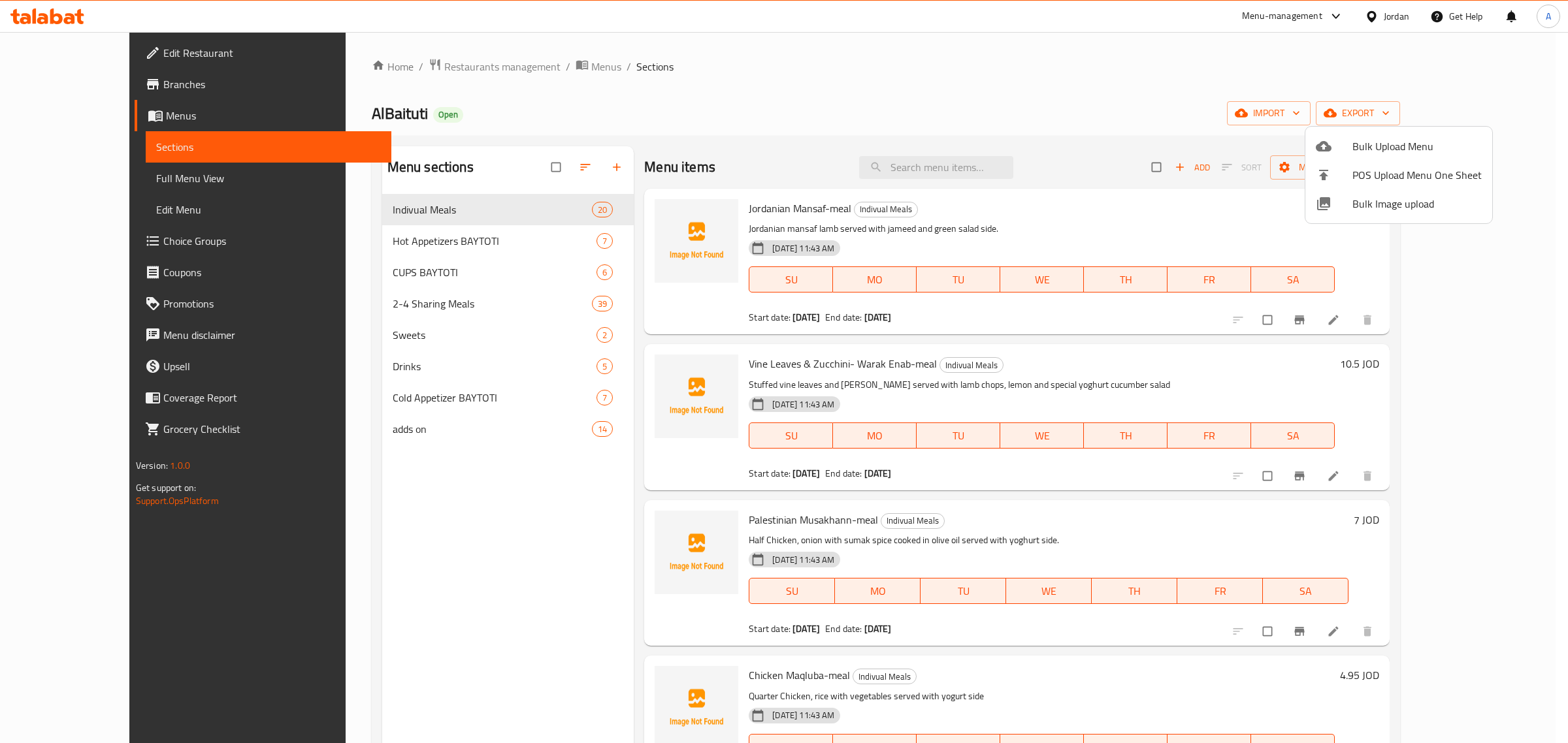
click at [359, 228] on div at bounding box center [784, 372] width 1568 height 743
click at [382, 228] on div "Hot Appetizers BAYTOTI 7" at bounding box center [508, 240] width 252 height 32
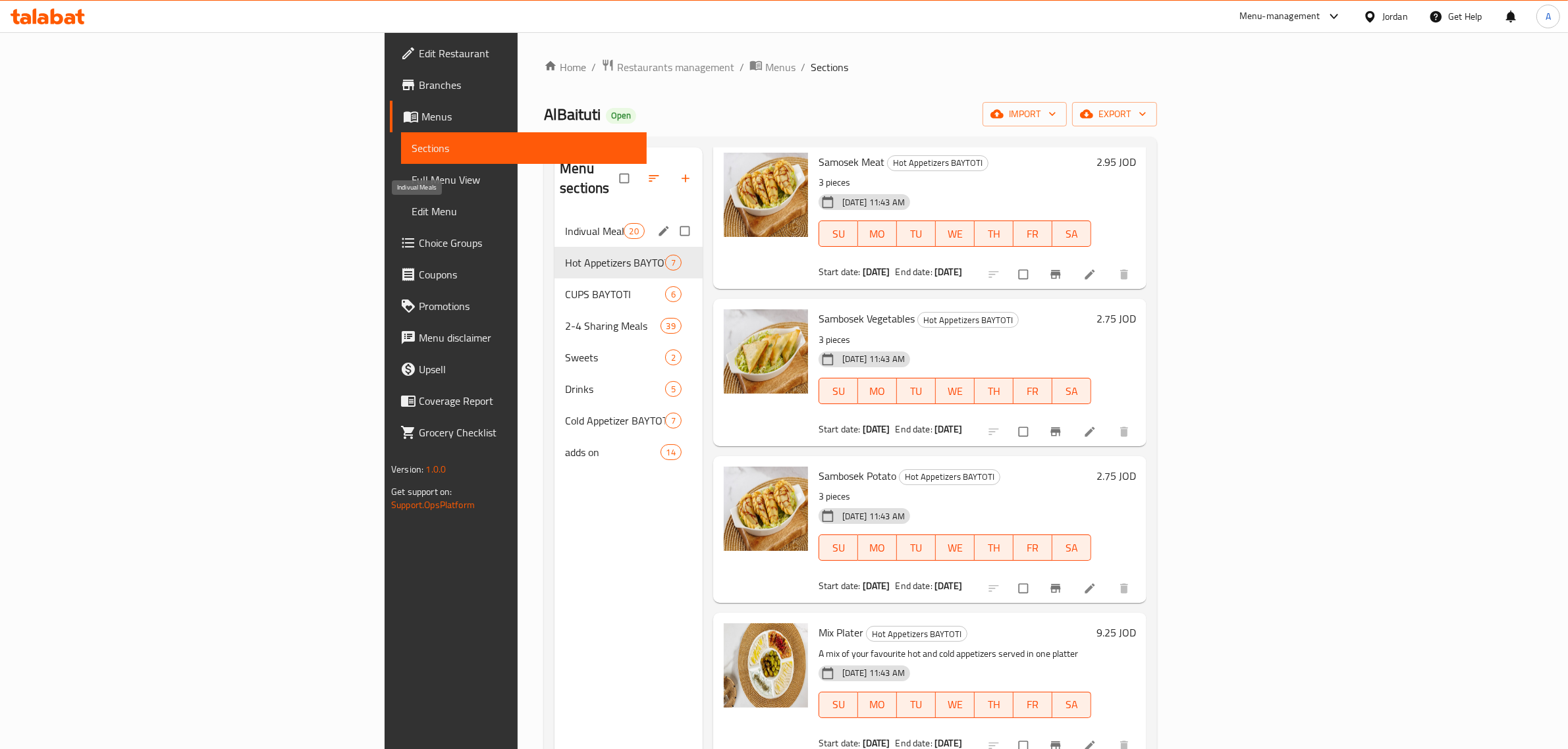
click at [564, 223] on span "Indivual Meals" at bounding box center [593, 231] width 58 height 15
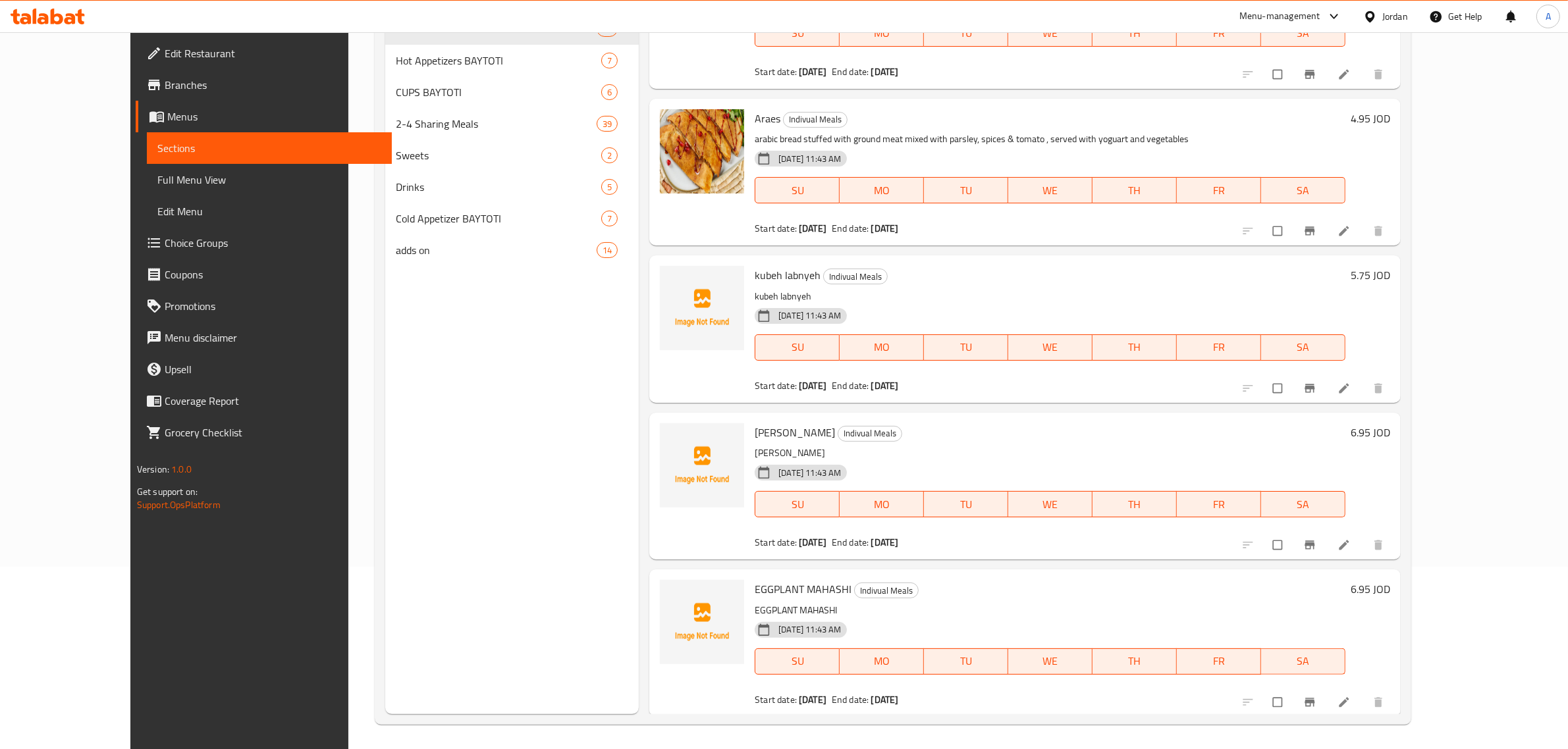
scroll to position [185, 0]
click at [967, 280] on div "kubeh labnyeh Indivual Meals kubeh labnyeh [DATE] 11:43 AM SU MO TU WE TH FR SA…" at bounding box center [1050, 326] width 601 height 137
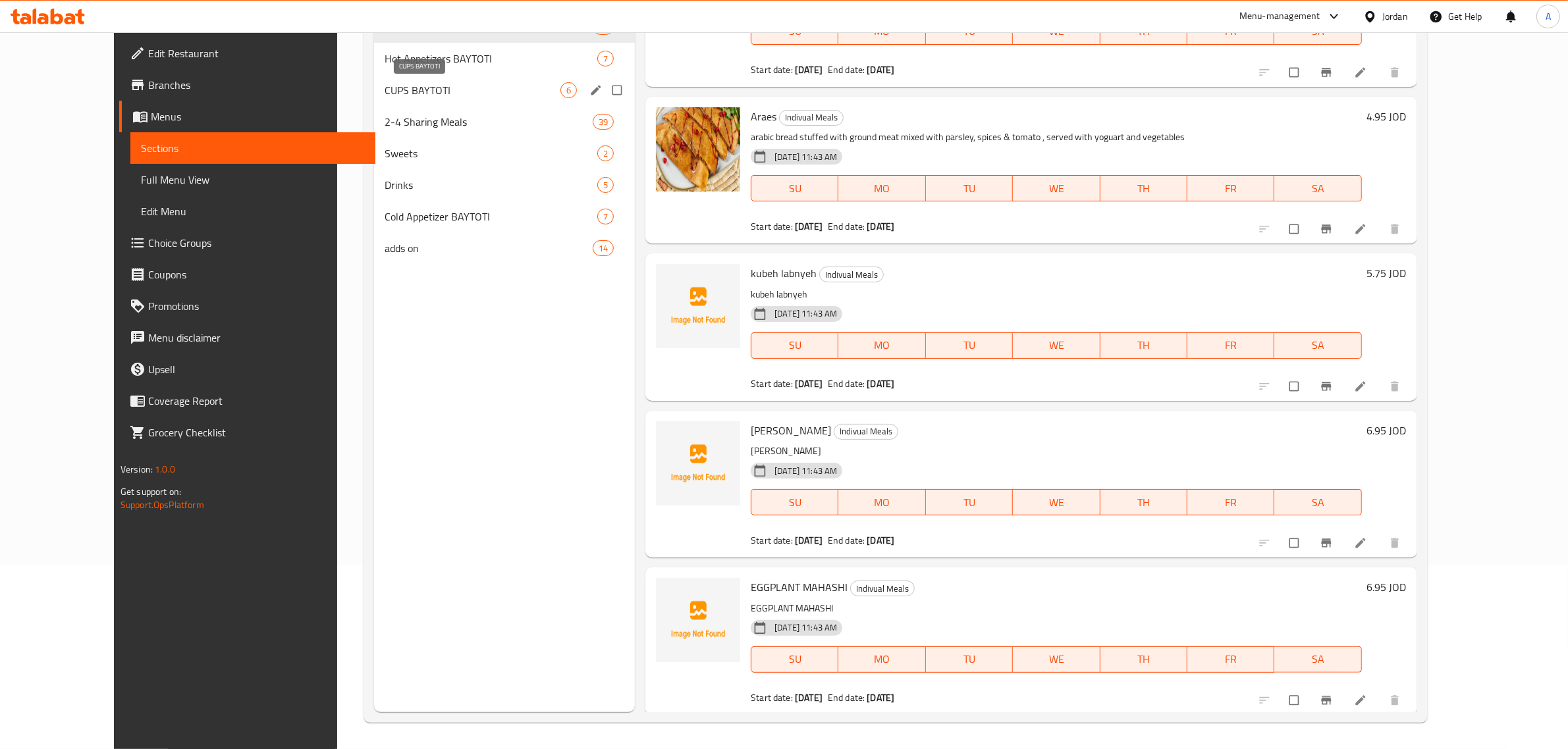
scroll to position [103, 0]
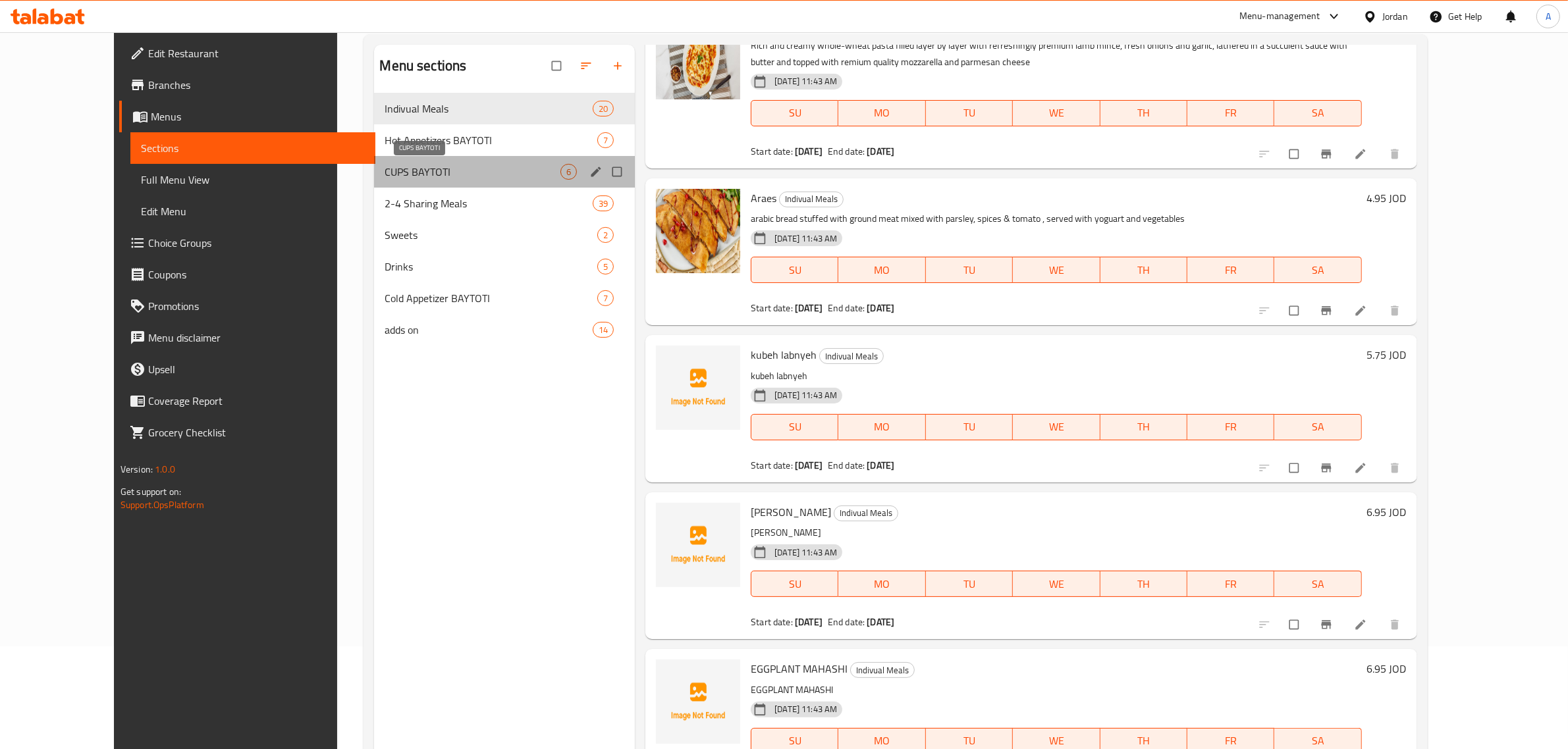
click at [418, 176] on span "CUPS BAYTOTI" at bounding box center [473, 172] width 176 height 15
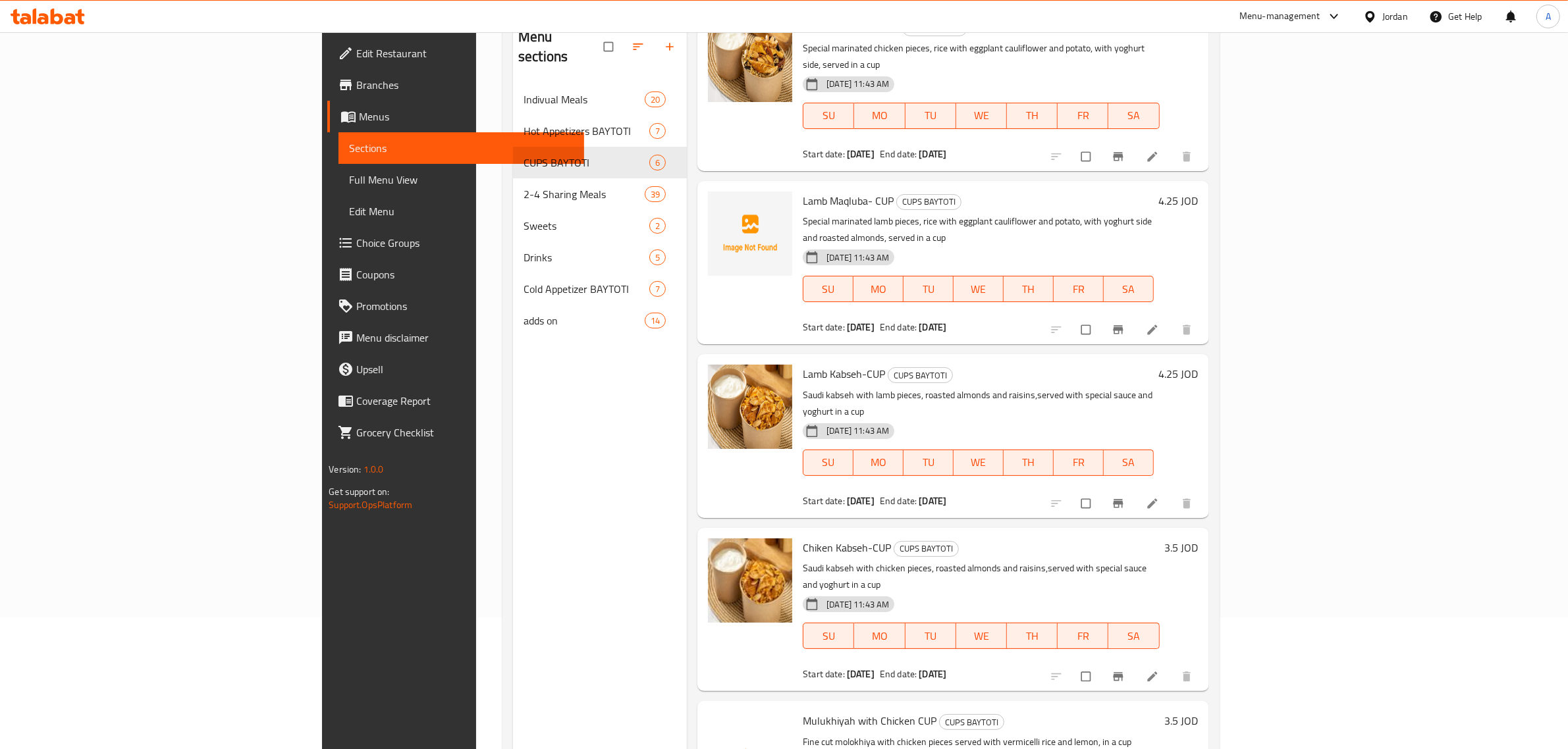
scroll to position [103, 0]
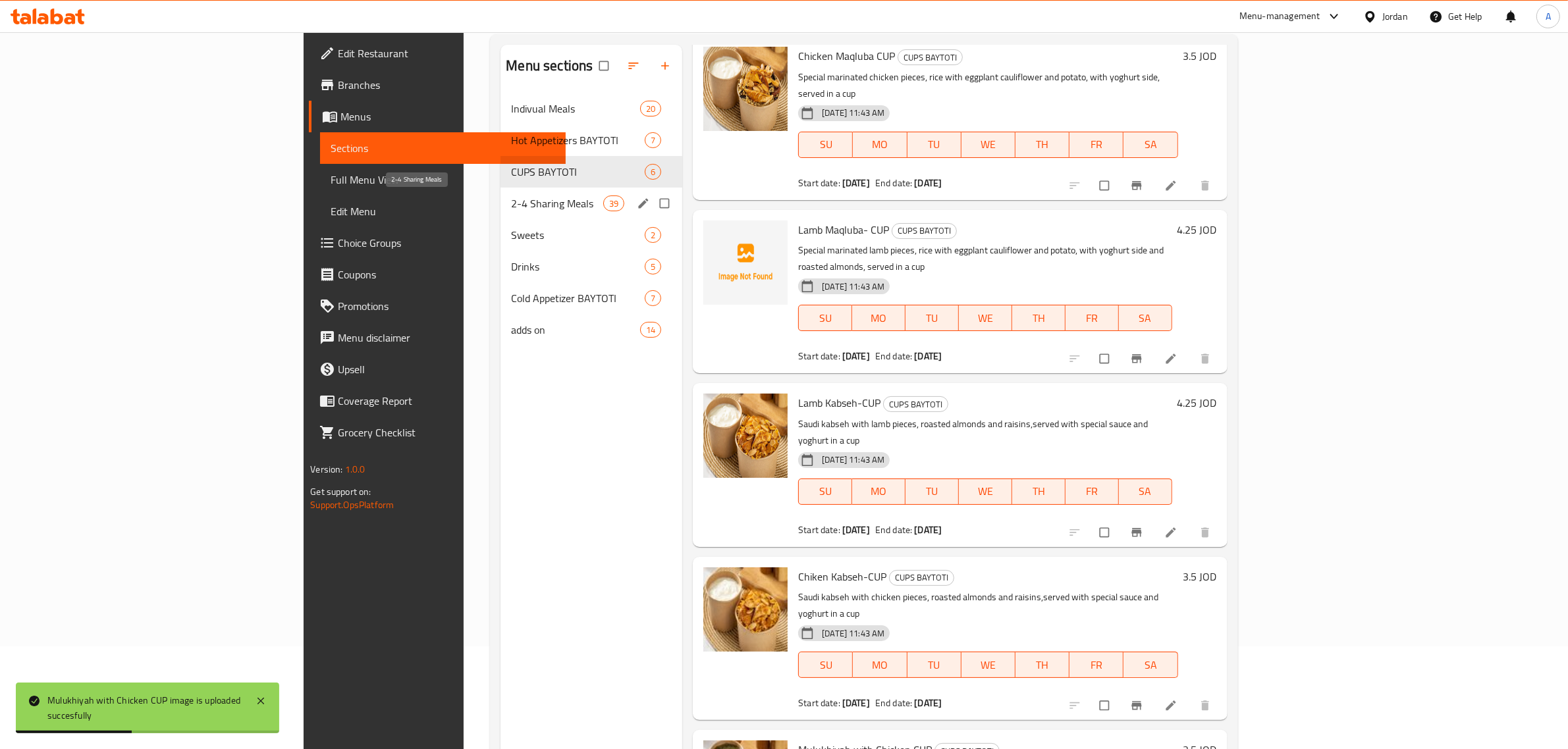
click at [511, 204] on span "2-4 Sharing Meals" at bounding box center [557, 204] width 92 height 15
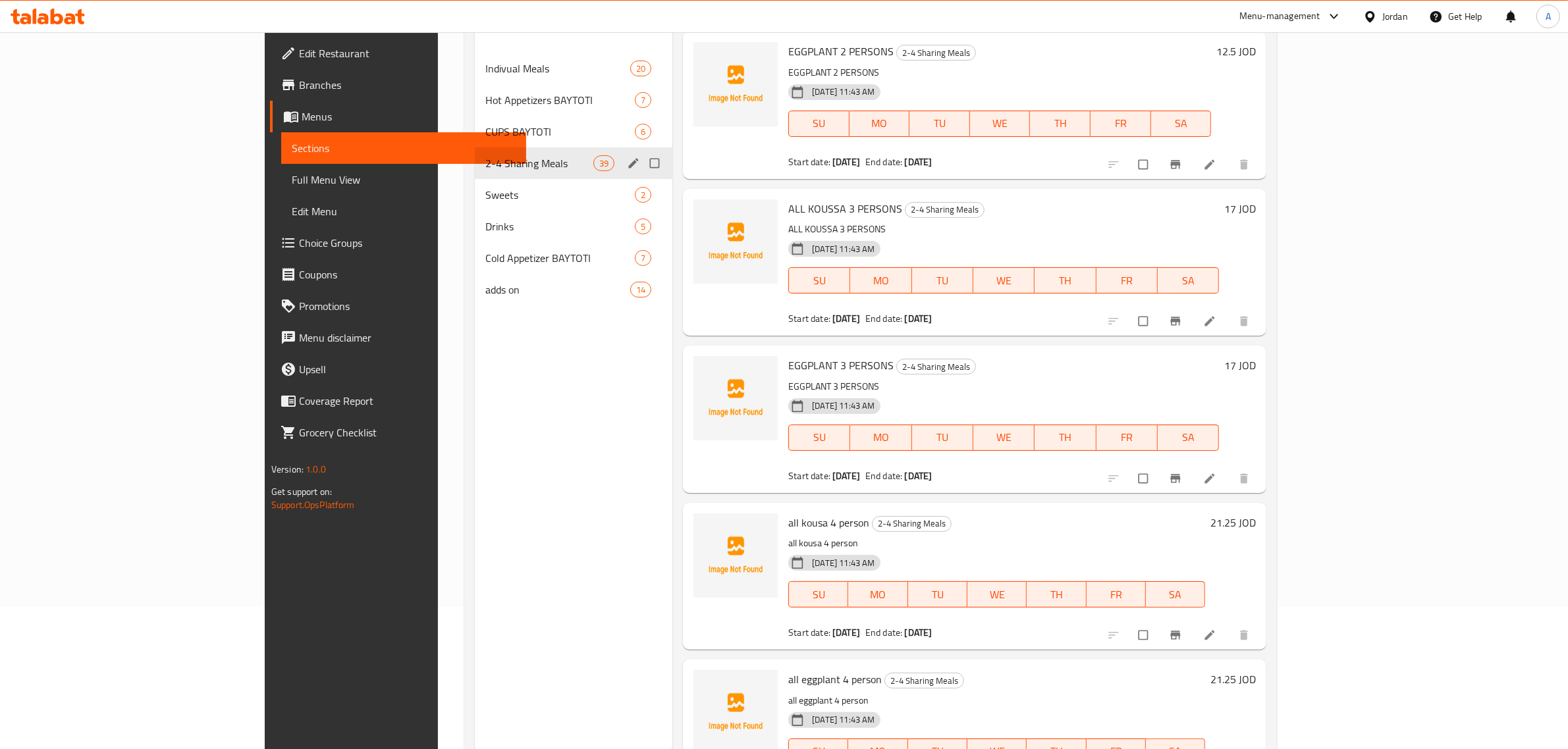
scroll to position [21, 0]
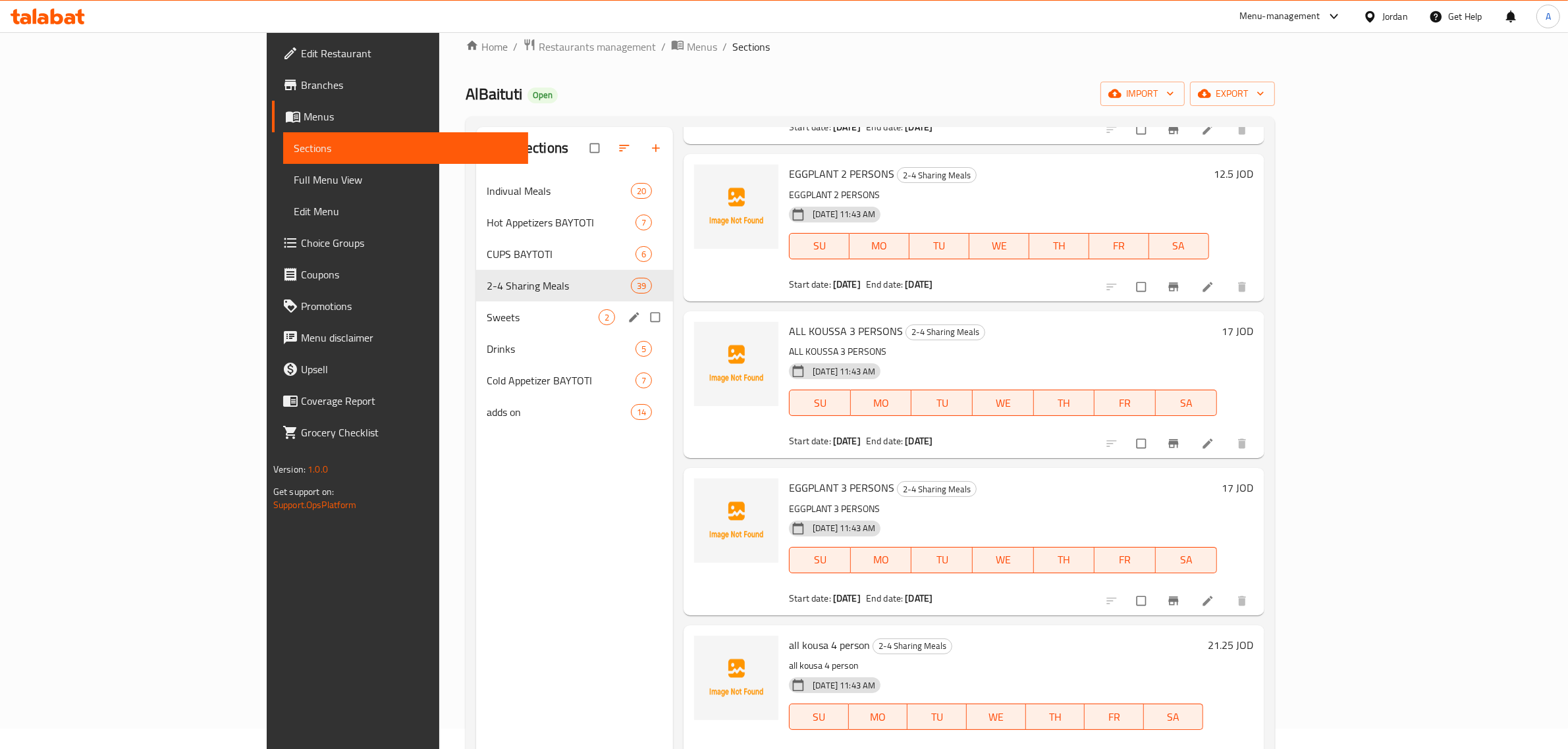
click at [486, 311] on span "Sweets" at bounding box center [542, 317] width 112 height 15
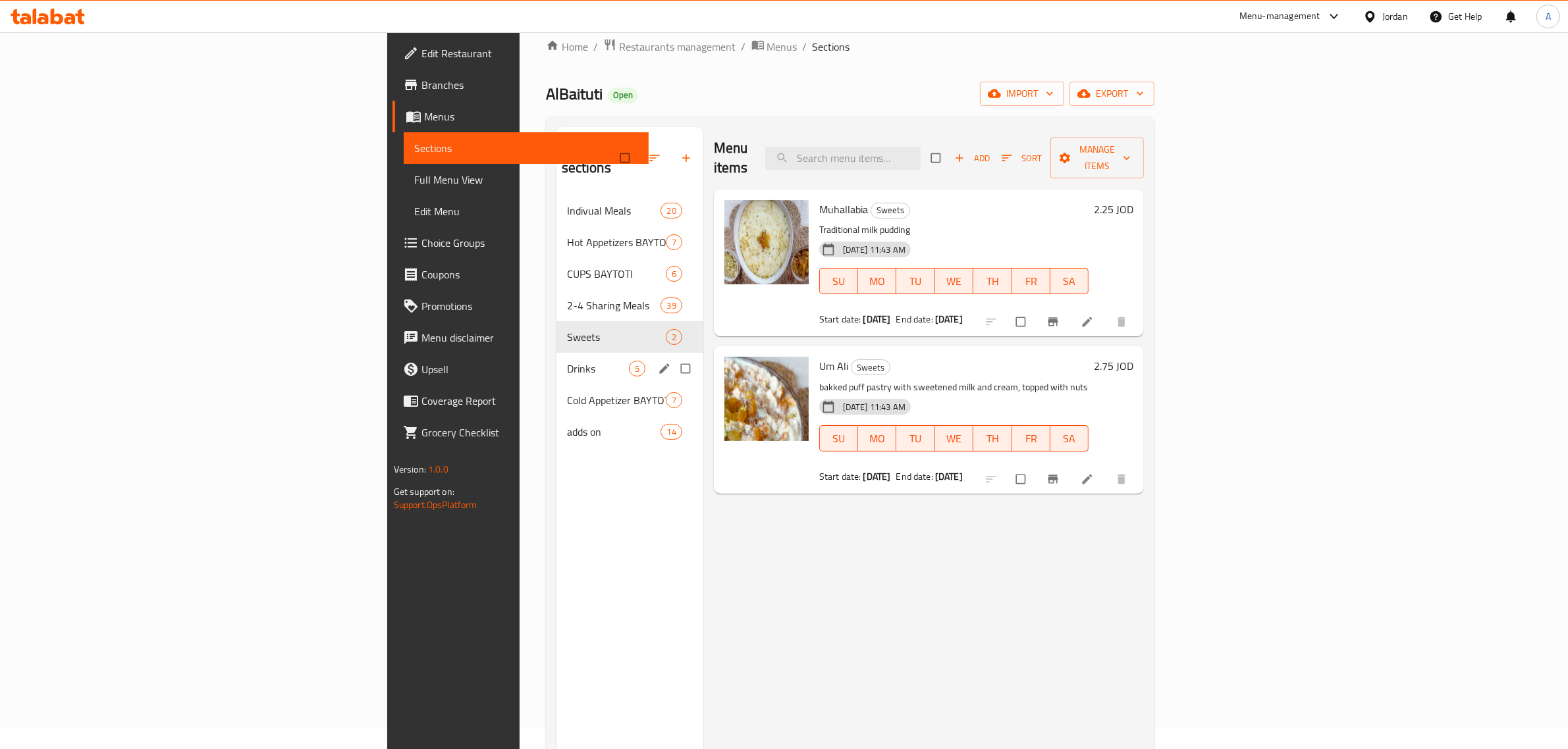
click at [557, 353] on div "Drinks 5" at bounding box center [630, 368] width 147 height 32
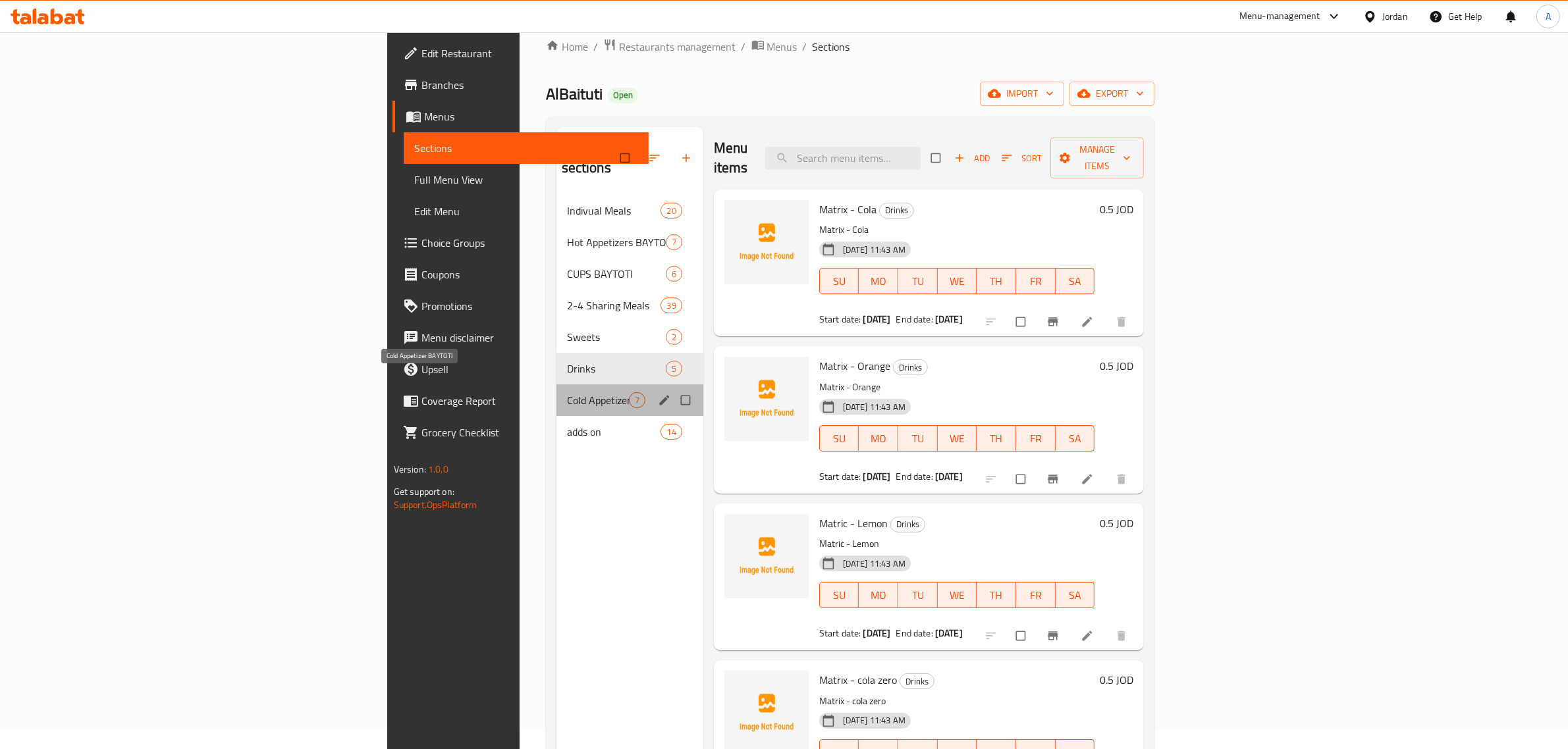
click at [567, 393] on span "Cold Appetizer BAYTOTI" at bounding box center [598, 400] width 62 height 15
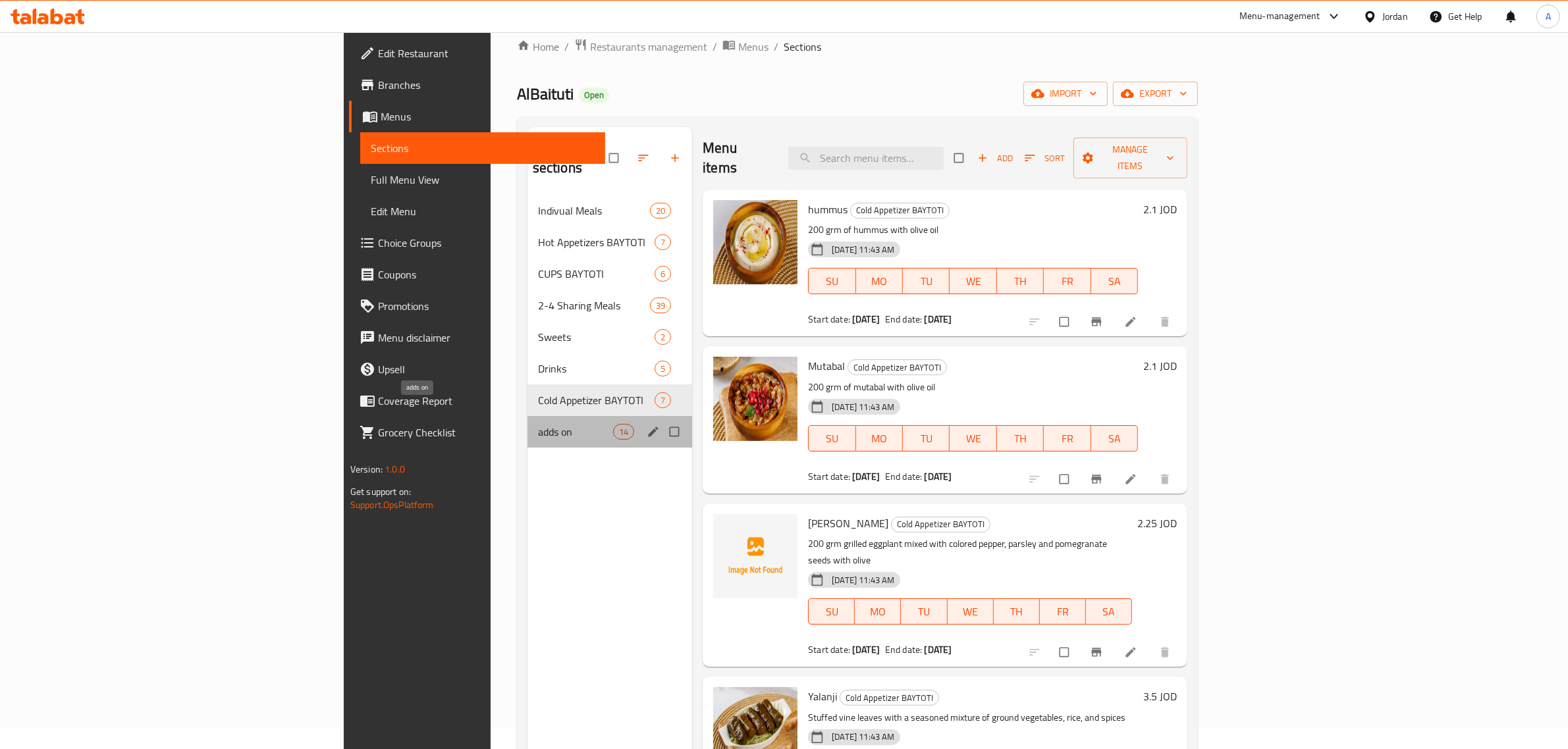
click at [538, 424] on span "adds on" at bounding box center [575, 432] width 75 height 15
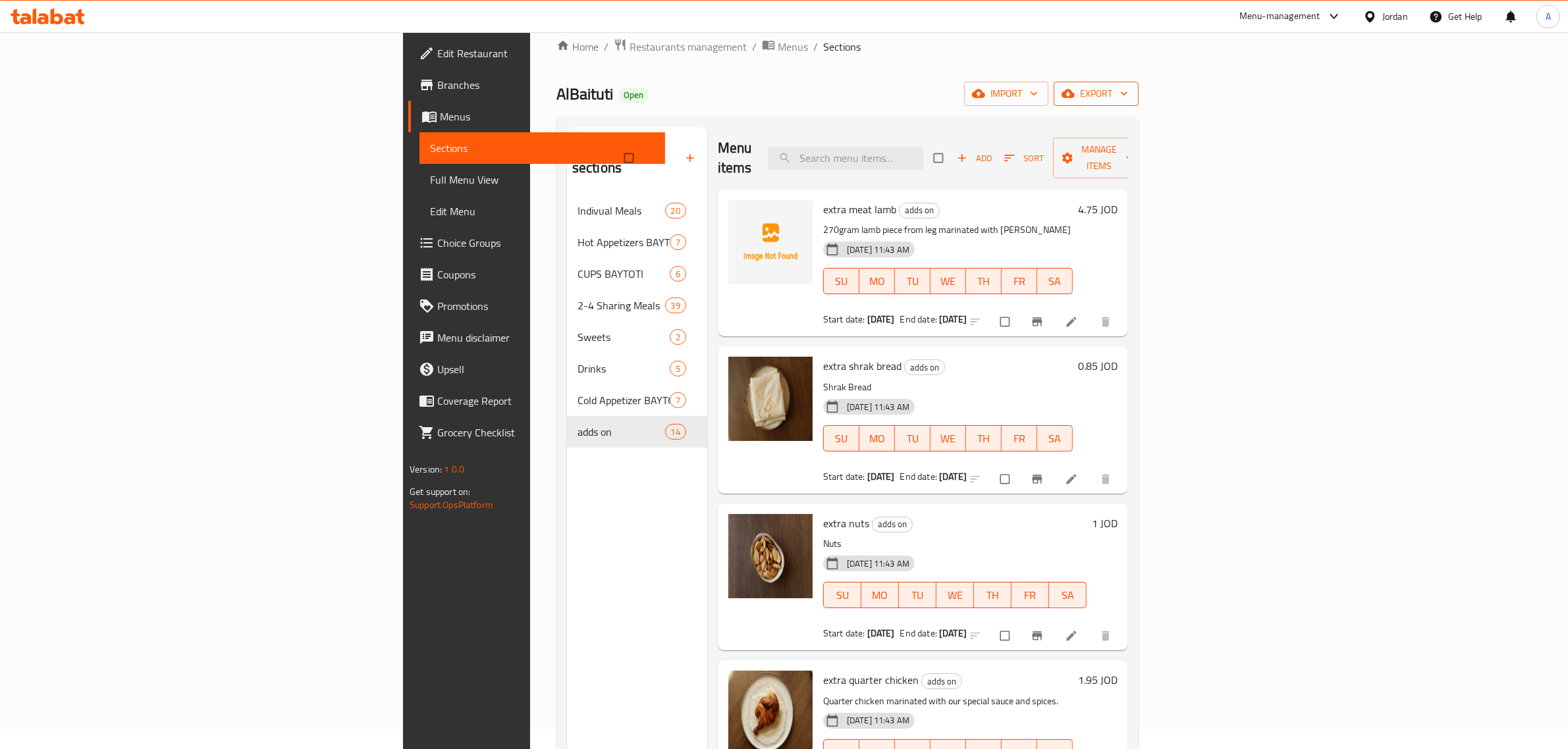
click at [1131, 91] on icon "button" at bounding box center [1123, 93] width 13 height 13
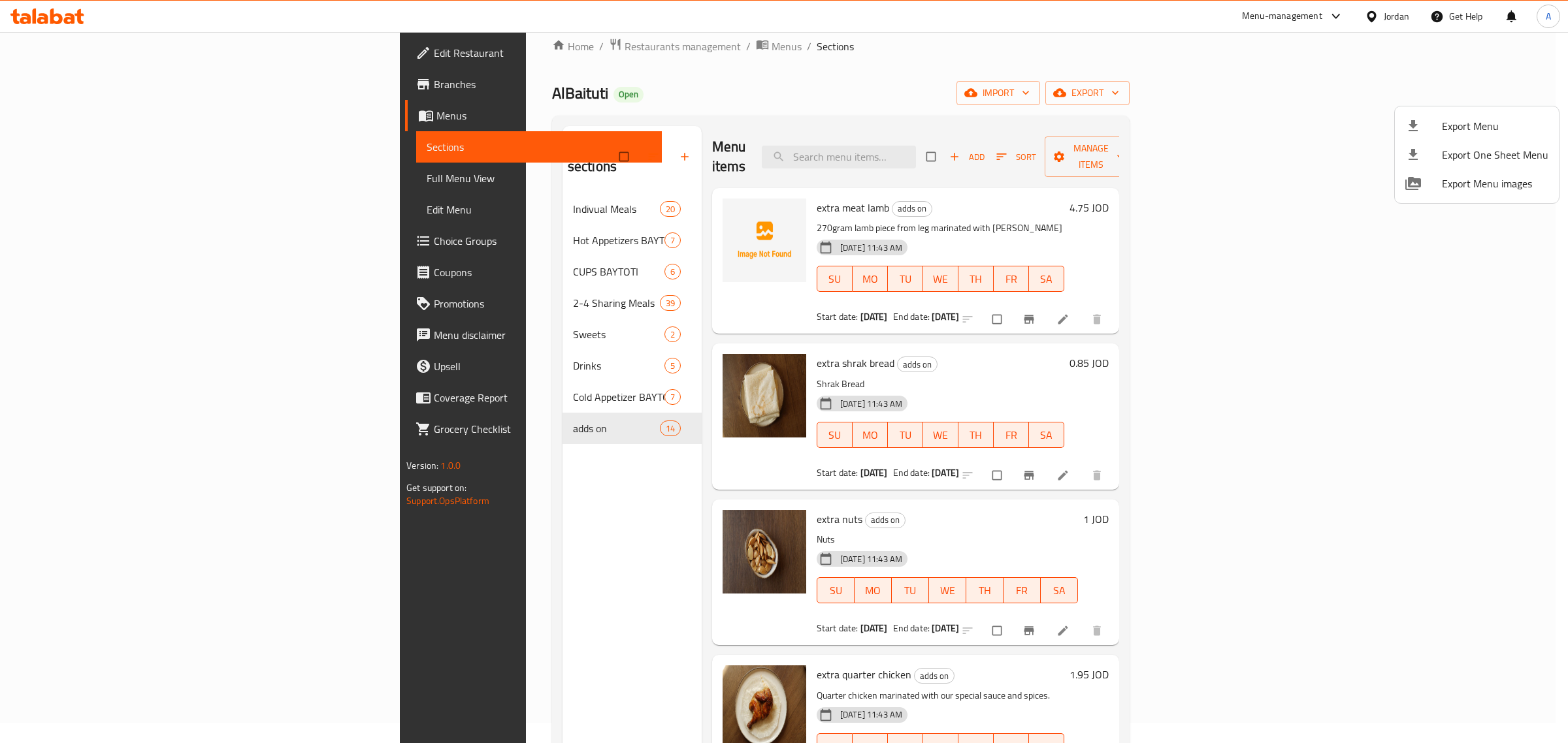
click at [1098, 374] on div at bounding box center [784, 372] width 1568 height 743
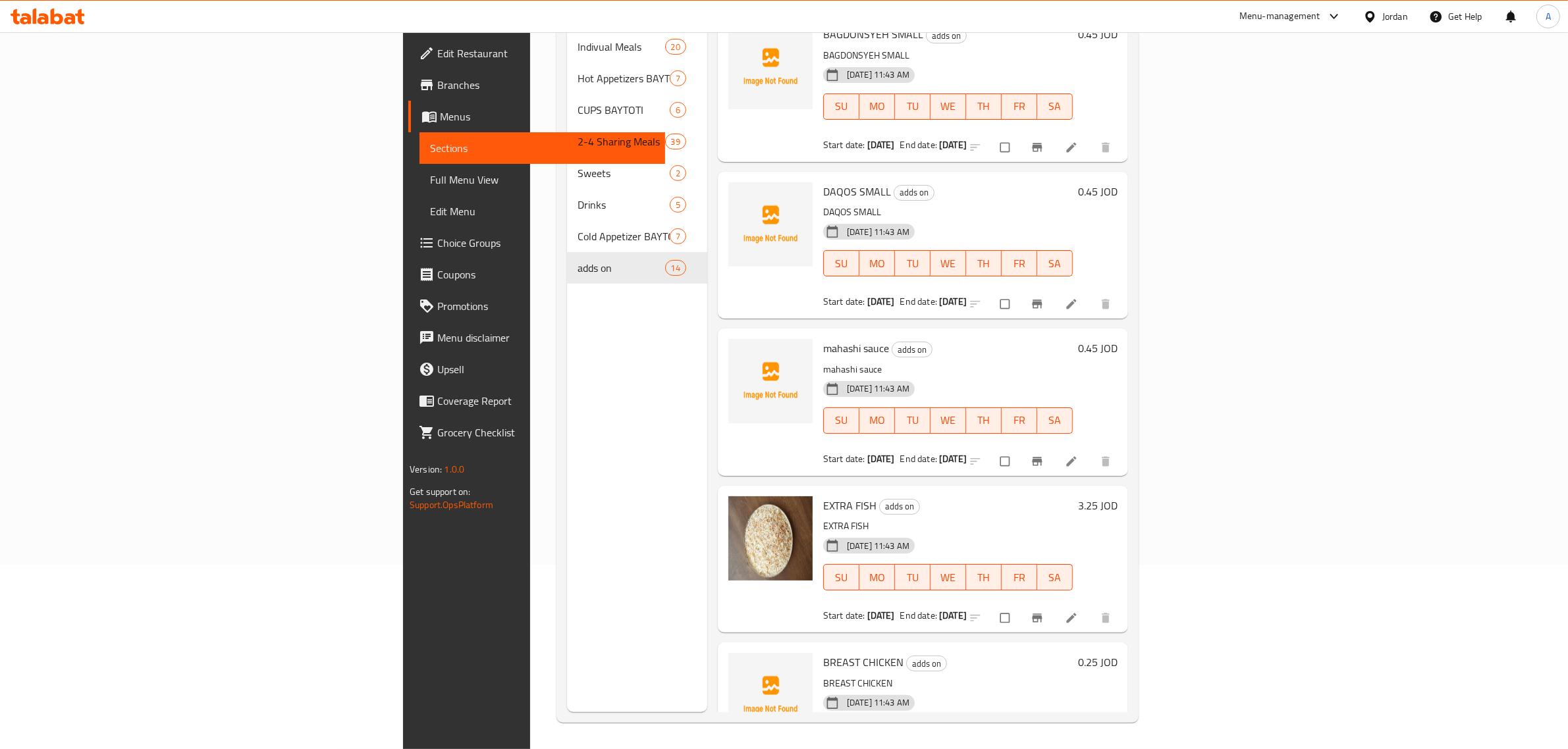
scroll to position [1398, 0]
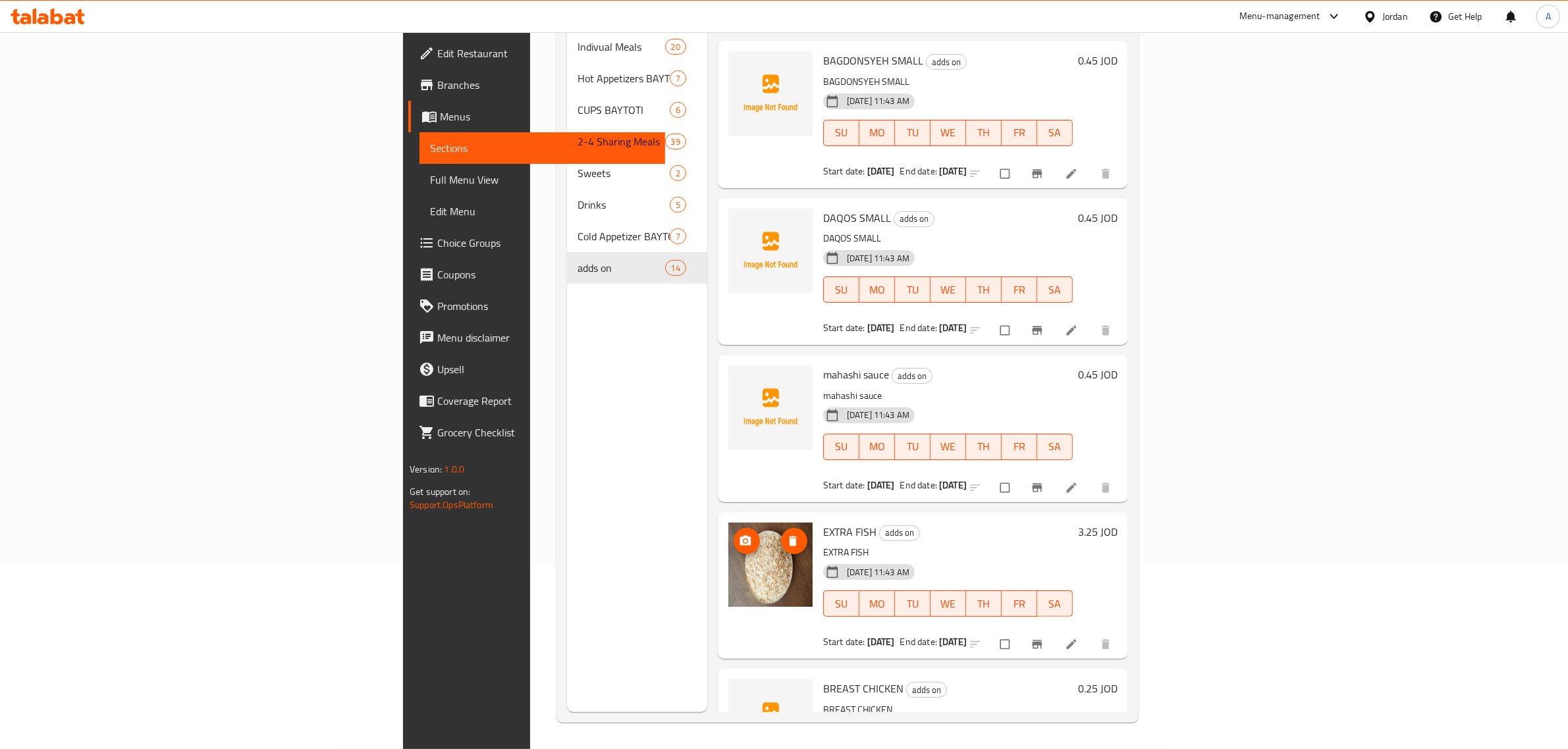
click at [729, 531] on img at bounding box center [771, 564] width 84 height 84
click at [786, 534] on icon "delete image" at bounding box center [792, 540] width 13 height 13
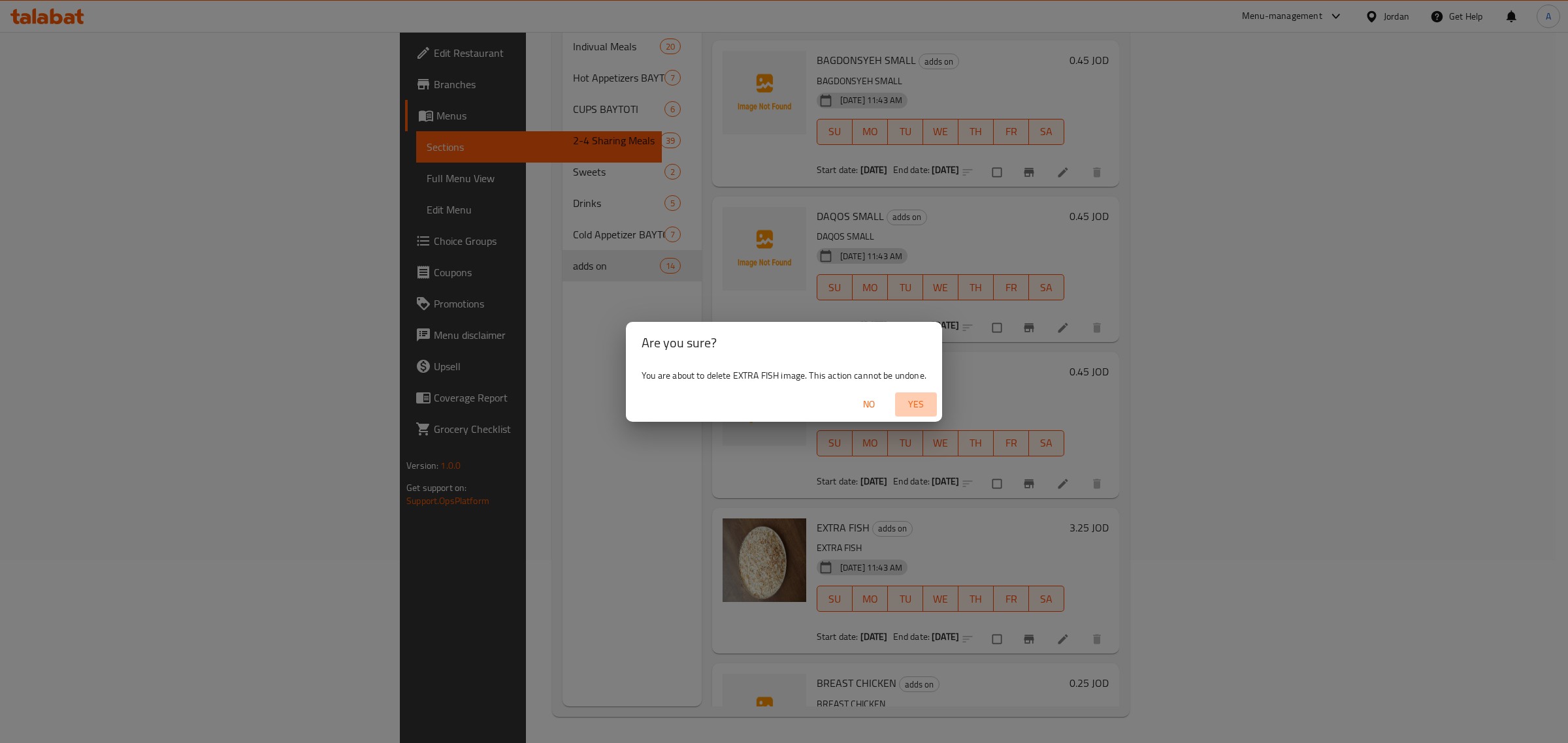
click at [910, 412] on span "Yes" at bounding box center [916, 404] width 32 height 16
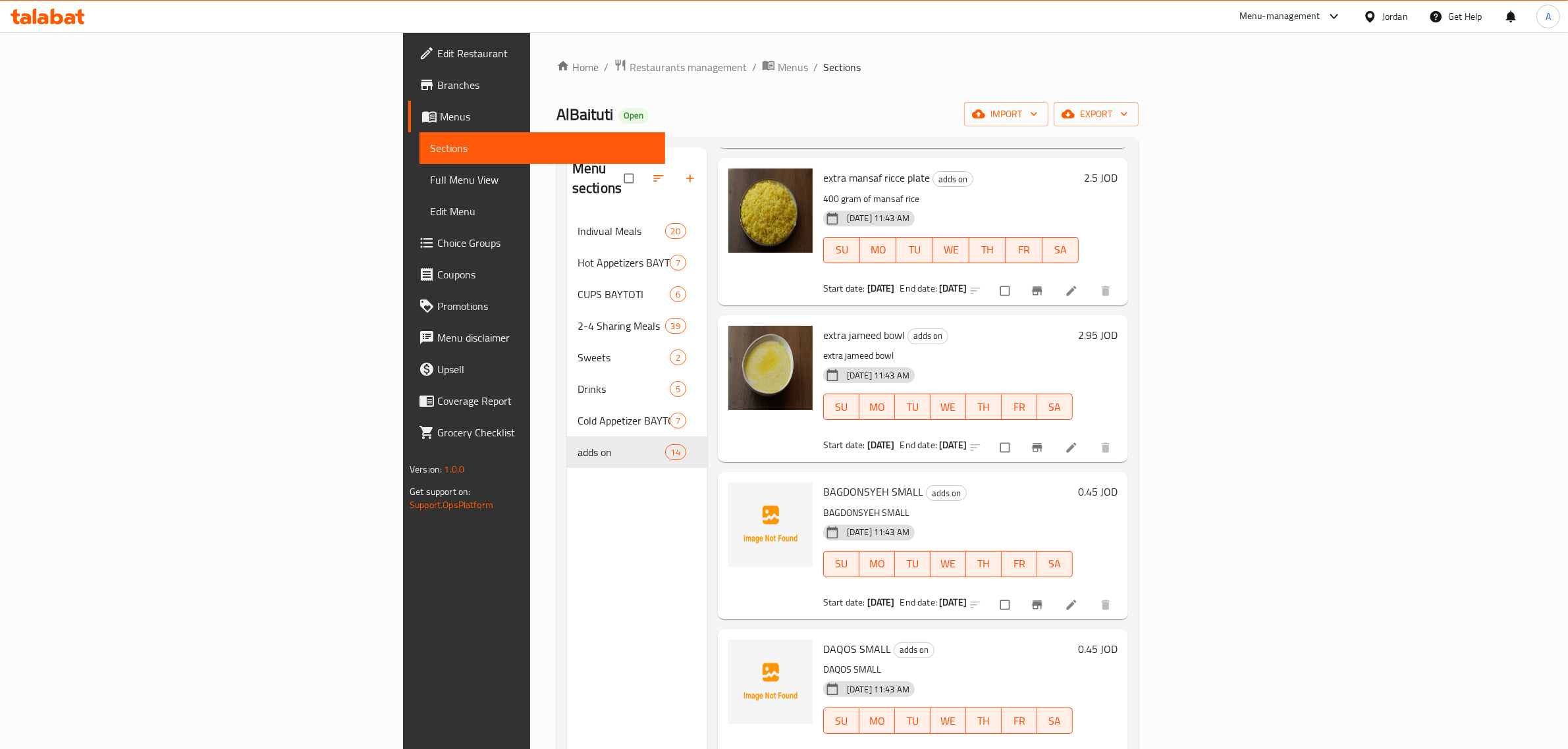
scroll to position [1480, 0]
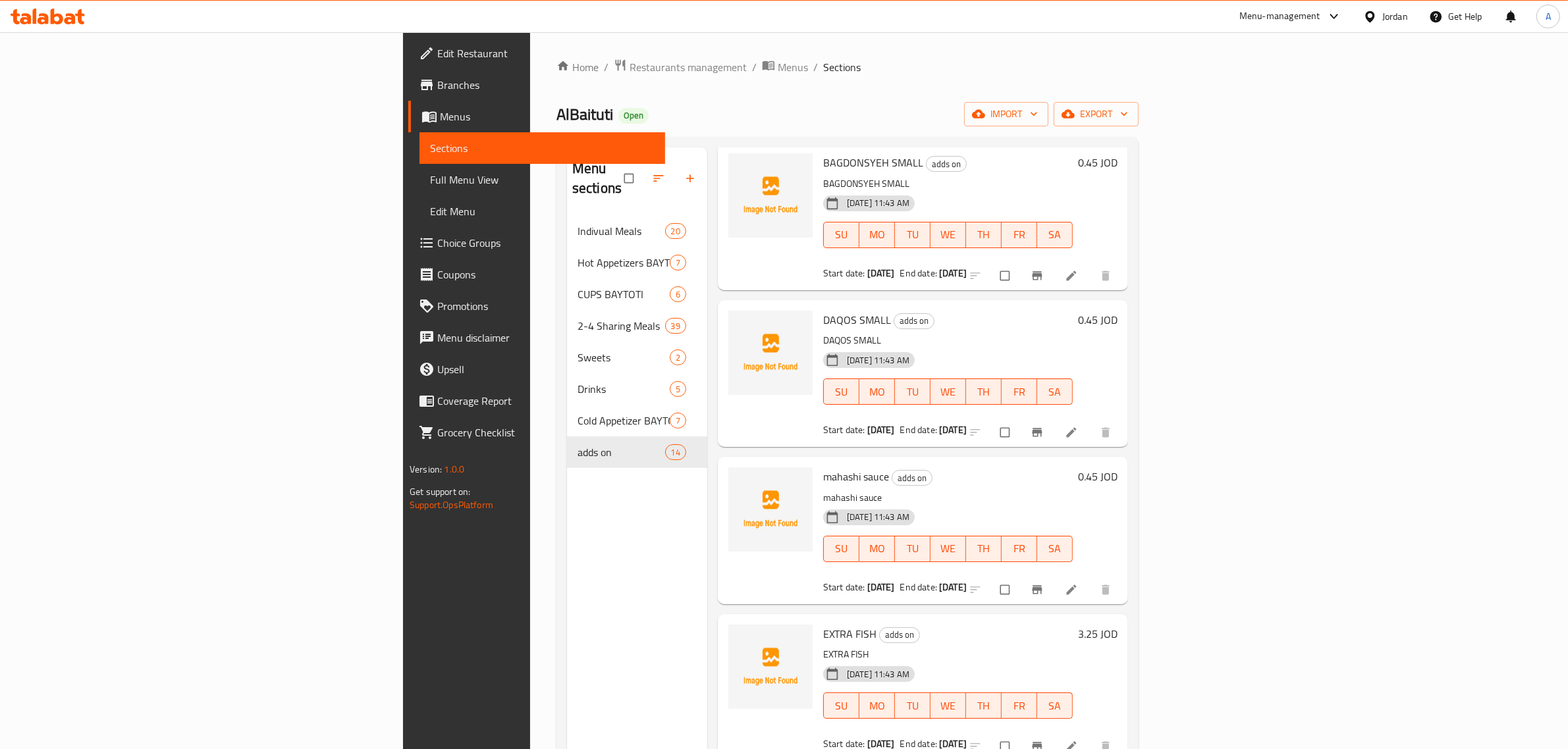
click at [1077, 347] on div "[DATE] 11:43 AM SU MO TU WE TH FR SA" at bounding box center [948, 382] width 260 height 71
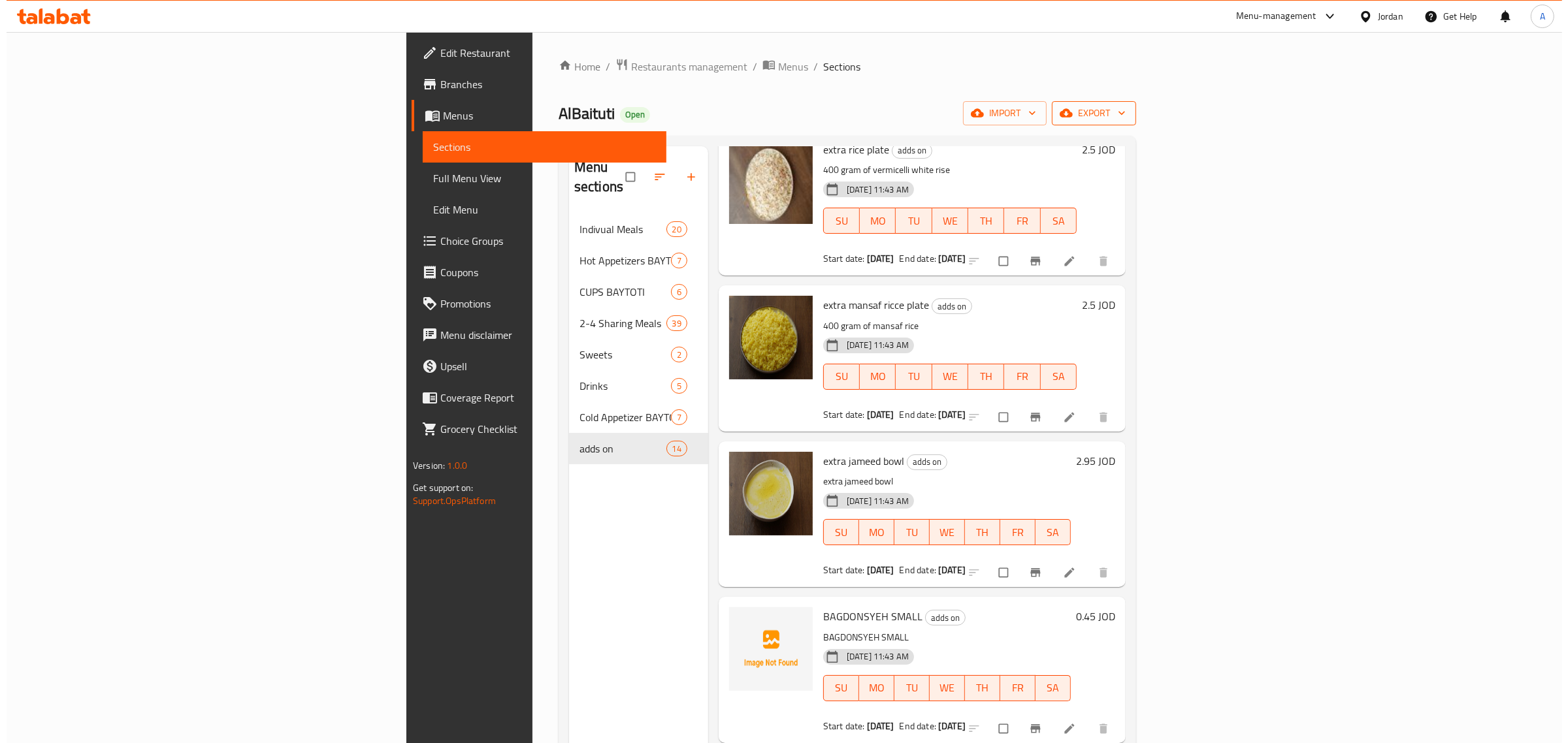
scroll to position [978, 0]
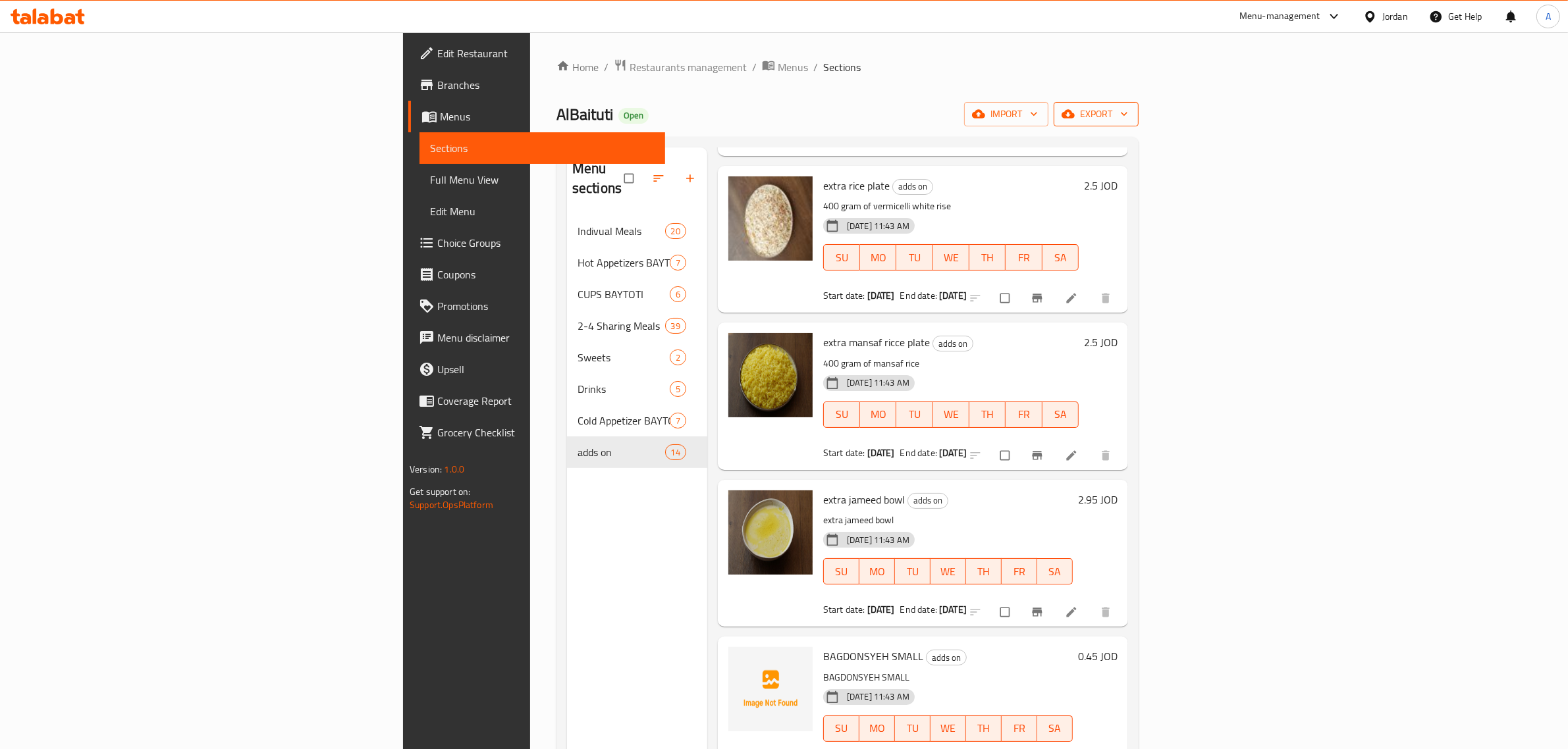
click at [1131, 120] on icon "button" at bounding box center [1123, 113] width 13 height 13
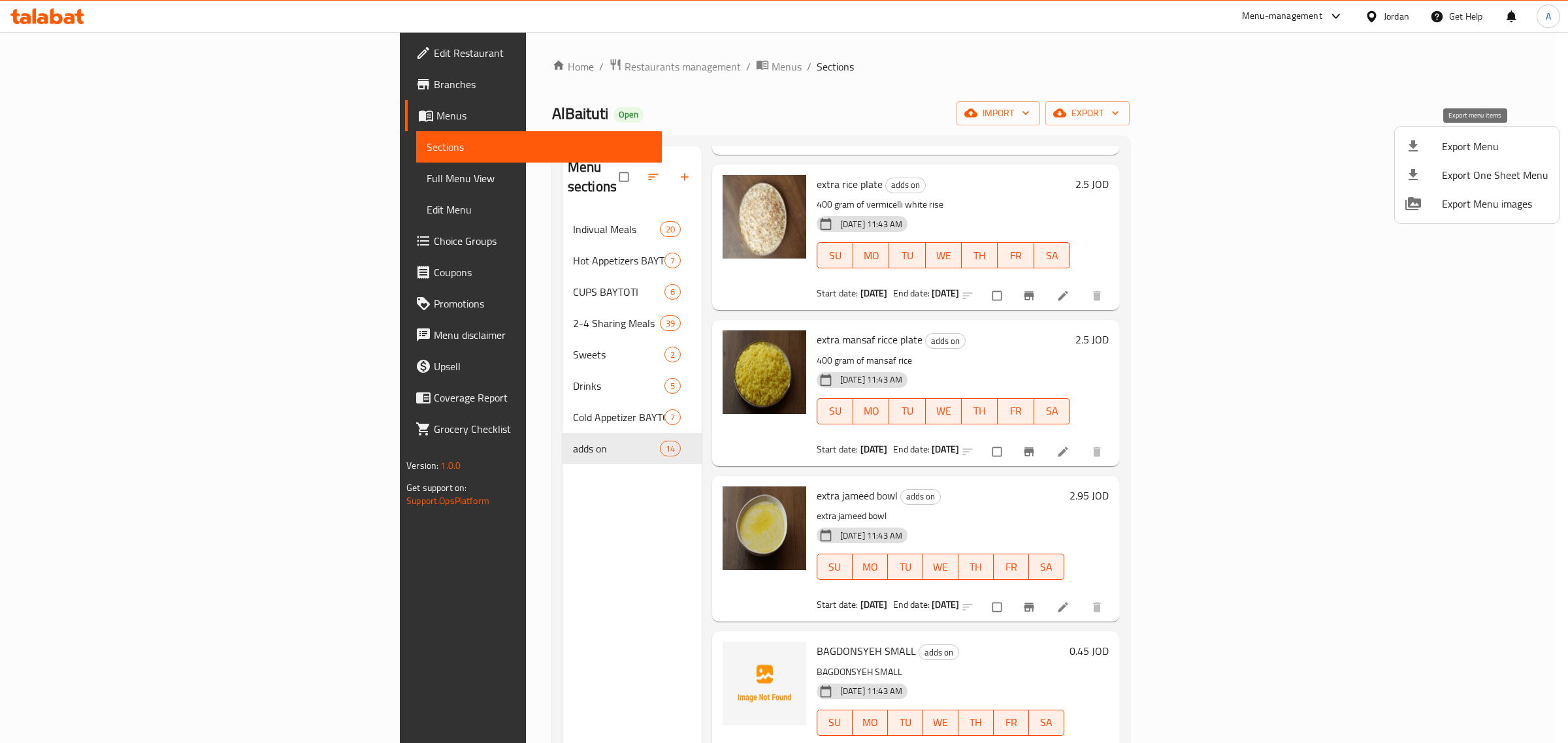
click at [1467, 152] on span "Export Menu" at bounding box center [1495, 146] width 107 height 15
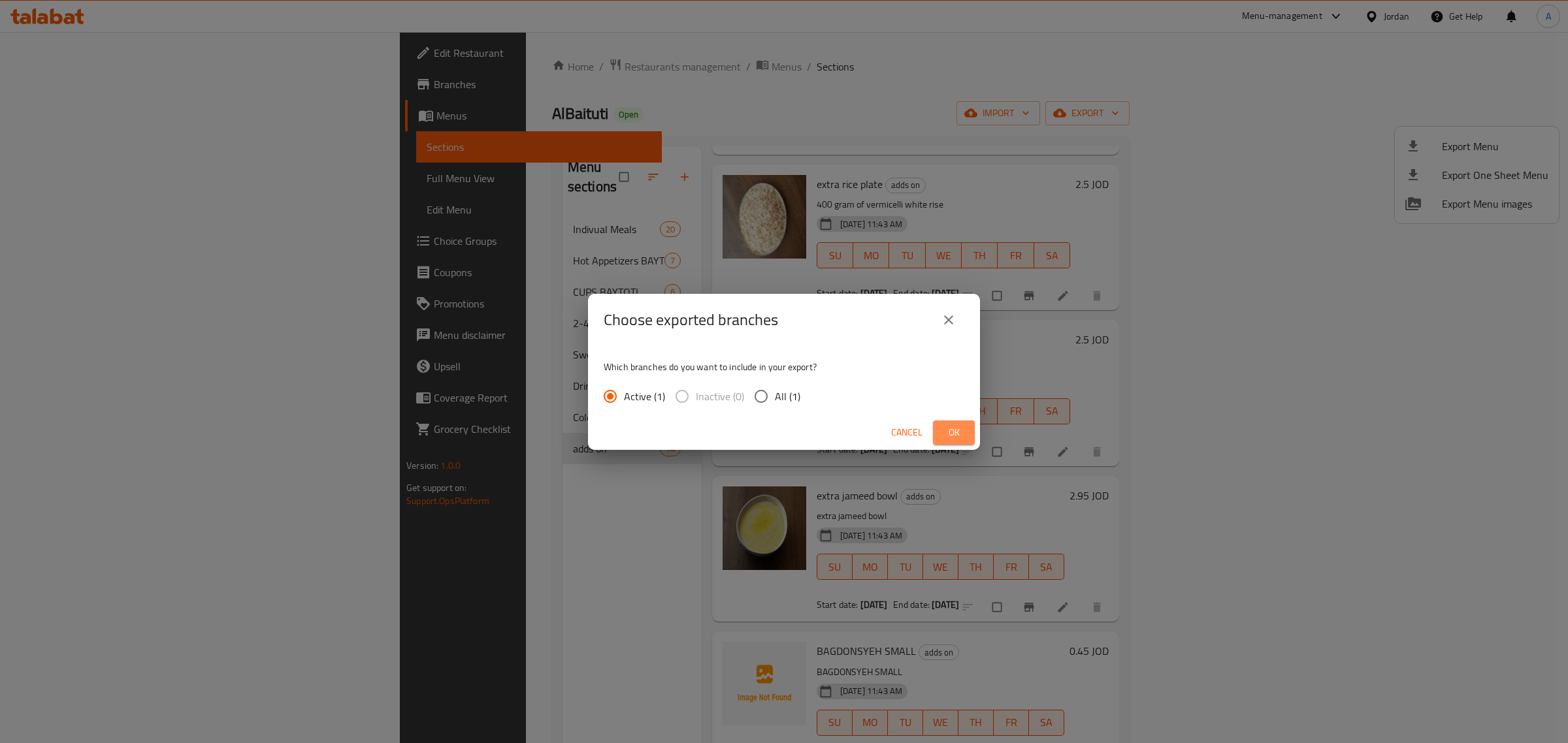
click at [938, 429] on button "Ok" at bounding box center [953, 433] width 42 height 24
